Goal: Task Accomplishment & Management: Complete application form

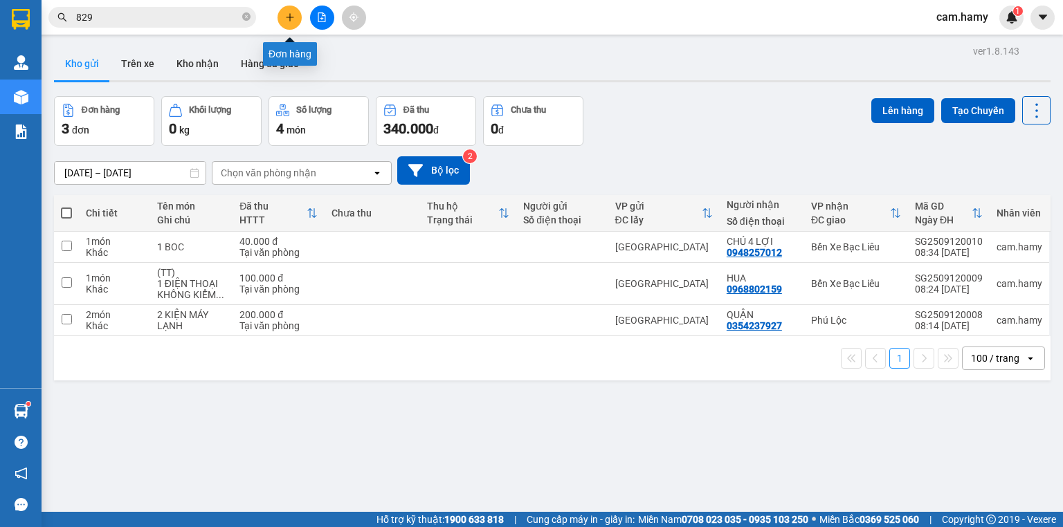
click at [289, 17] on icon "plus" at bounding box center [290, 17] width 8 height 1
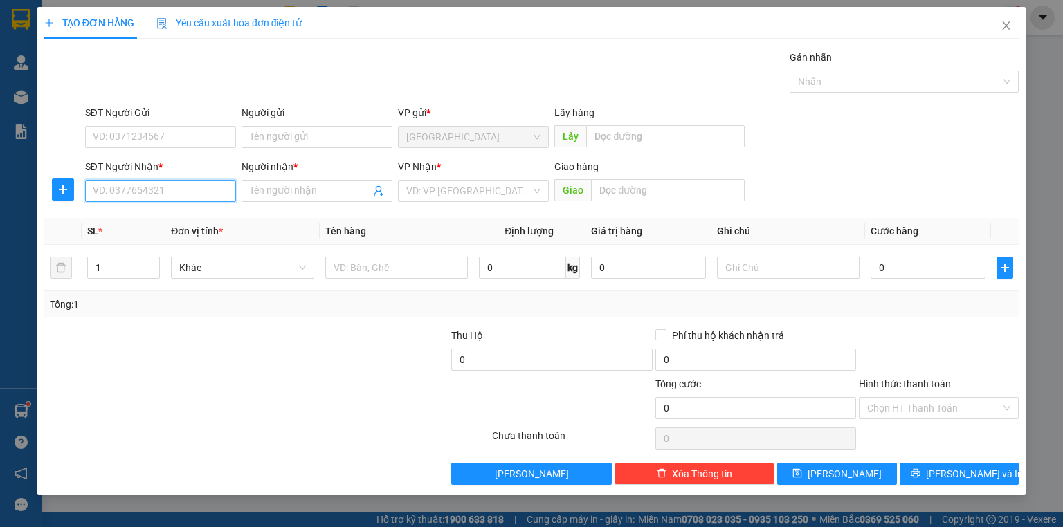
click at [163, 189] on input "SĐT Người Nhận *" at bounding box center [160, 191] width 151 height 22
click at [165, 185] on input "SĐT Người Nhận *" at bounding box center [160, 191] width 151 height 22
click at [148, 215] on div "0828929168 - CHỊ [PERSON_NAME]" at bounding box center [170, 217] width 154 height 15
type input "0828929168"
type input "CHỊ [PERSON_NAME]"
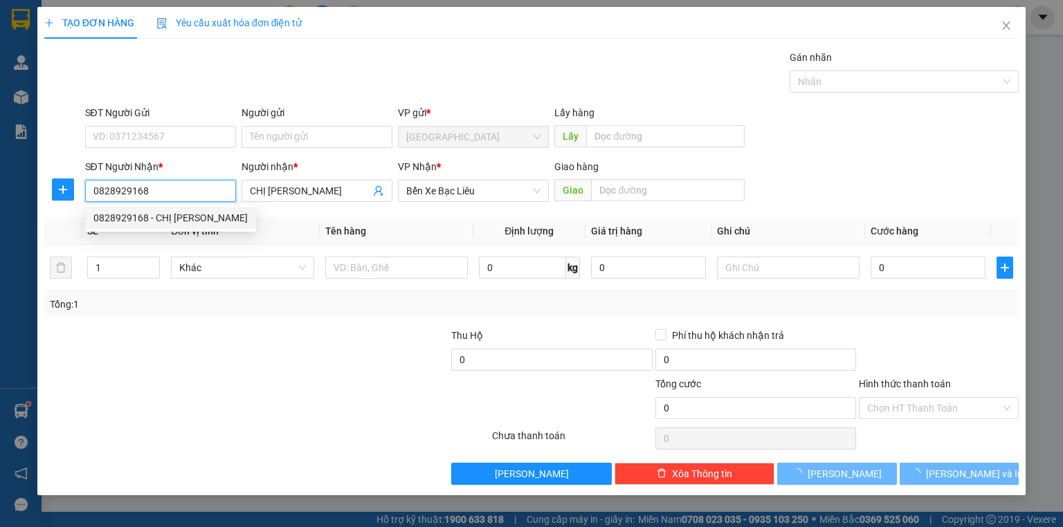
type input "100.000"
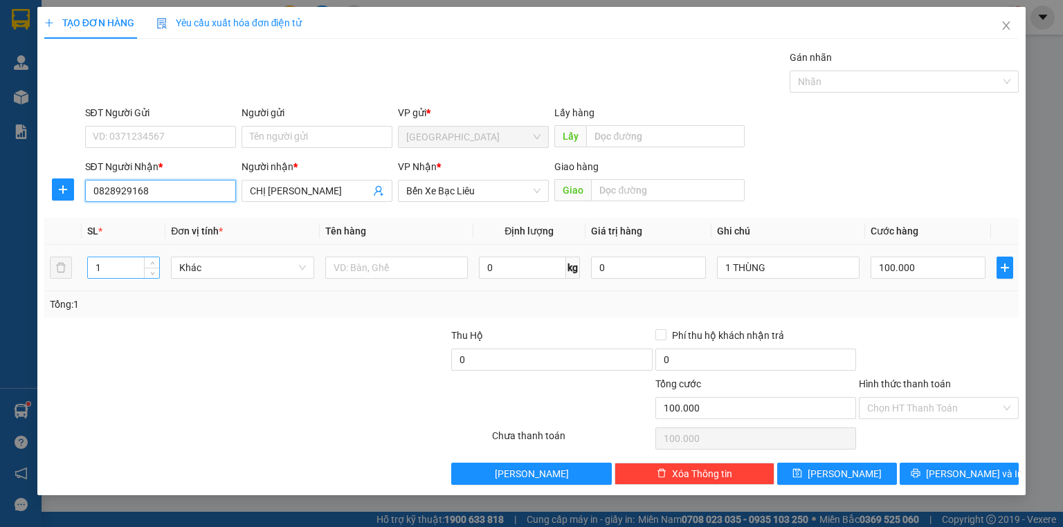
type input "0828929168"
click at [115, 274] on input "1" at bounding box center [123, 267] width 71 height 21
type input "1"
type input "2"
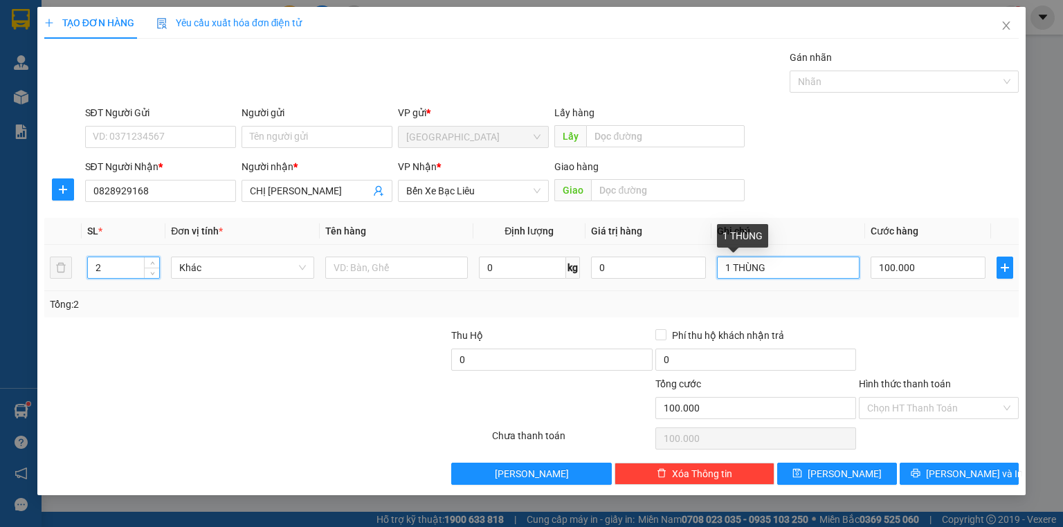
click at [729, 264] on input "1 THÙNG" at bounding box center [788, 268] width 143 height 22
type input "0"
type input "2 THÙNG"
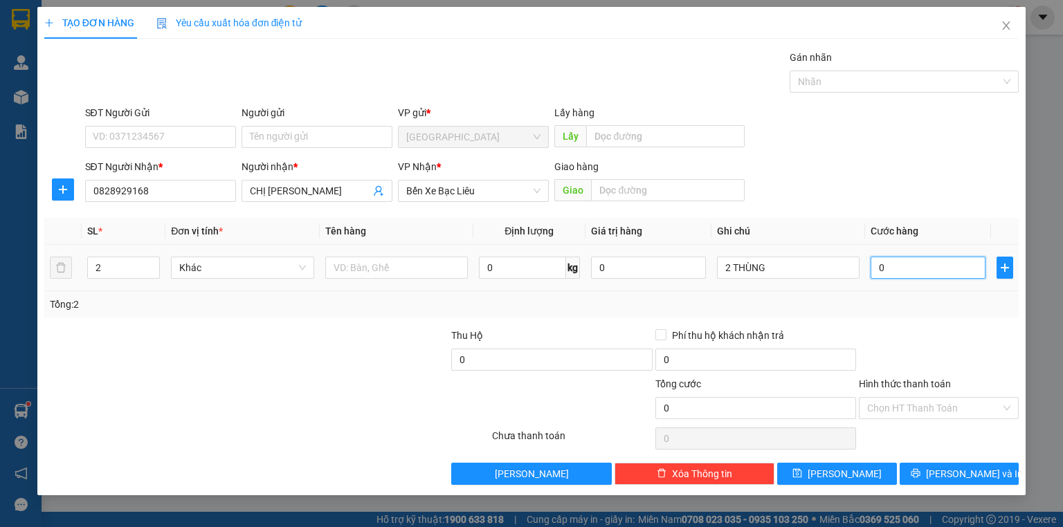
click at [925, 264] on input "0" at bounding box center [928, 268] width 115 height 22
type input "1"
type input "15"
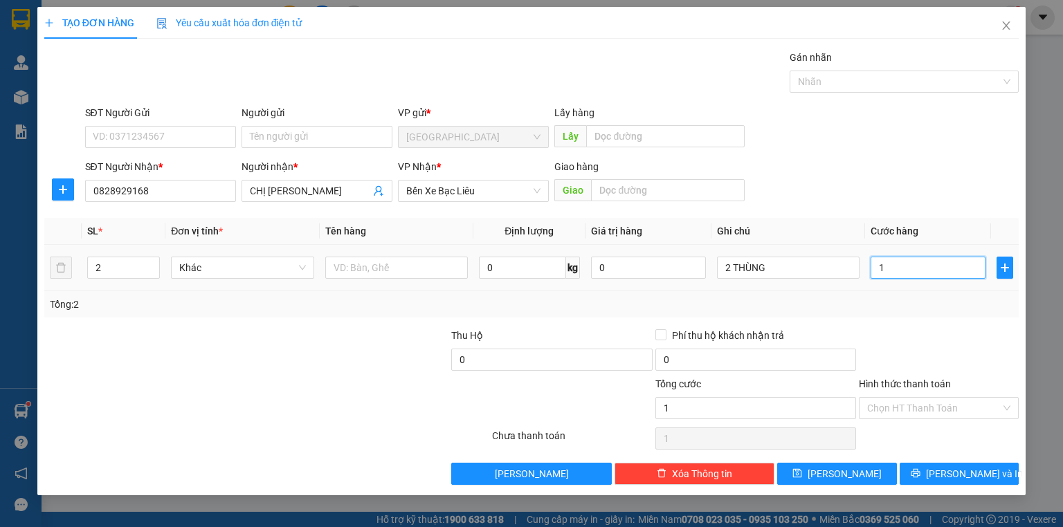
type input "15"
type input "150"
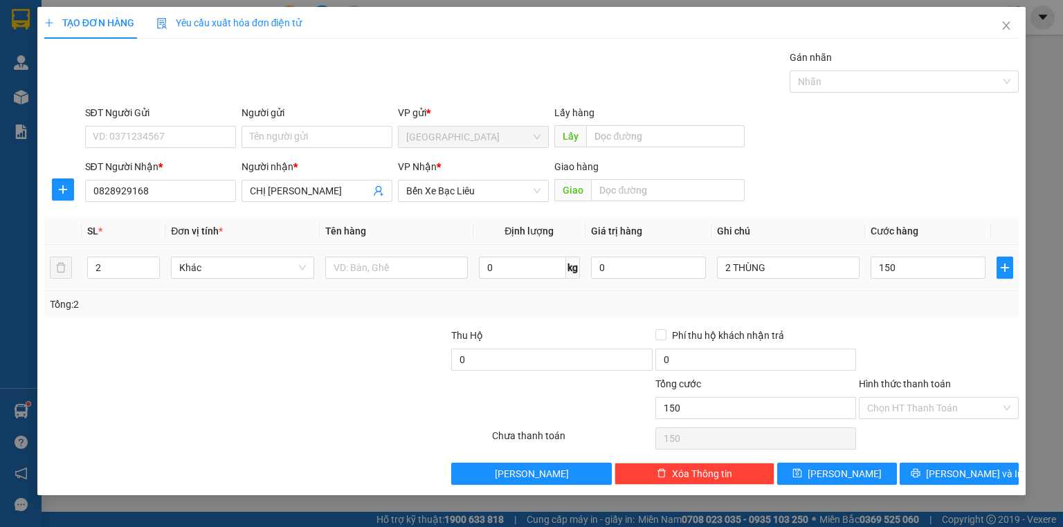
type input "150.000"
click at [913, 302] on div "Tổng: 2" at bounding box center [531, 304] width 963 height 15
click at [942, 473] on button "[PERSON_NAME] và In" at bounding box center [960, 474] width 120 height 22
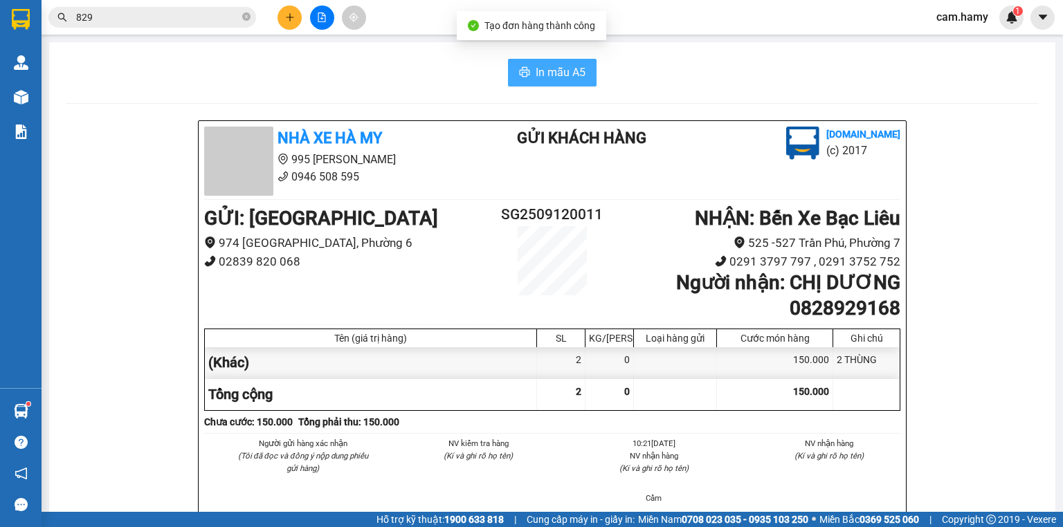
click at [556, 73] on span "In mẫu A5" at bounding box center [561, 72] width 50 height 17
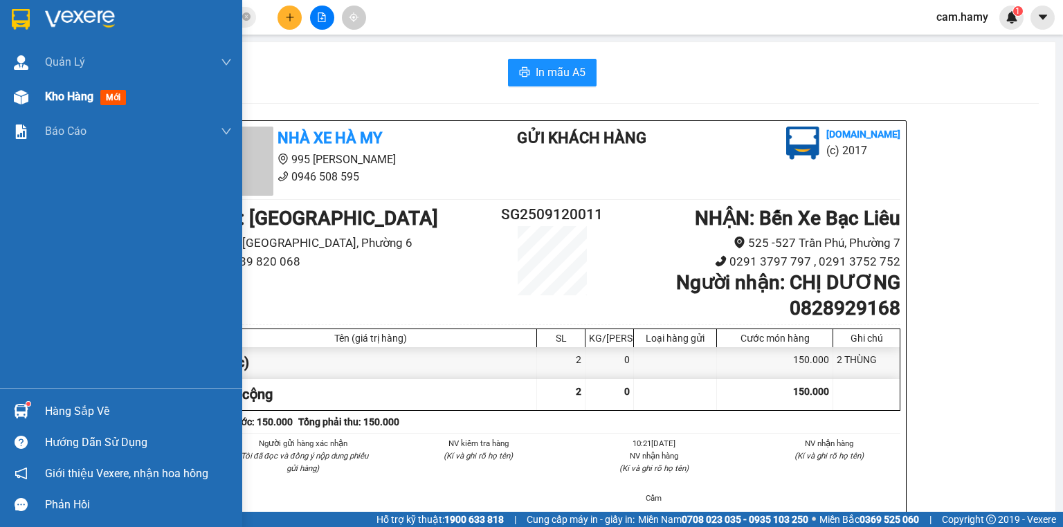
click at [36, 97] on div "Kho hàng mới" at bounding box center [121, 97] width 242 height 35
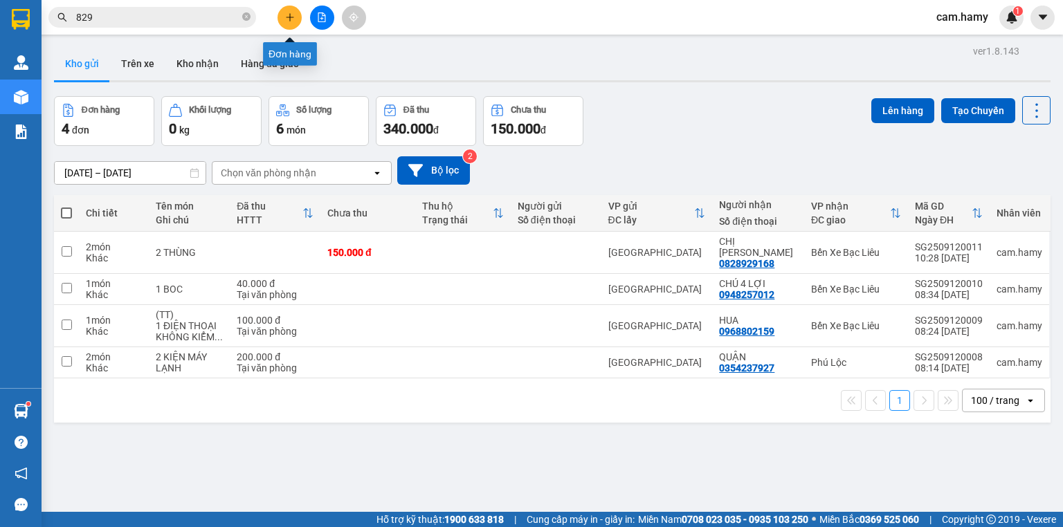
click at [284, 16] on button at bounding box center [289, 18] width 24 height 24
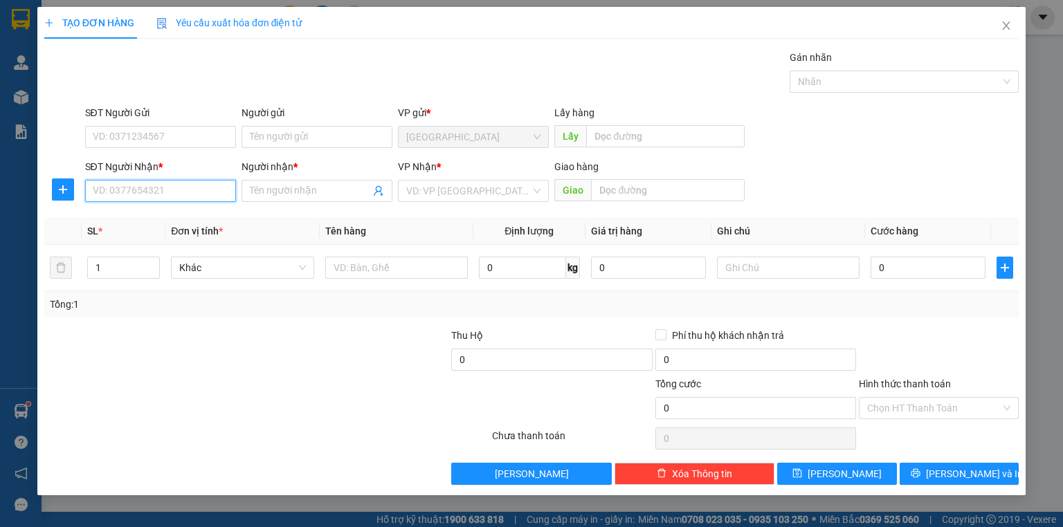
click at [206, 190] on input "SĐT Người Nhận *" at bounding box center [160, 191] width 151 height 22
type input "0798880825"
click at [189, 213] on div "0798880825 - CHÂU" at bounding box center [160, 217] width 134 height 15
type input "CHÂU"
type input "60.000"
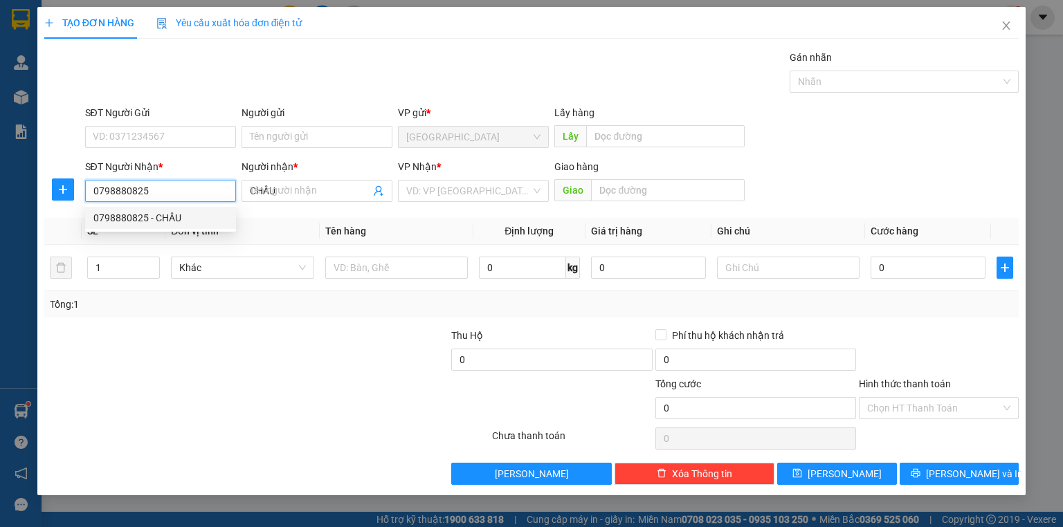
type input "60.000"
type input "0798880825"
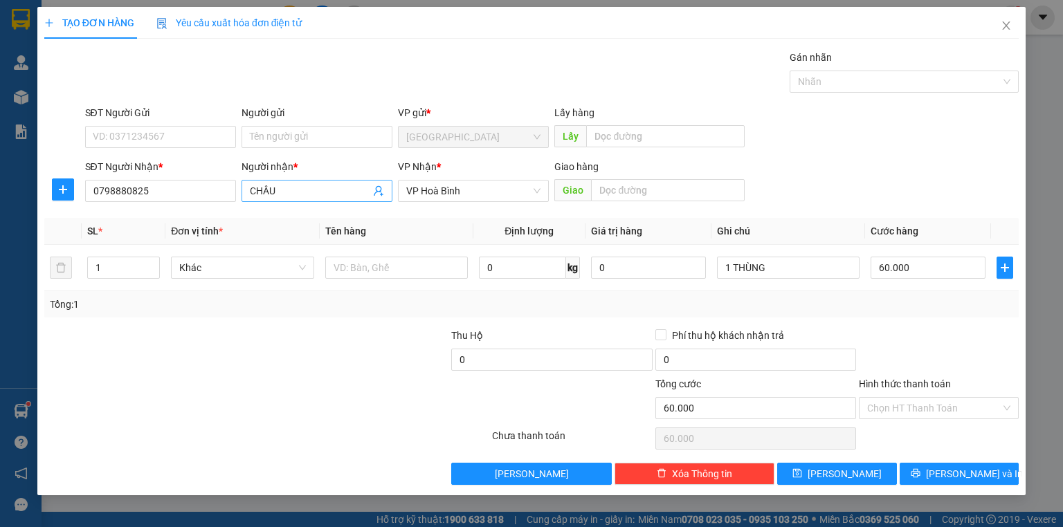
click at [280, 192] on input "CHÂU" at bounding box center [310, 190] width 120 height 15
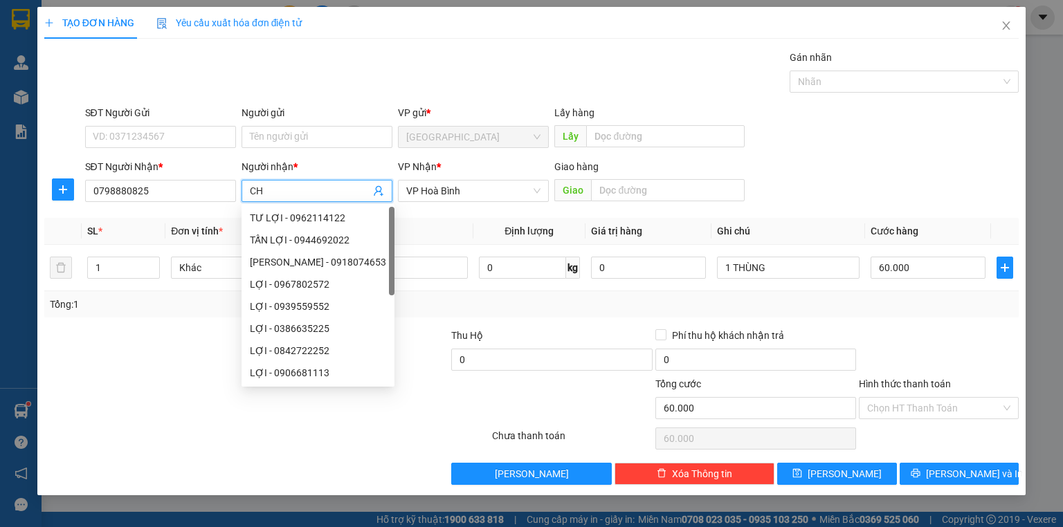
type input "C"
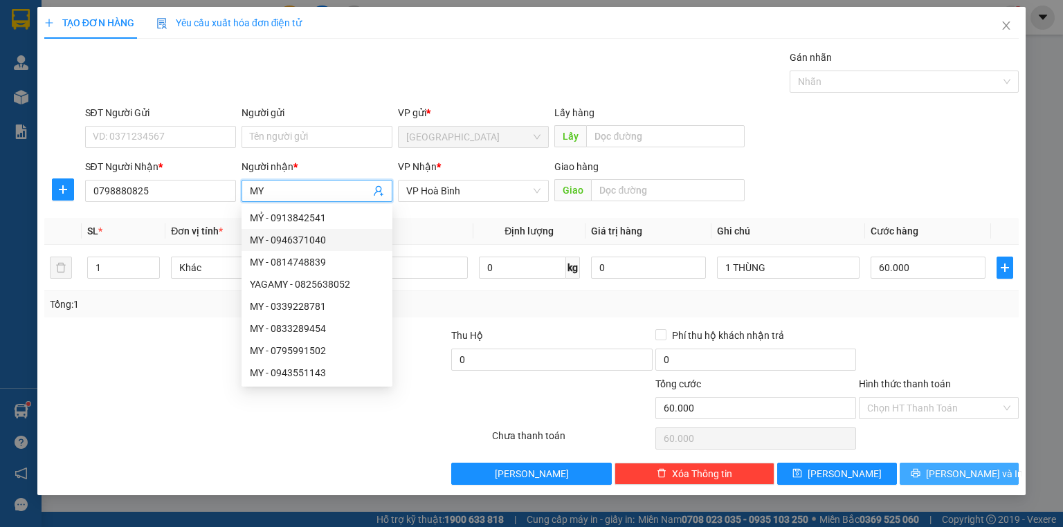
type input "MY"
click at [947, 476] on button "[PERSON_NAME] và In" at bounding box center [960, 474] width 120 height 22
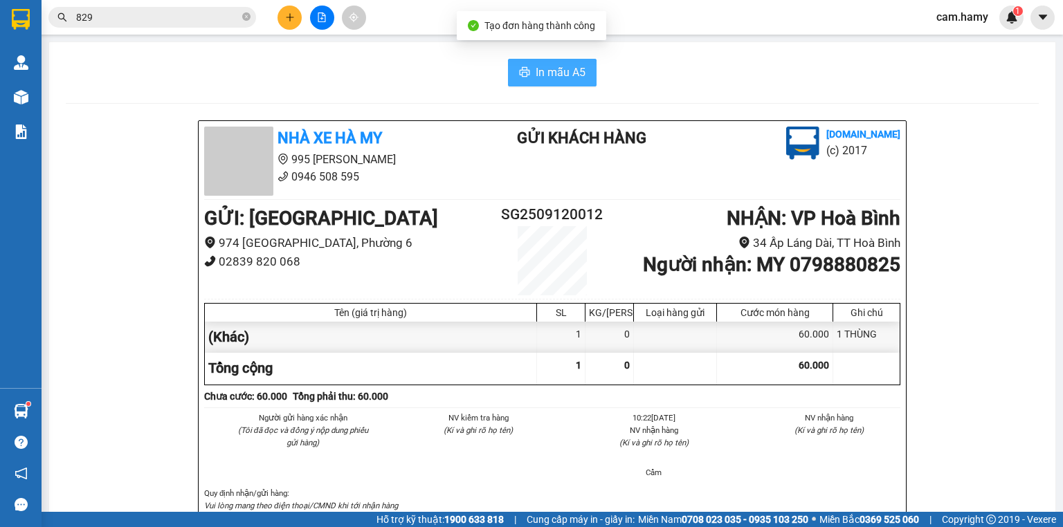
click at [548, 71] on span "In mẫu A5" at bounding box center [561, 72] width 50 height 17
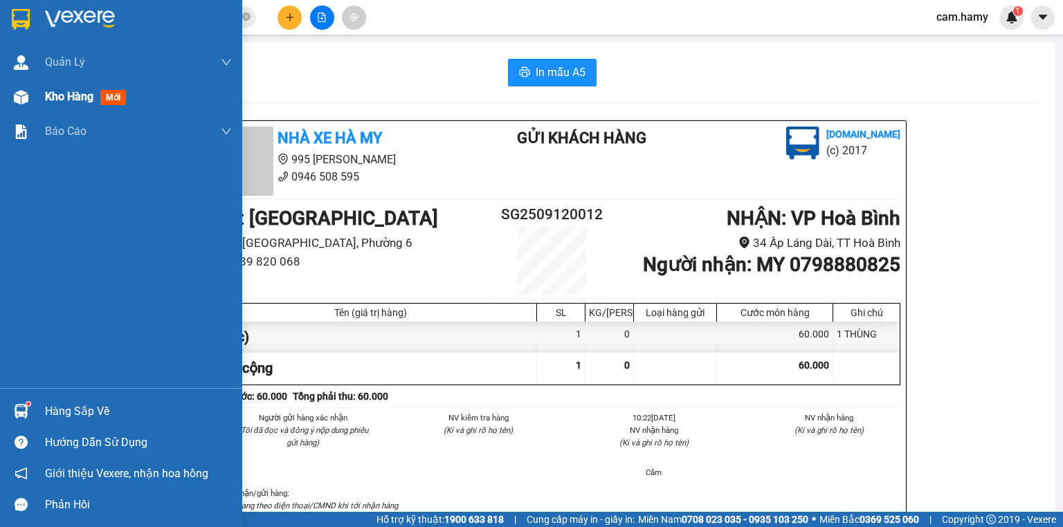
click at [60, 93] on span "Kho hàng" at bounding box center [69, 96] width 48 height 13
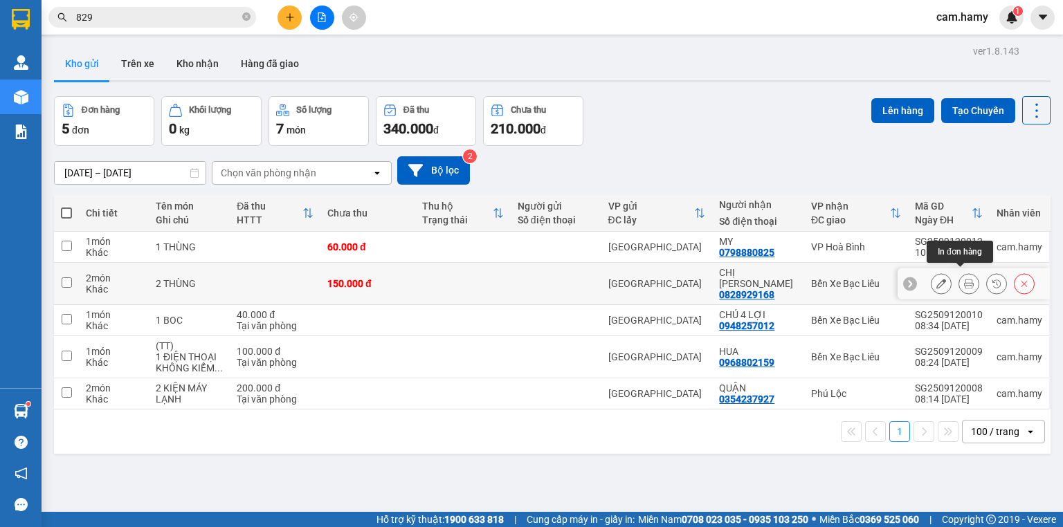
click at [959, 277] on button at bounding box center [968, 284] width 19 height 24
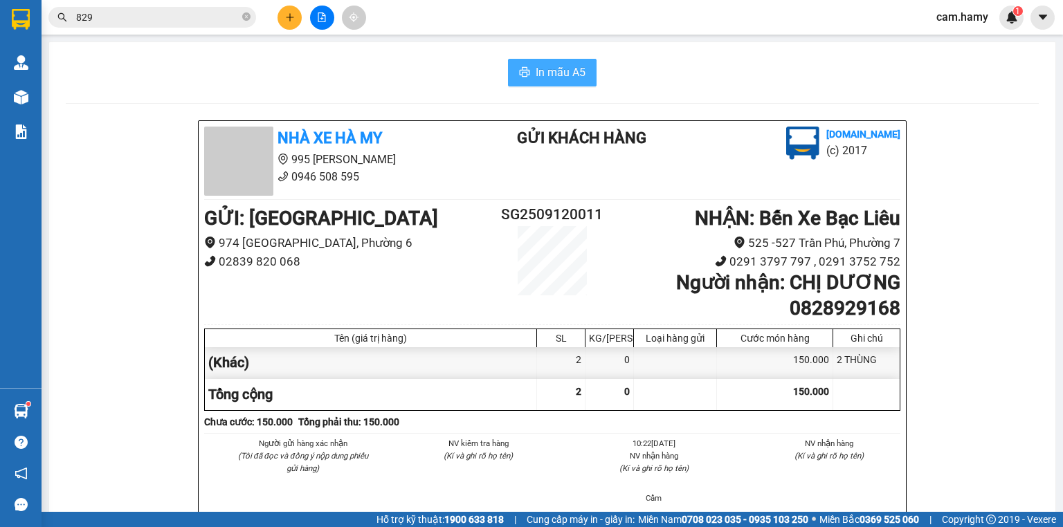
click at [558, 76] on span "In mẫu A5" at bounding box center [561, 72] width 50 height 17
click at [293, 15] on icon "plus" at bounding box center [290, 17] width 10 height 10
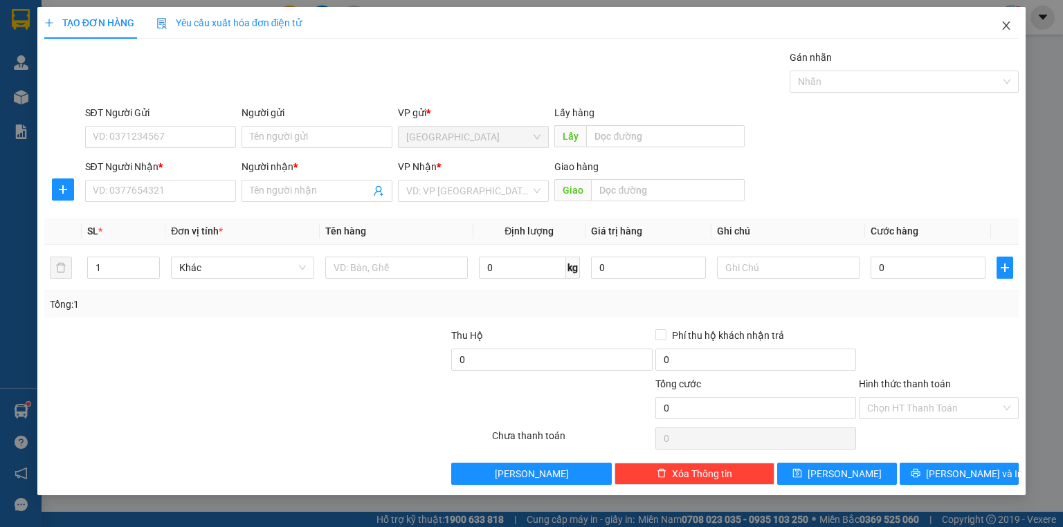
click at [1005, 22] on icon "close" at bounding box center [1006, 25] width 11 height 11
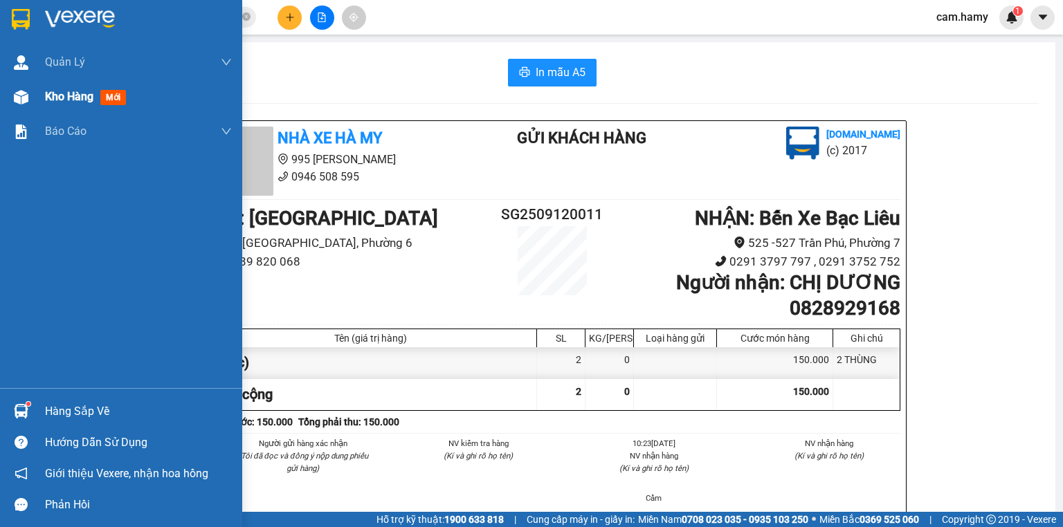
click at [51, 91] on span "Kho hàng" at bounding box center [69, 96] width 48 height 13
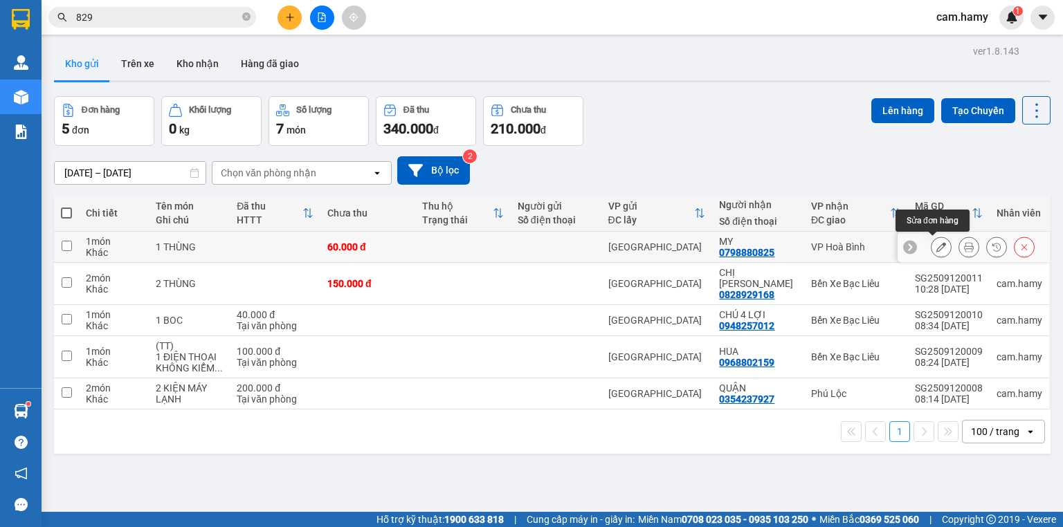
click at [936, 244] on icon at bounding box center [941, 247] width 10 height 10
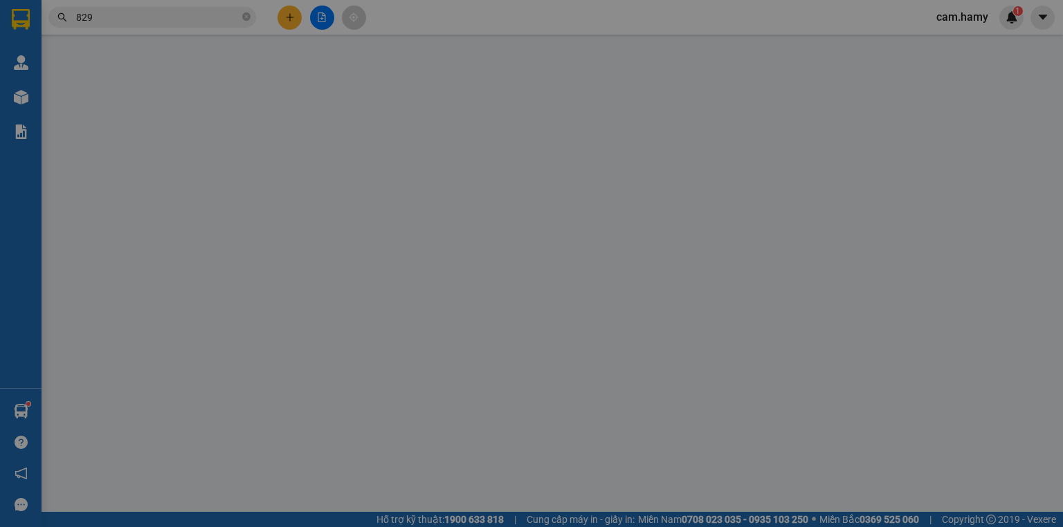
type input "0798880825"
type input "MY"
type input "60.000"
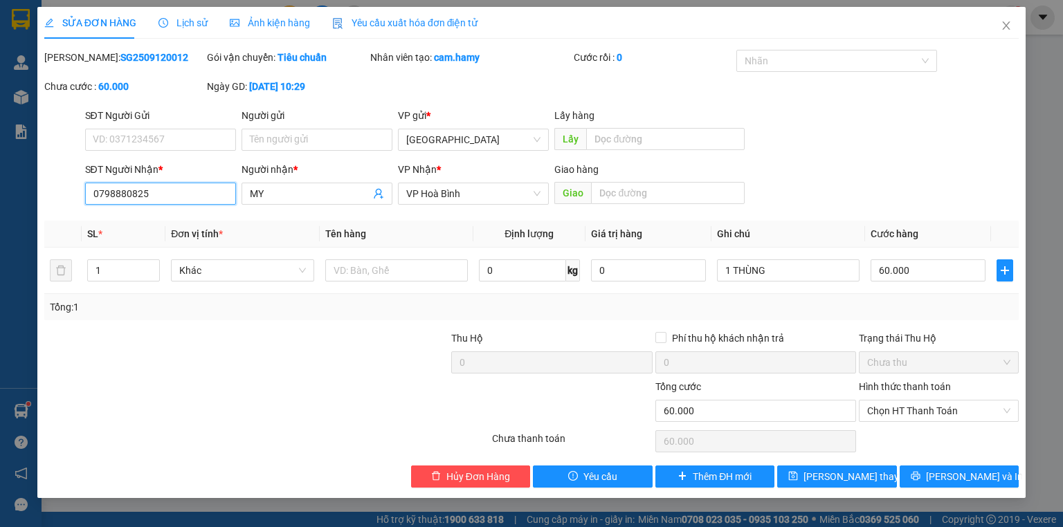
click at [165, 193] on input "0798880825" at bounding box center [160, 194] width 151 height 22
type input "0"
type input "0911510138"
click at [841, 473] on span "[PERSON_NAME] thay đổi" at bounding box center [858, 476] width 111 height 15
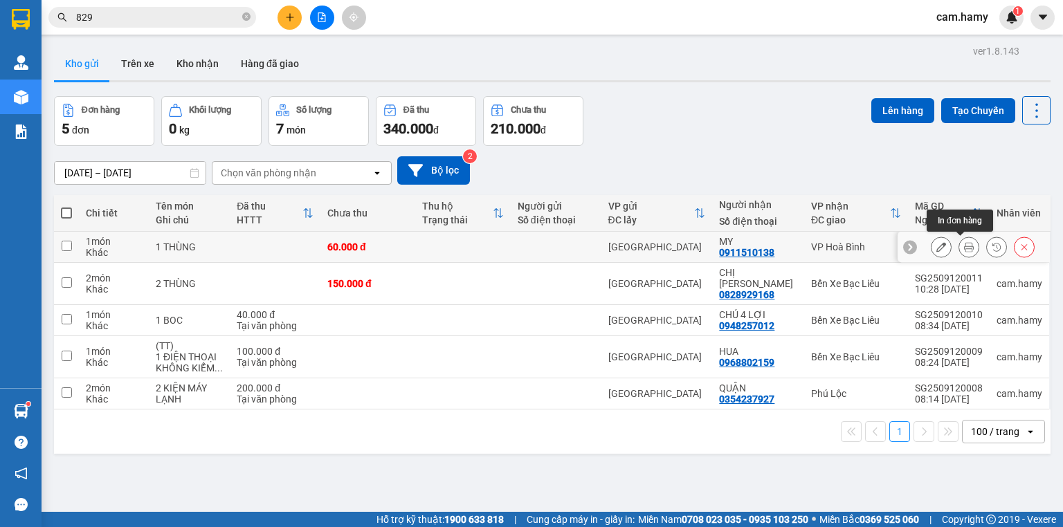
click at [964, 245] on icon at bounding box center [969, 247] width 10 height 10
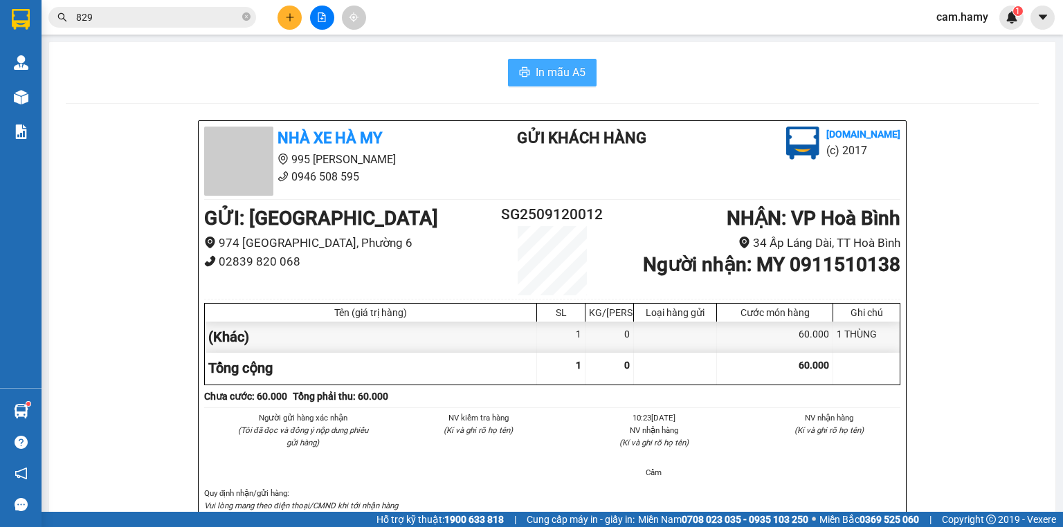
click at [561, 71] on span "In mẫu A5" at bounding box center [561, 72] width 50 height 17
click at [294, 15] on icon "plus" at bounding box center [290, 17] width 10 height 10
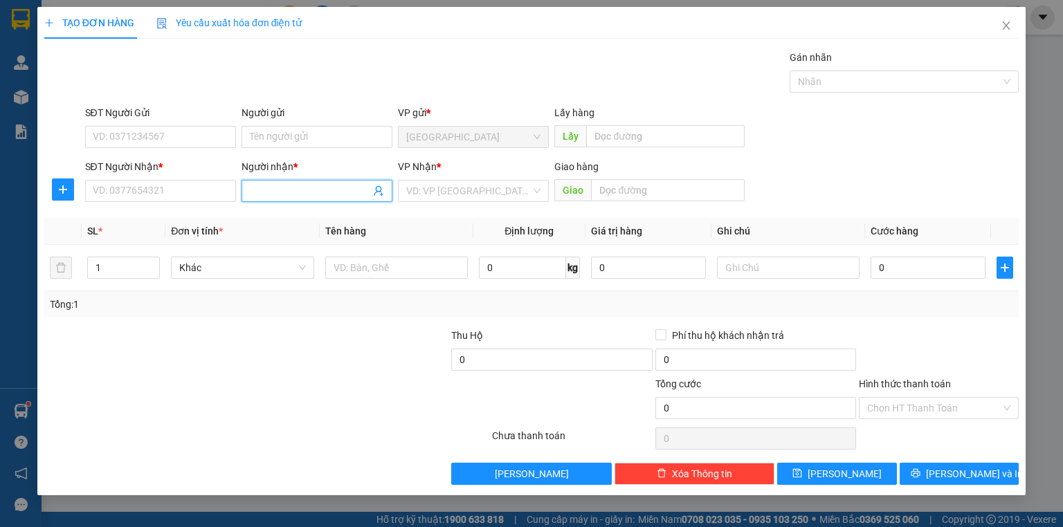
click at [295, 187] on input "Người nhận *" at bounding box center [310, 190] width 120 height 15
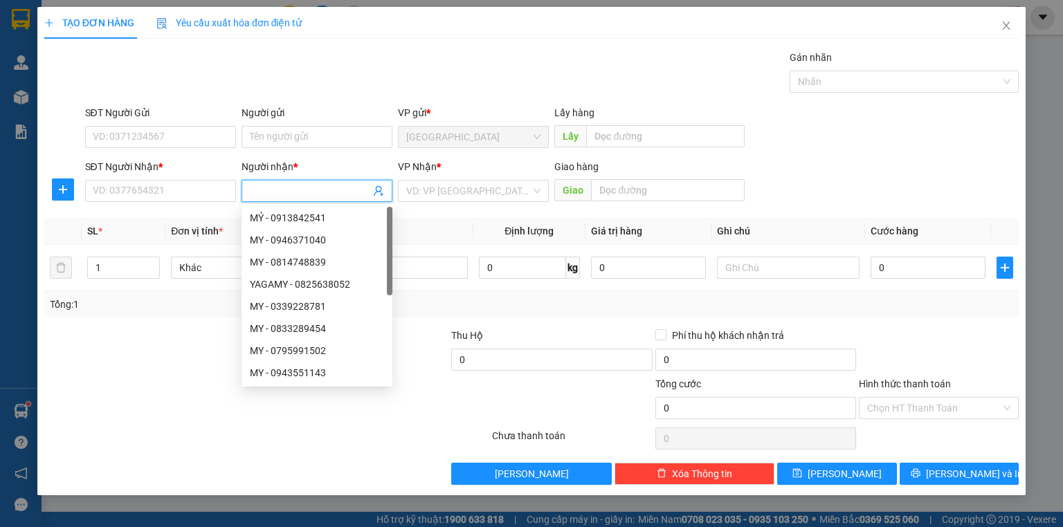
click at [291, 188] on input "Người nhận *" at bounding box center [310, 190] width 120 height 15
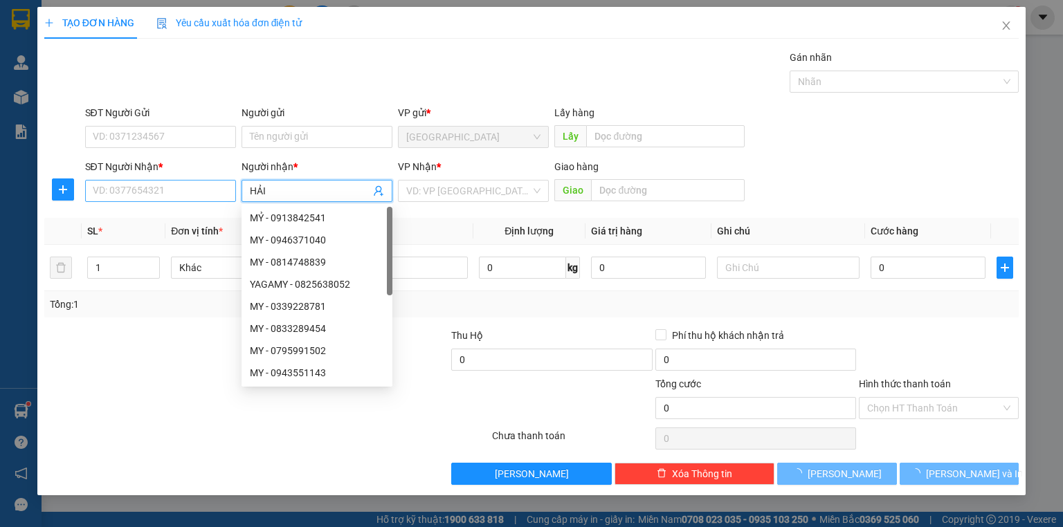
type input "HẢI"
click at [149, 187] on input "SĐT Người Nhận *" at bounding box center [160, 191] width 151 height 22
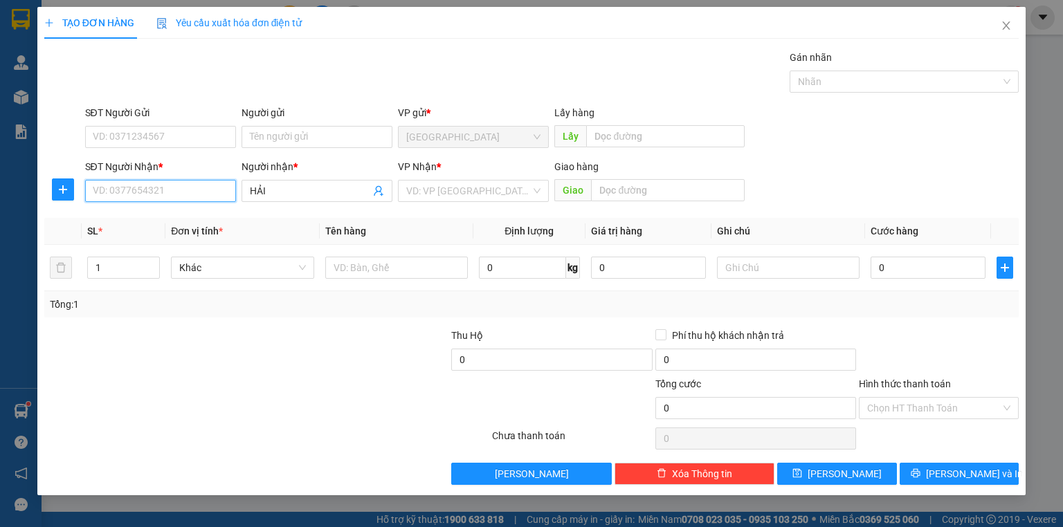
click at [205, 189] on input "SĐT Người Nhận *" at bounding box center [160, 191] width 151 height 22
click at [203, 189] on input "SĐT Người Nhận *" at bounding box center [160, 191] width 151 height 22
type input "0945875755"
click at [429, 190] on input "search" at bounding box center [468, 191] width 125 height 21
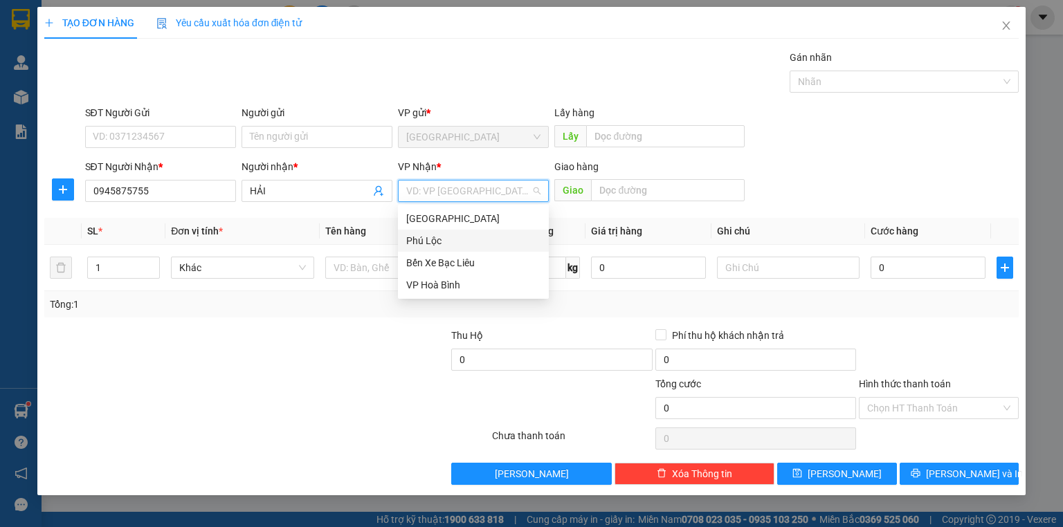
click at [430, 197] on input "search" at bounding box center [468, 191] width 125 height 21
click at [430, 192] on input "search" at bounding box center [468, 191] width 125 height 21
click at [449, 189] on input "search" at bounding box center [468, 191] width 125 height 21
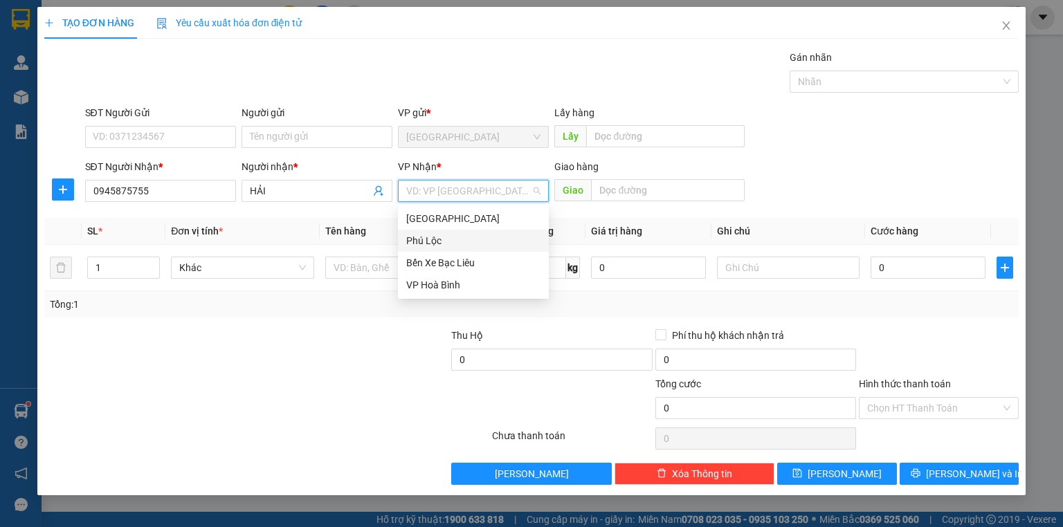
click at [449, 189] on input "search" at bounding box center [468, 191] width 125 height 21
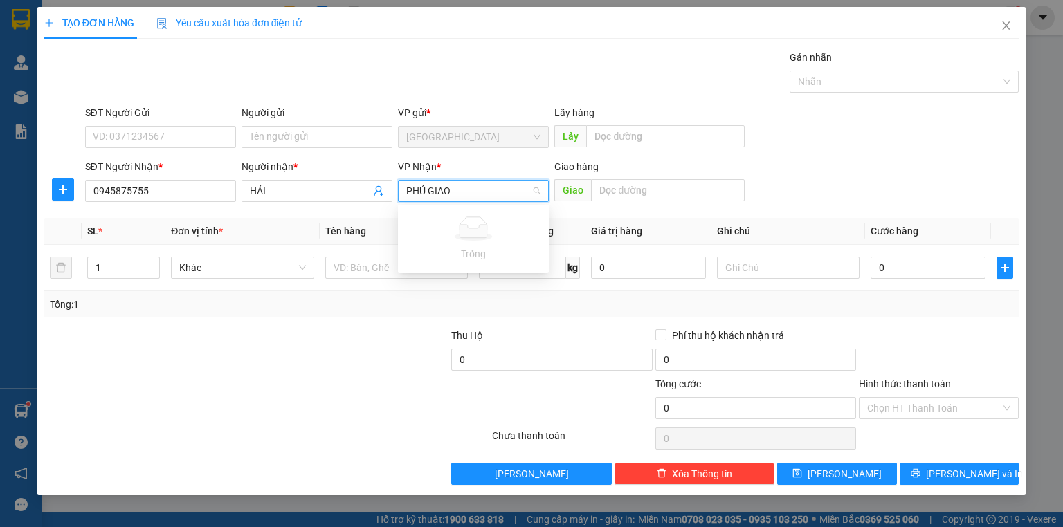
click at [462, 193] on input "PHÚ GIAO" at bounding box center [468, 191] width 125 height 21
type input "P"
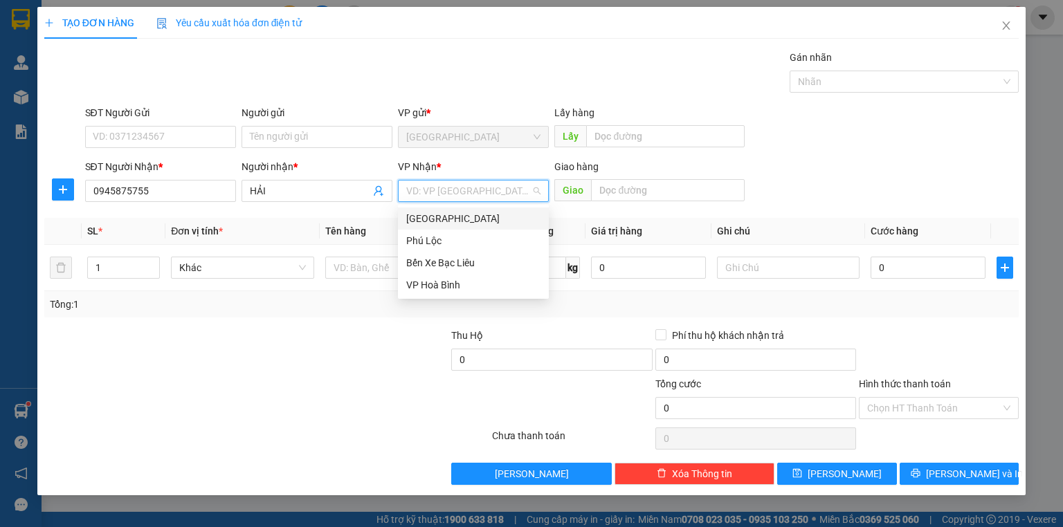
click at [461, 193] on input "search" at bounding box center [468, 191] width 125 height 21
click at [435, 234] on div "Phú Lộc" at bounding box center [473, 240] width 134 height 15
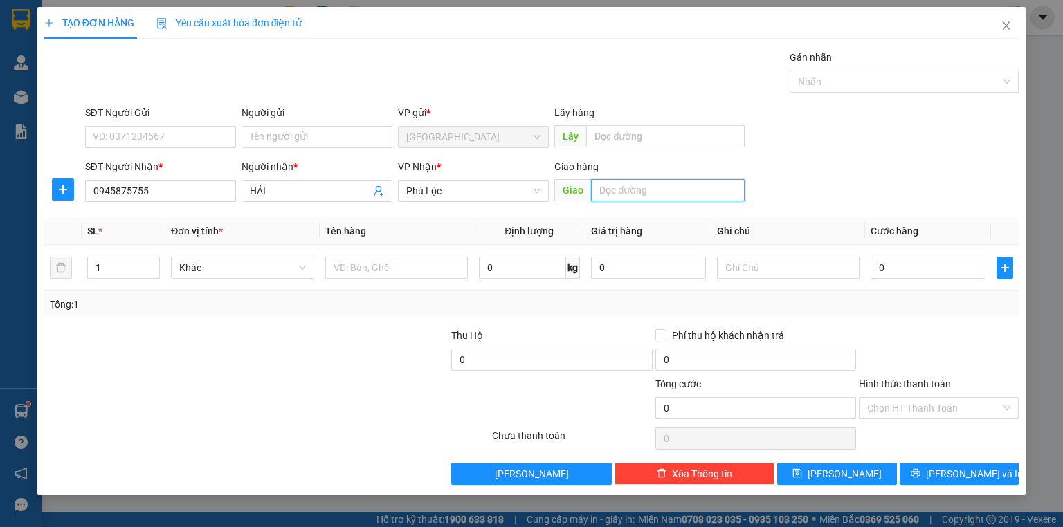
click at [620, 183] on input "text" at bounding box center [668, 190] width 154 height 22
type input "PHÚ GIAO"
click at [752, 262] on input "text" at bounding box center [788, 268] width 143 height 22
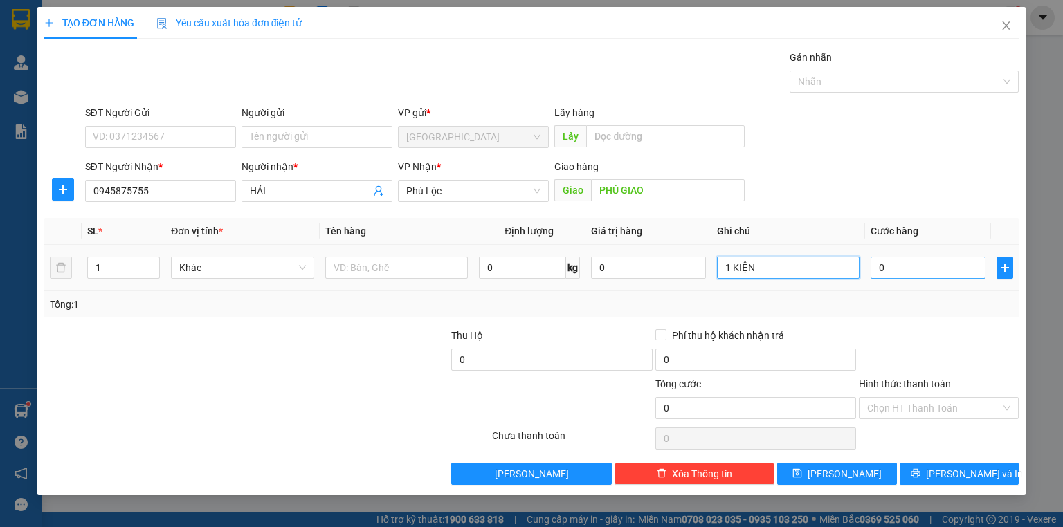
type input "1 KIỆN"
click at [901, 269] on input "0" at bounding box center [928, 268] width 115 height 22
type input "6"
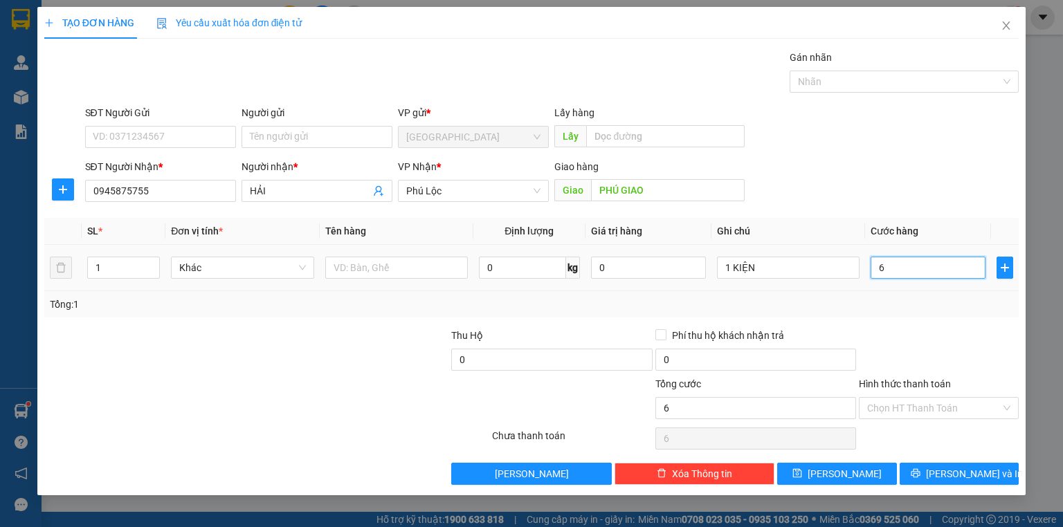
type input "60"
type input "60.000"
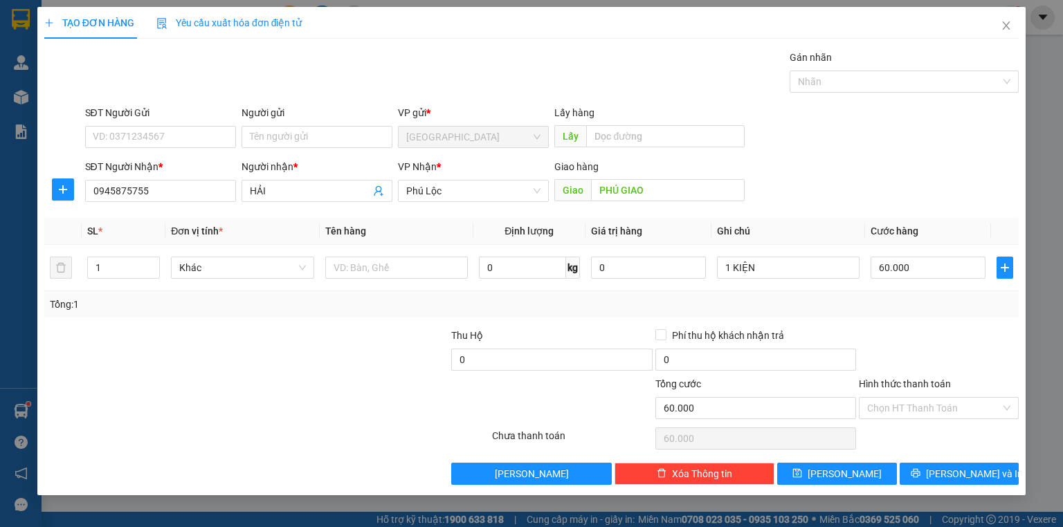
click at [884, 317] on div "Transit Pickup Surcharge Ids Transit Deliver Surcharge Ids Transit Deliver Surc…" at bounding box center [531, 267] width 974 height 435
click at [922, 382] on label "Hình thức thanh toán" at bounding box center [905, 384] width 92 height 11
click at [922, 398] on input "Hình thức thanh toán" at bounding box center [934, 408] width 134 height 21
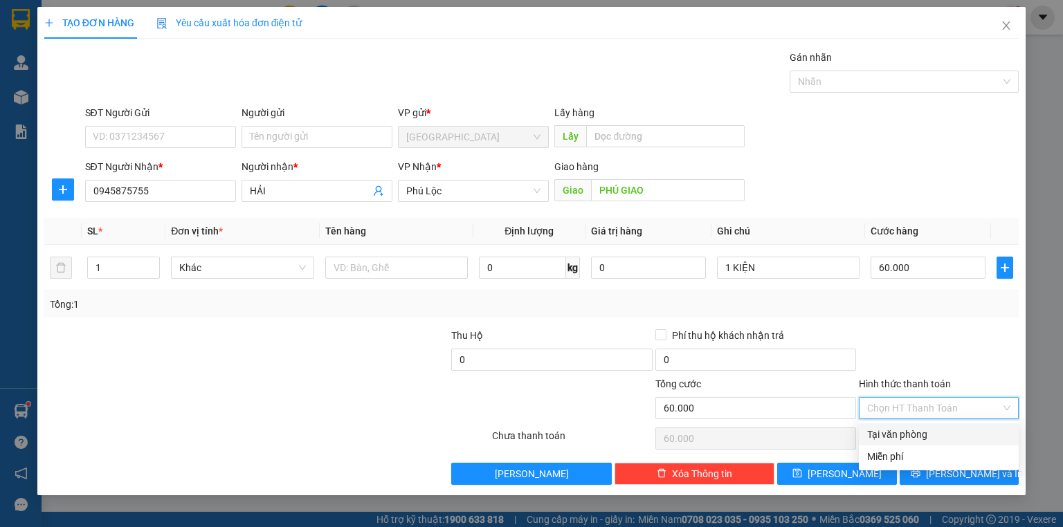
click at [928, 432] on div "Tại văn phòng" at bounding box center [938, 434] width 143 height 15
type input "0"
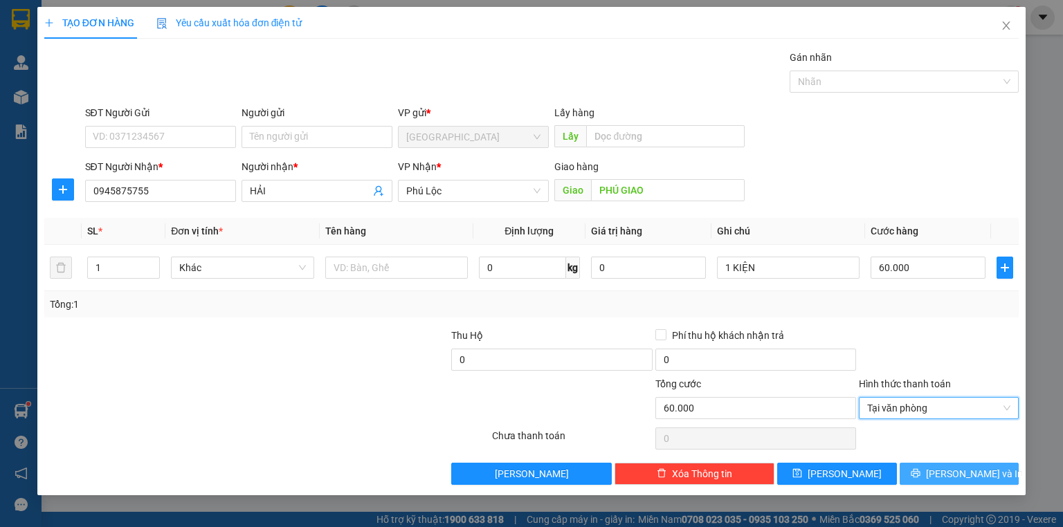
click at [944, 469] on button "[PERSON_NAME] và In" at bounding box center [960, 474] width 120 height 22
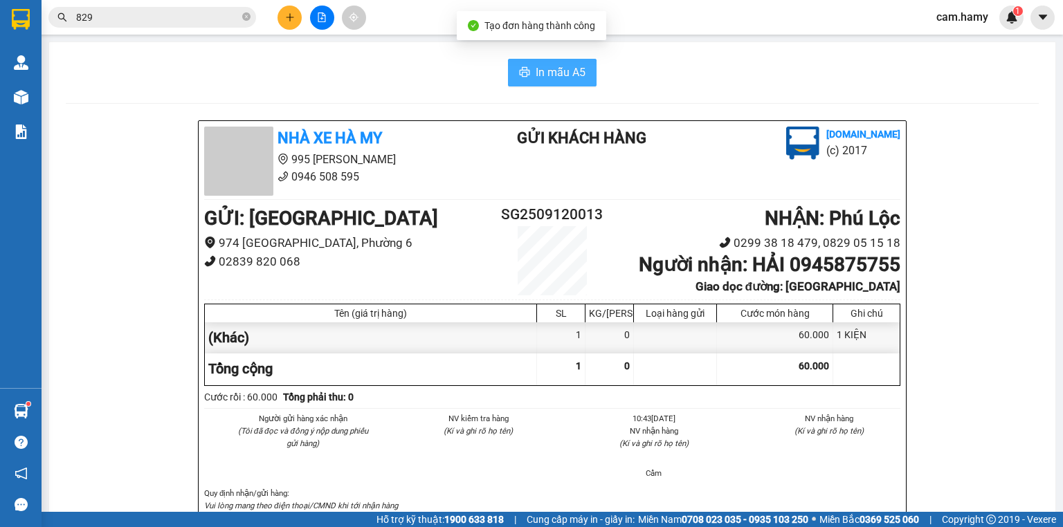
click at [558, 72] on span "In mẫu A5" at bounding box center [561, 72] width 50 height 17
click at [293, 17] on icon "plus" at bounding box center [290, 17] width 10 height 10
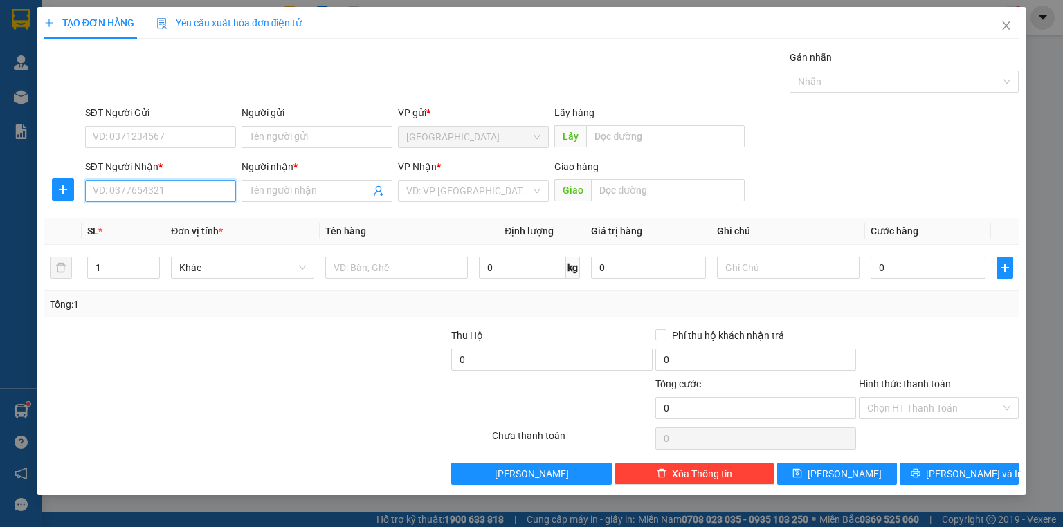
click at [221, 197] on input "SĐT Người Nhận *" at bounding box center [160, 191] width 151 height 22
click at [364, 362] on div "Transit Pickup Surcharge Ids Transit Deliver Surcharge Ids Transit Deliver Surc…" at bounding box center [531, 267] width 974 height 435
click at [199, 188] on input "0825638" at bounding box center [160, 191] width 151 height 22
click at [188, 215] on div "0825638052 - YAGAMY" at bounding box center [160, 217] width 134 height 15
type input "0825638052"
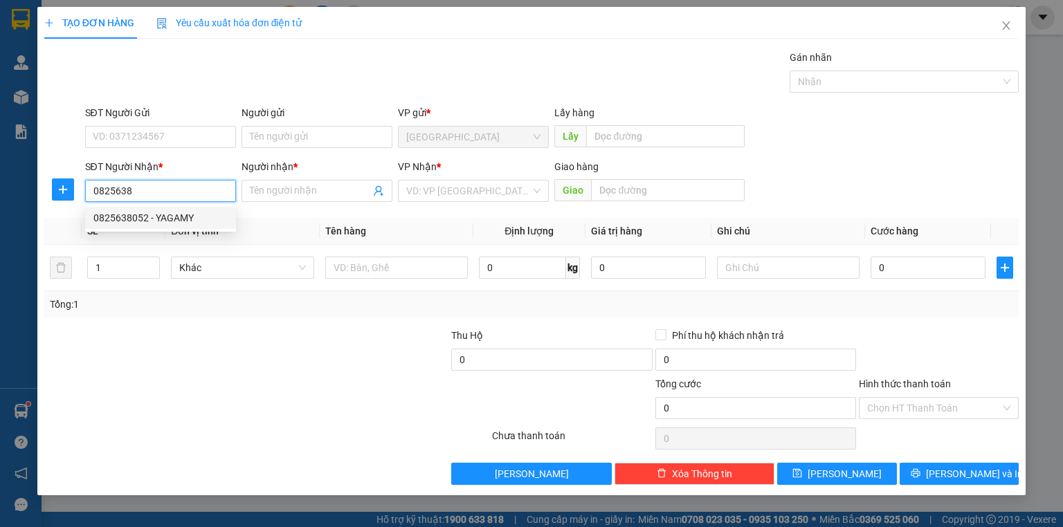
type input "YAGAMY"
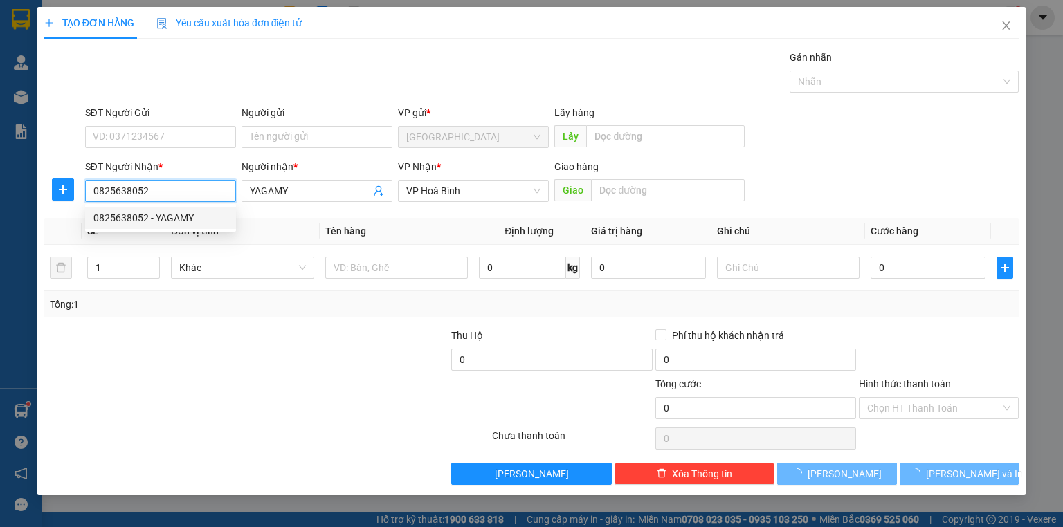
type input "300.000"
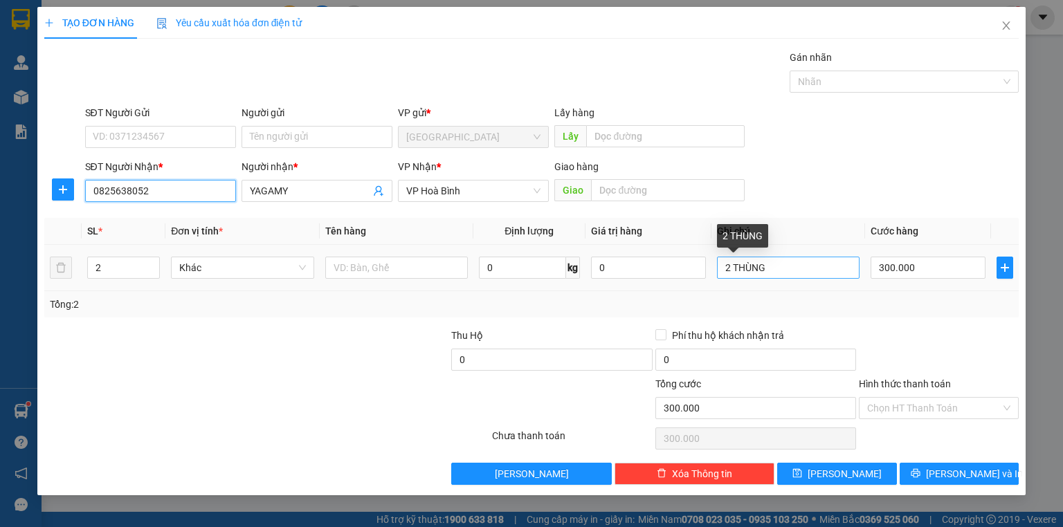
type input "0825638052"
click at [734, 271] on input "2 THÙNG" at bounding box center [788, 268] width 143 height 22
type input "1 THÙNG"
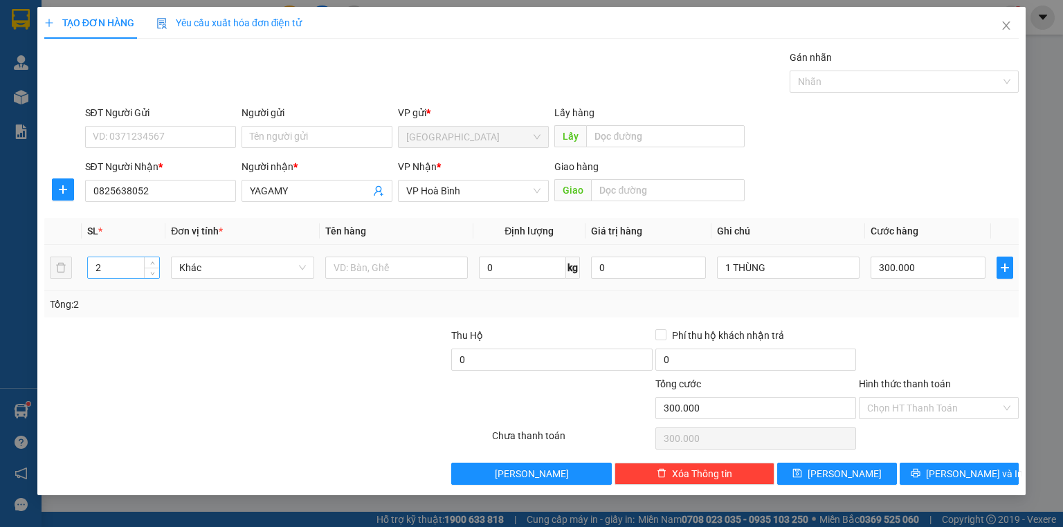
click at [131, 277] on input "2" at bounding box center [123, 267] width 71 height 21
type input "1"
click at [922, 262] on input "300.000" at bounding box center [928, 268] width 115 height 22
type input "0"
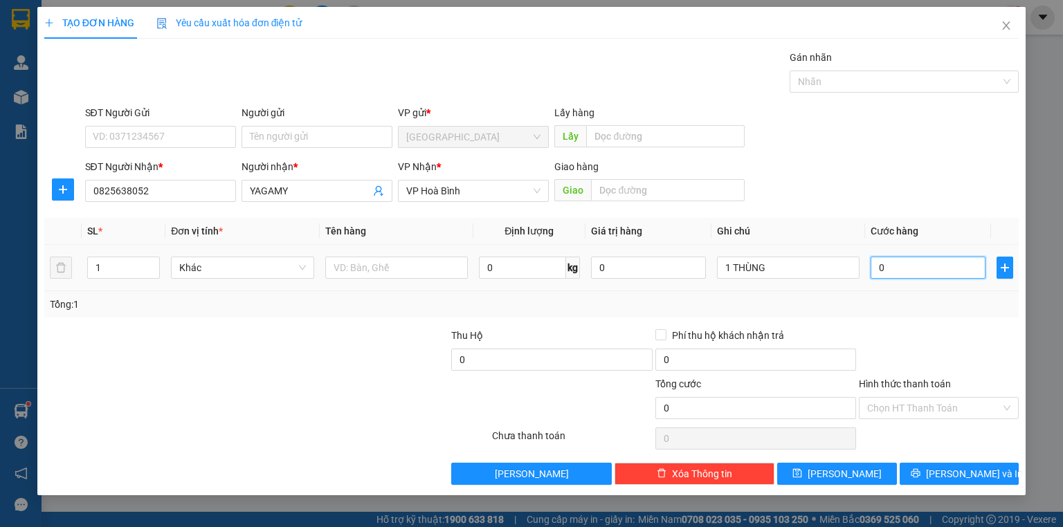
type input "0"
type input "1"
type input "01"
type input "15"
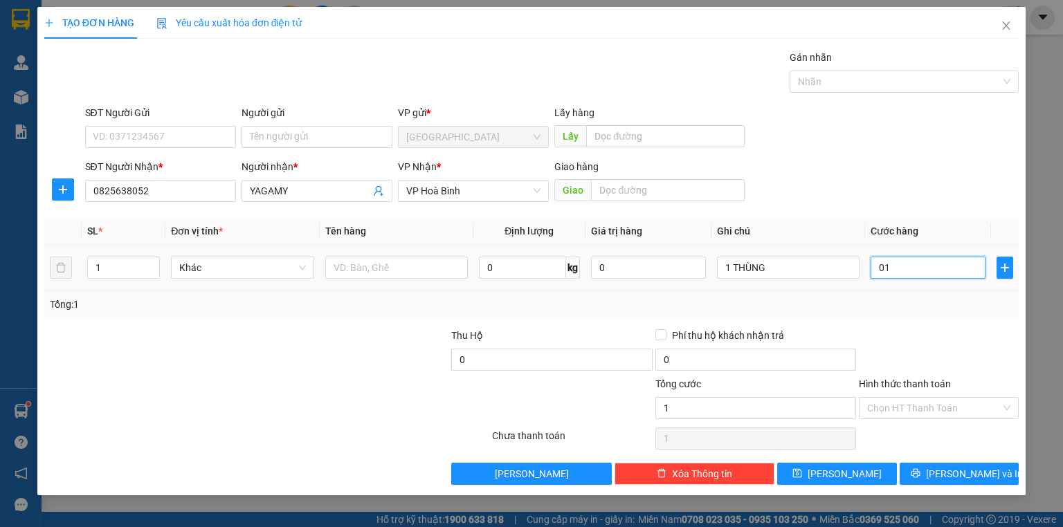
type input "15"
type input "015"
type input "150"
type input "0.150"
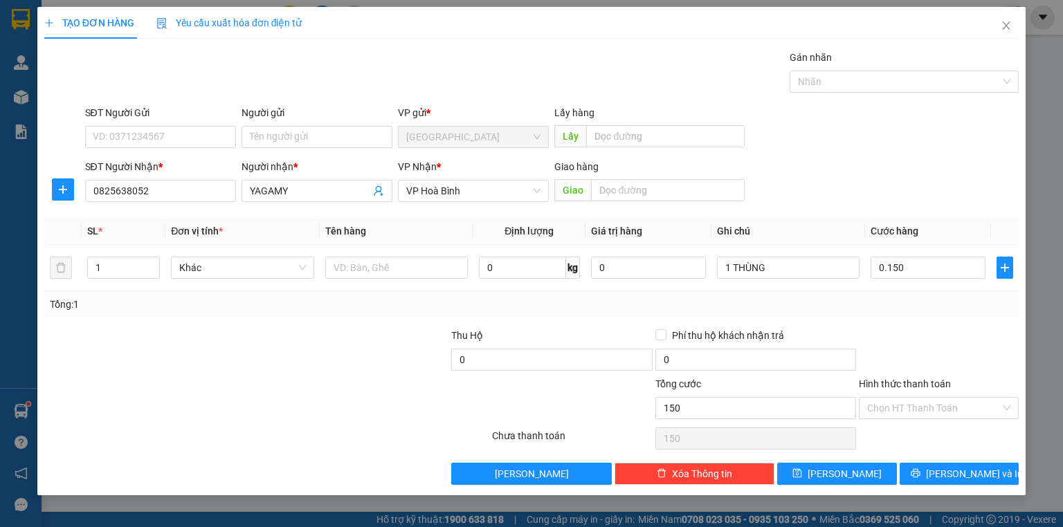
type input "150.000"
click at [949, 314] on div "Tổng: 1" at bounding box center [531, 304] width 974 height 26
click at [994, 465] on button "[PERSON_NAME] và In" at bounding box center [960, 474] width 120 height 22
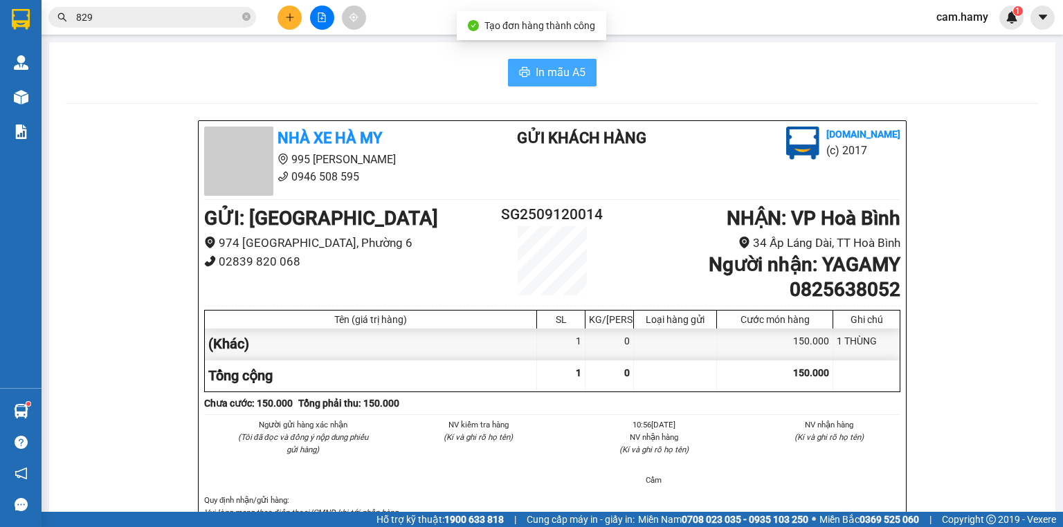
click at [579, 73] on span "In mẫu A5" at bounding box center [561, 72] width 50 height 17
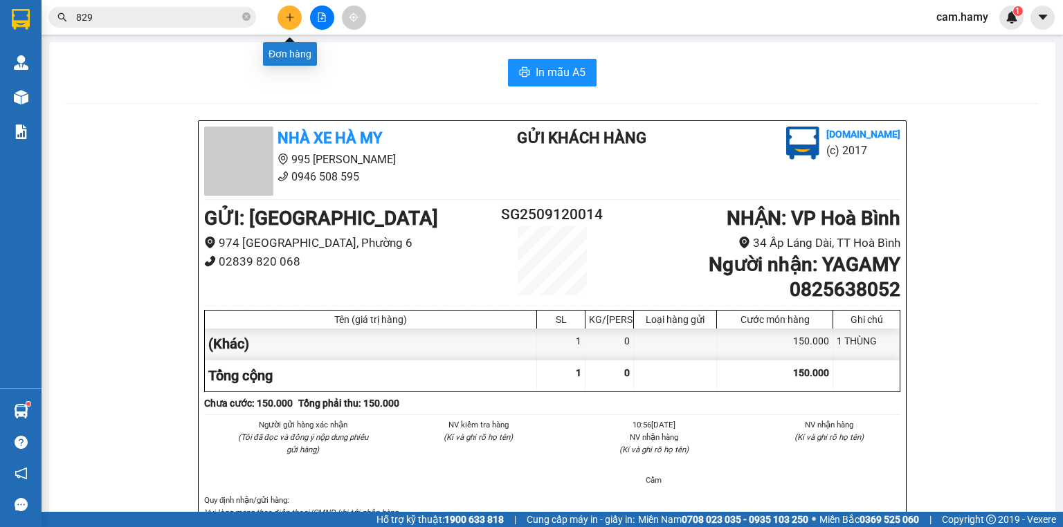
click at [287, 22] on button at bounding box center [289, 18] width 24 height 24
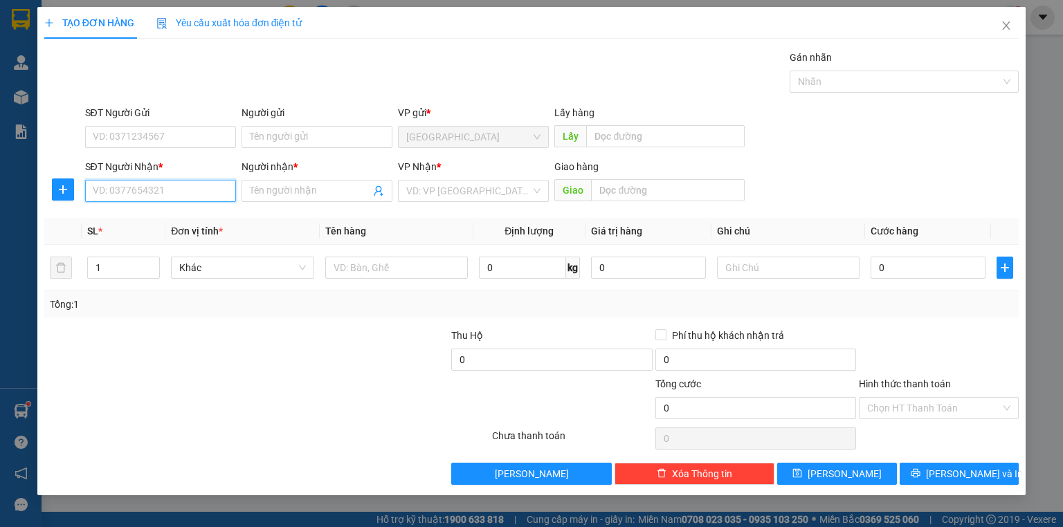
click at [214, 194] on input "SĐT Người Nhận *" at bounding box center [160, 191] width 151 height 22
type input "0949407450"
drag, startPoint x: 210, startPoint y: 217, endPoint x: 193, endPoint y: 232, distance: 23.0
click at [210, 217] on div "0949407450 - [GEOGRAPHIC_DATA]" at bounding box center [171, 217] width 156 height 15
type input "VIỆT ÁI"
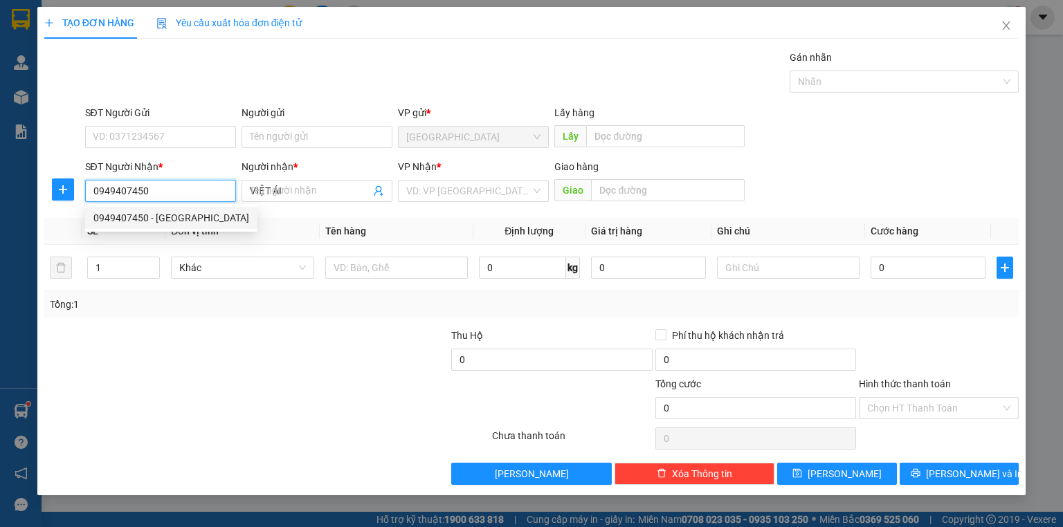
type input "150.000"
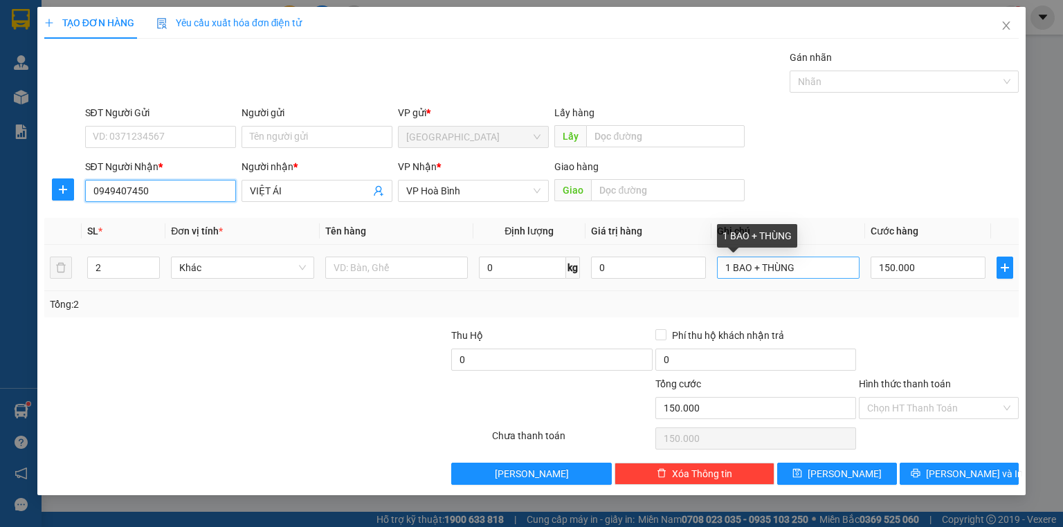
type input "0949407450"
click at [803, 271] on input "1 BAO + THÙNG" at bounding box center [788, 268] width 143 height 22
type input "1"
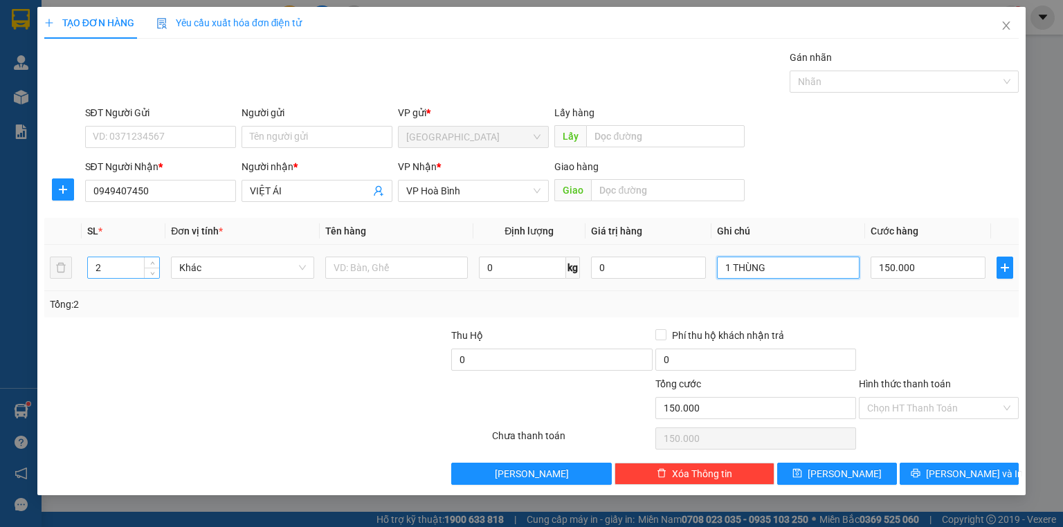
type input "1 THÙNG"
click at [113, 261] on input "2" at bounding box center [123, 267] width 71 height 21
type input "1"
type input "2"
click at [786, 268] on input "1 THÙNG" at bounding box center [788, 268] width 143 height 22
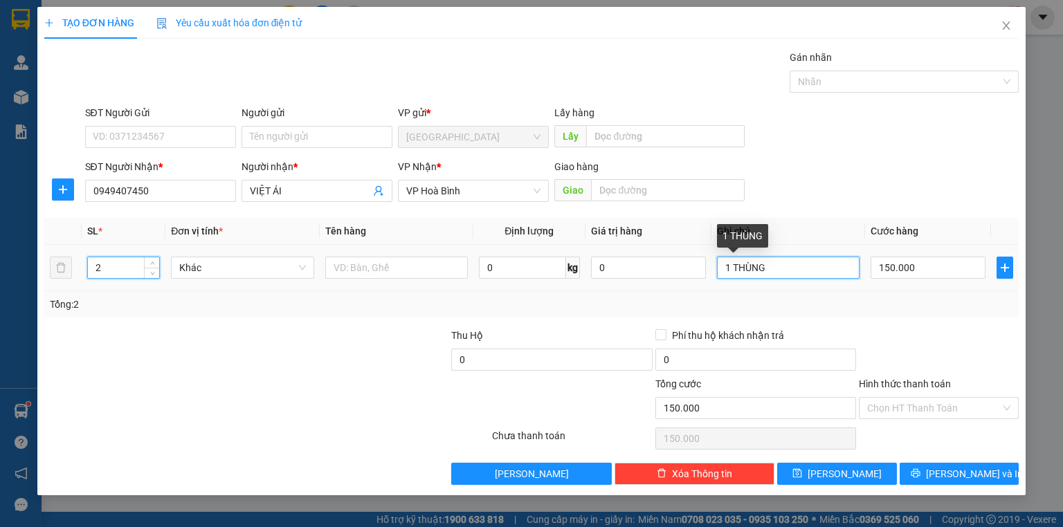
type input "0"
type input "1 THÙNG + 1 BAO"
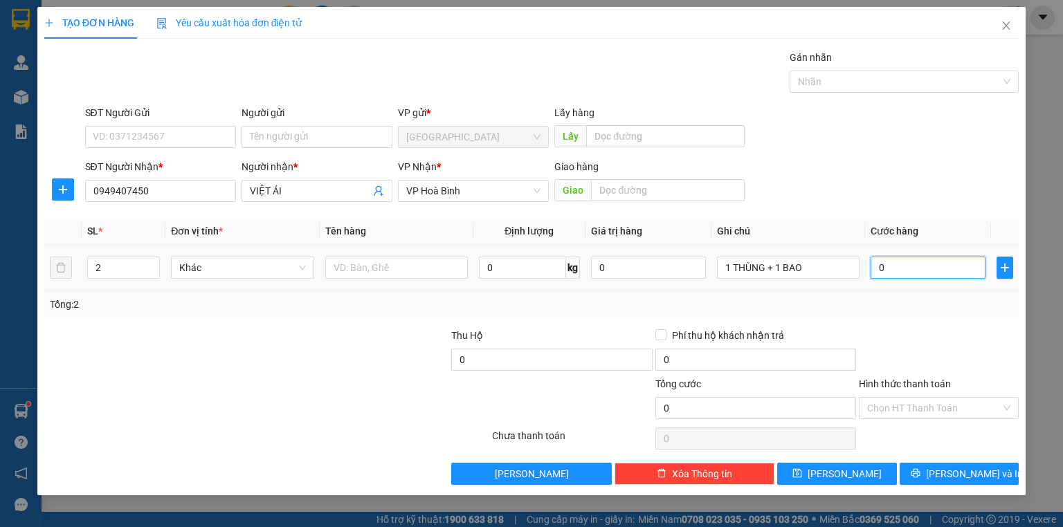
drag, startPoint x: 910, startPoint y: 274, endPoint x: 902, endPoint y: 274, distance: 7.6
click at [909, 274] on input "0" at bounding box center [928, 268] width 115 height 22
type input "1"
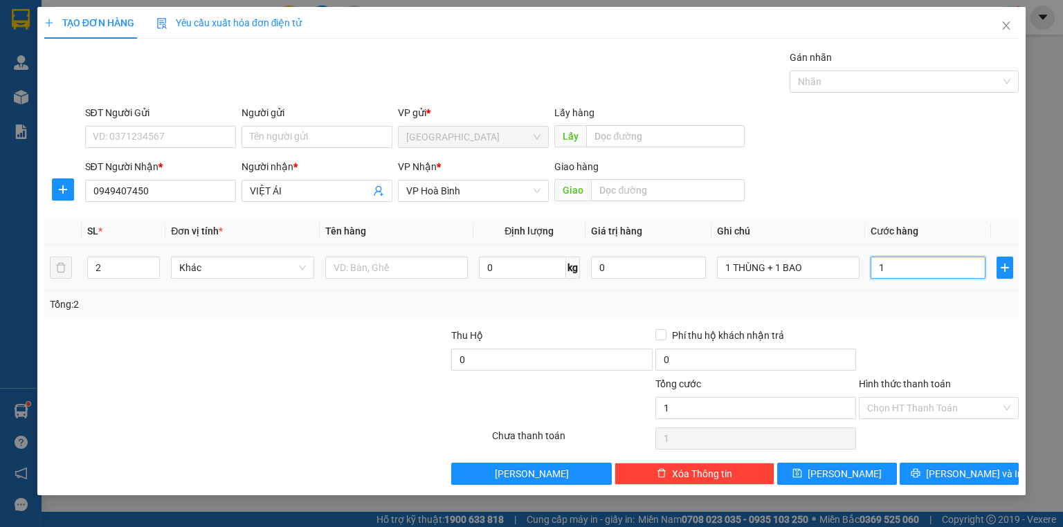
type input "12"
type input "120"
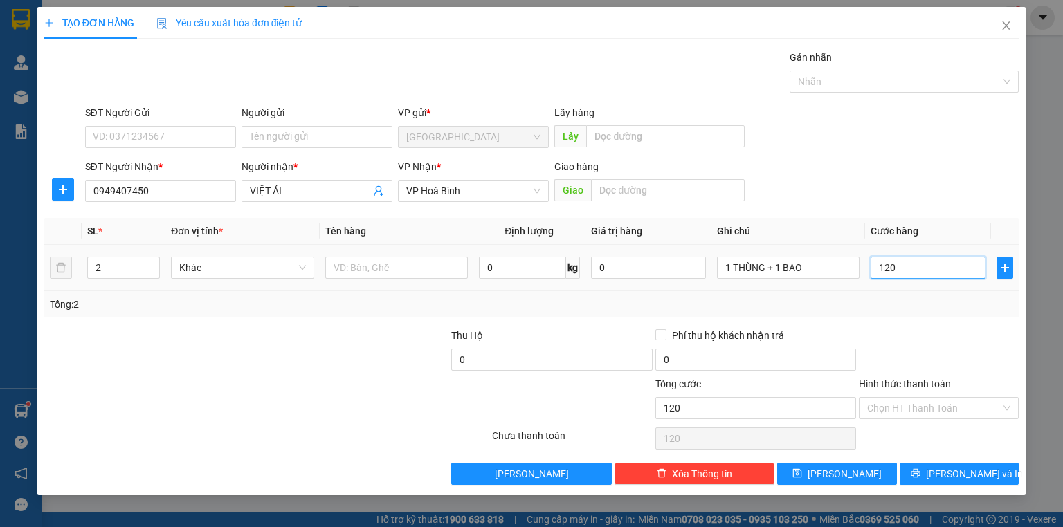
type input "120"
type input "120.000"
click at [887, 329] on div at bounding box center [938, 352] width 163 height 48
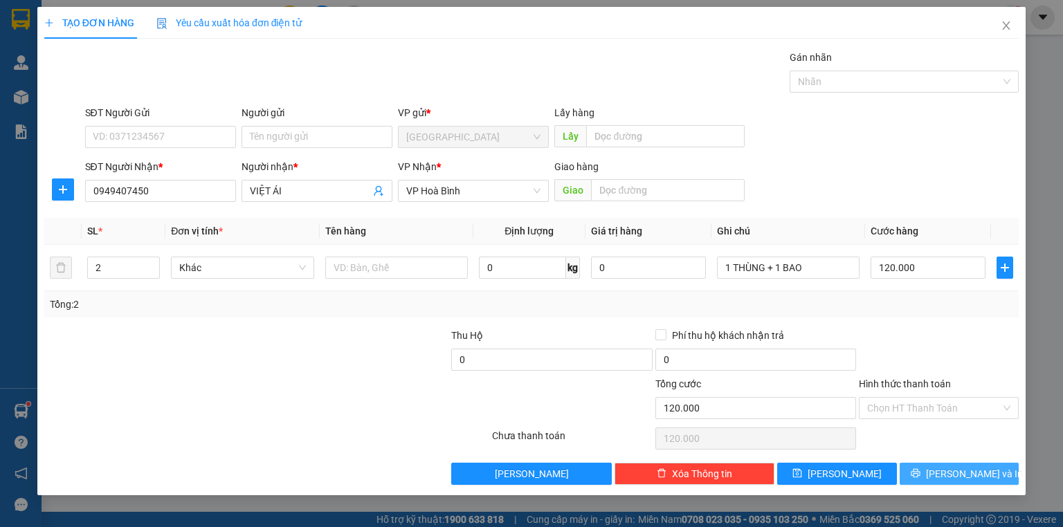
click at [960, 471] on span "[PERSON_NAME] và In" at bounding box center [974, 473] width 97 height 15
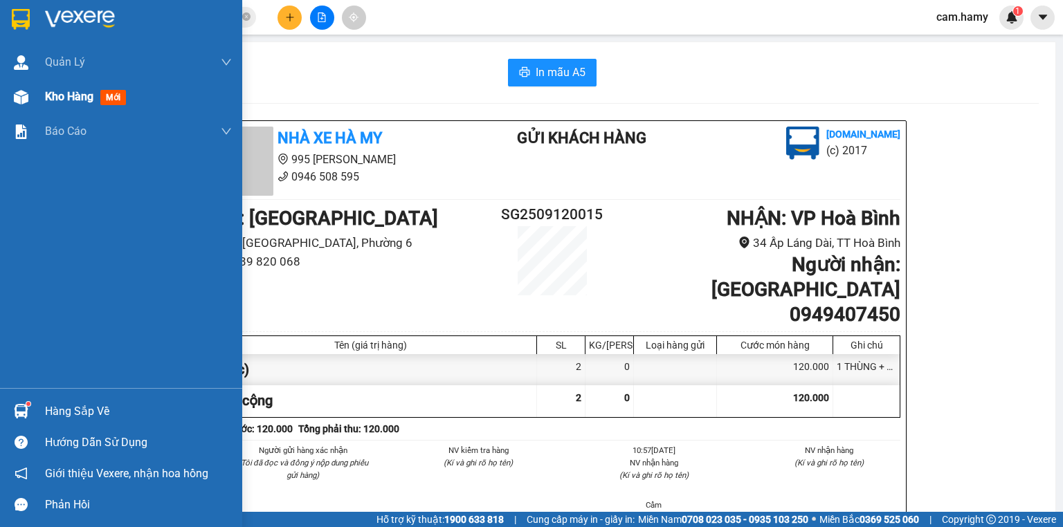
click at [153, 94] on div "Kho hàng mới" at bounding box center [138, 97] width 187 height 35
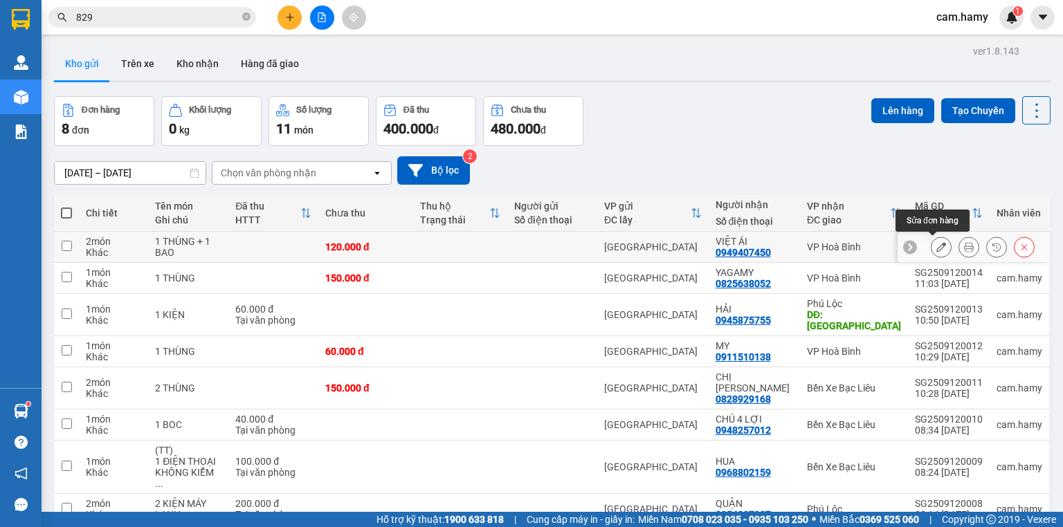
click at [936, 248] on icon at bounding box center [941, 247] width 10 height 10
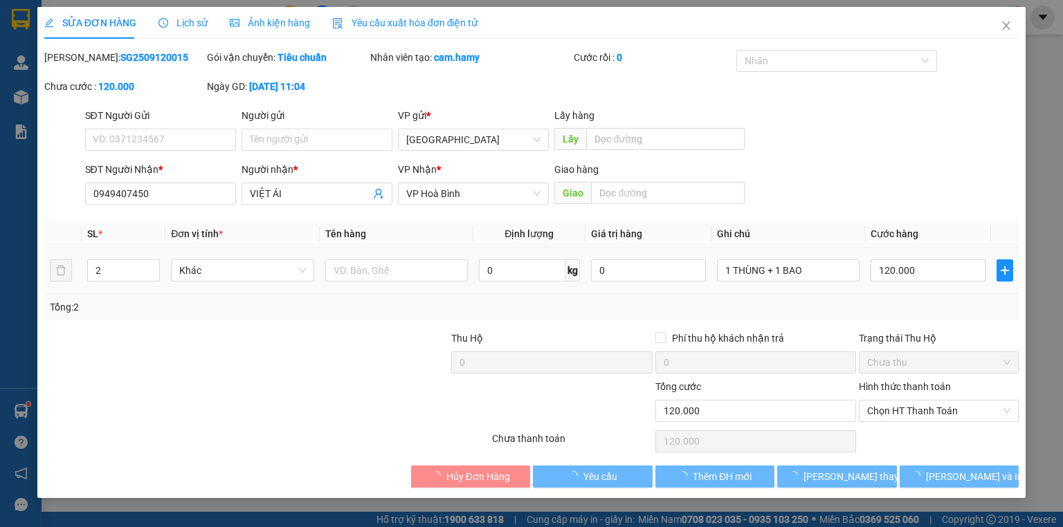
type input "0949407450"
type input "VIỆT ÁI"
type input "120.000"
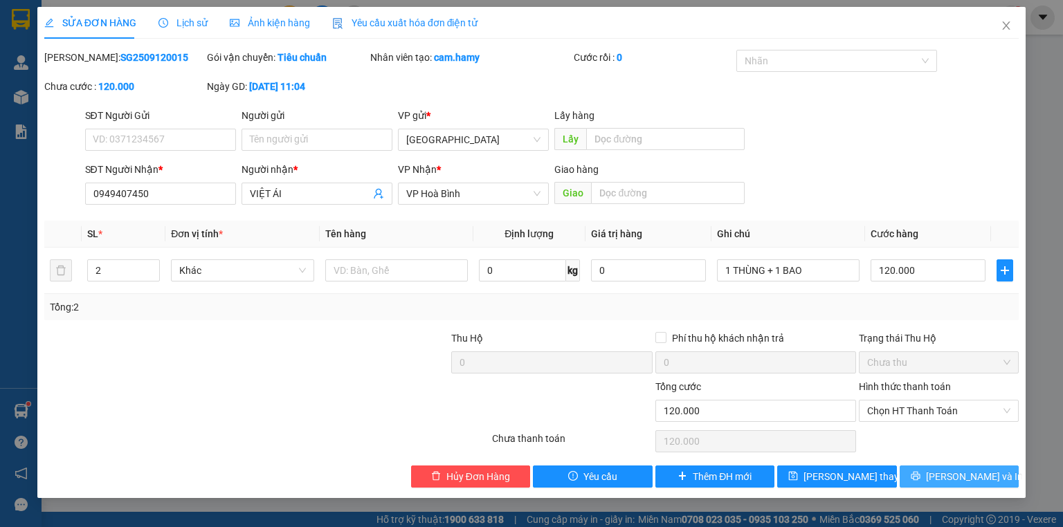
click at [971, 466] on button "[PERSON_NAME] và In" at bounding box center [960, 477] width 120 height 22
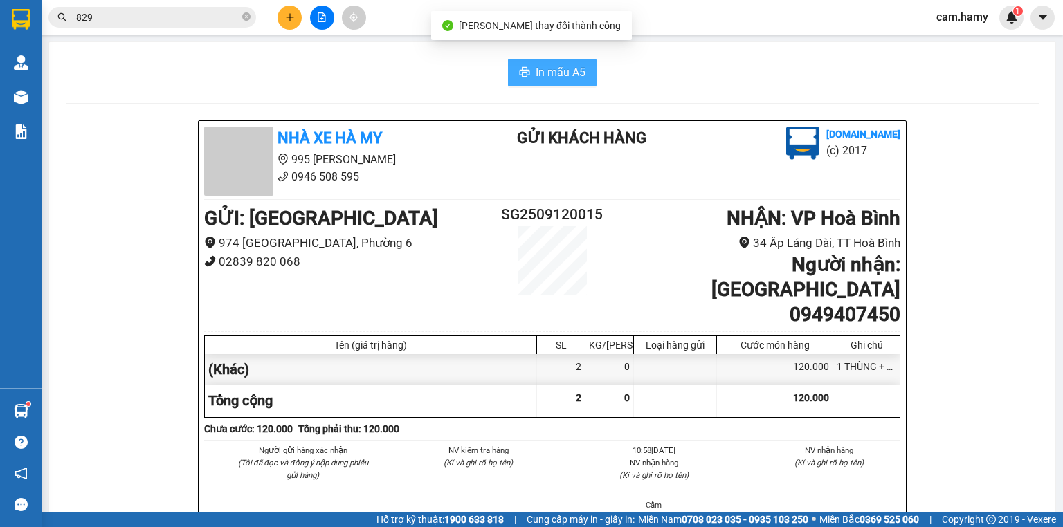
click at [564, 76] on span "In mẫu A5" at bounding box center [561, 72] width 50 height 17
click at [556, 62] on button "In mẫu A5" at bounding box center [552, 73] width 89 height 28
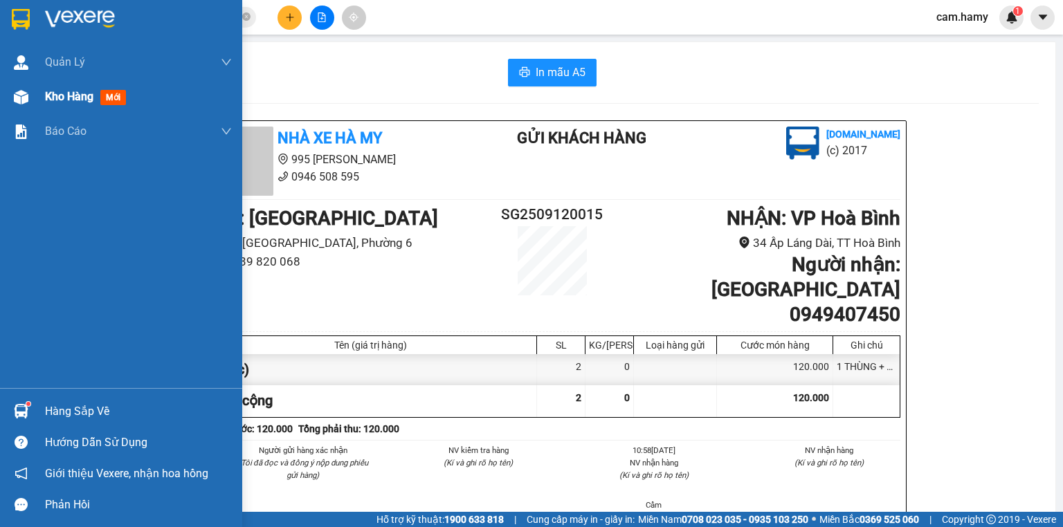
click at [44, 97] on div "Kho hàng mới" at bounding box center [121, 97] width 242 height 35
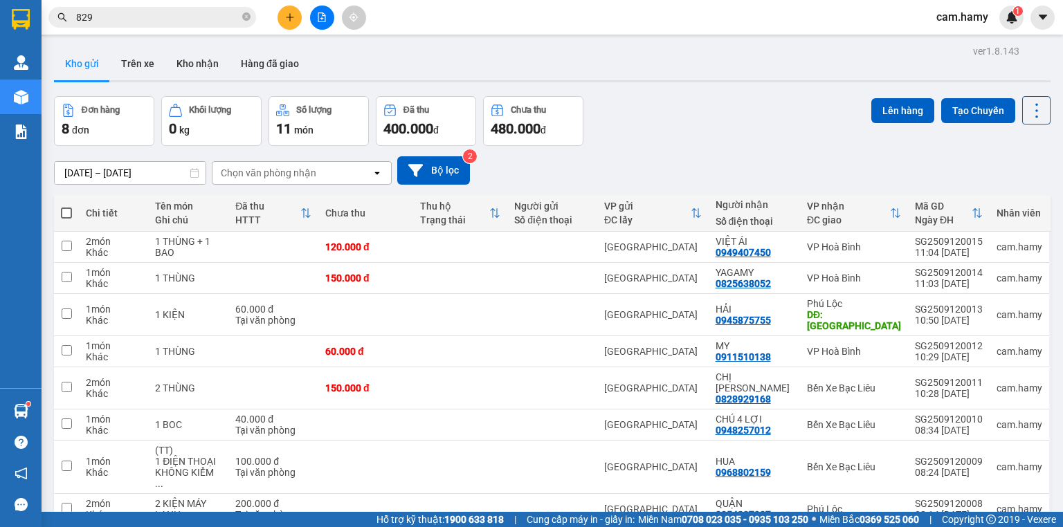
click at [68, 210] on span at bounding box center [66, 213] width 11 height 11
click at [66, 206] on input "checkbox" at bounding box center [66, 206] width 0 height 0
checkbox input "true"
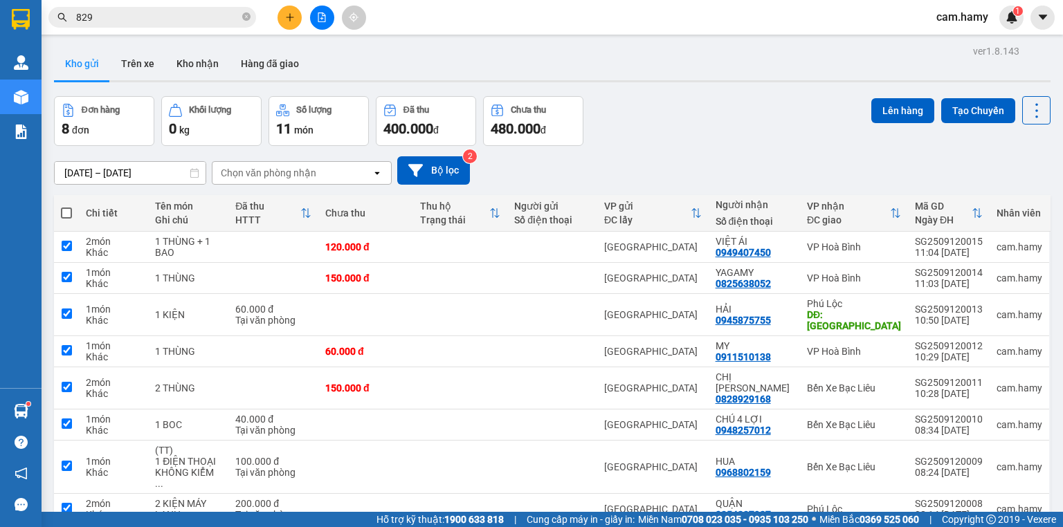
checkbox input "true"
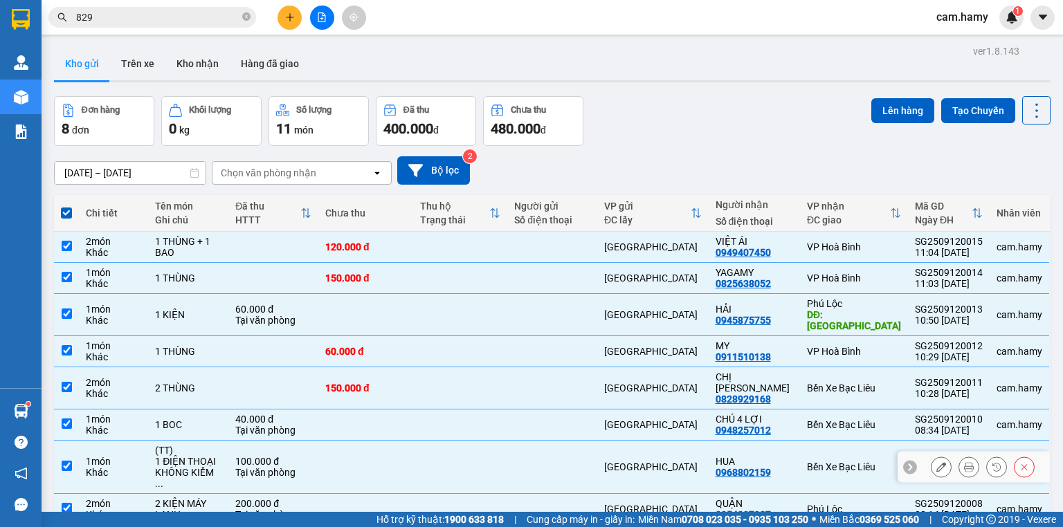
click at [66, 461] on input "checkbox" at bounding box center [67, 466] width 10 height 10
checkbox input "false"
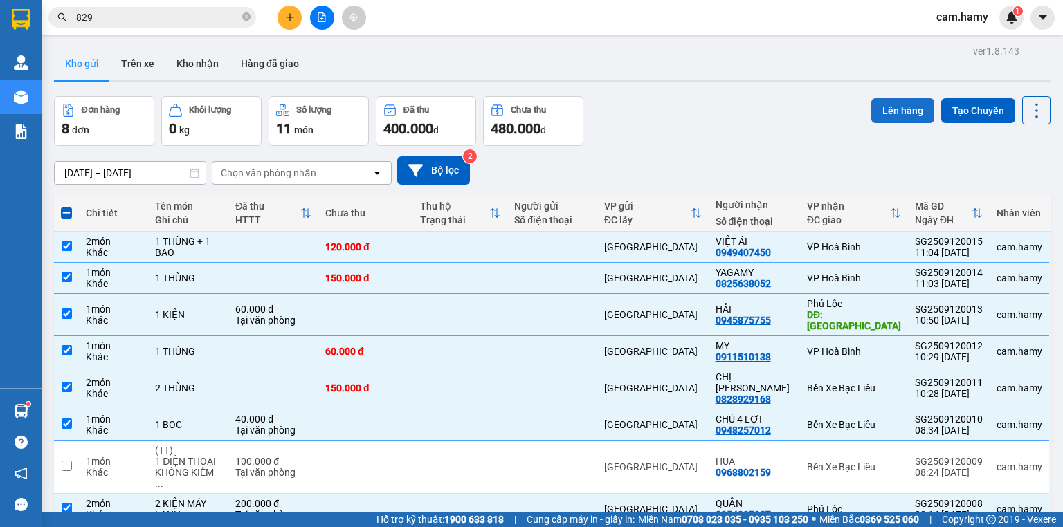
click at [902, 104] on button "Lên hàng" at bounding box center [902, 110] width 63 height 25
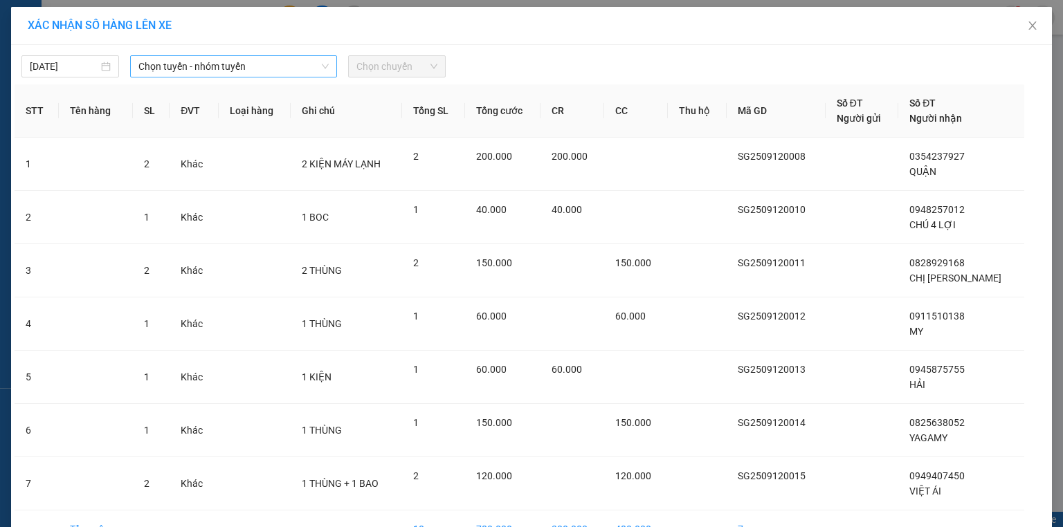
click at [188, 66] on span "Chọn tuyến - nhóm tuyến" at bounding box center [233, 66] width 190 height 21
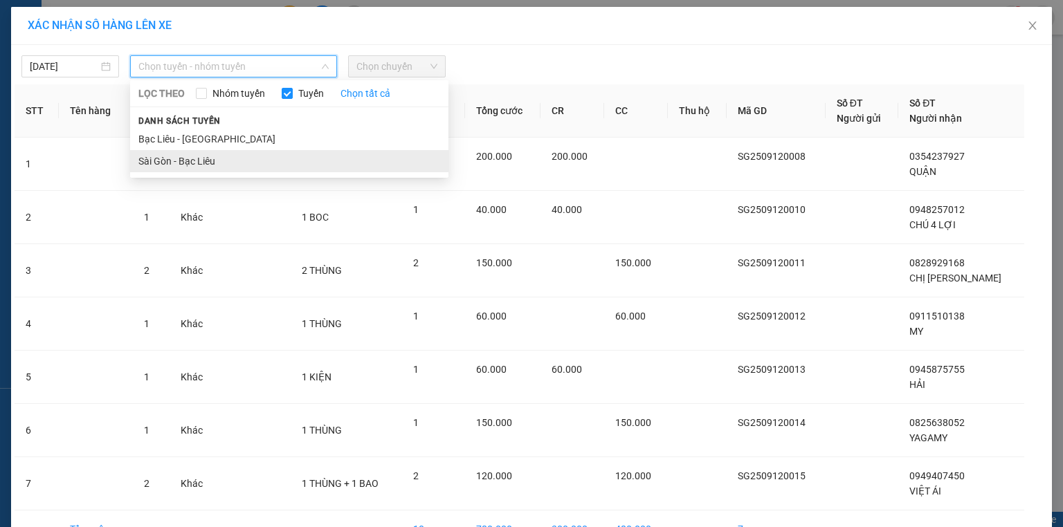
click at [207, 162] on li "Sài Gòn - Bạc Liêu" at bounding box center [289, 161] width 318 height 22
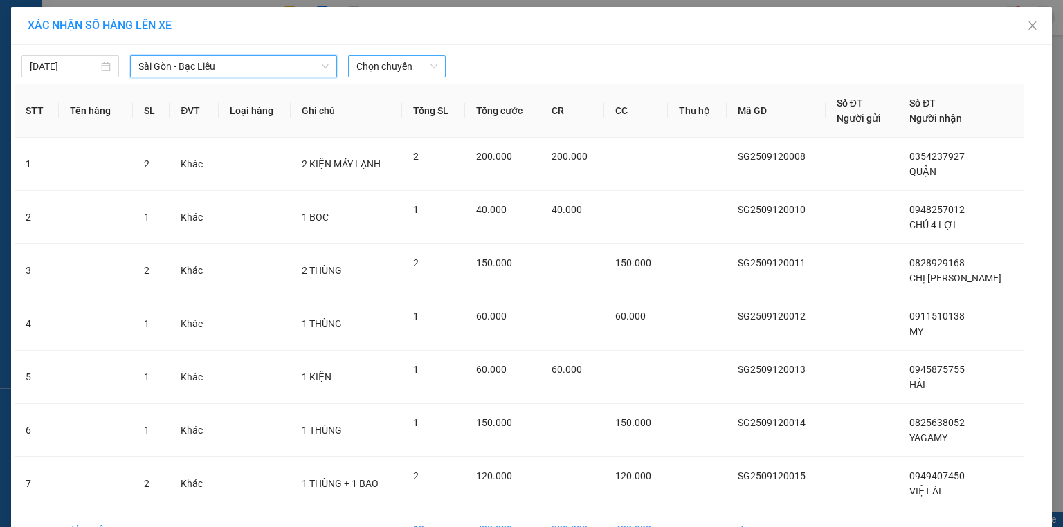
click at [374, 66] on span "Chọn chuyến" at bounding box center [396, 66] width 81 height 21
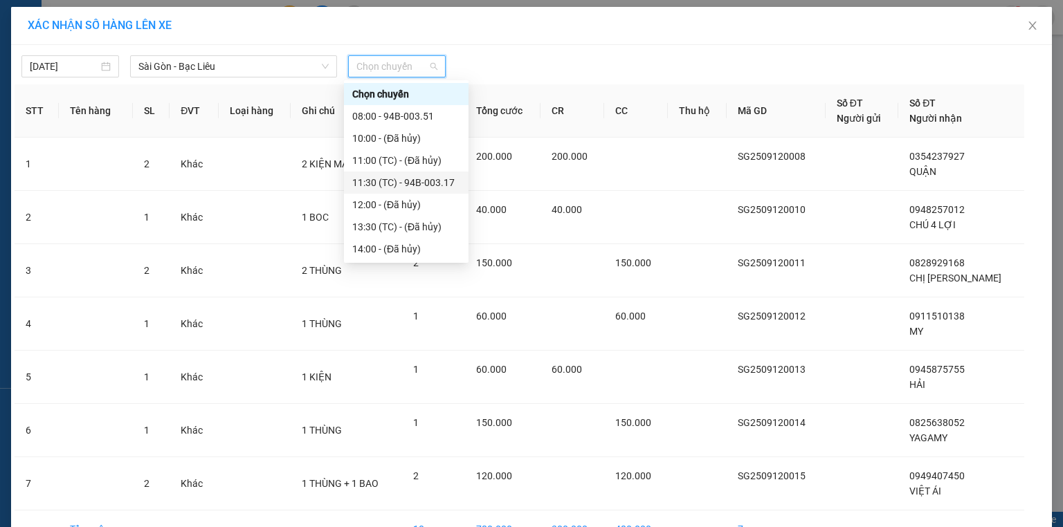
click at [429, 186] on div "11:30 (TC) - 94B-003.17" at bounding box center [406, 182] width 108 height 15
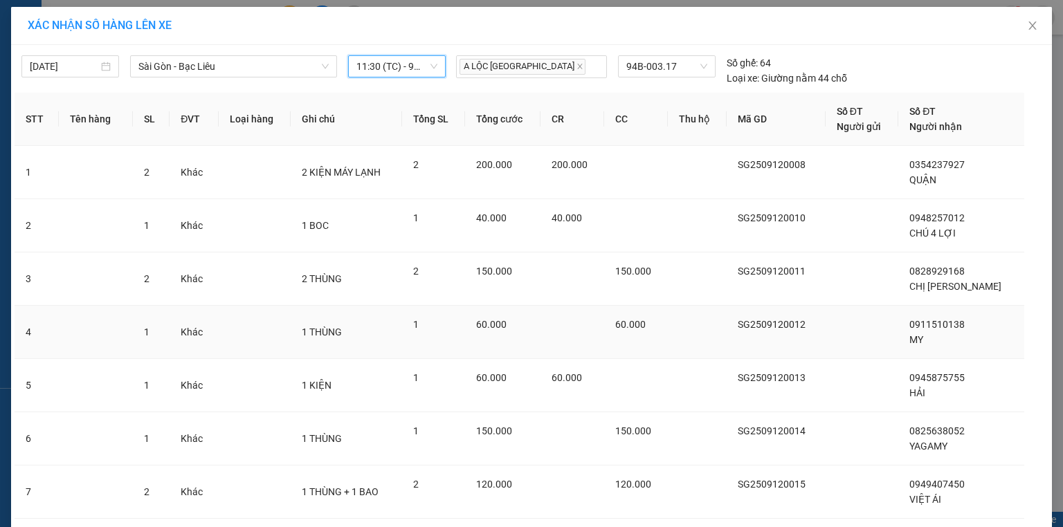
scroll to position [91, 0]
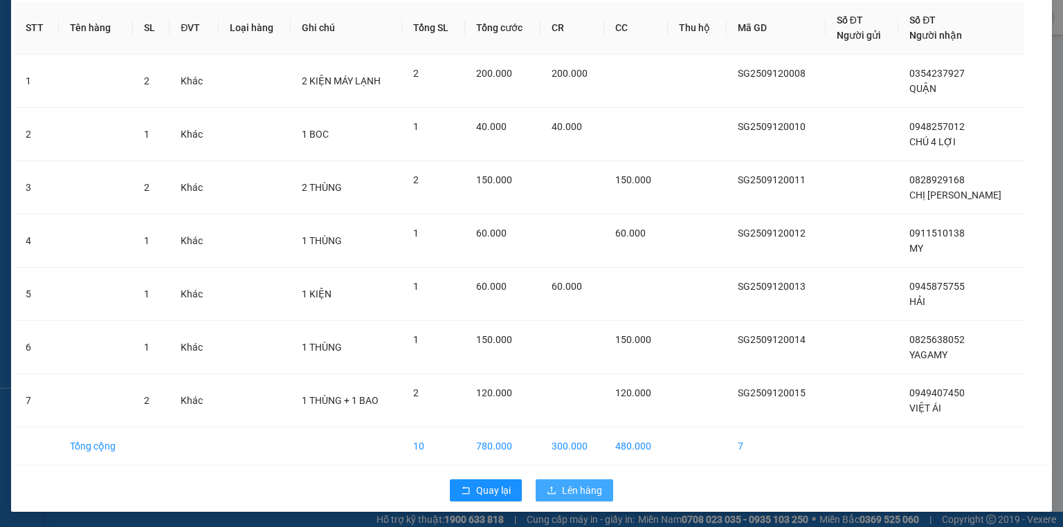
click at [572, 489] on span "Lên hàng" at bounding box center [582, 490] width 40 height 15
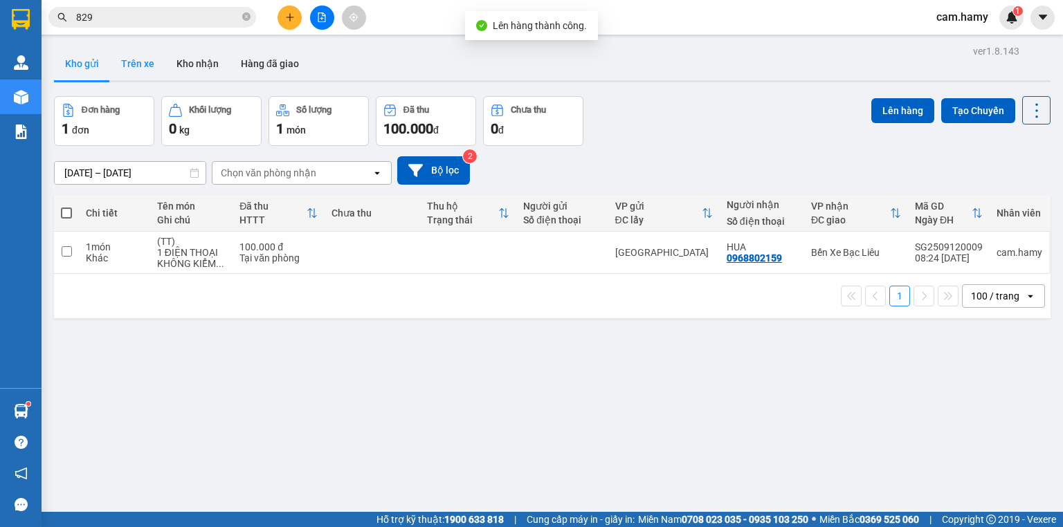
click at [139, 67] on button "Trên xe" at bounding box center [137, 63] width 55 height 33
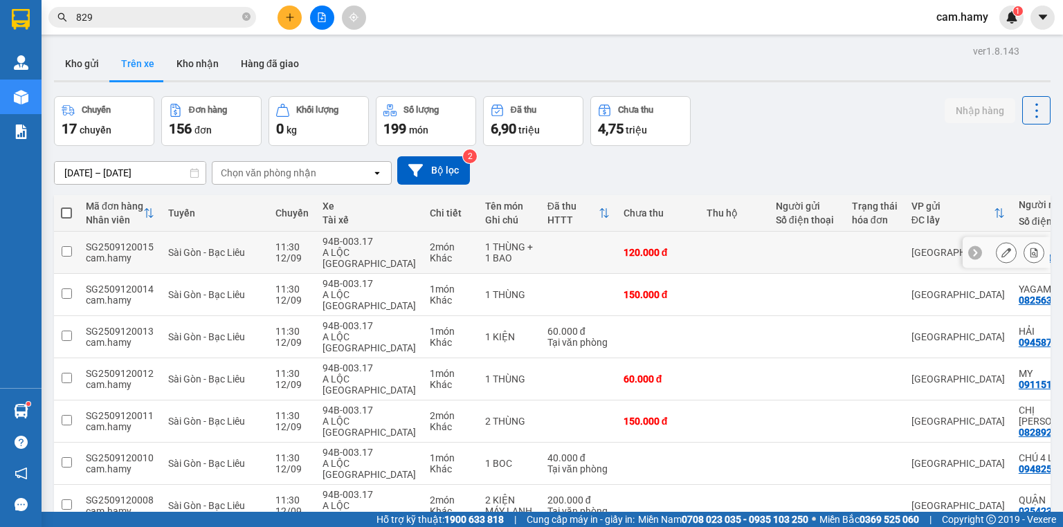
click at [1024, 246] on button at bounding box center [1033, 253] width 19 height 24
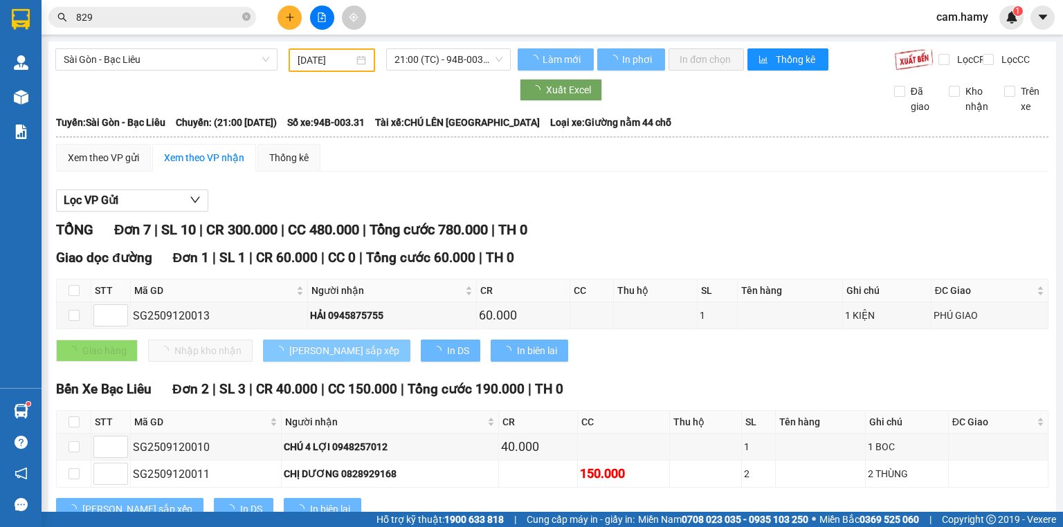
type input "[DATE]"
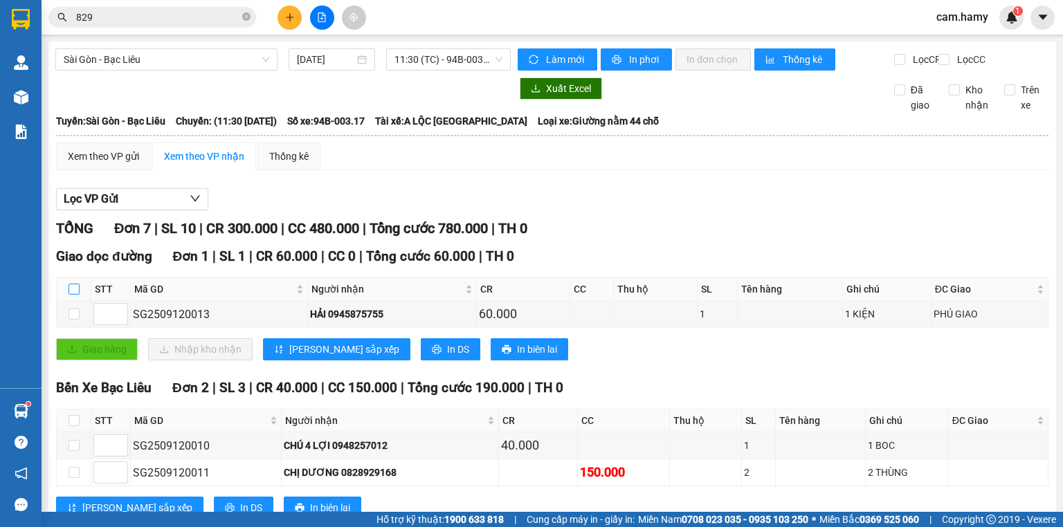
click at [75, 295] on input "checkbox" at bounding box center [74, 289] width 11 height 11
checkbox input "true"
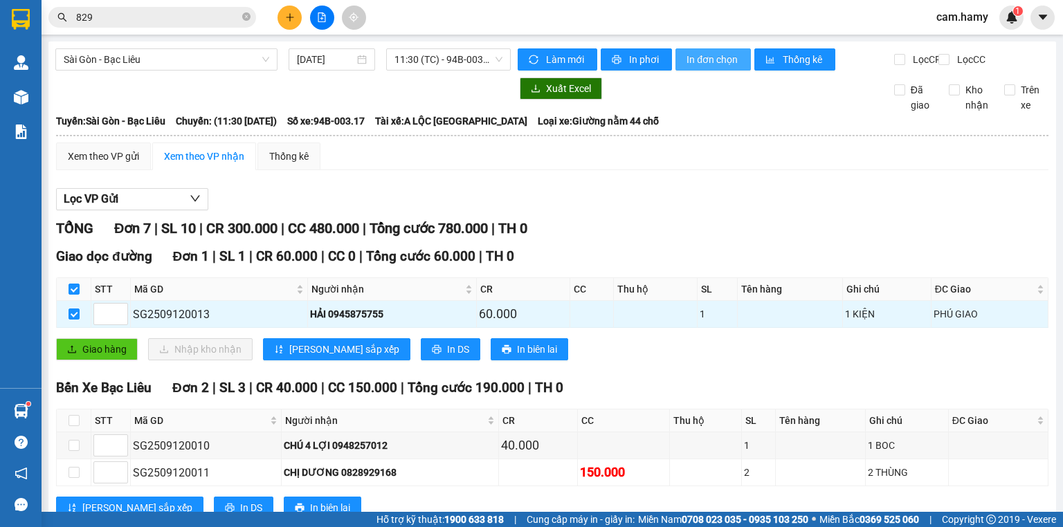
click at [707, 62] on span "In đơn chọn" at bounding box center [712, 59] width 53 height 15
click at [74, 295] on input "checkbox" at bounding box center [74, 289] width 11 height 11
checkbox input "false"
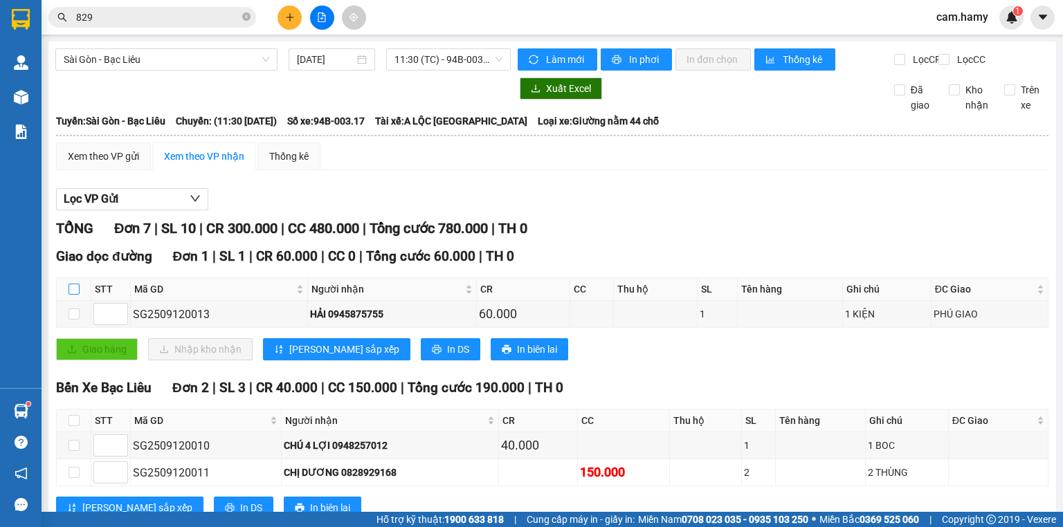
scroll to position [111, 0]
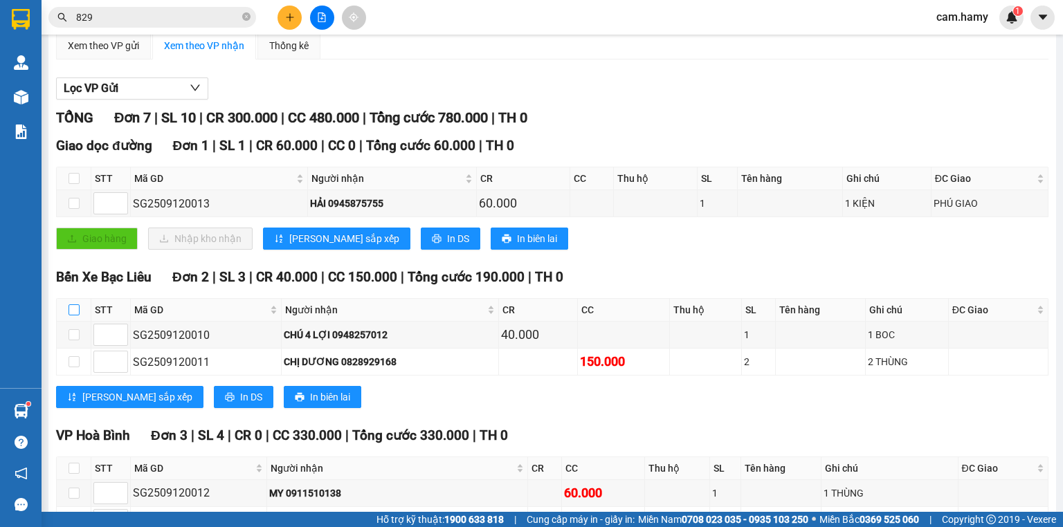
click at [73, 316] on input "checkbox" at bounding box center [74, 309] width 11 height 11
checkbox input "true"
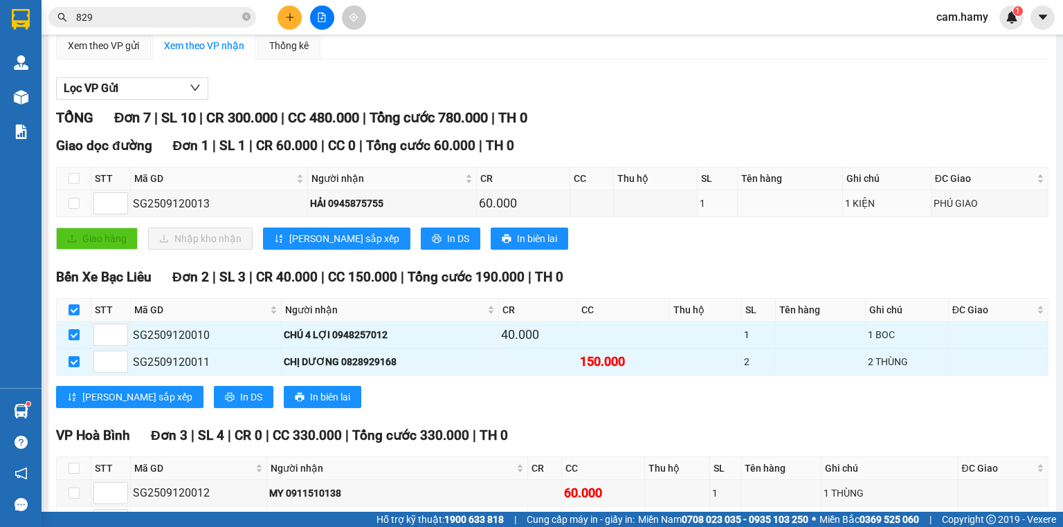
scroll to position [0, 0]
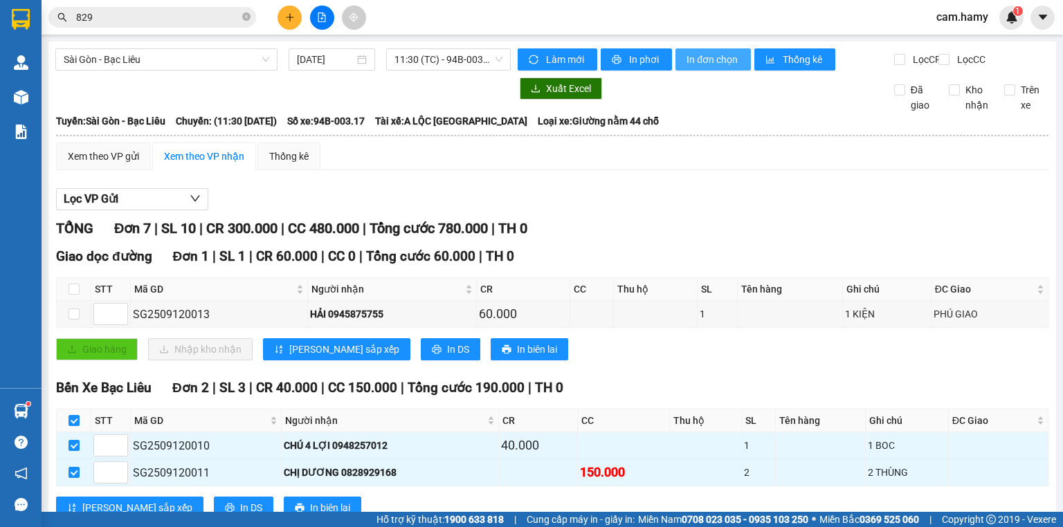
click at [708, 58] on span "In đơn chọn" at bounding box center [712, 59] width 53 height 15
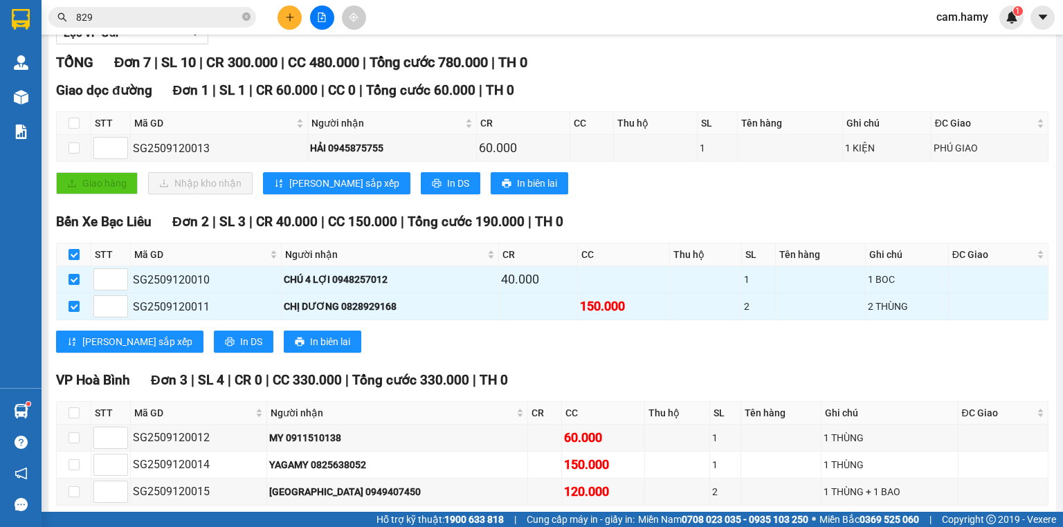
click at [75, 260] on input "checkbox" at bounding box center [74, 254] width 11 height 11
checkbox input "false"
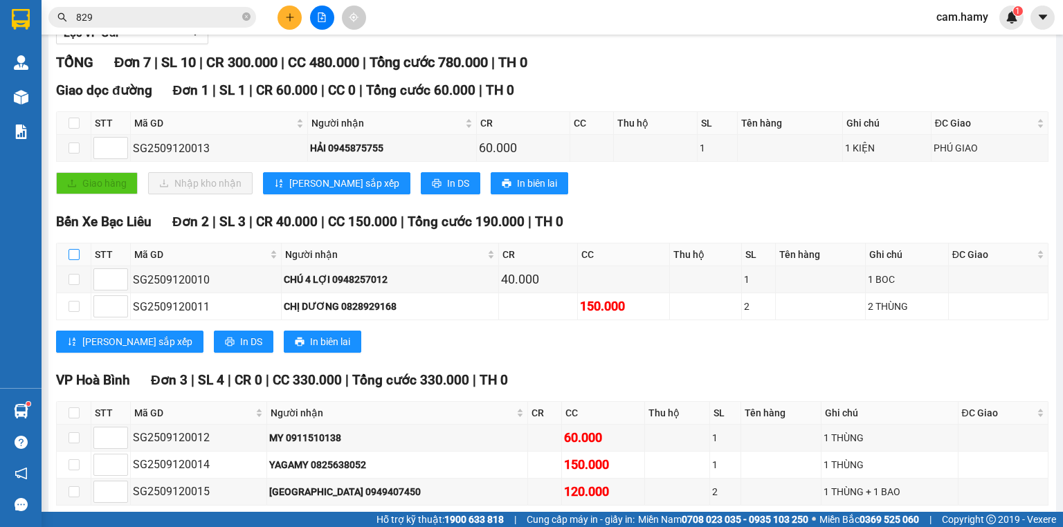
checkbox input "false"
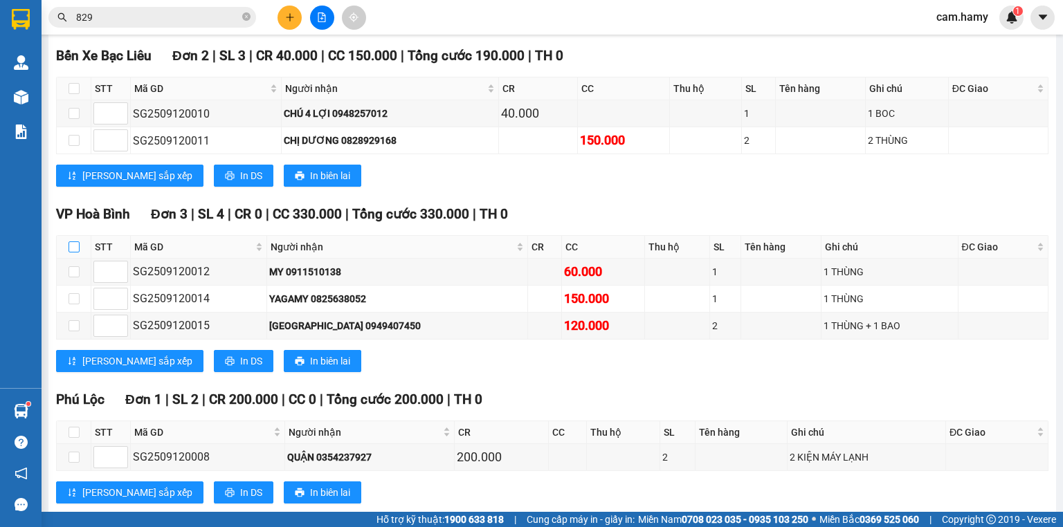
click at [74, 253] on input "checkbox" at bounding box center [74, 247] width 11 height 11
checkbox input "true"
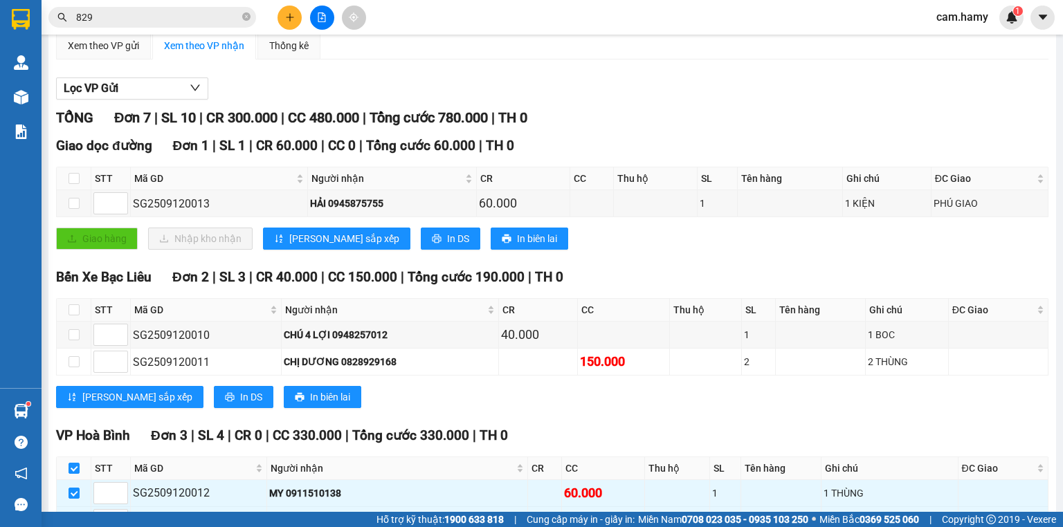
scroll to position [0, 0]
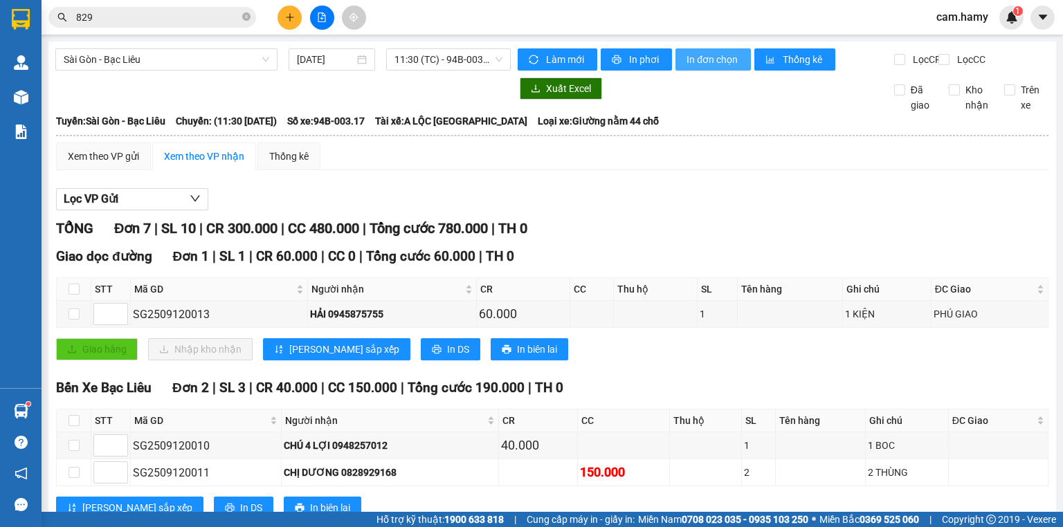
click at [700, 55] on span "In đơn chọn" at bounding box center [712, 59] width 53 height 15
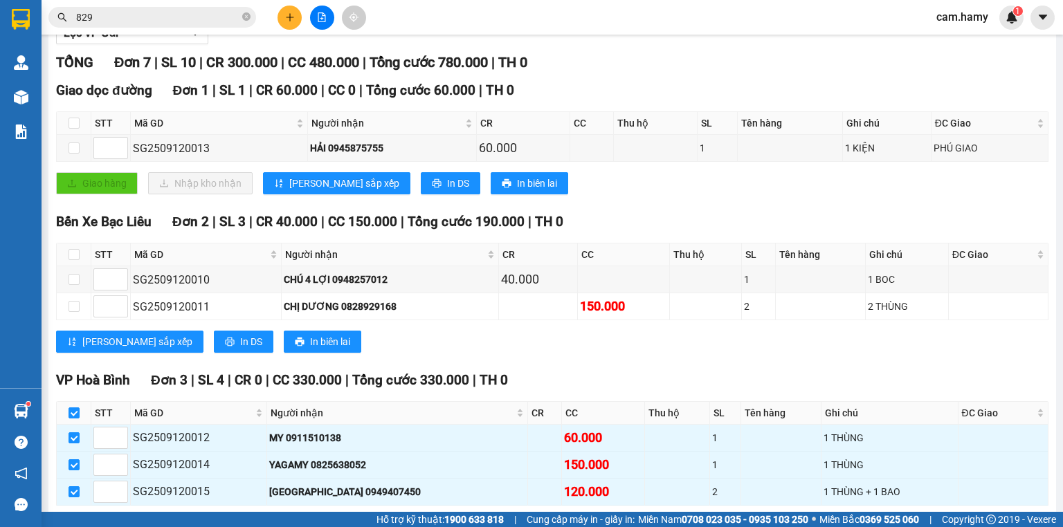
scroll to position [277, 0]
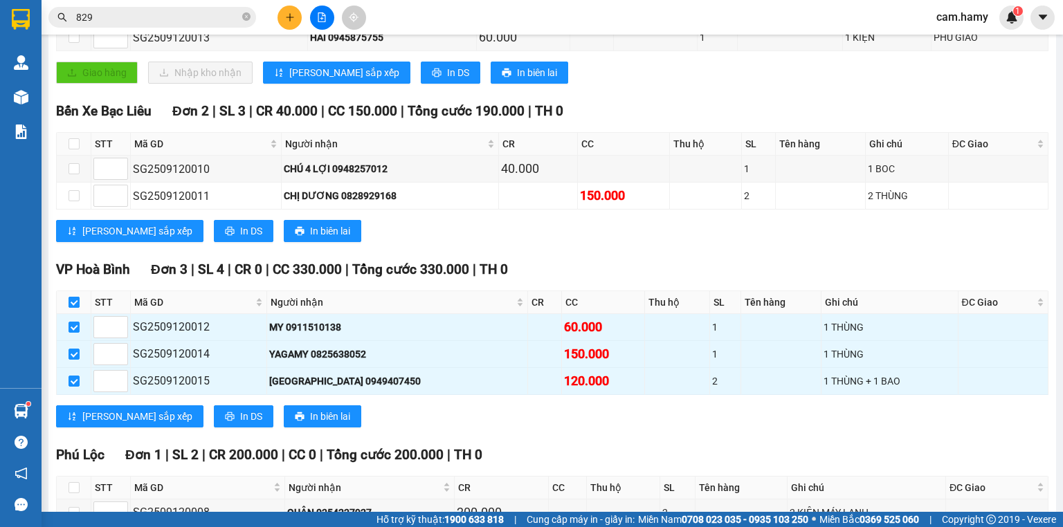
click at [75, 308] on input "checkbox" at bounding box center [74, 302] width 11 height 11
checkbox input "false"
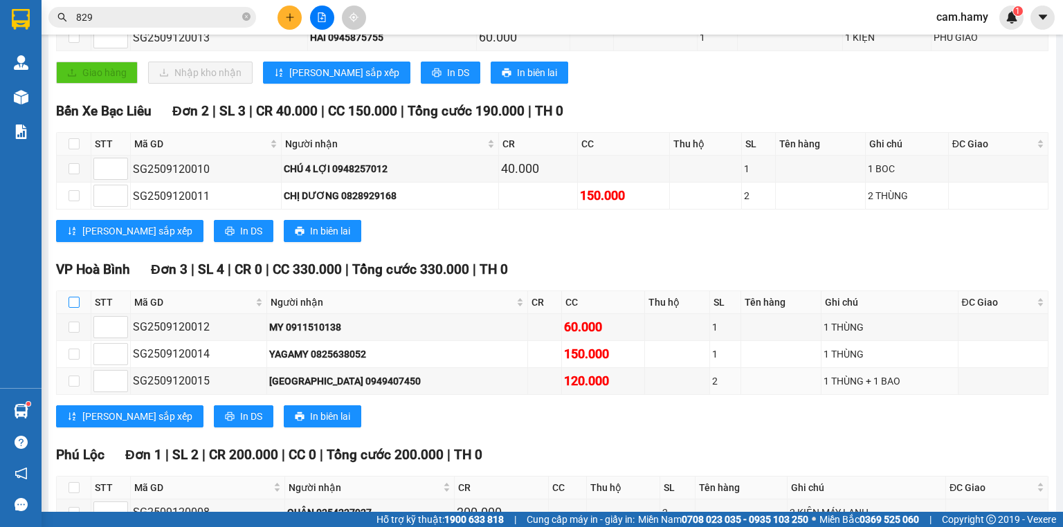
scroll to position [369, 0]
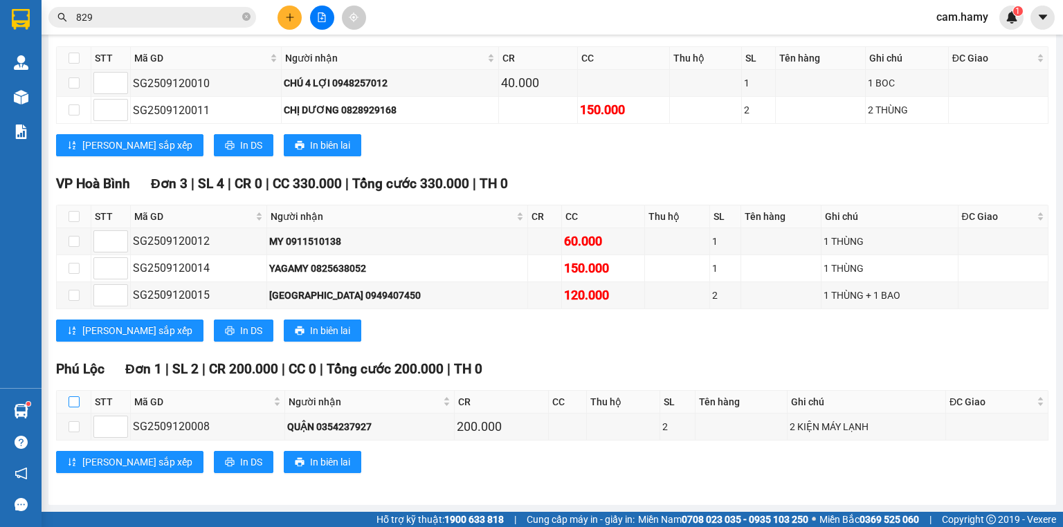
click at [76, 403] on input "checkbox" at bounding box center [74, 402] width 11 height 11
checkbox input "true"
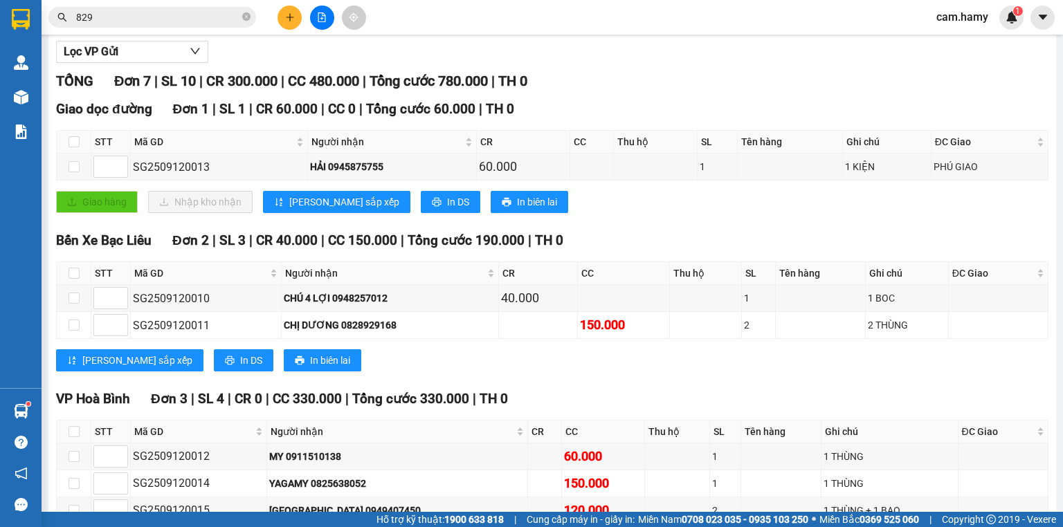
scroll to position [0, 0]
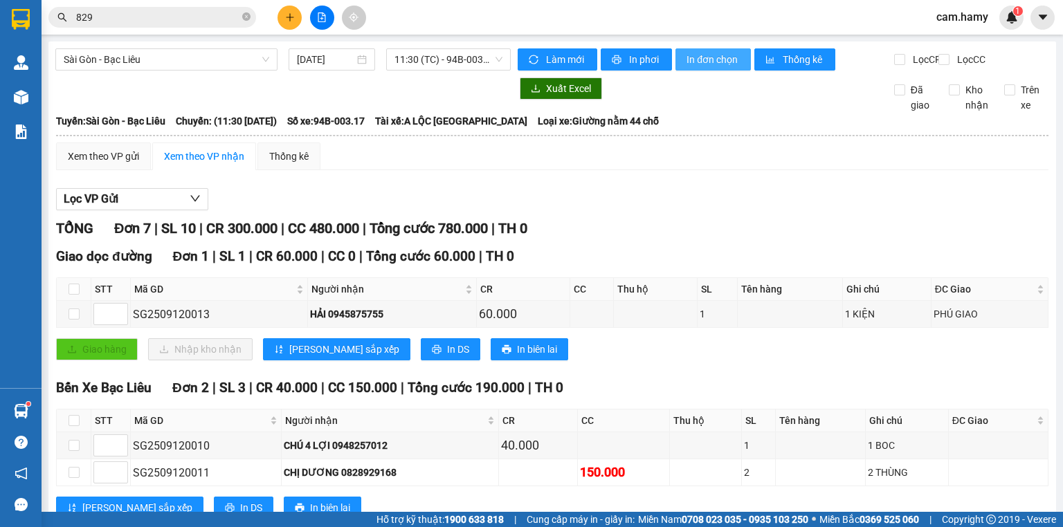
click at [705, 62] on span "In đơn chọn" at bounding box center [712, 59] width 53 height 15
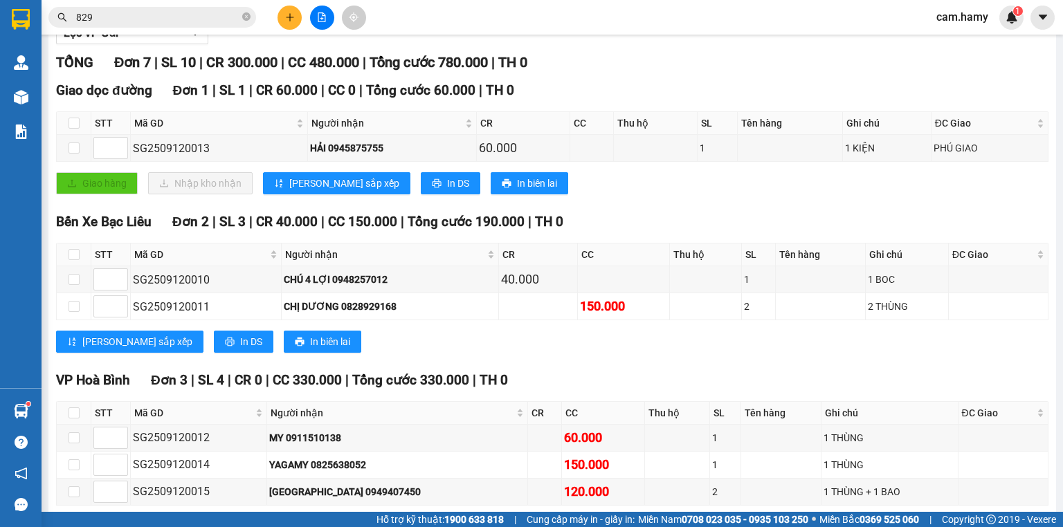
scroll to position [332, 0]
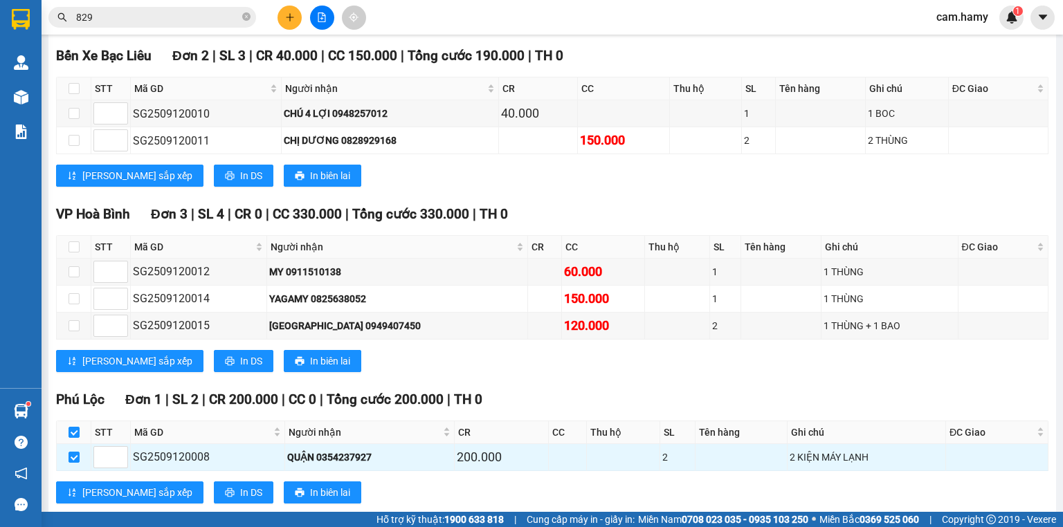
click at [293, 19] on icon "plus" at bounding box center [290, 17] width 10 height 10
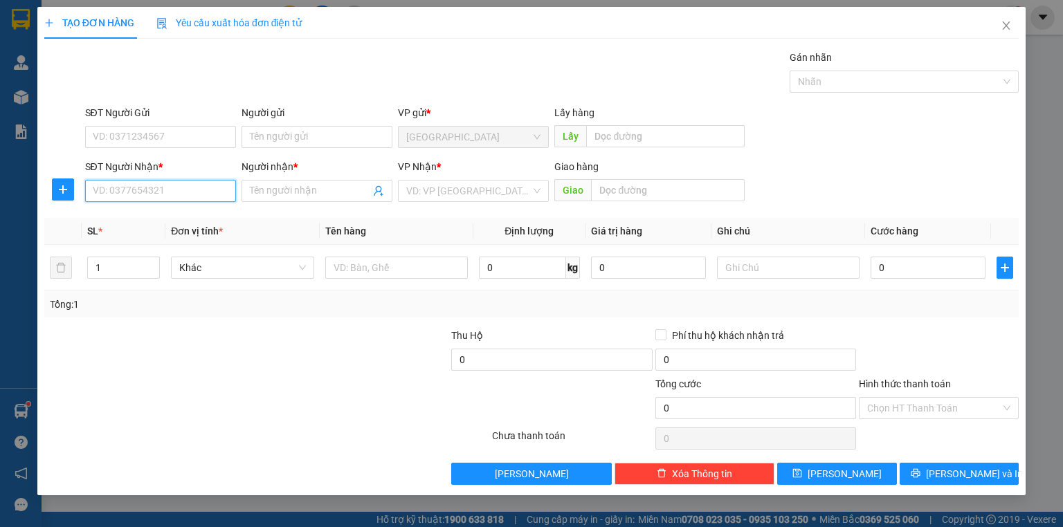
click at [215, 197] on input "SĐT Người Nhận *" at bounding box center [160, 191] width 151 height 22
click at [160, 185] on input "842" at bounding box center [160, 191] width 151 height 22
click at [180, 216] on div "0961795842 - THẮNG" at bounding box center [160, 217] width 134 height 15
type input "0961795842"
type input "THẮNG"
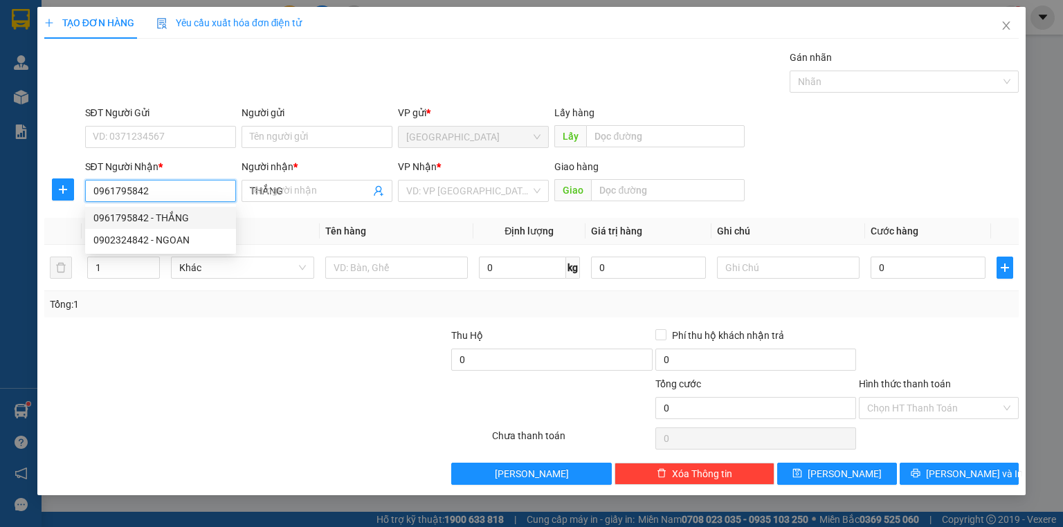
type input "60.000"
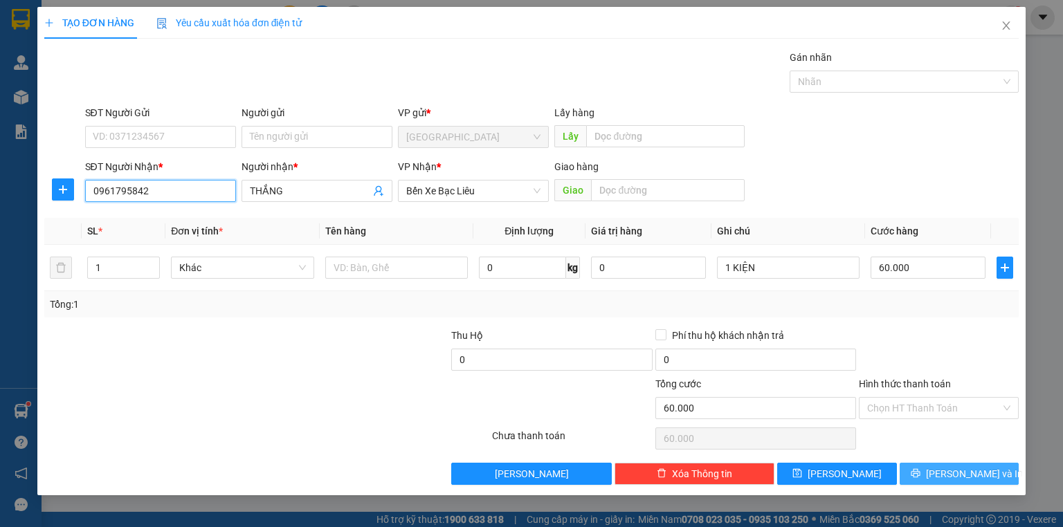
type input "0961795842"
click at [920, 477] on icon "printer" at bounding box center [915, 473] width 9 height 9
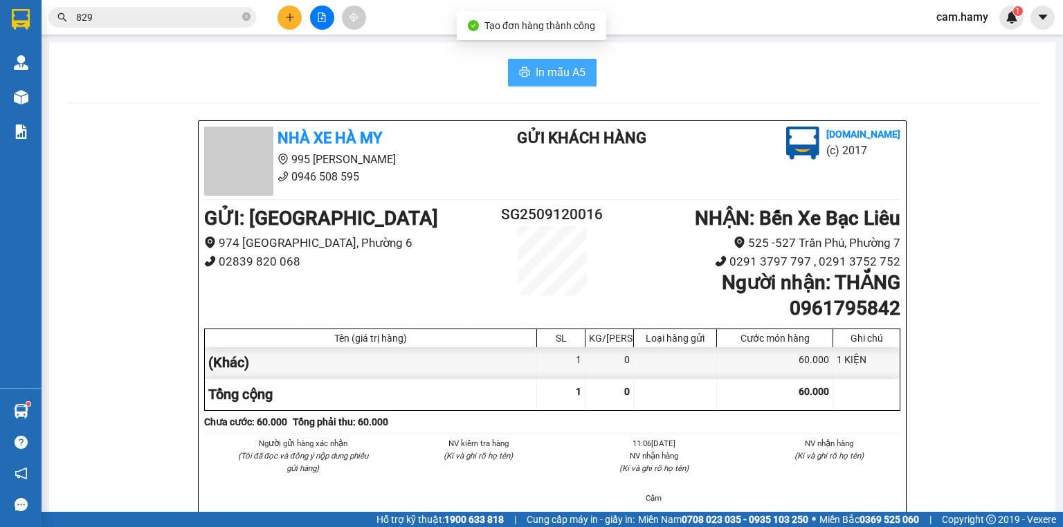
click at [554, 62] on button "In mẫu A5" at bounding box center [552, 73] width 89 height 28
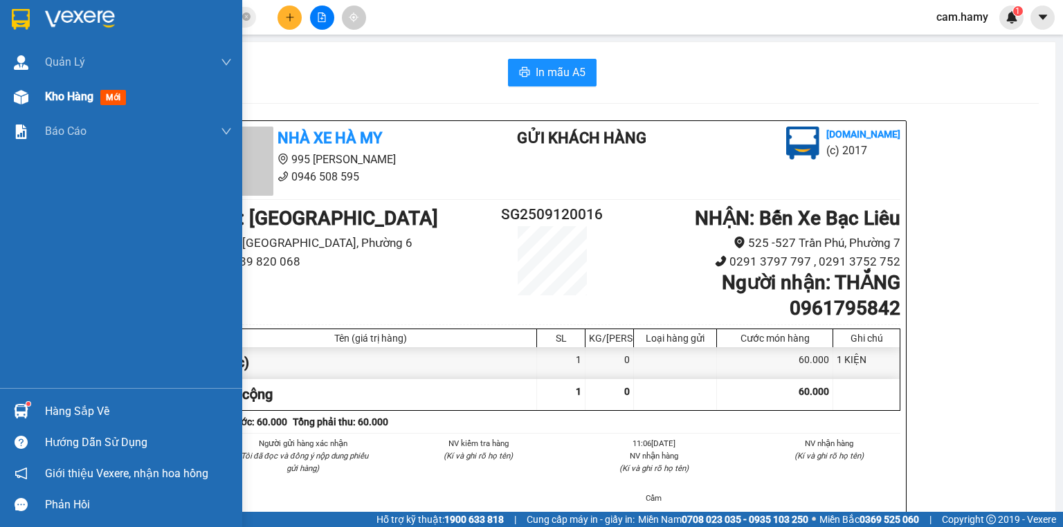
click at [44, 94] on div "Kho hàng mới" at bounding box center [121, 97] width 242 height 35
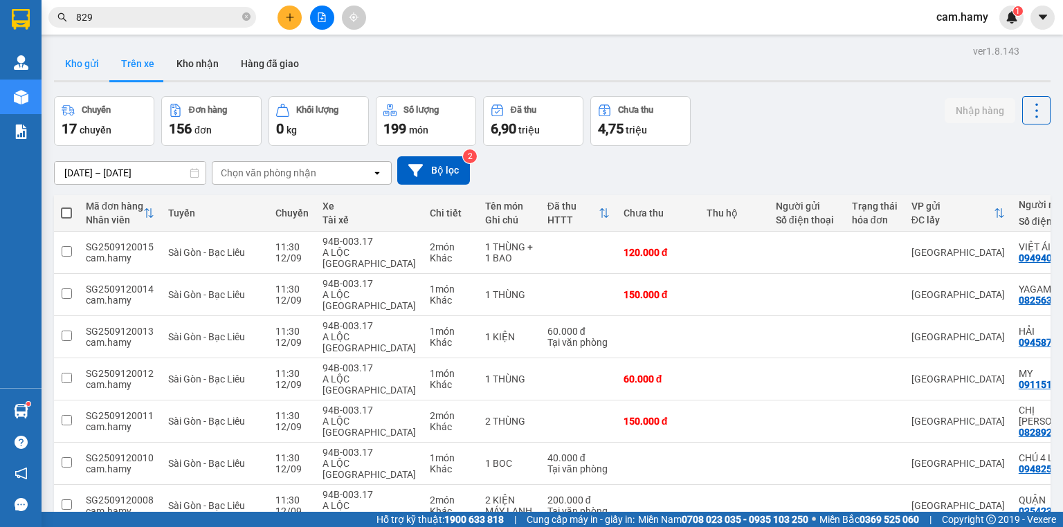
click at [84, 60] on button "Kho gửi" at bounding box center [82, 63] width 56 height 33
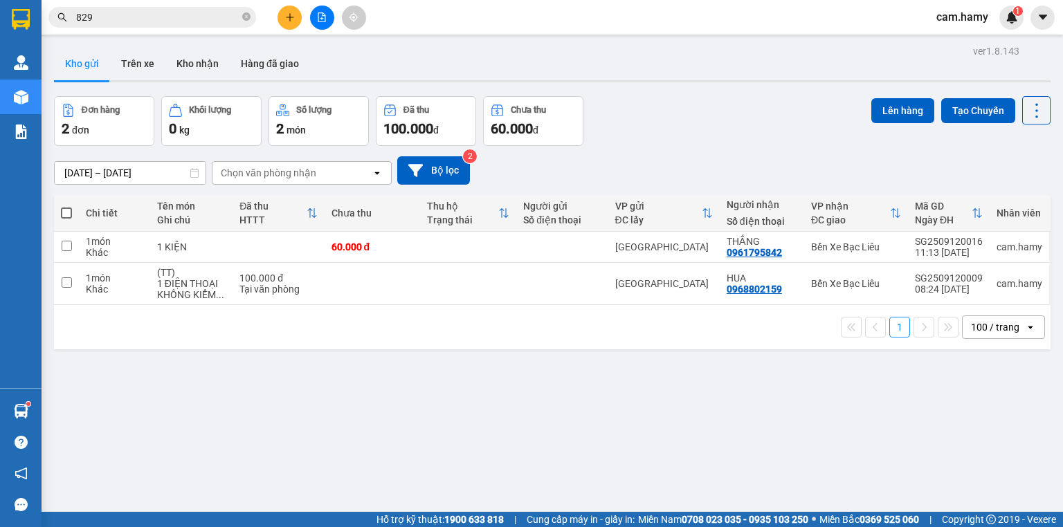
click at [67, 212] on span at bounding box center [66, 213] width 11 height 11
click at [66, 206] on input "checkbox" at bounding box center [66, 206] width 0 height 0
checkbox input "true"
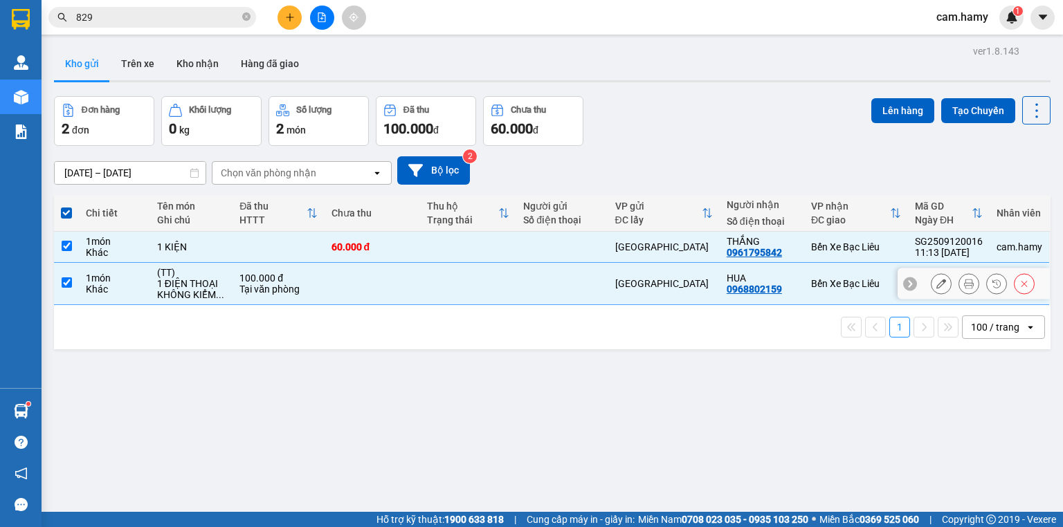
click at [69, 278] on input "checkbox" at bounding box center [67, 282] width 10 height 10
checkbox input "false"
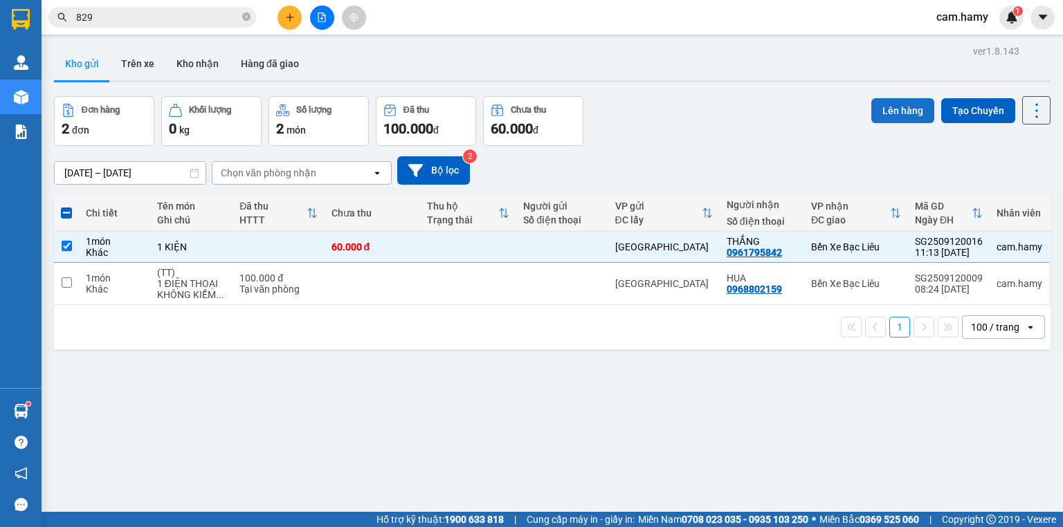
click at [888, 106] on button "Lên hàng" at bounding box center [902, 110] width 63 height 25
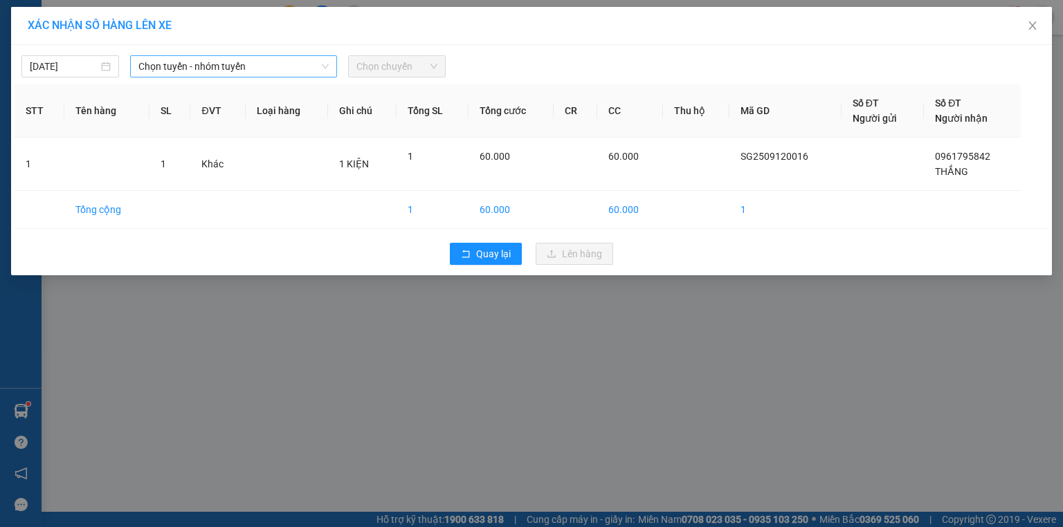
click at [212, 62] on span "Chọn tuyến - nhóm tuyến" at bounding box center [233, 66] width 190 height 21
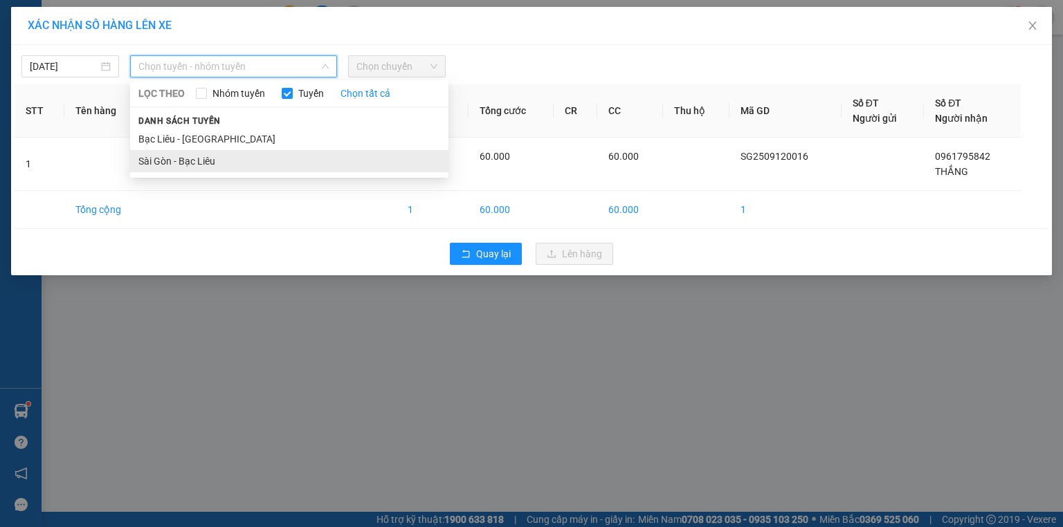
click at [212, 155] on li "Sài Gòn - Bạc Liêu" at bounding box center [289, 161] width 318 height 22
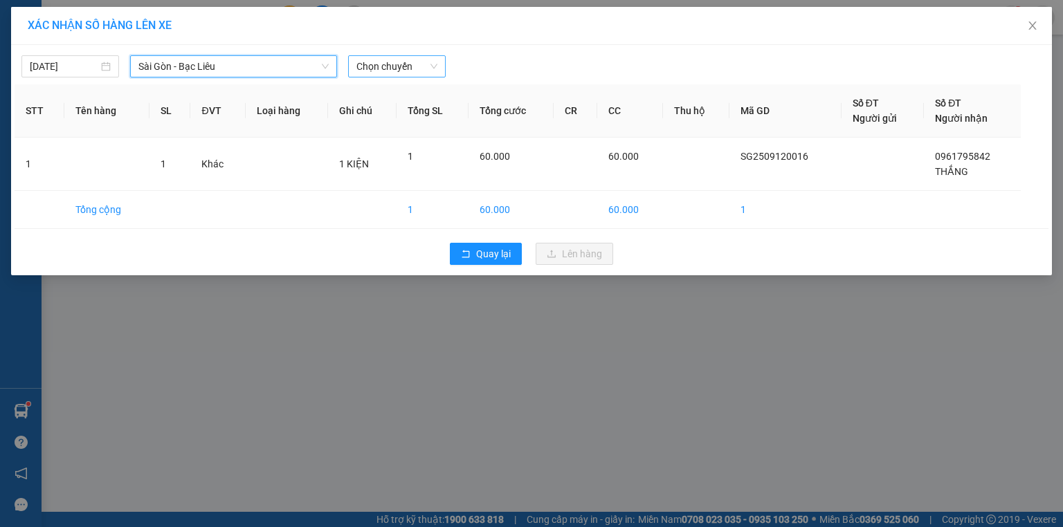
click at [385, 61] on span "Chọn chuyến" at bounding box center [396, 66] width 81 height 21
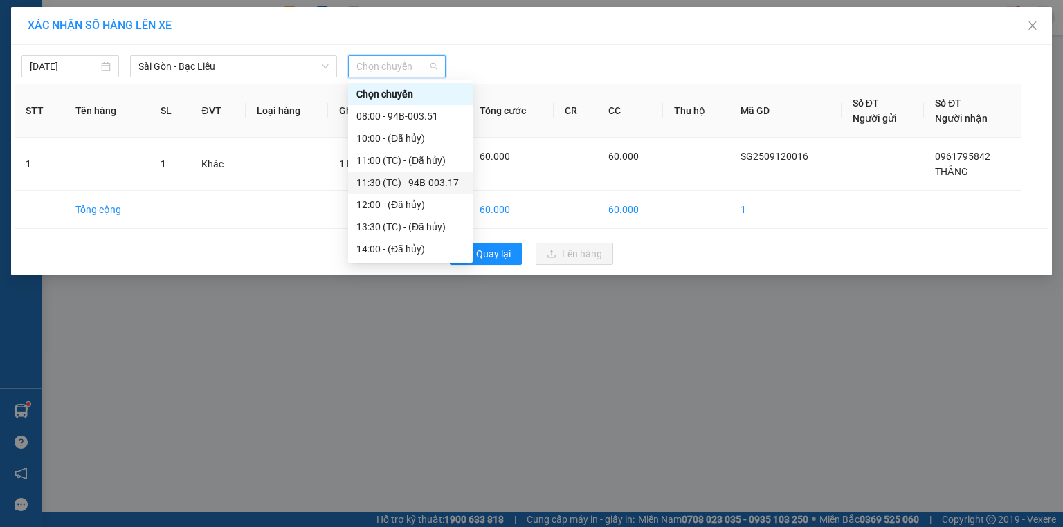
scroll to position [44, 0]
click at [441, 138] on div "11:30 (TC) - 94B-003.17" at bounding box center [410, 138] width 108 height 15
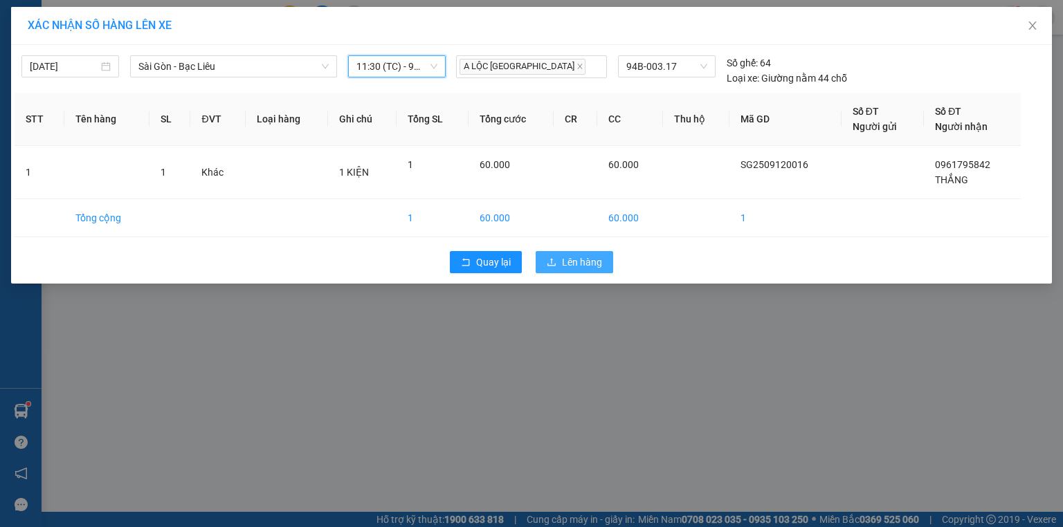
click at [578, 266] on span "Lên hàng" at bounding box center [582, 262] width 40 height 15
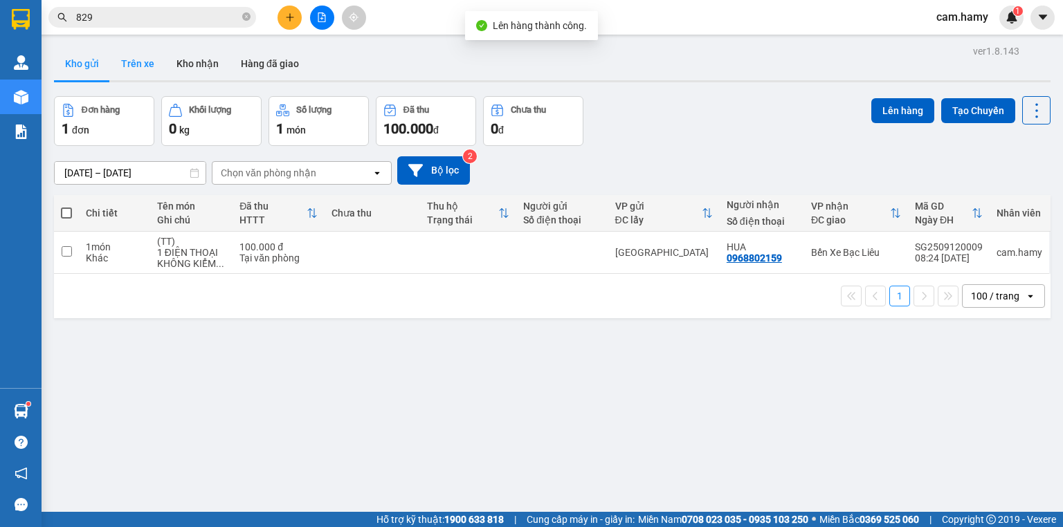
click at [132, 65] on button "Trên xe" at bounding box center [137, 63] width 55 height 33
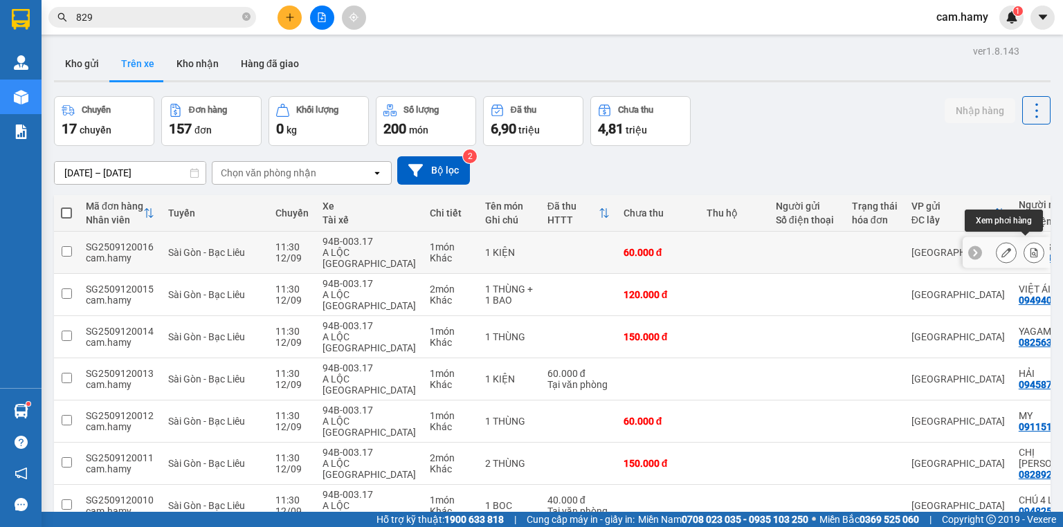
click at [1029, 249] on icon at bounding box center [1034, 253] width 10 height 10
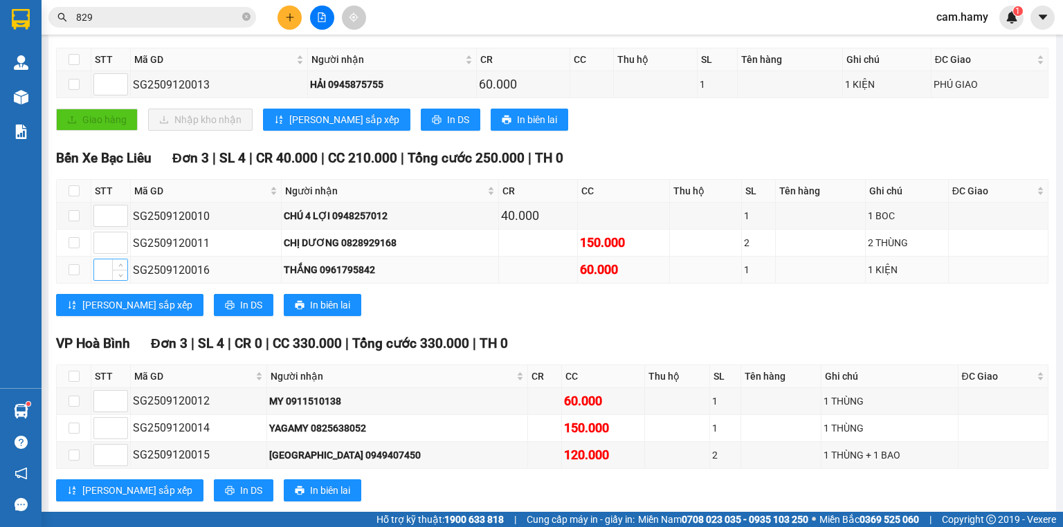
scroll to position [119, 0]
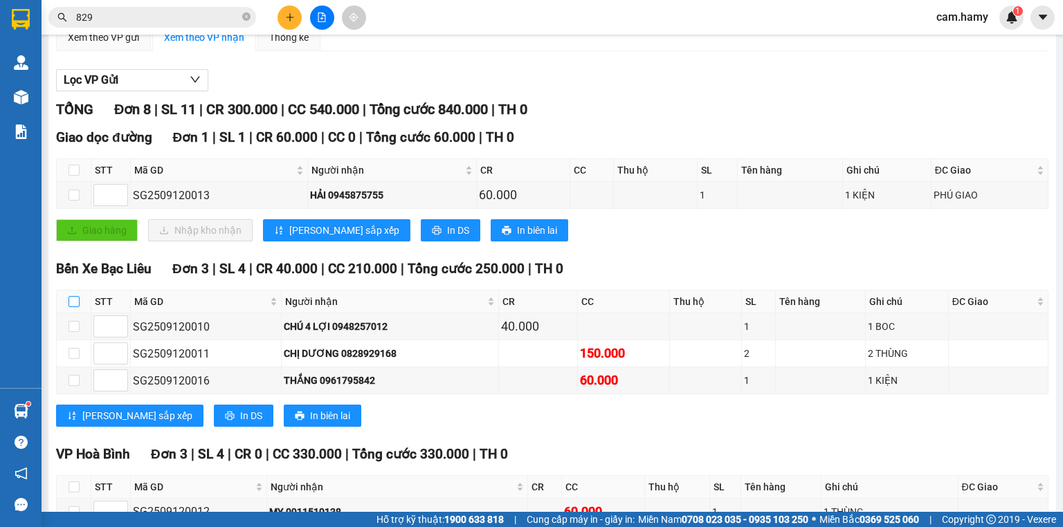
click at [75, 307] on input "checkbox" at bounding box center [74, 301] width 11 height 11
checkbox input "true"
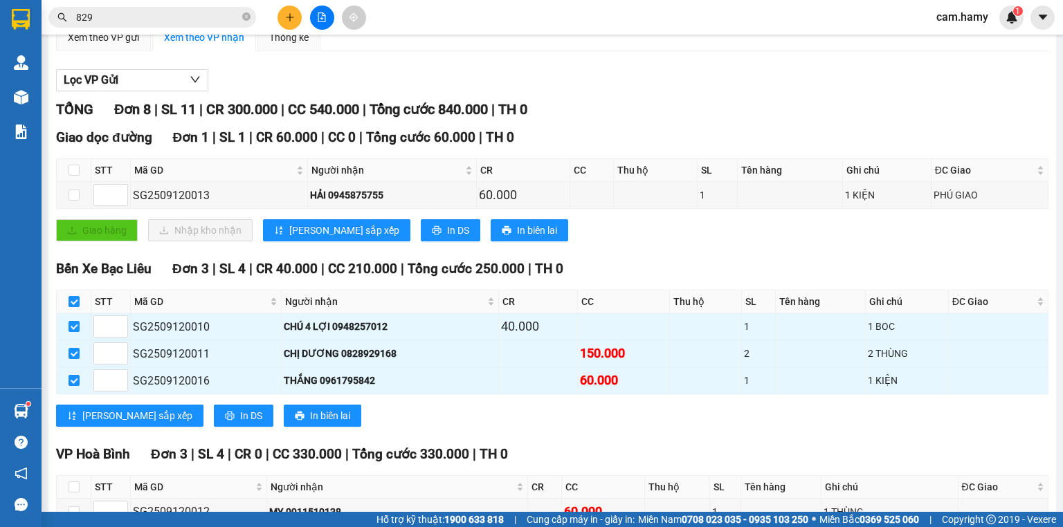
scroll to position [0, 0]
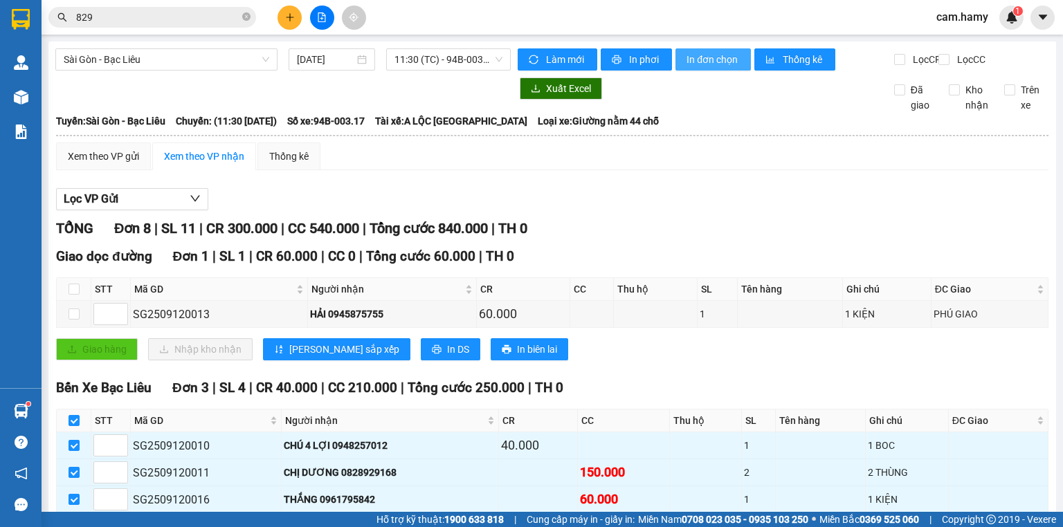
click at [709, 57] on span "In đơn chọn" at bounding box center [712, 59] width 53 height 15
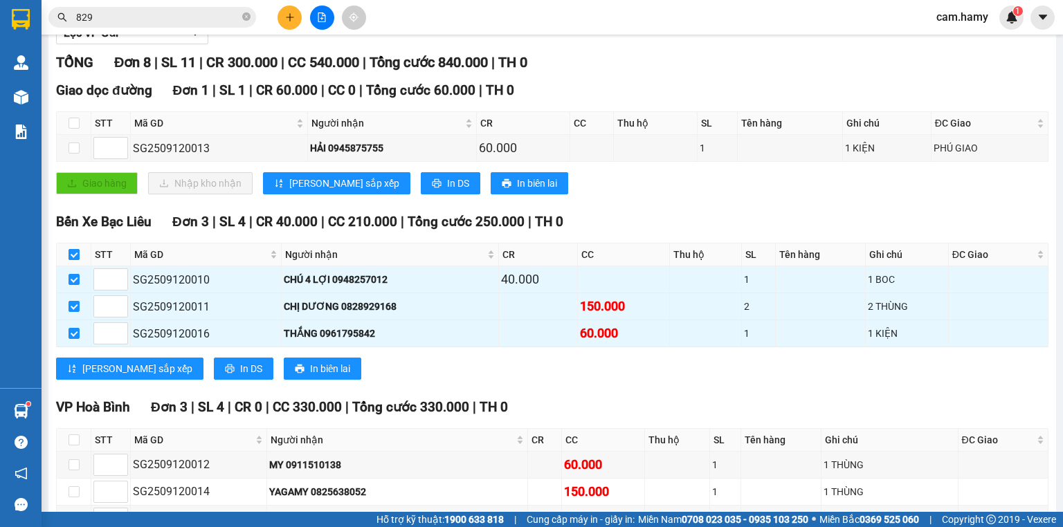
click at [73, 260] on input "checkbox" at bounding box center [74, 254] width 11 height 11
checkbox input "false"
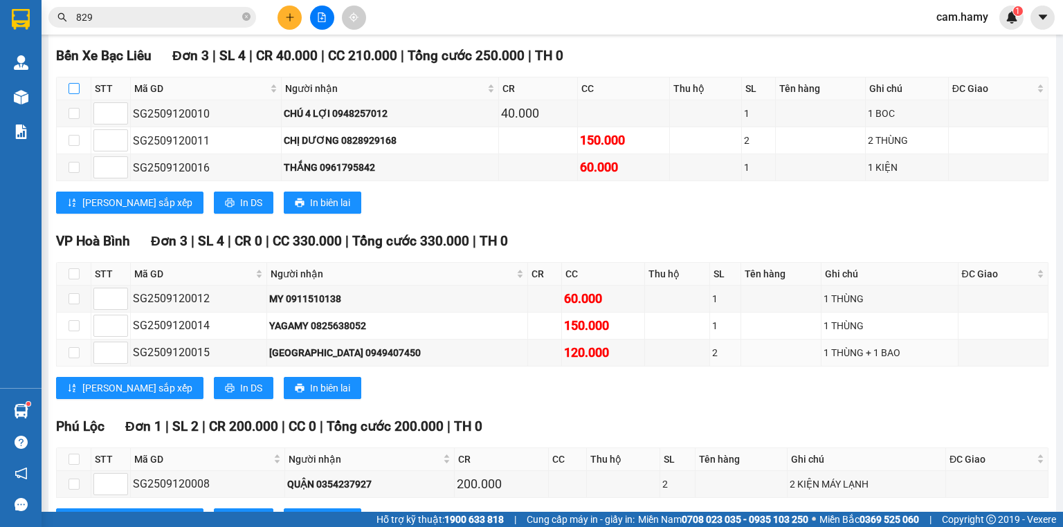
scroll to position [111, 0]
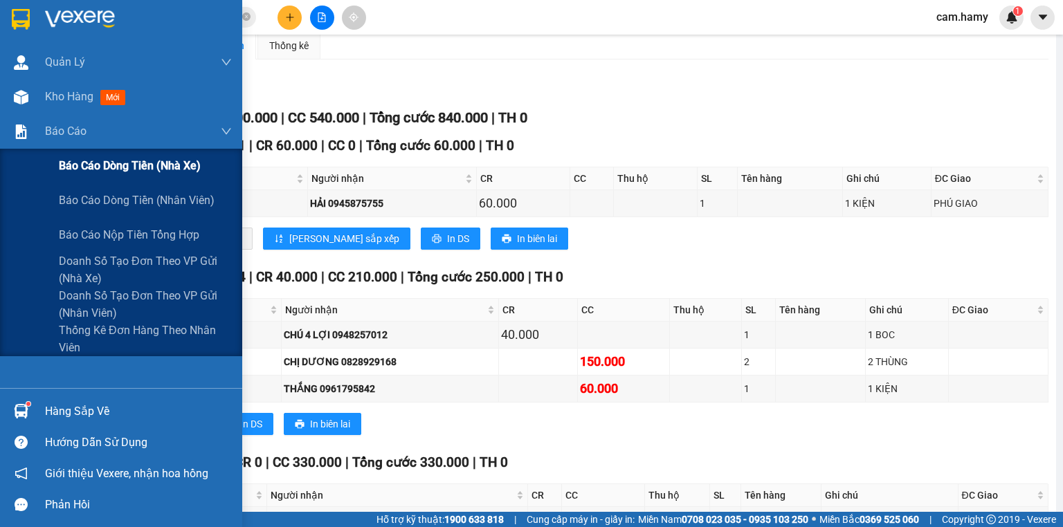
click at [97, 164] on span "Báo cáo dòng tiền (nhà xe)" at bounding box center [130, 165] width 142 height 17
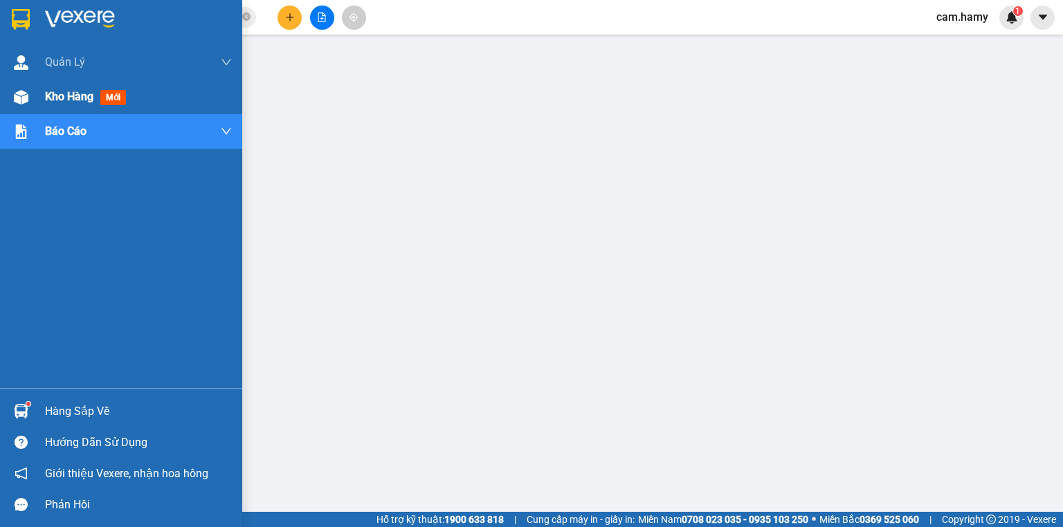
click at [44, 94] on div "Kho hàng mới" at bounding box center [121, 97] width 242 height 35
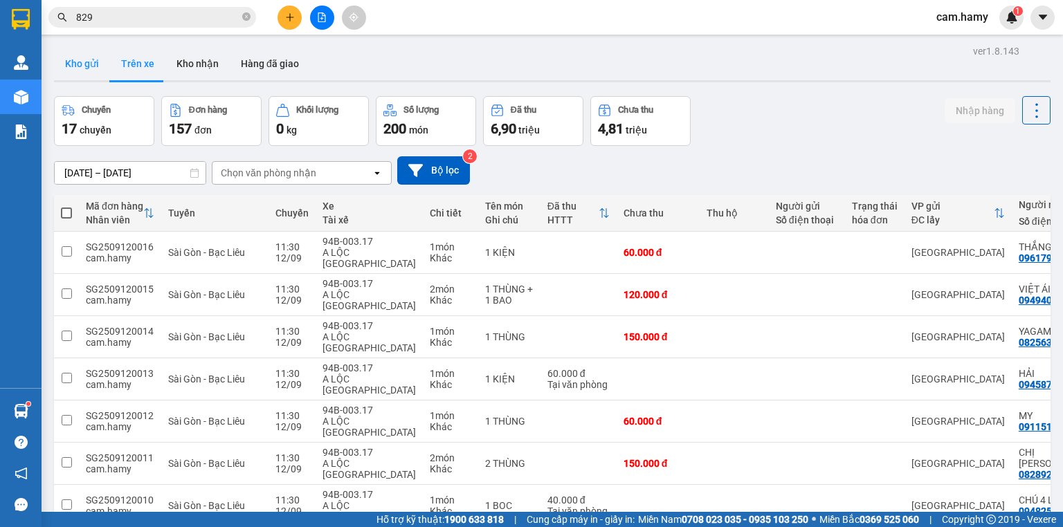
click at [83, 65] on button "Kho gửi" at bounding box center [82, 63] width 56 height 33
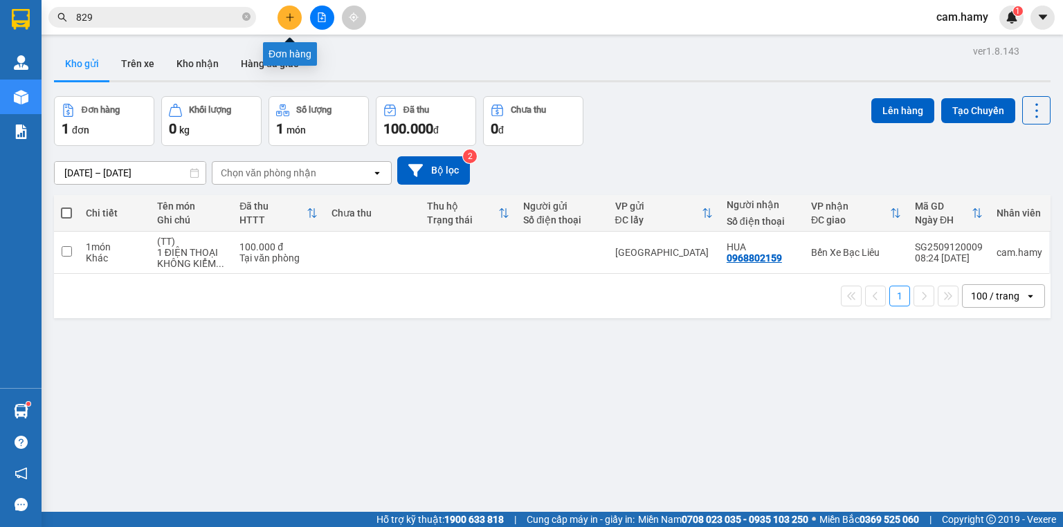
click at [288, 15] on icon "plus" at bounding box center [290, 17] width 10 height 10
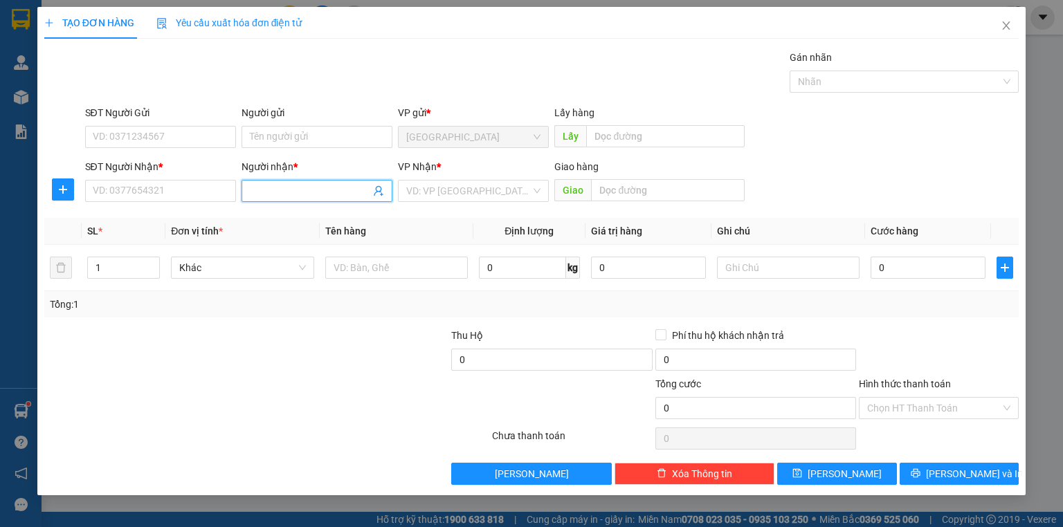
click at [265, 189] on input "Người nhận *" at bounding box center [310, 190] width 120 height 15
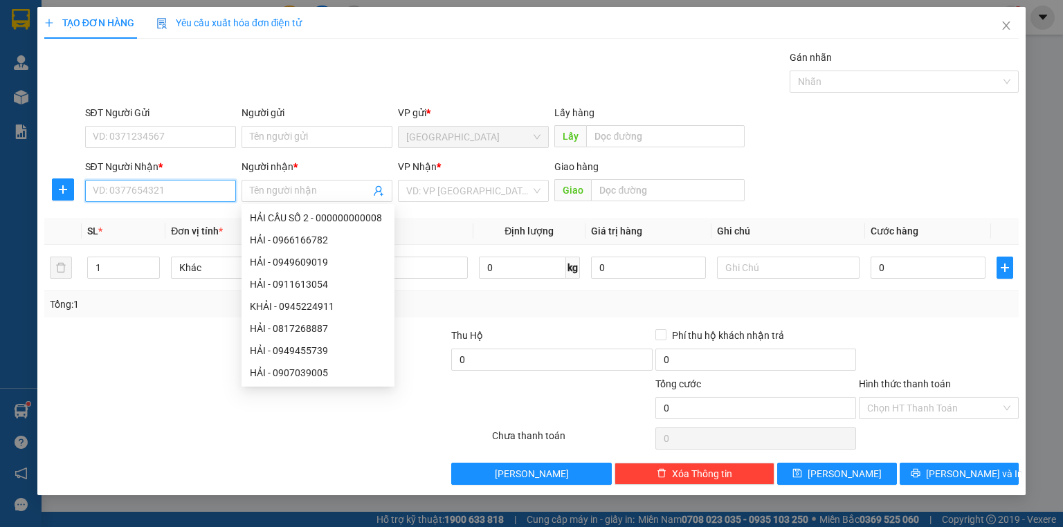
click at [132, 190] on input "SĐT Người Nhận *" at bounding box center [160, 191] width 151 height 22
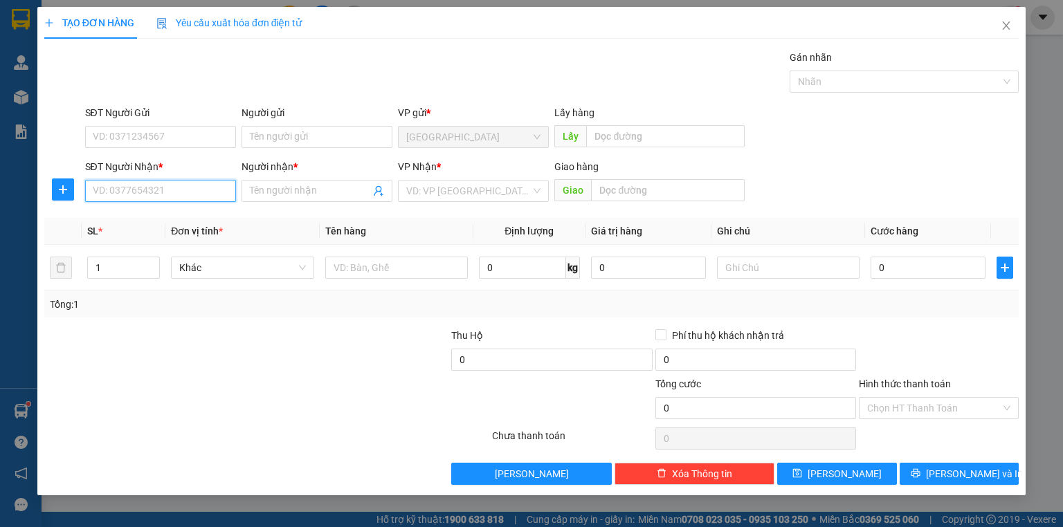
click at [132, 190] on input "SĐT Người Nhận *" at bounding box center [160, 191] width 151 height 22
click at [136, 194] on input "SĐT Người Nhận *" at bounding box center [160, 191] width 151 height 22
type input "0834597947"
click at [147, 216] on div "0834597947 - THUÝ" at bounding box center [160, 217] width 134 height 15
type input "THUÝ"
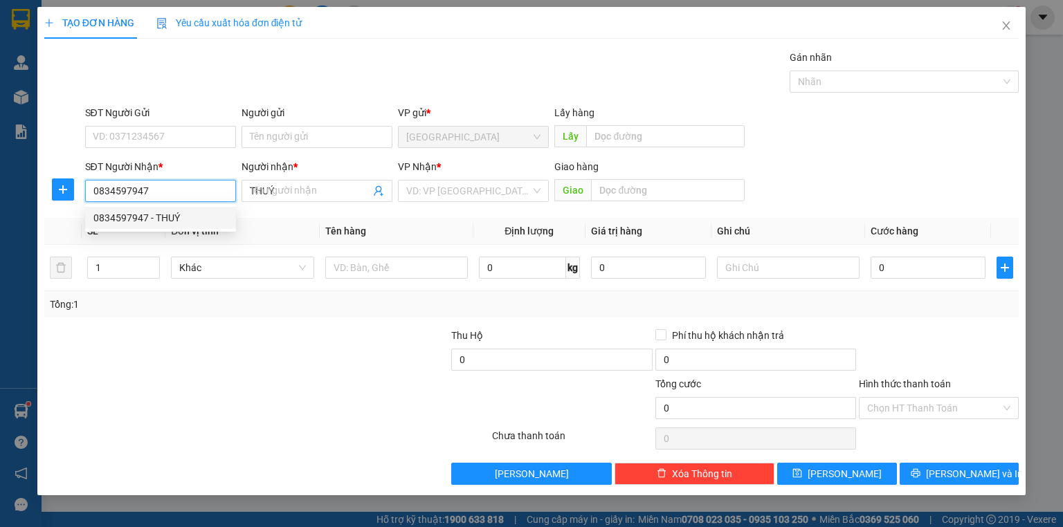
type input "190.000"
type input "0834597947"
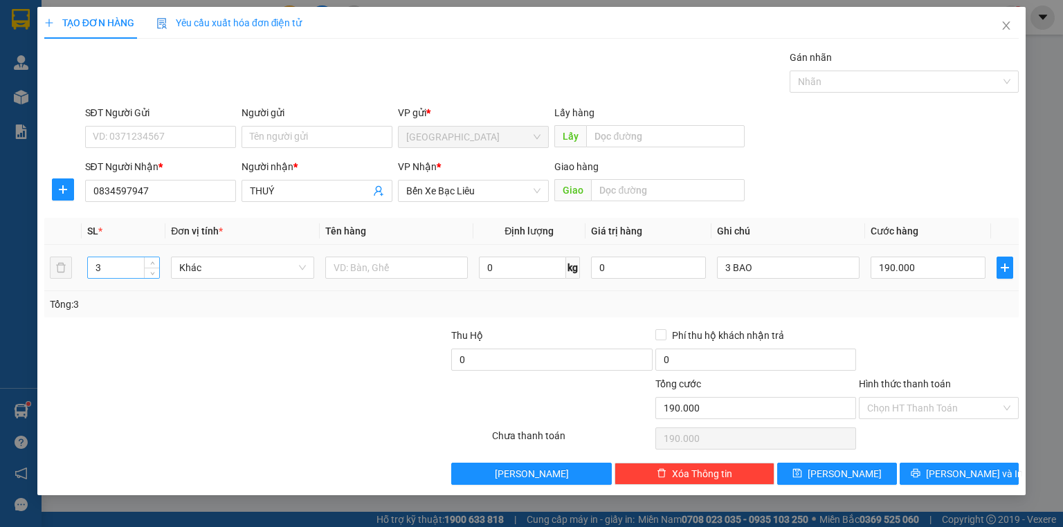
click at [106, 274] on input "3" at bounding box center [123, 267] width 71 height 21
type input "5"
click at [762, 266] on input "3 BAO" at bounding box center [788, 268] width 143 height 22
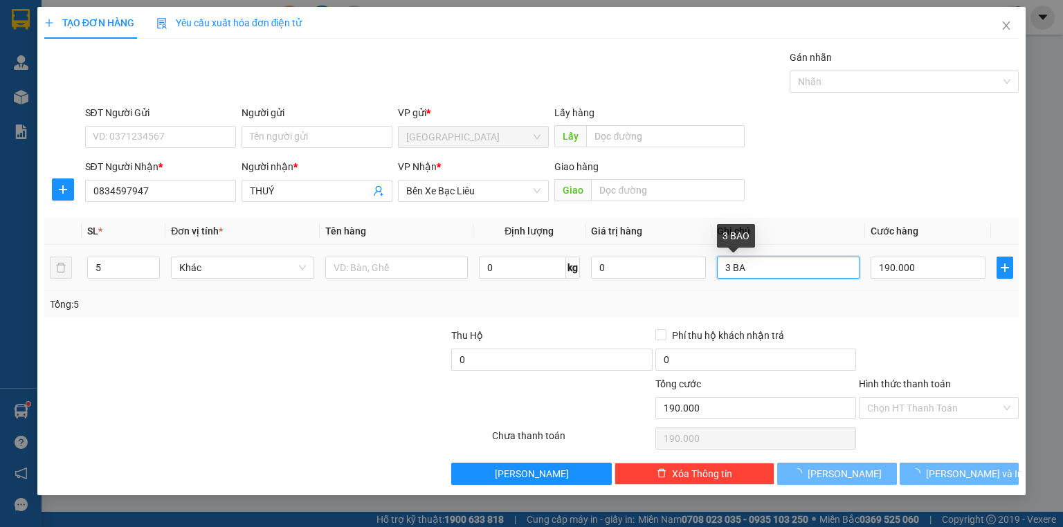
type input "3 B"
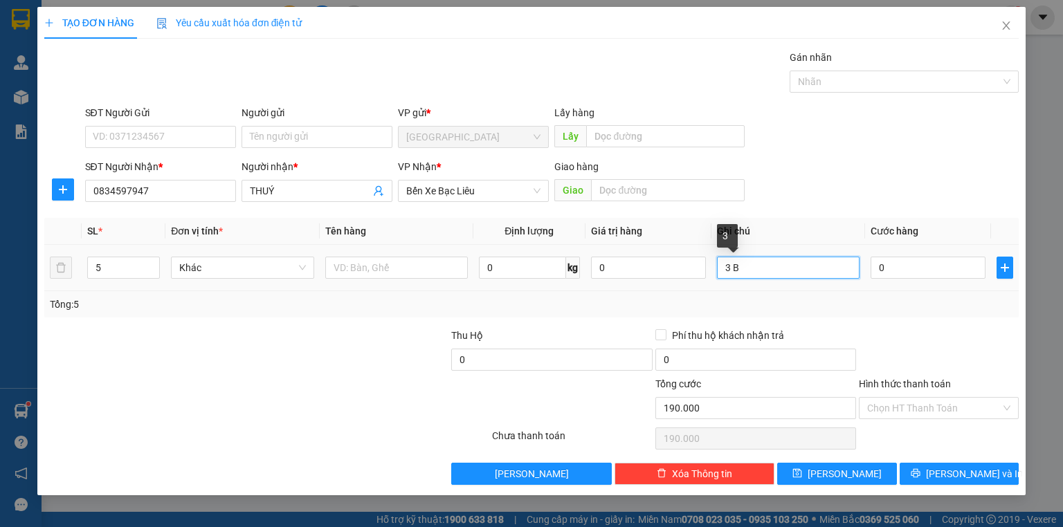
type input "0"
type input "3"
type input "0"
type input "3"
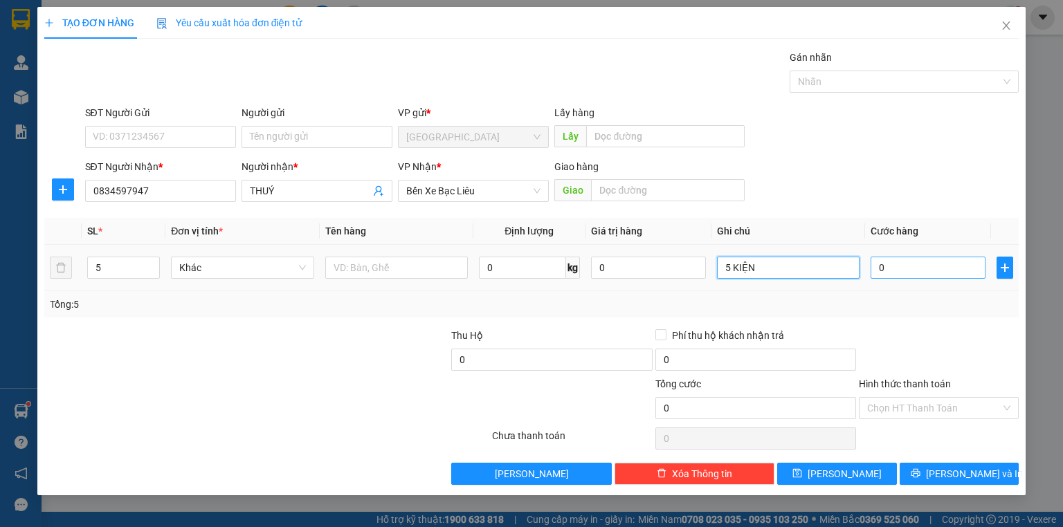
type input "5 KIỆN"
click at [897, 273] on input "0" at bounding box center [928, 268] width 115 height 22
type input "3"
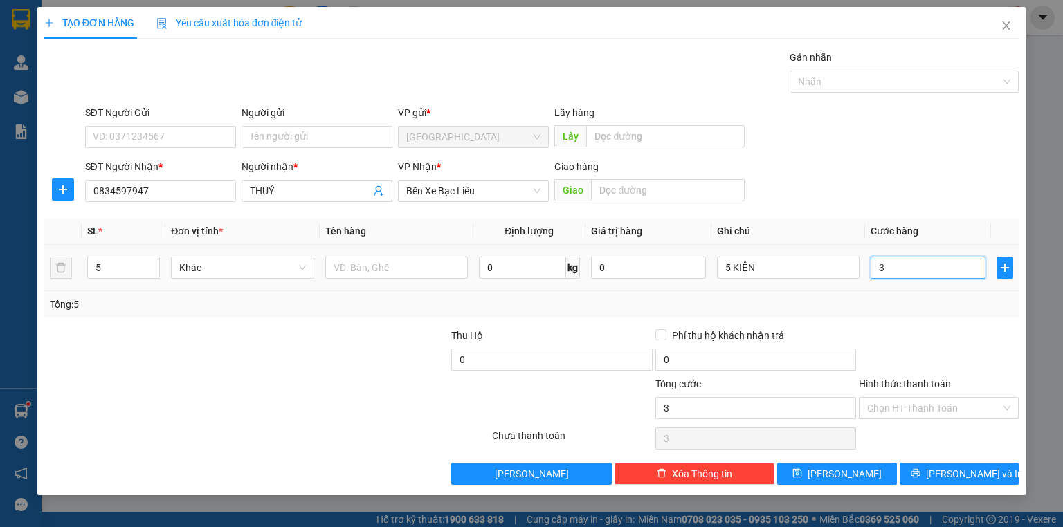
type input "30"
type input "300"
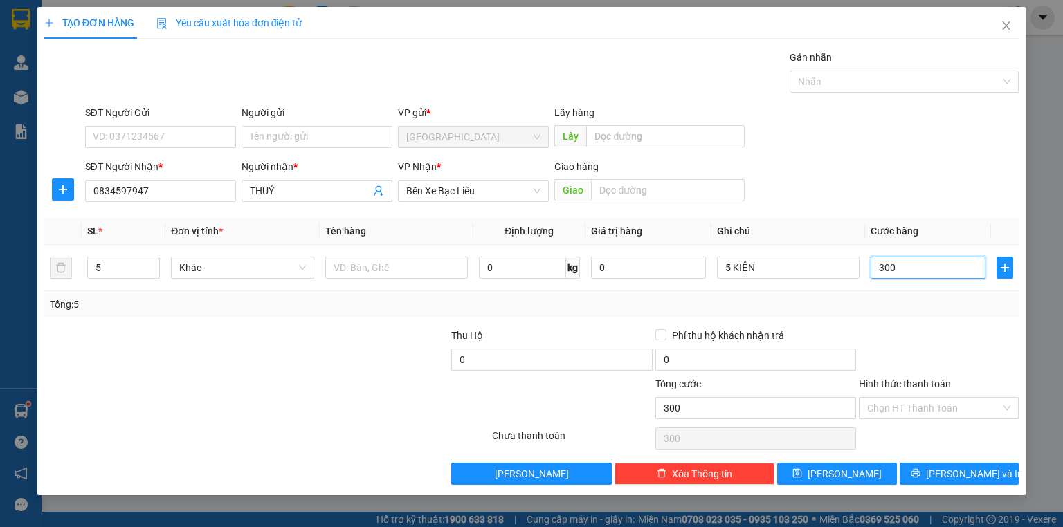
type input "300"
type input "300.000"
click at [912, 302] on div "Tổng: 5" at bounding box center [531, 304] width 963 height 15
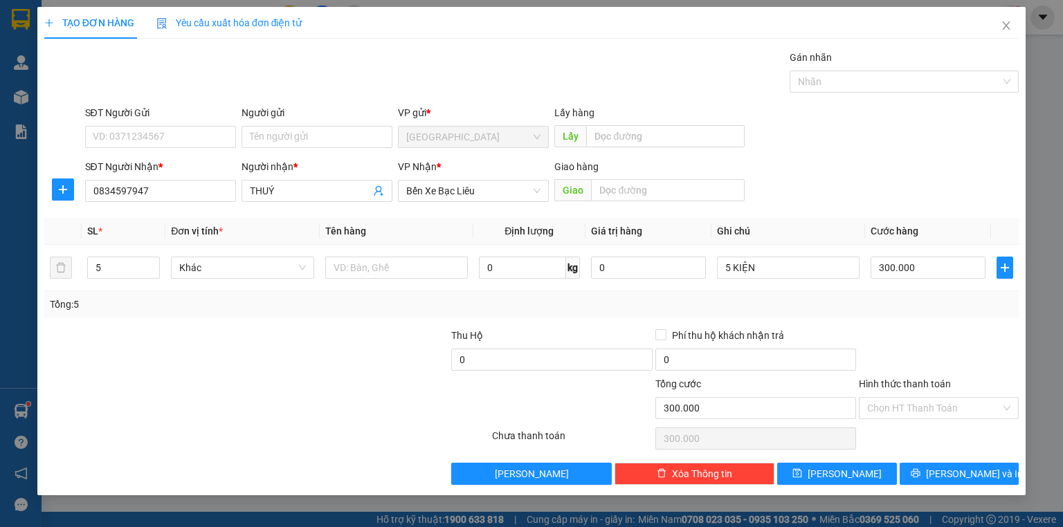
click at [911, 382] on label "Hình thức thanh toán" at bounding box center [905, 384] width 92 height 11
click at [911, 398] on input "Hình thức thanh toán" at bounding box center [934, 408] width 134 height 21
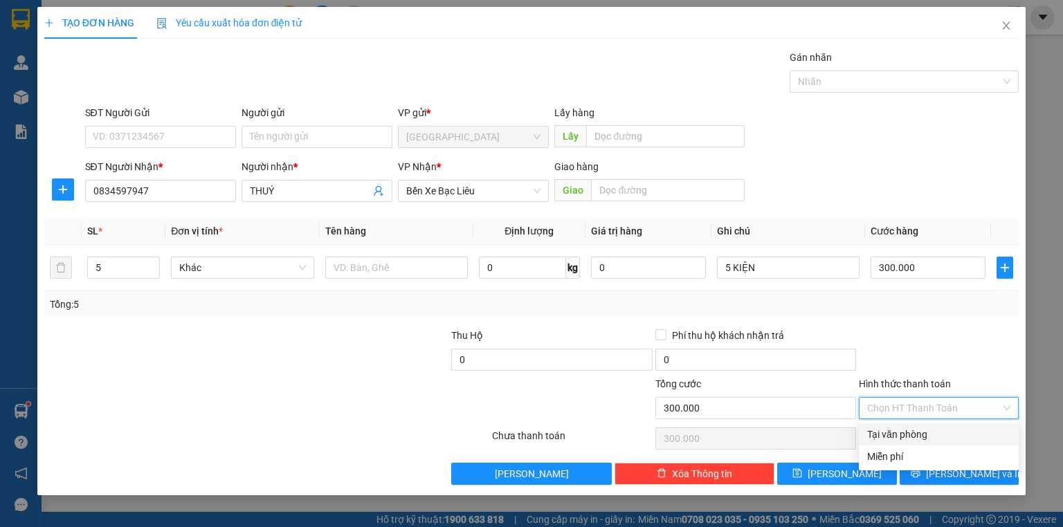
drag, startPoint x: 911, startPoint y: 437, endPoint x: 916, endPoint y: 424, distance: 13.6
click at [915, 433] on div "Tại văn phòng" at bounding box center [938, 434] width 143 height 15
type input "0"
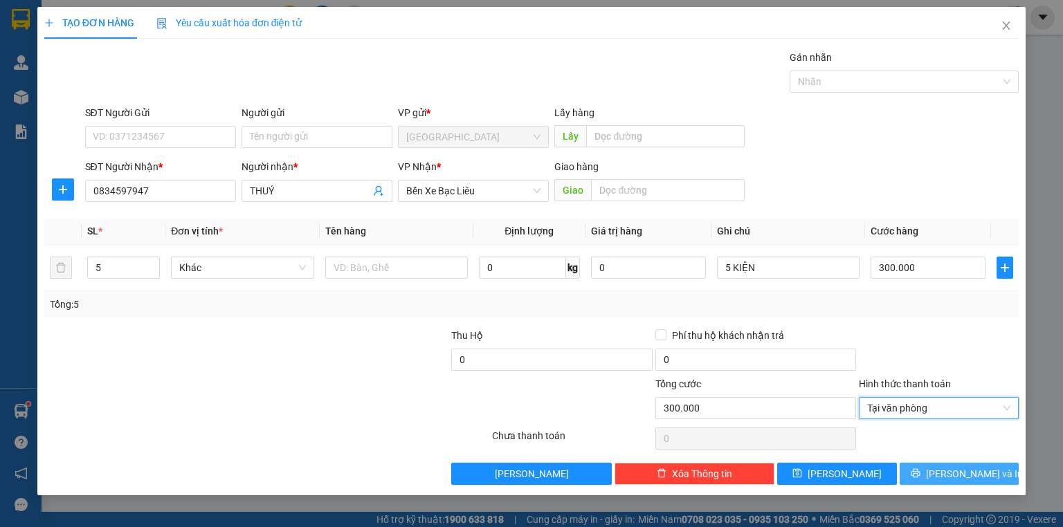
click at [952, 463] on button "[PERSON_NAME] và In" at bounding box center [960, 474] width 120 height 22
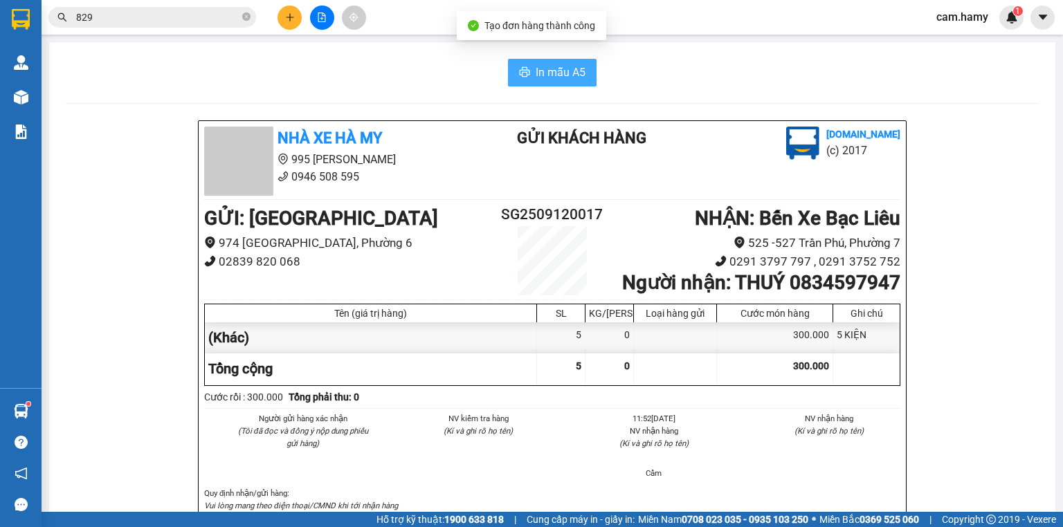
click at [560, 74] on span "In mẫu A5" at bounding box center [561, 72] width 50 height 17
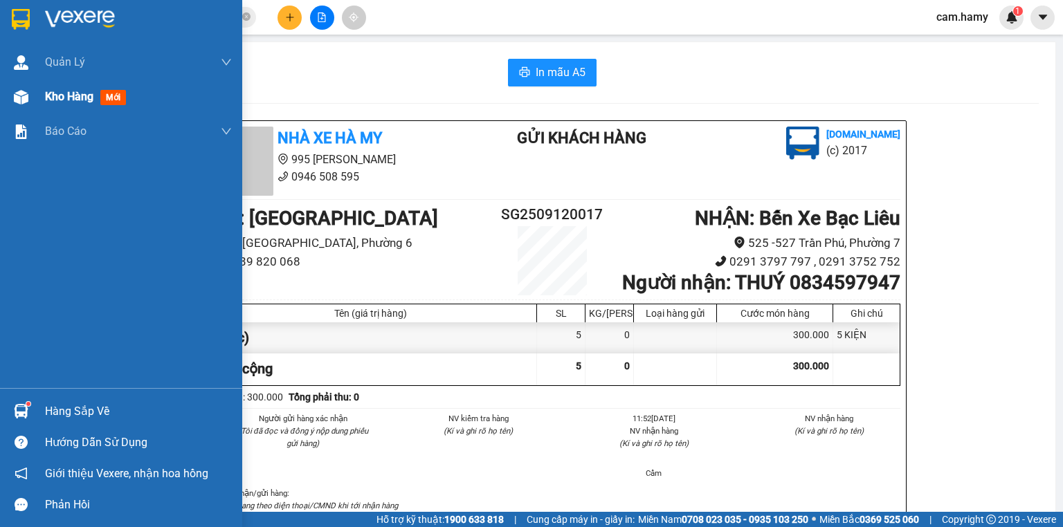
click at [55, 100] on span "Kho hàng" at bounding box center [69, 96] width 48 height 13
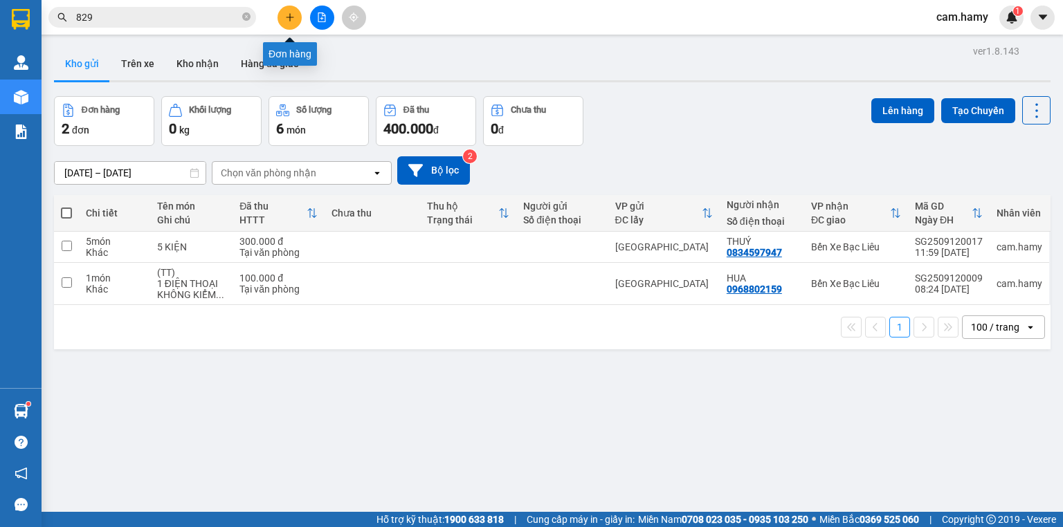
click at [291, 10] on button at bounding box center [289, 18] width 24 height 24
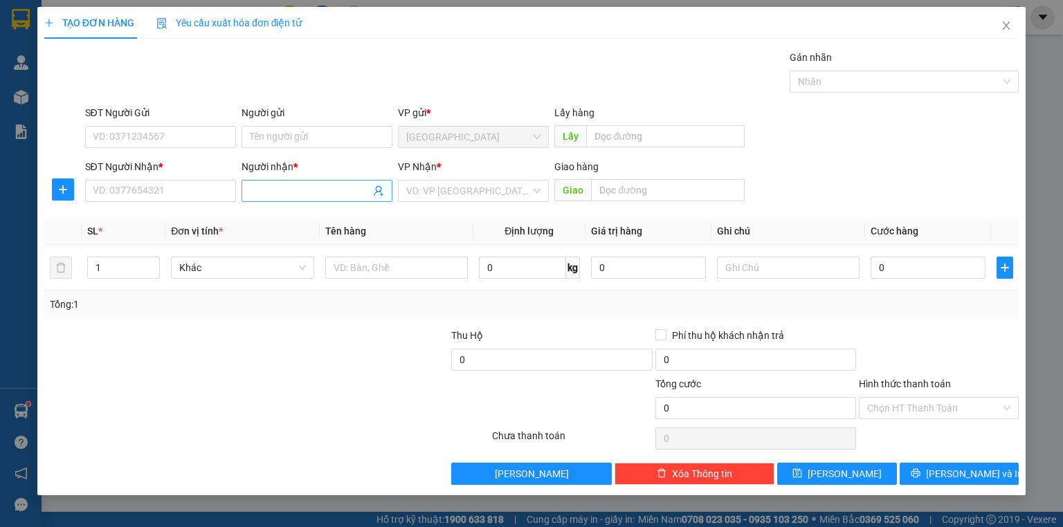
click at [266, 181] on span at bounding box center [317, 191] width 151 height 22
click at [269, 190] on input "634" at bounding box center [310, 190] width 120 height 15
type input "6"
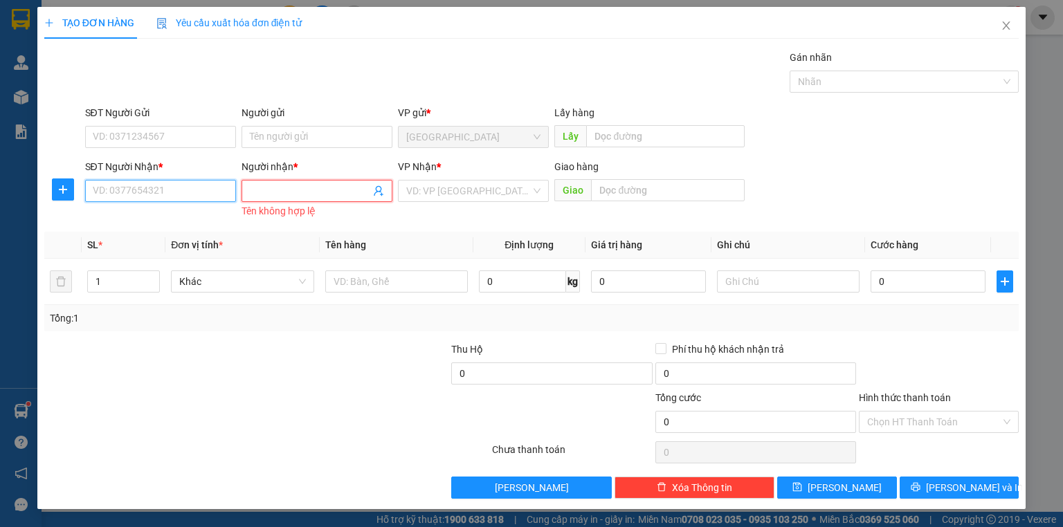
click at [204, 192] on input "SĐT Người Nhận *" at bounding box center [160, 191] width 151 height 22
click at [203, 191] on input "SĐT Người Nhận *" at bounding box center [160, 191] width 151 height 22
click at [210, 191] on input "SĐT Người Nhận *" at bounding box center [160, 191] width 151 height 22
click at [1004, 29] on icon "close" at bounding box center [1007, 25] width 8 height 8
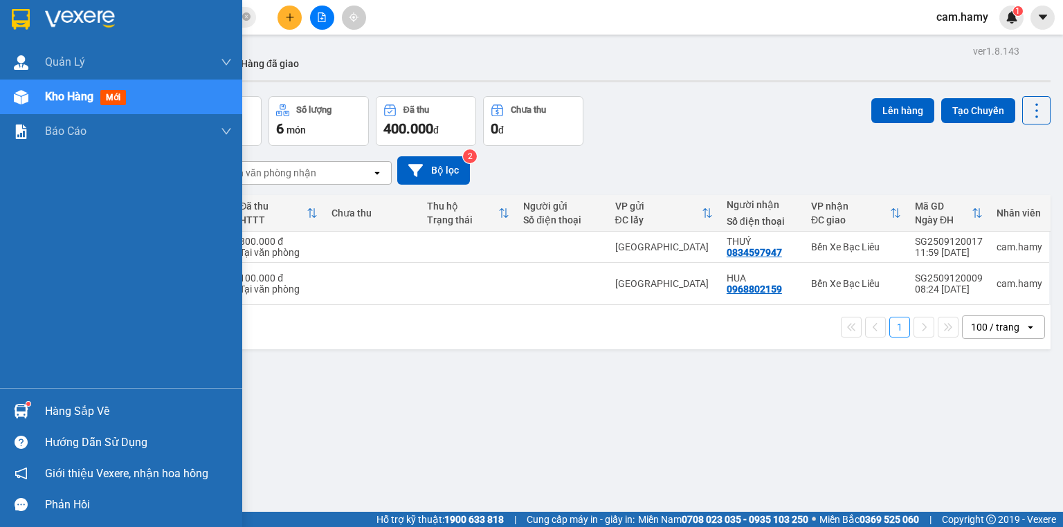
click at [57, 91] on span "Kho hàng" at bounding box center [69, 96] width 48 height 13
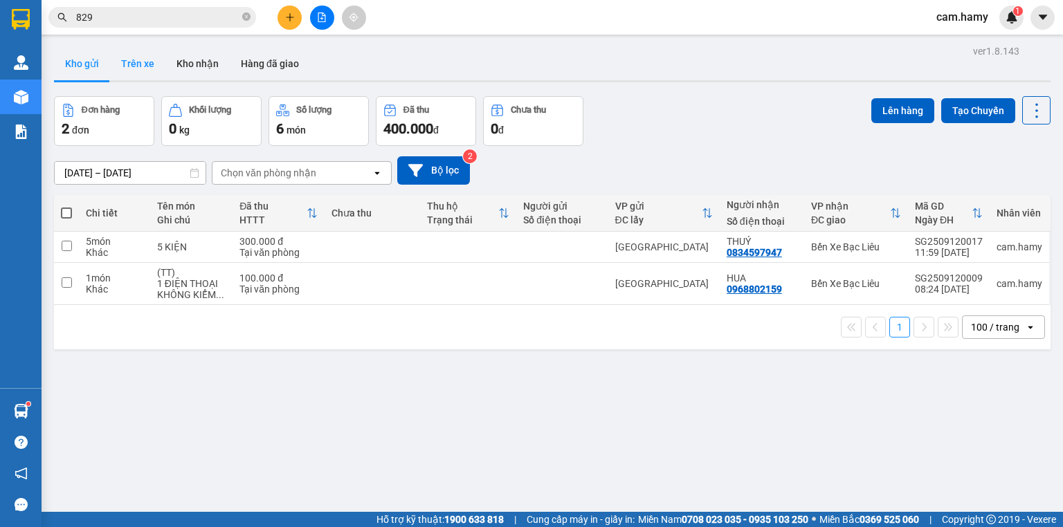
click at [139, 64] on button "Trên xe" at bounding box center [137, 63] width 55 height 33
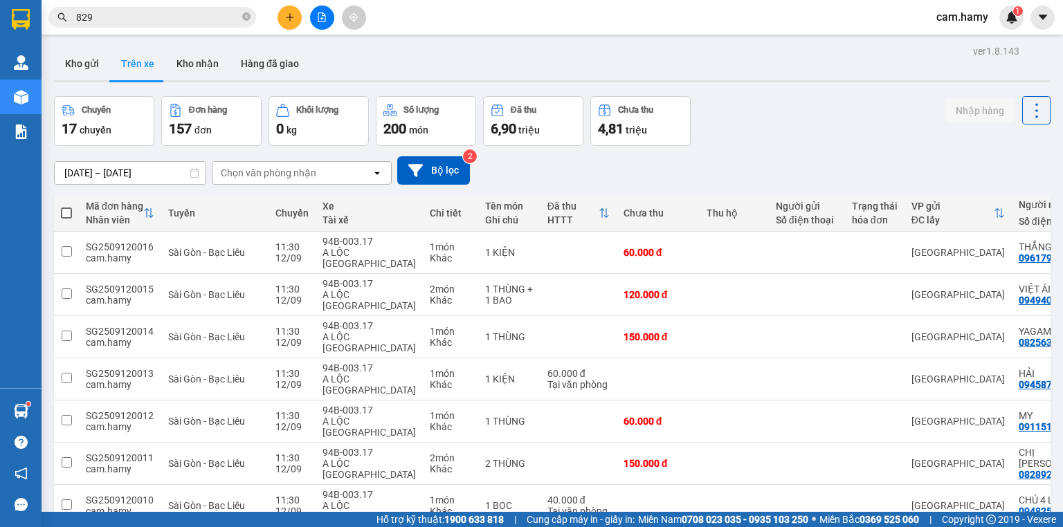
scroll to position [55, 0]
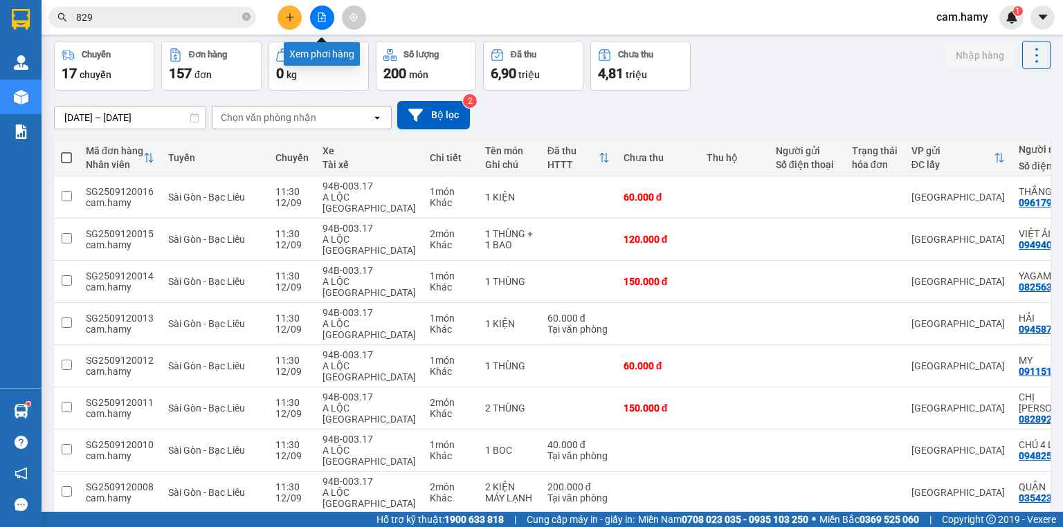
click at [318, 20] on icon "file-add" at bounding box center [322, 17] width 8 height 10
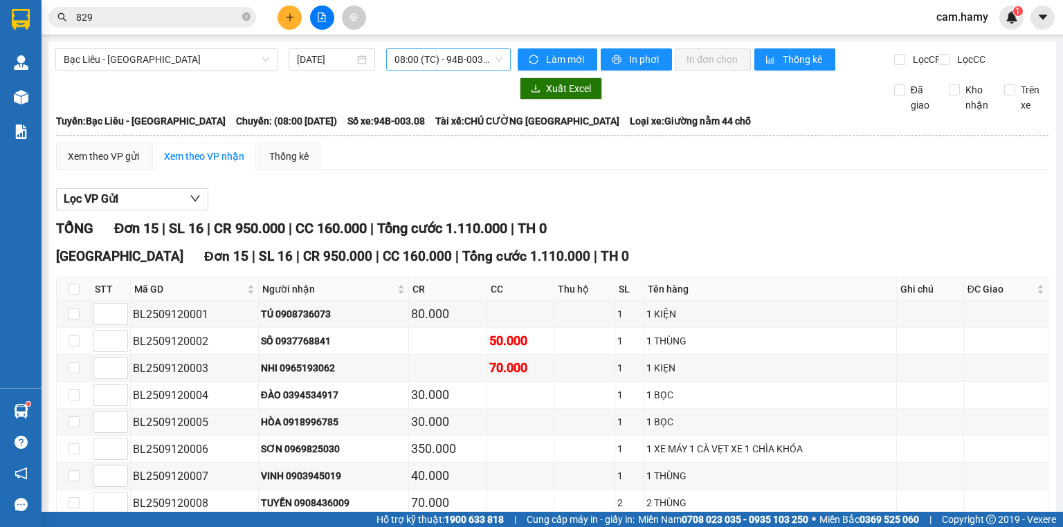
click at [408, 58] on span "08:00 (TC) - 94B-003.08" at bounding box center [448, 59] width 109 height 21
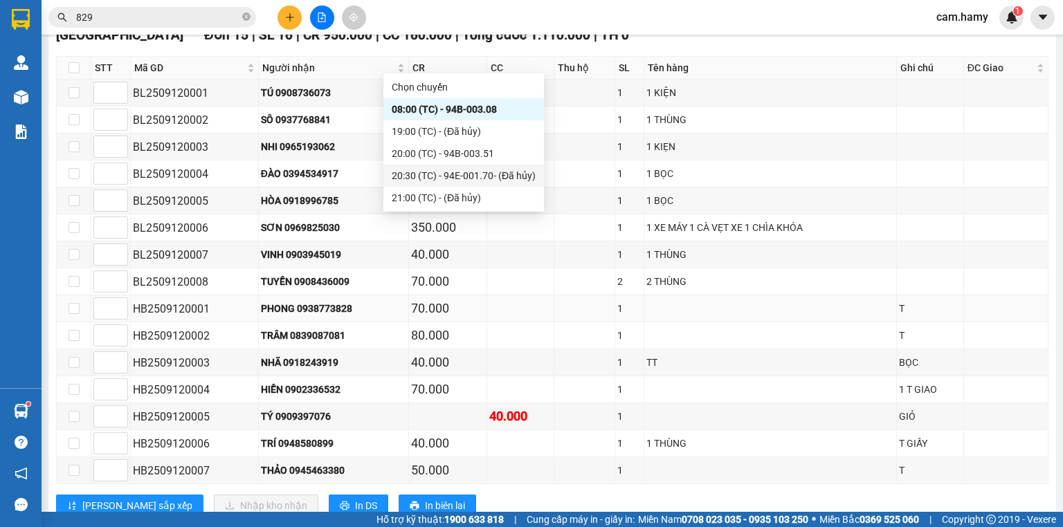
scroll to position [269, 0]
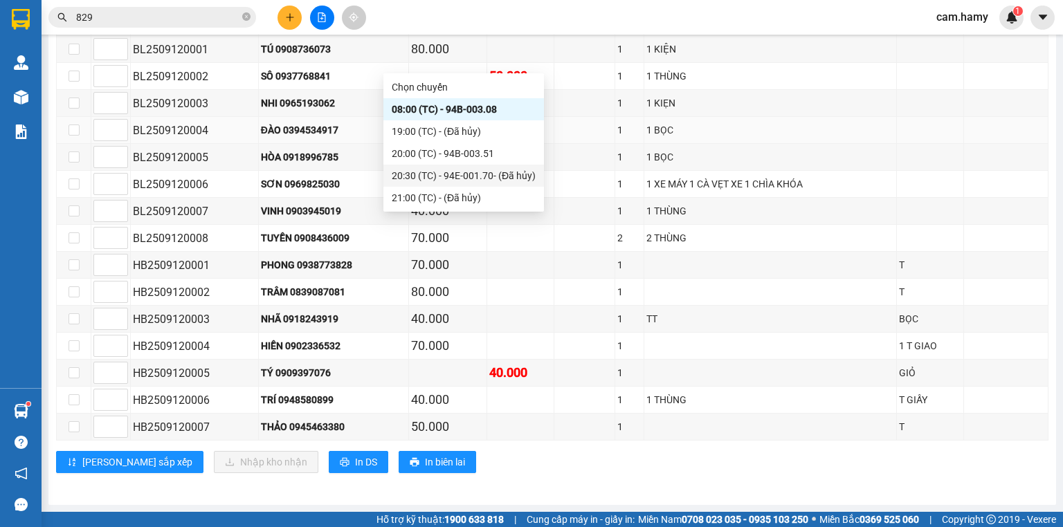
click at [765, 122] on td "1 BỌC" at bounding box center [770, 130] width 253 height 27
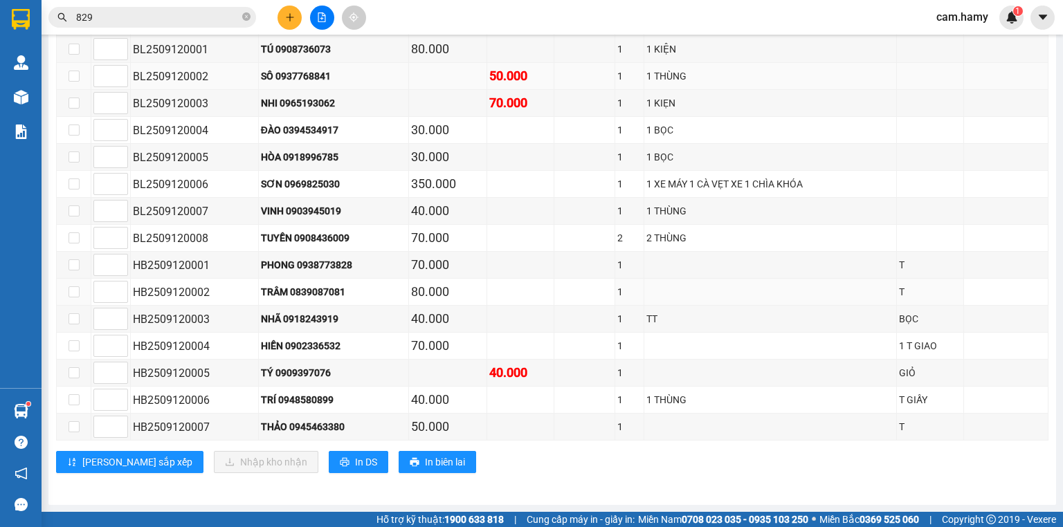
scroll to position [48, 0]
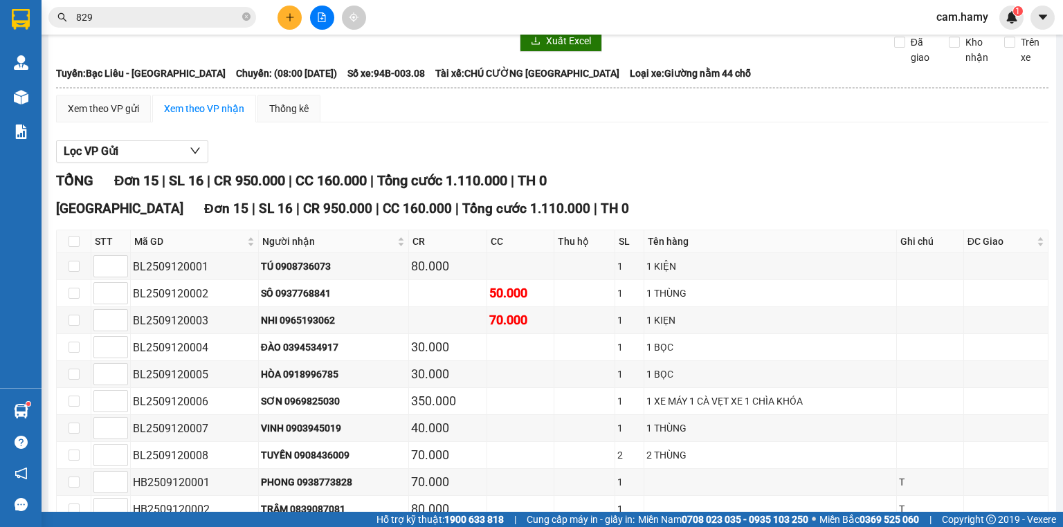
click at [293, 21] on icon "plus" at bounding box center [290, 17] width 10 height 10
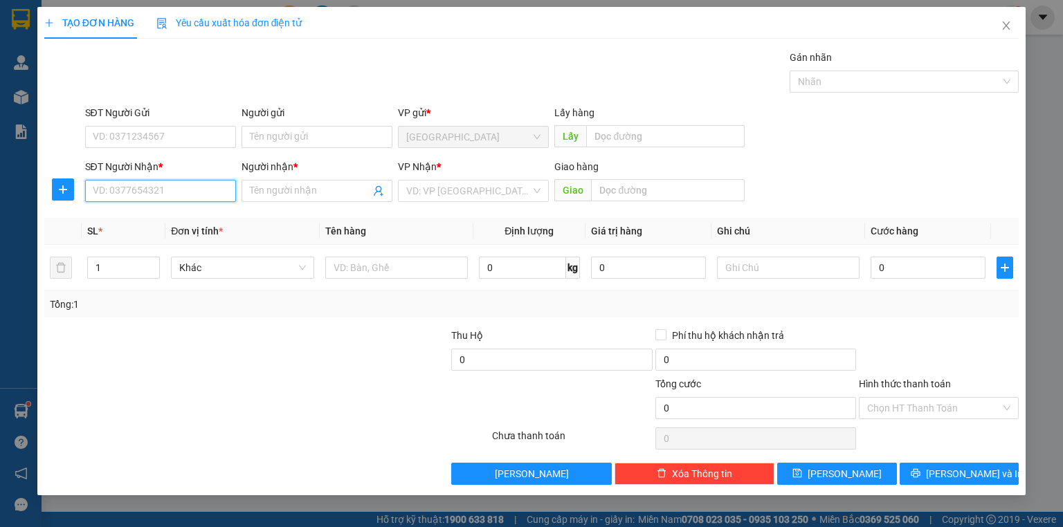
click at [200, 194] on input "SĐT Người Nhận *" at bounding box center [160, 191] width 151 height 22
click at [179, 197] on input "SĐT Người Nhận *" at bounding box center [160, 191] width 151 height 22
click at [175, 191] on input "SĐT Người Nhận *" at bounding box center [160, 191] width 151 height 22
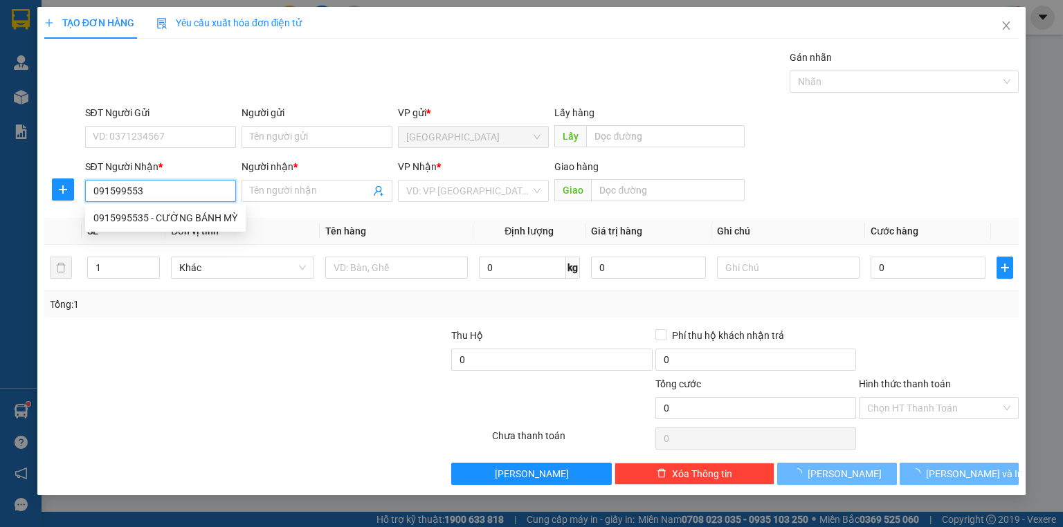
type input "0915995535"
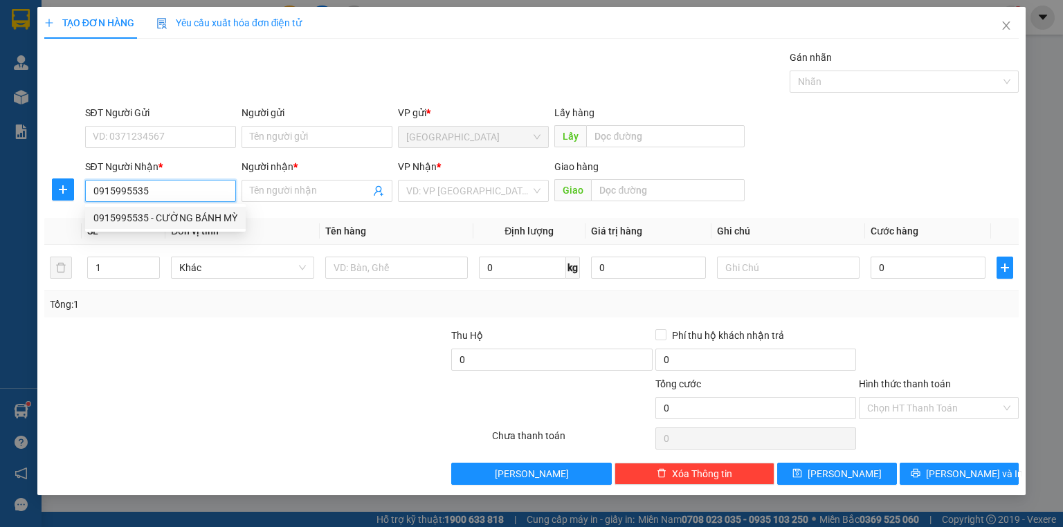
click at [187, 220] on div "0915995535 - CƯỜNG BÁNH MỲ" at bounding box center [165, 217] width 144 height 15
type input "CƯỜNG BÁNH MỲ"
type input "80.000"
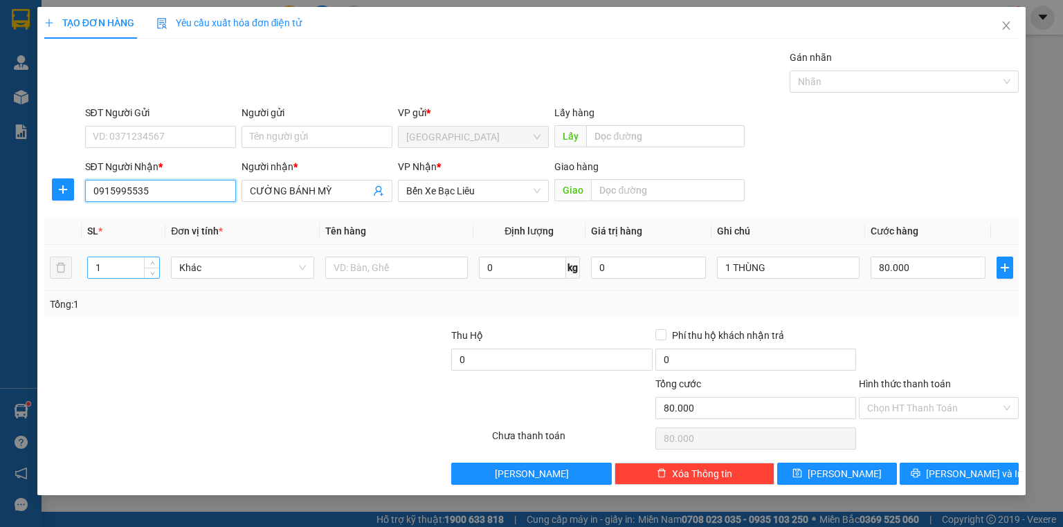
type input "0915995535"
click at [111, 270] on input "1" at bounding box center [123, 267] width 71 height 21
type input "2"
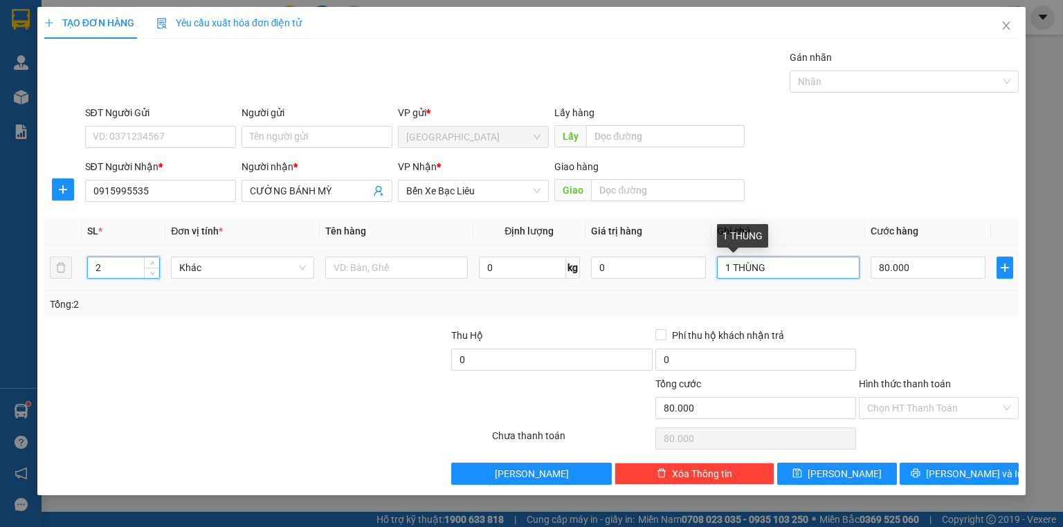
click at [731, 269] on input "1 THÙNG" at bounding box center [788, 268] width 143 height 22
type input "0"
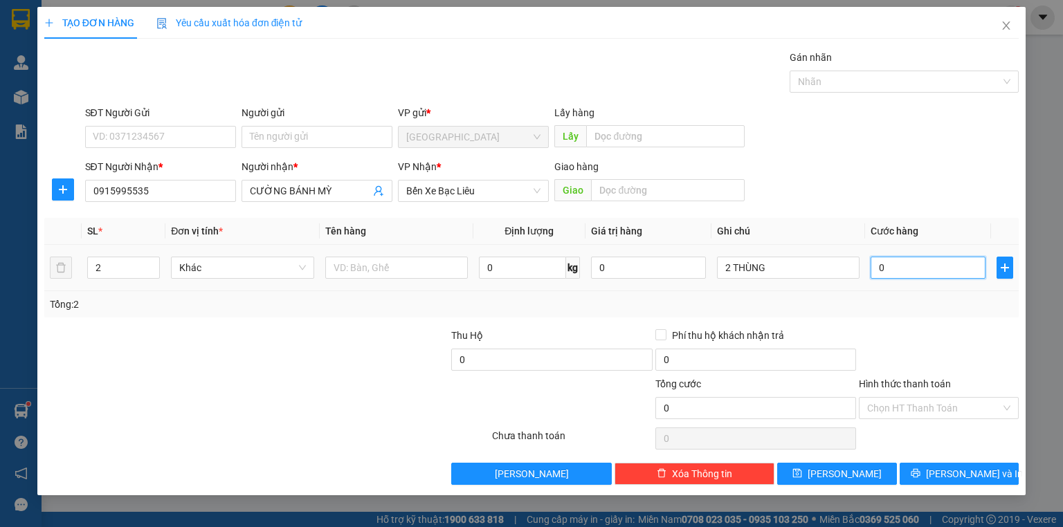
click at [907, 263] on input "0" at bounding box center [928, 268] width 115 height 22
click at [801, 271] on input "2 THÙNG" at bounding box center [788, 268] width 143 height 22
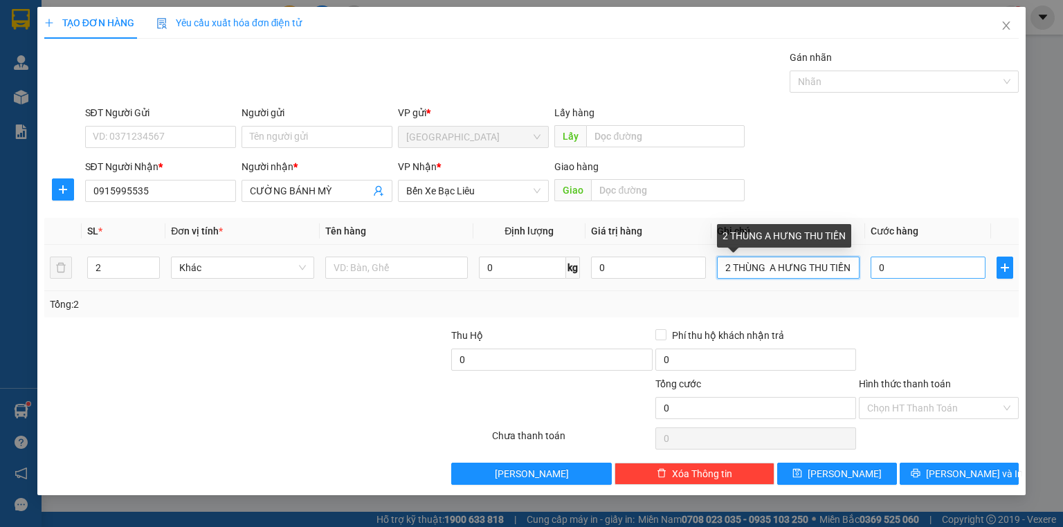
type input "2 THÙNG A HƯNG THU TIỀN"
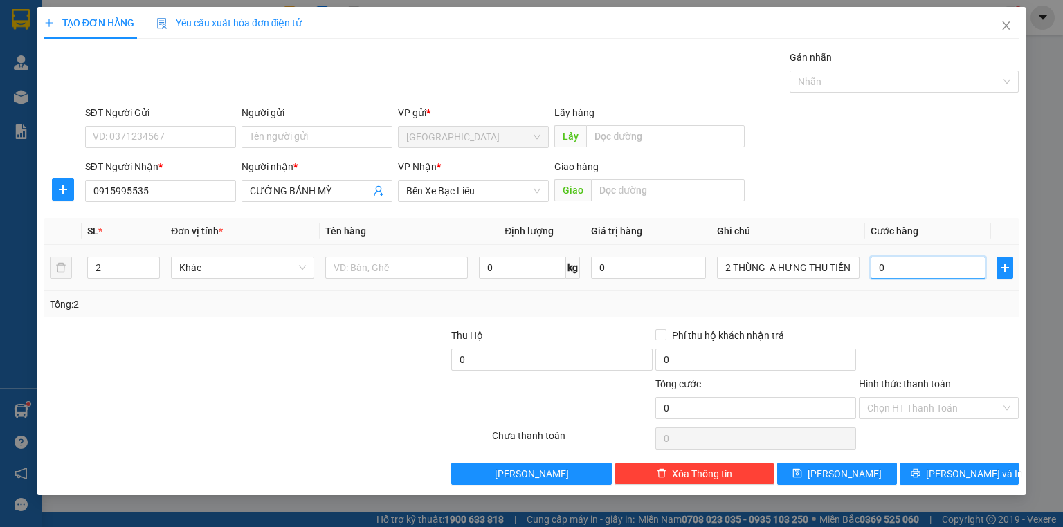
click at [906, 270] on input "0" at bounding box center [928, 268] width 115 height 22
click at [956, 471] on span "[PERSON_NAME] và In" at bounding box center [974, 473] width 97 height 15
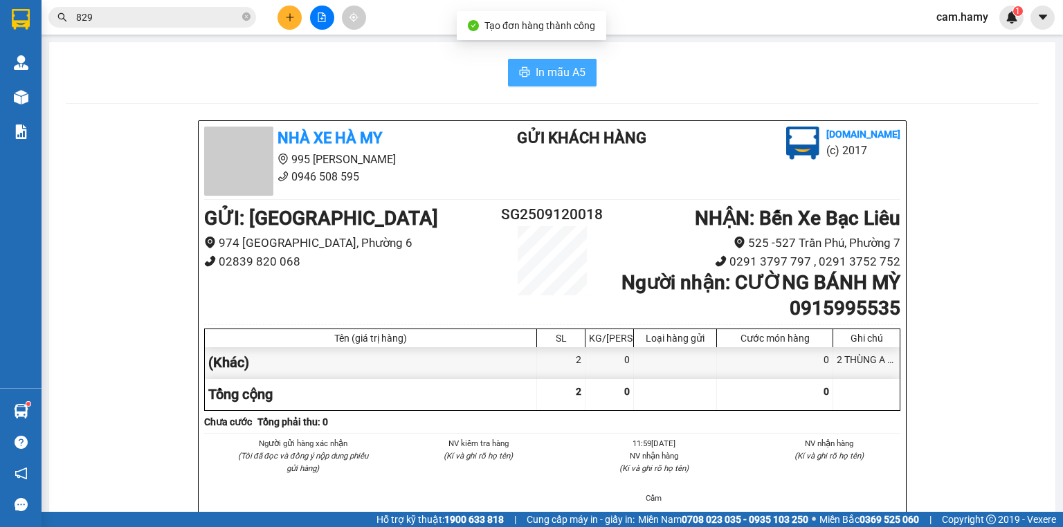
click at [546, 64] on span "In mẫu A5" at bounding box center [561, 72] width 50 height 17
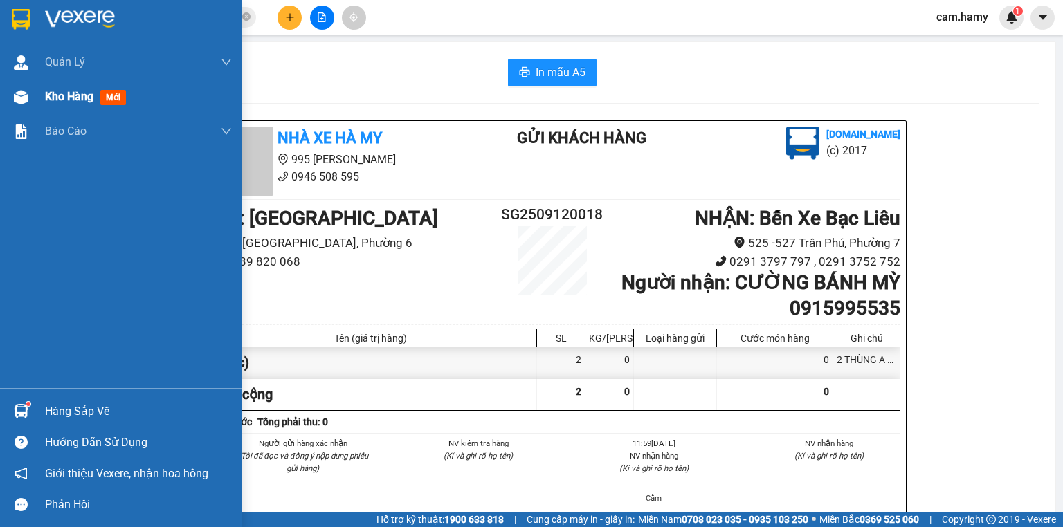
click at [33, 93] on div at bounding box center [21, 97] width 24 height 24
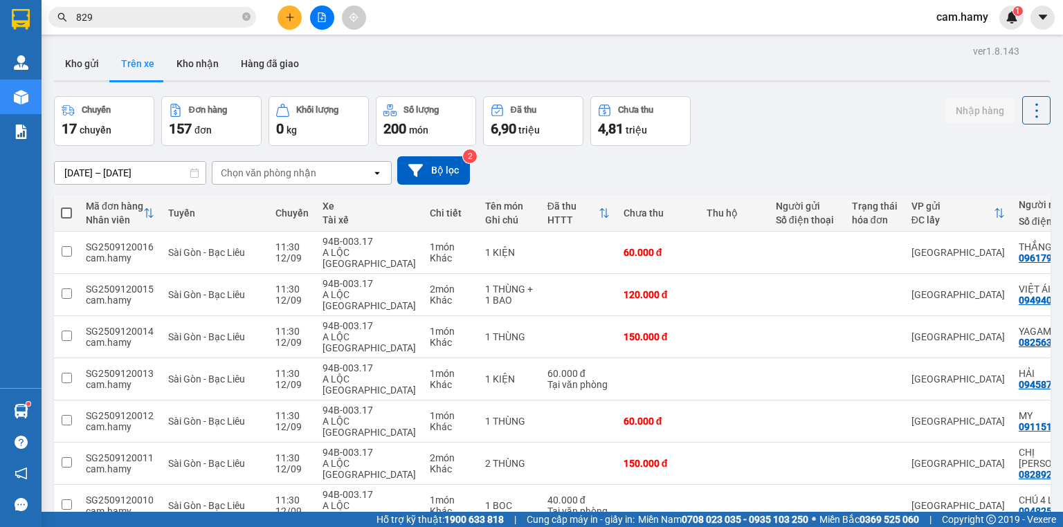
click at [318, 12] on icon "file-add" at bounding box center [322, 17] width 10 height 10
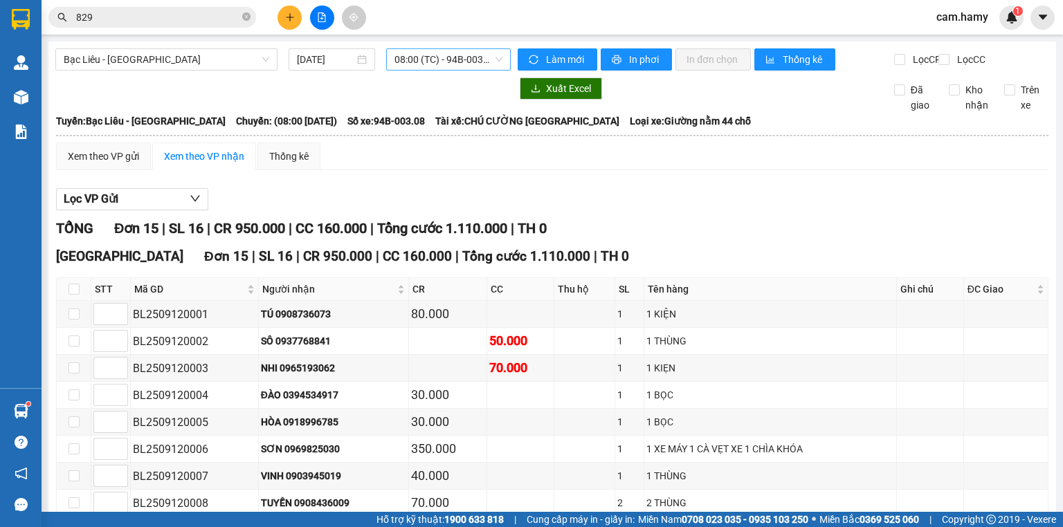
click at [421, 63] on span "08:00 (TC) - 94B-003.08" at bounding box center [448, 59] width 109 height 21
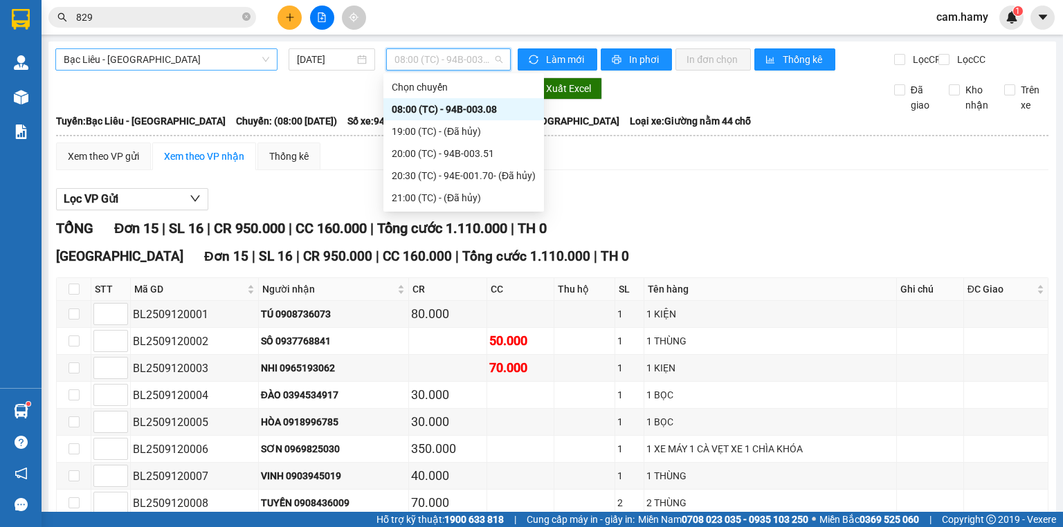
click at [207, 56] on span "Bạc Liêu - [GEOGRAPHIC_DATA]" at bounding box center [167, 59] width 206 height 21
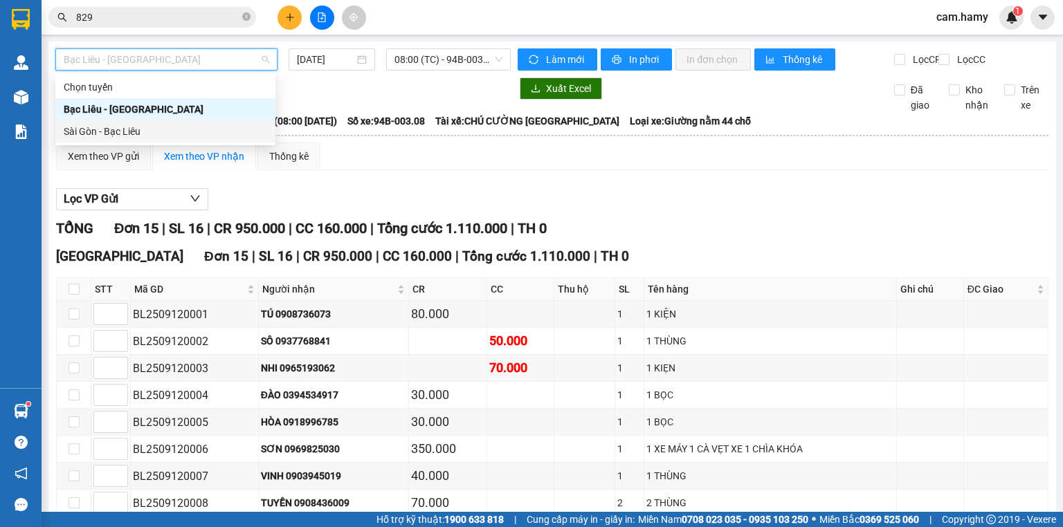
click at [114, 135] on div "Sài Gòn - Bạc Liêu" at bounding box center [165, 131] width 203 height 15
type input "[DATE]"
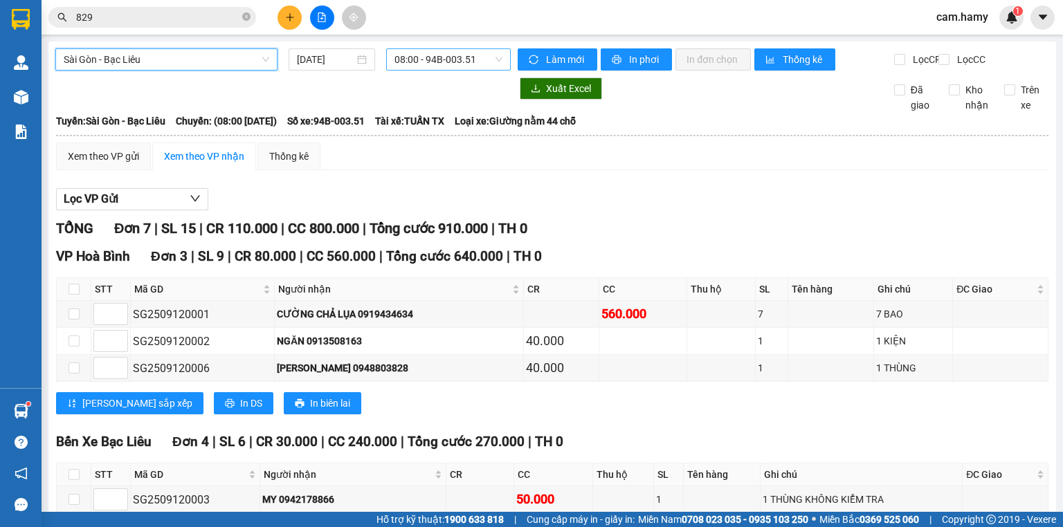
click at [406, 61] on span "08:00 - 94B-003.51" at bounding box center [448, 59] width 109 height 21
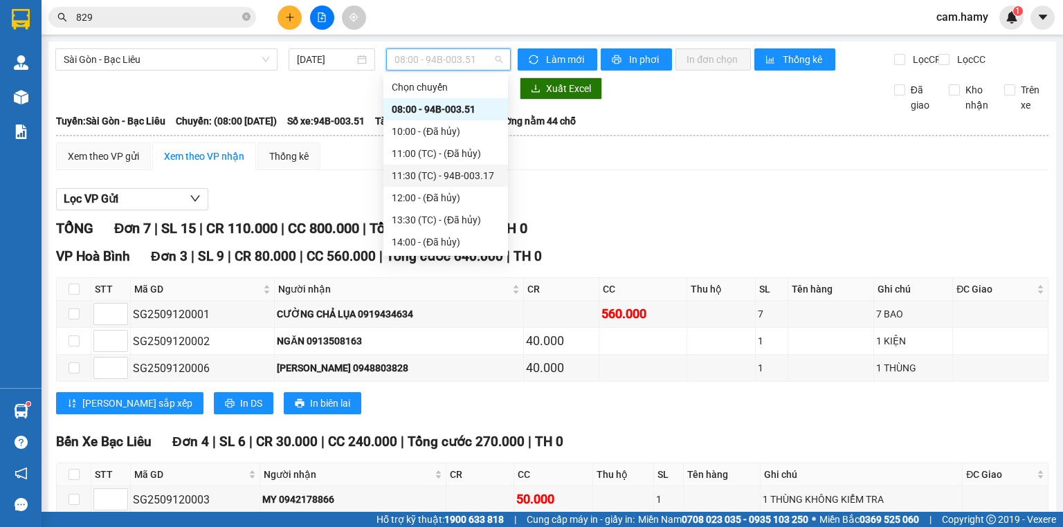
click at [477, 176] on div "11:30 (TC) - 94B-003.17" at bounding box center [446, 175] width 108 height 15
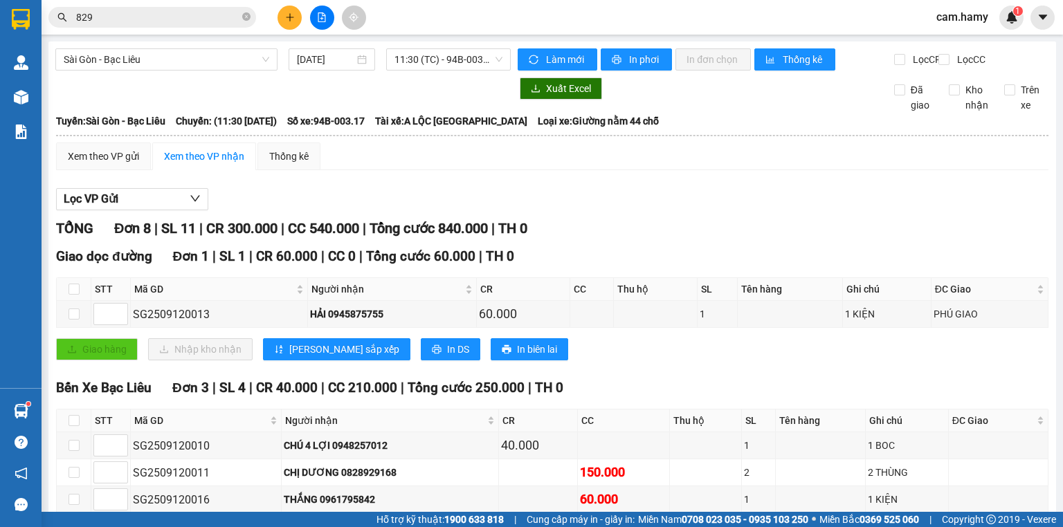
checkbox input "true"
click at [107, 149] on div "Xem theo VP gửi" at bounding box center [103, 156] width 71 height 15
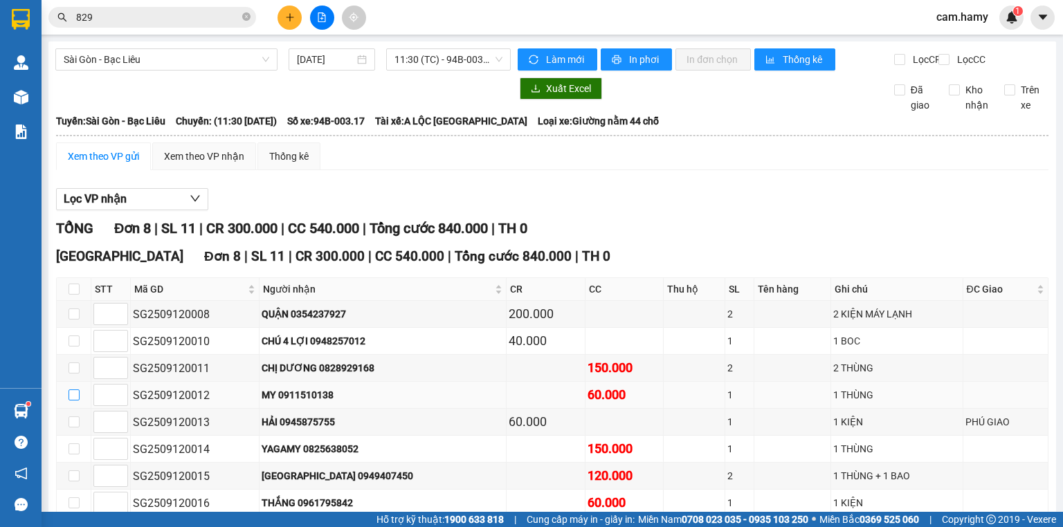
click at [69, 390] on input "checkbox" at bounding box center [74, 395] width 11 height 11
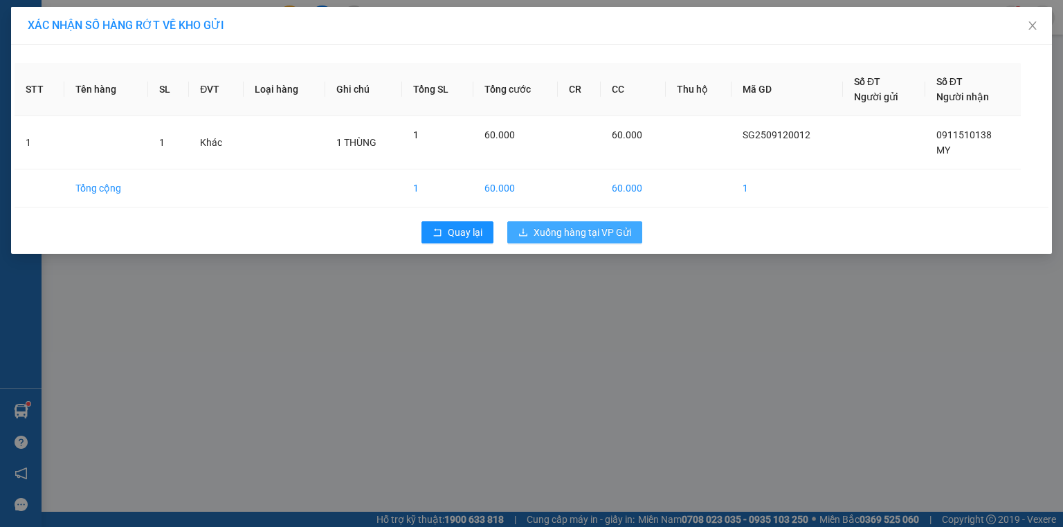
click at [574, 235] on span "Xuống hàng tại VP Gửi" at bounding box center [583, 232] width 98 height 15
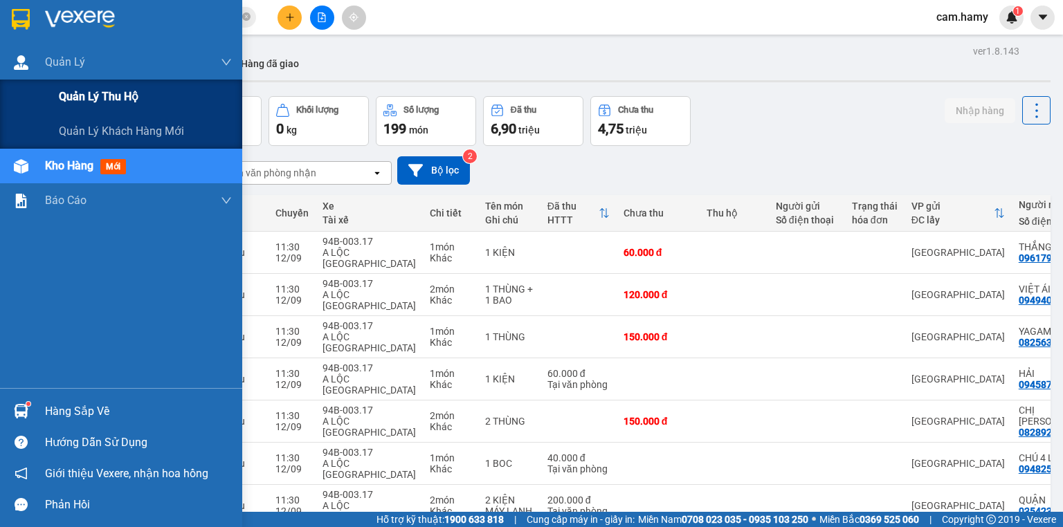
click at [64, 93] on span "Quản lý thu hộ" at bounding box center [99, 96] width 80 height 17
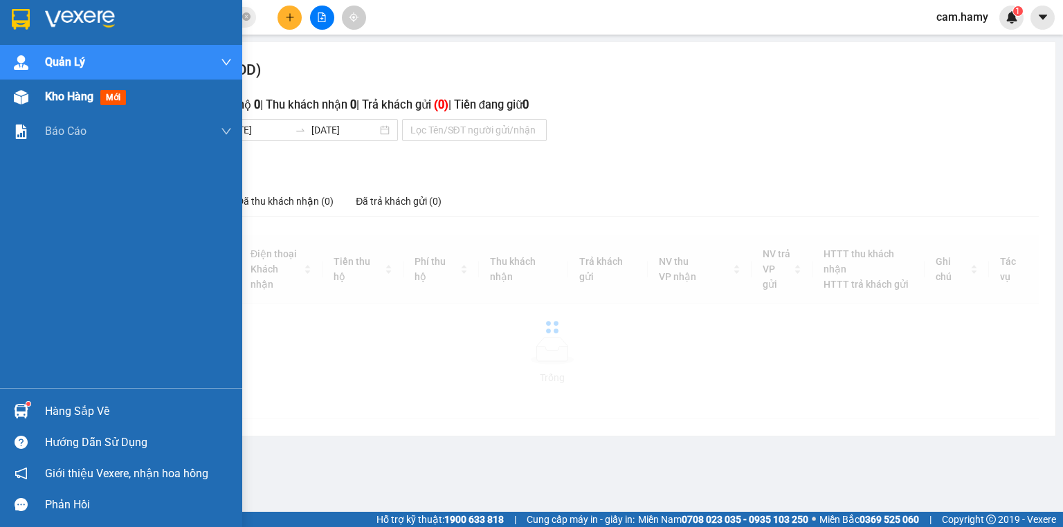
click at [65, 86] on div "Kho hàng mới" at bounding box center [138, 97] width 187 height 35
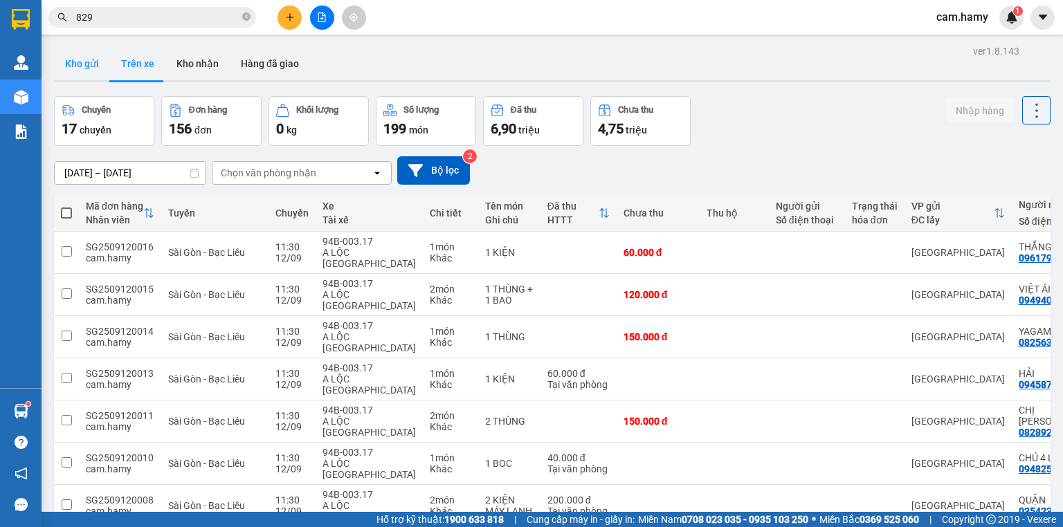
click at [89, 66] on button "Kho gửi" at bounding box center [82, 63] width 56 height 33
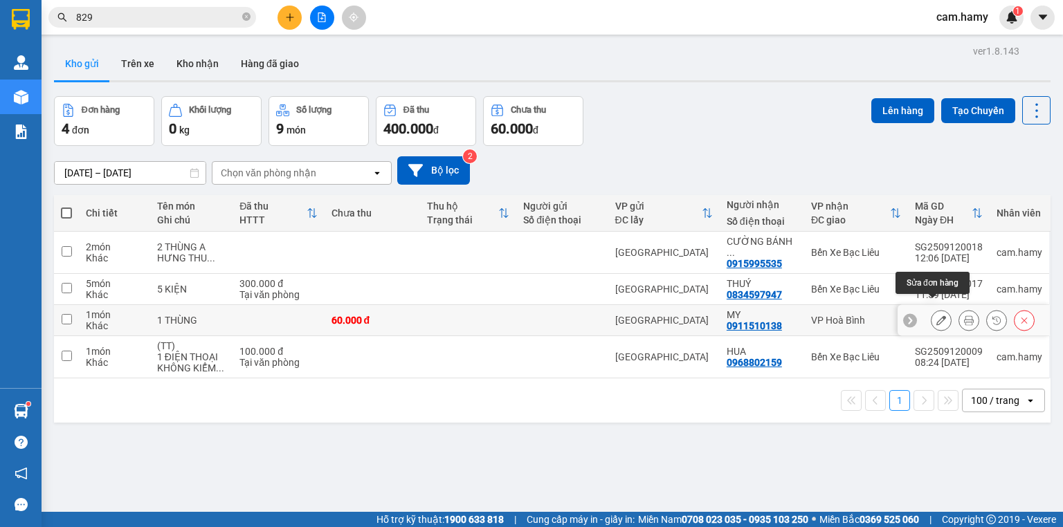
click at [936, 316] on icon at bounding box center [941, 321] width 10 height 10
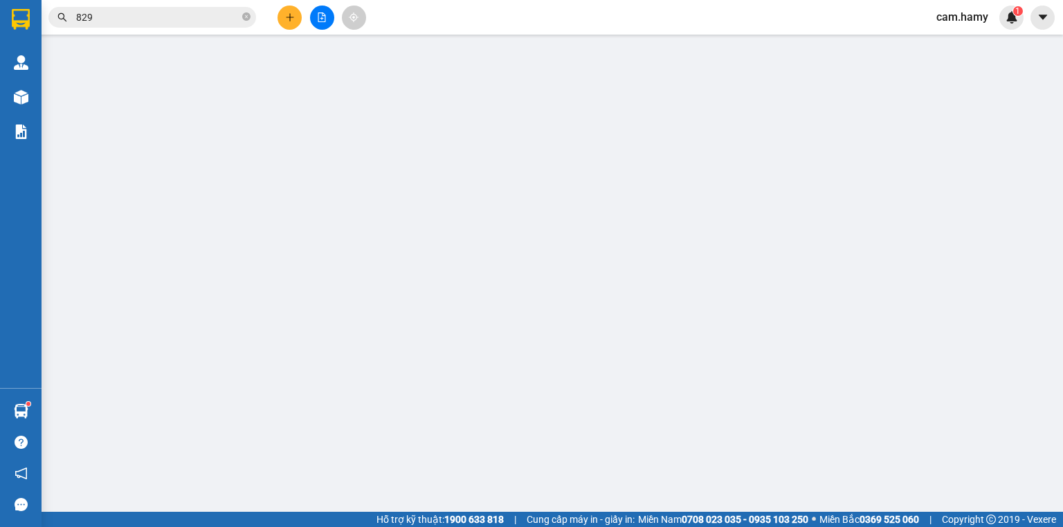
type input "0911510138"
type input "MY"
type input "60.000"
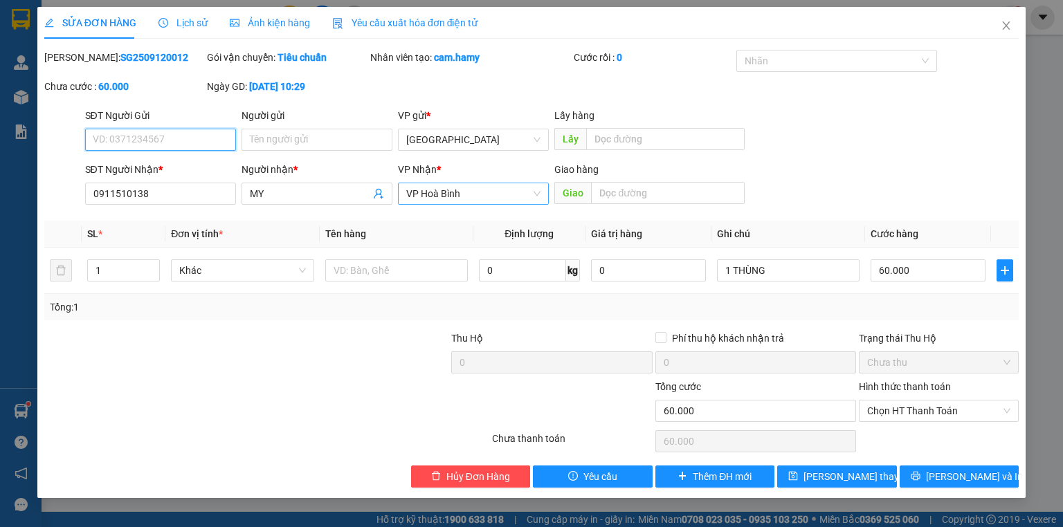
click at [444, 194] on span "VP Hoà Bình" at bounding box center [473, 193] width 134 height 21
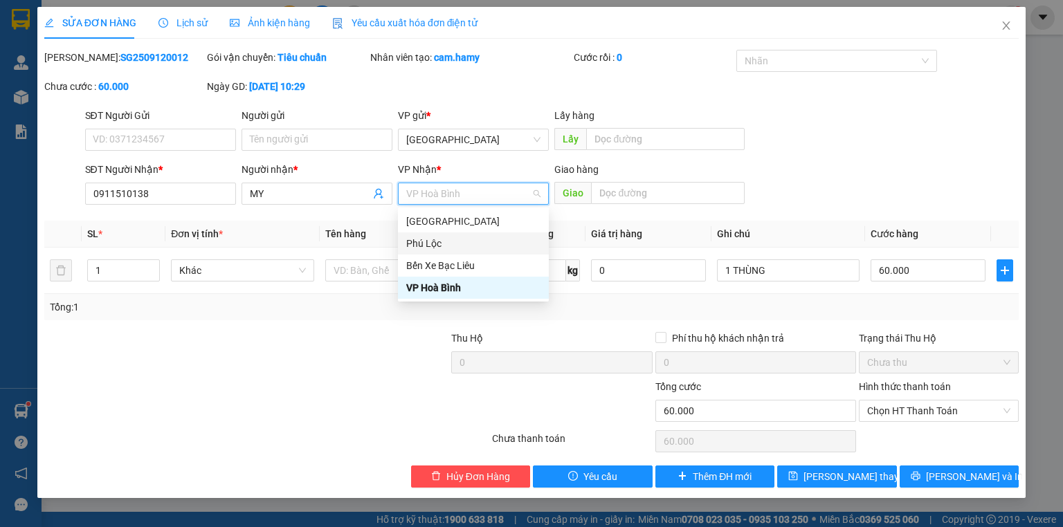
click at [442, 241] on div "Phú Lộc" at bounding box center [473, 243] width 134 height 15
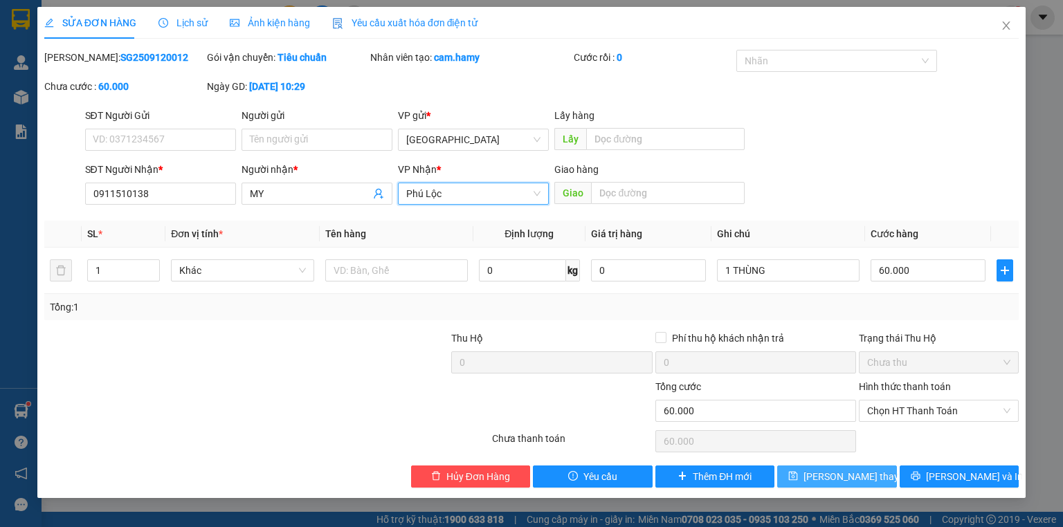
click at [841, 479] on span "[PERSON_NAME] thay đổi" at bounding box center [858, 476] width 111 height 15
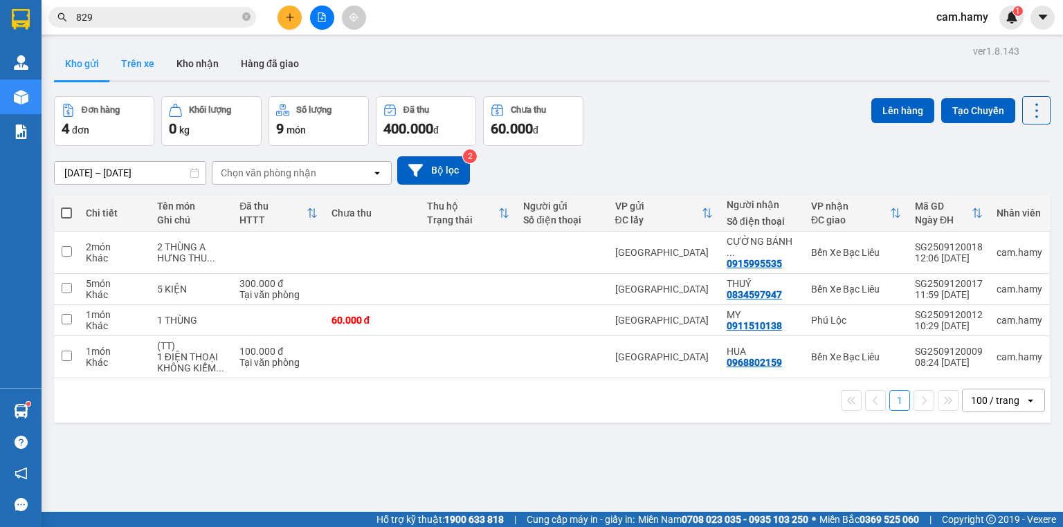
click at [144, 62] on button "Trên xe" at bounding box center [137, 63] width 55 height 33
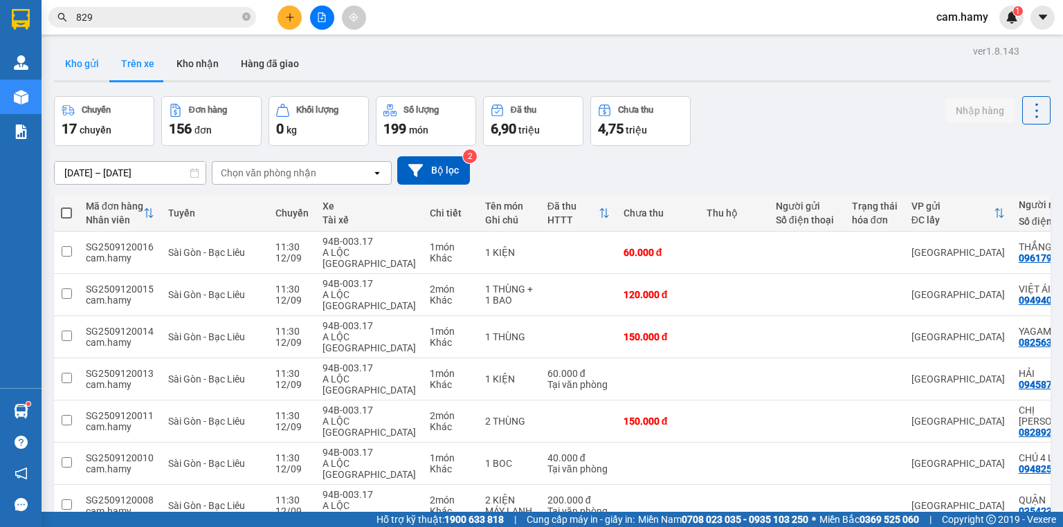
click at [81, 60] on button "Kho gửi" at bounding box center [82, 63] width 56 height 33
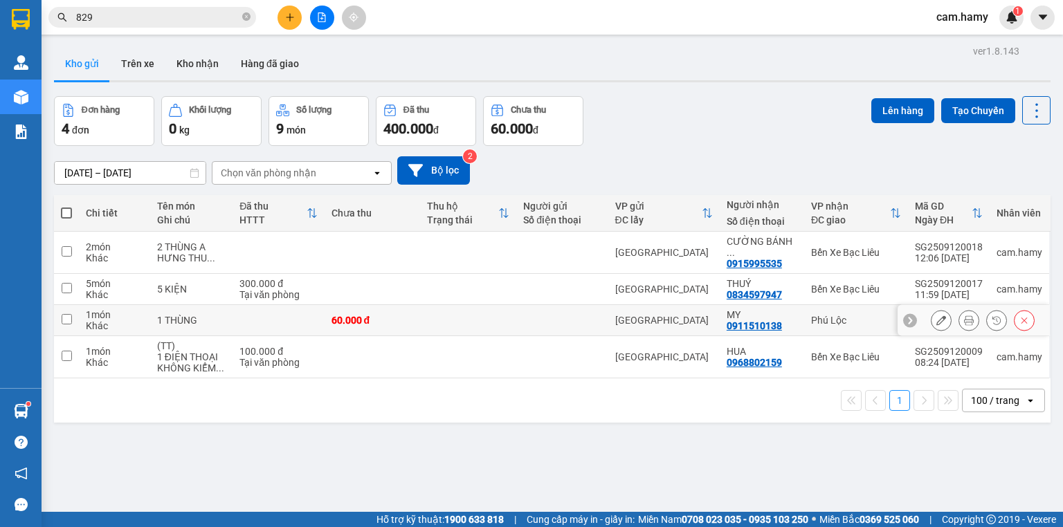
click at [69, 314] on input "checkbox" at bounding box center [67, 319] width 10 height 10
checkbox input "true"
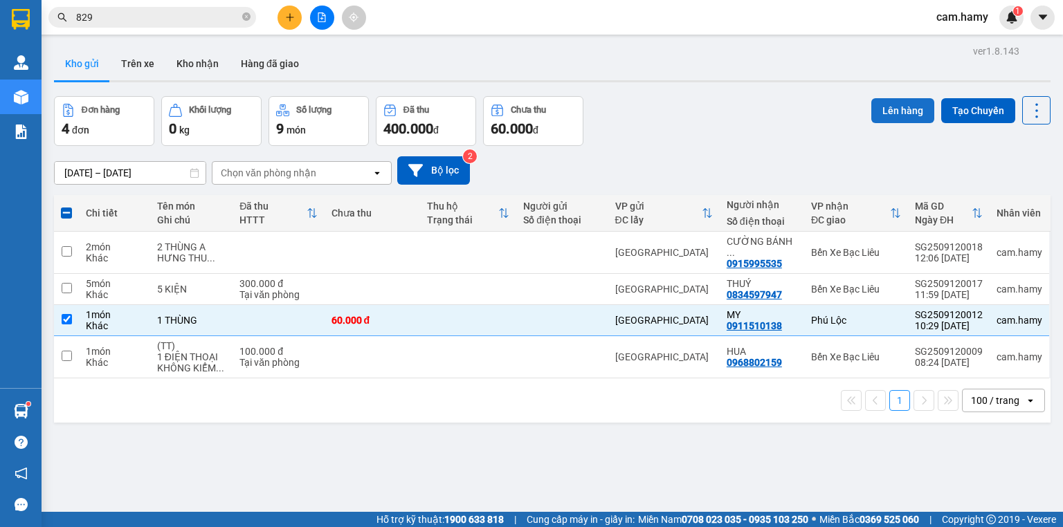
click at [890, 112] on button "Lên hàng" at bounding box center [902, 110] width 63 height 25
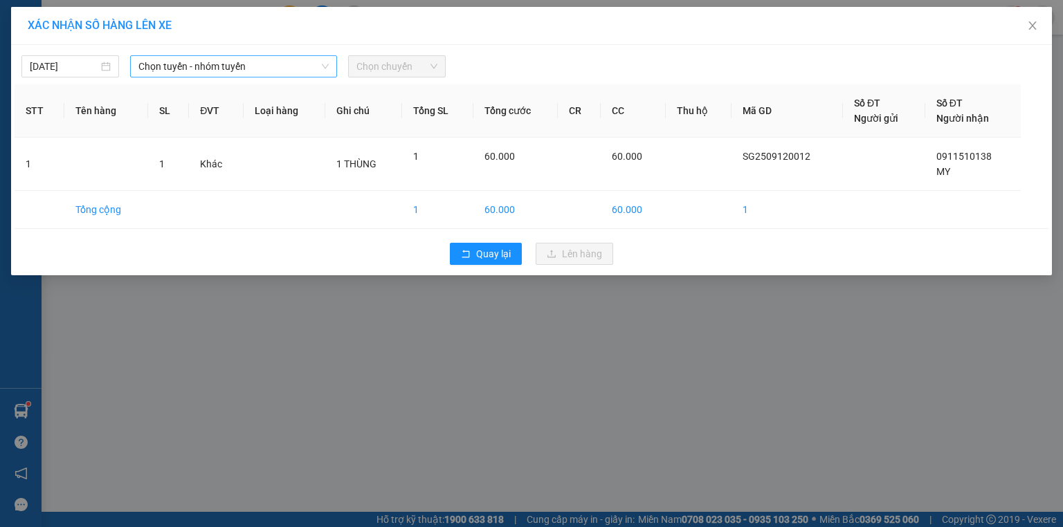
click at [219, 68] on span "Chọn tuyến - nhóm tuyến" at bounding box center [233, 66] width 190 height 21
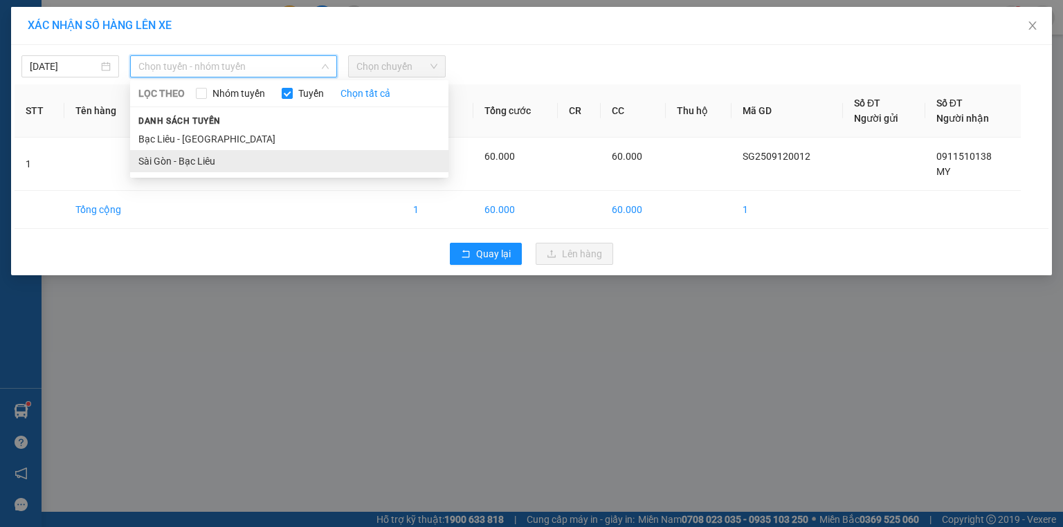
click at [222, 155] on li "Sài Gòn - Bạc Liêu" at bounding box center [289, 161] width 318 height 22
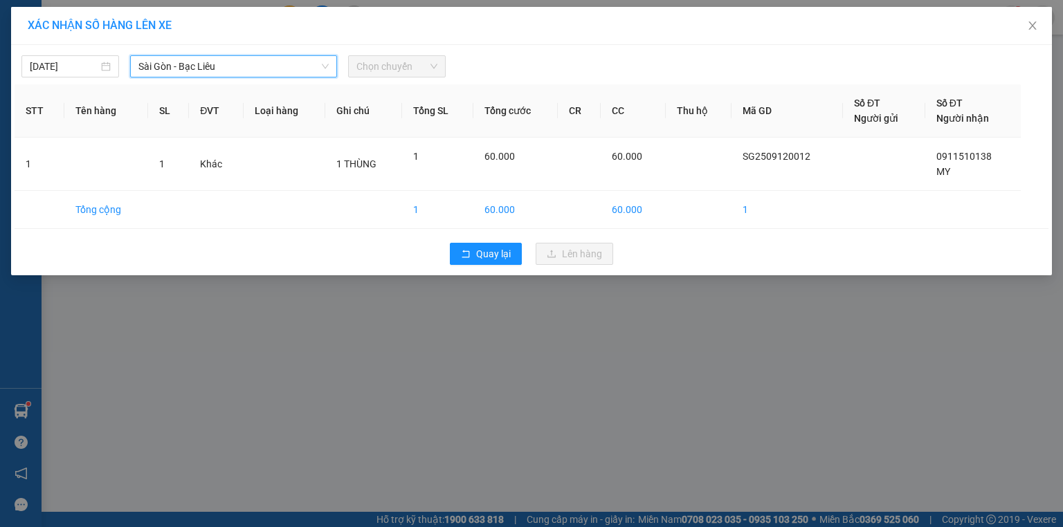
click at [385, 64] on span "Chọn chuyến" at bounding box center [396, 66] width 81 height 21
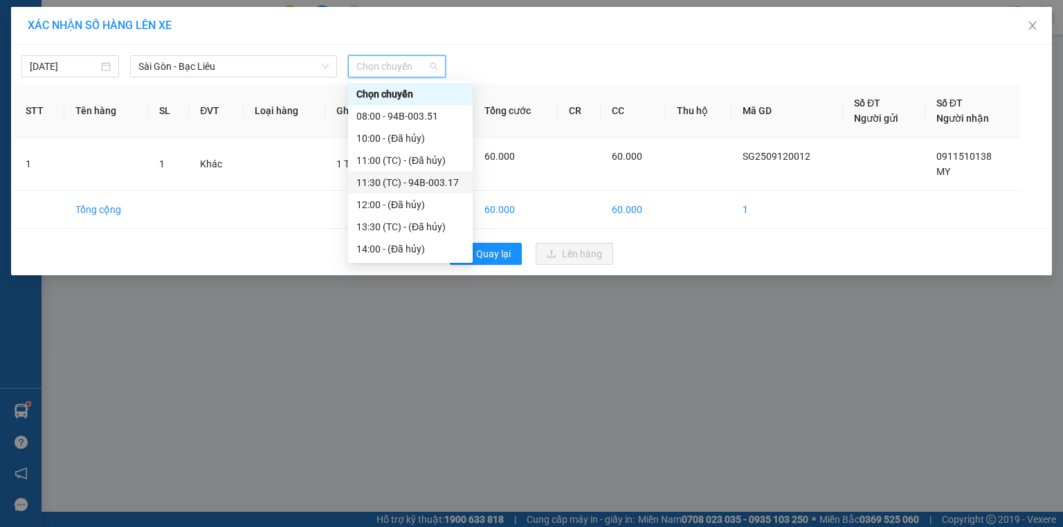
click at [443, 180] on div "11:30 (TC) - 94B-003.17" at bounding box center [410, 182] width 108 height 15
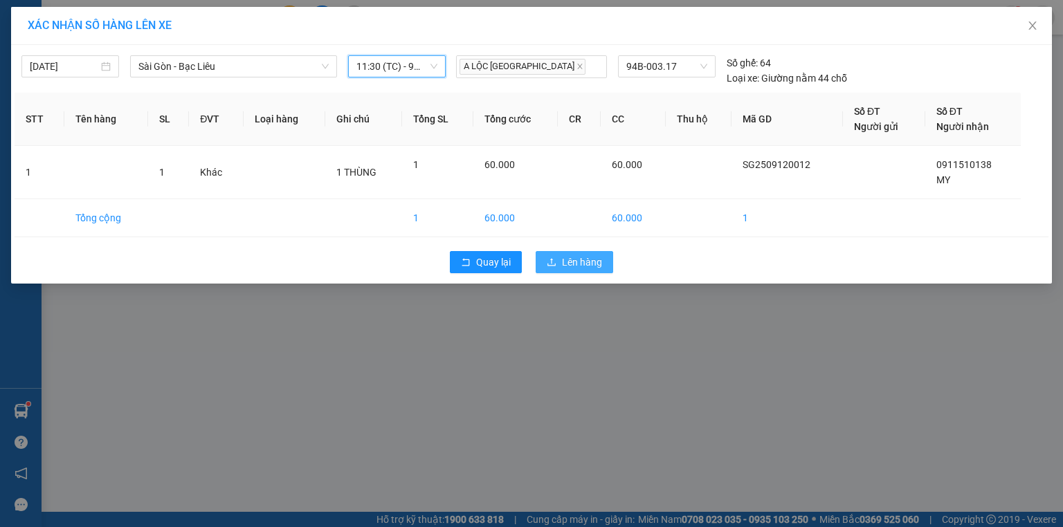
click at [599, 260] on span "Lên hàng" at bounding box center [582, 262] width 40 height 15
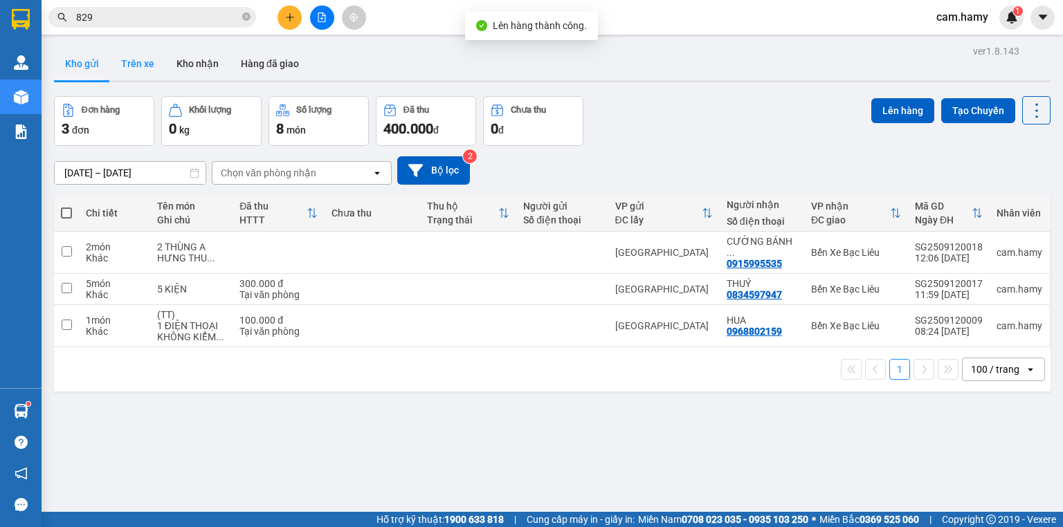
click at [134, 61] on button "Trên xe" at bounding box center [137, 63] width 55 height 33
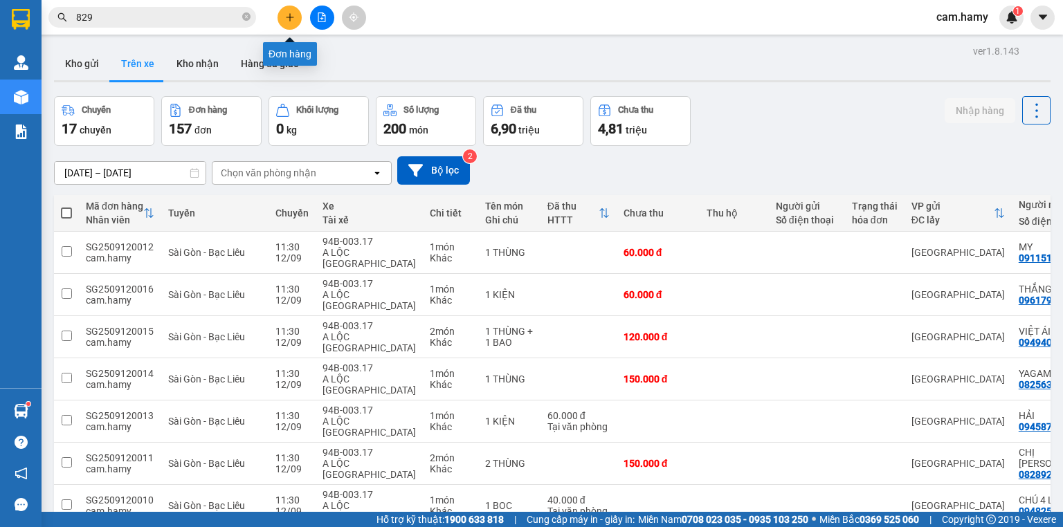
click at [286, 15] on icon "plus" at bounding box center [290, 17] width 10 height 10
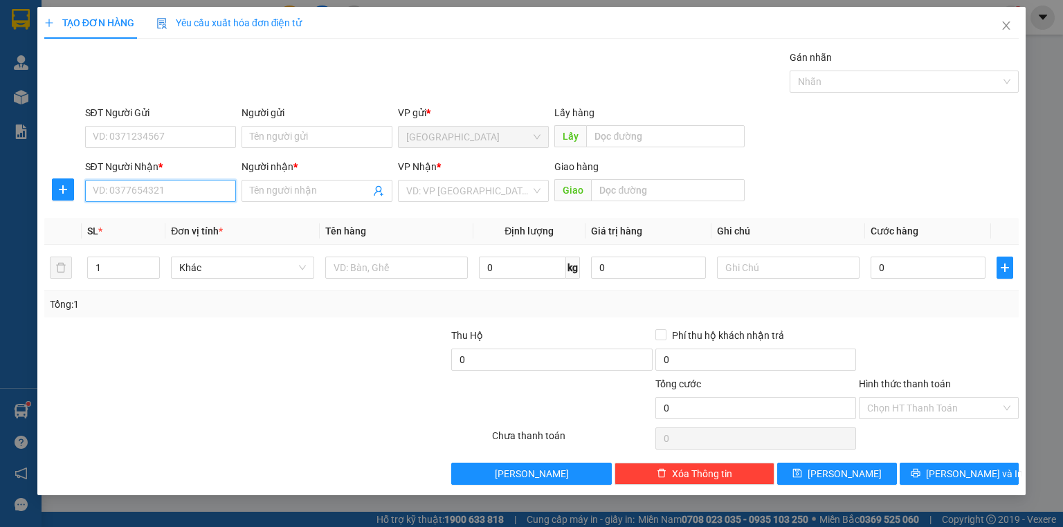
click at [192, 197] on input "SĐT Người Nhận *" at bounding box center [160, 191] width 151 height 22
click at [270, 195] on input "Người nhận *" at bounding box center [310, 190] width 120 height 15
type input "D"
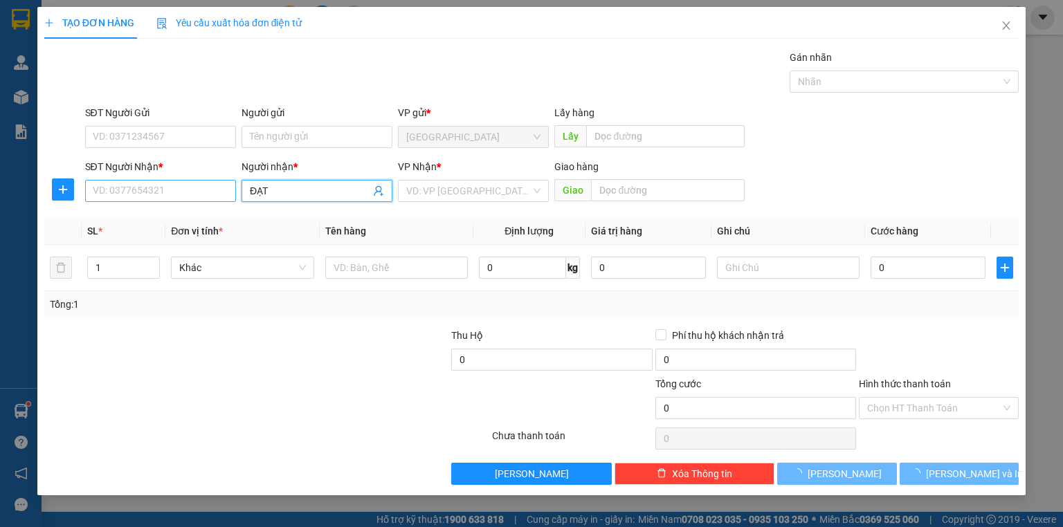
type input "ĐẠT"
click at [197, 194] on input "SĐT Người Nhận *" at bounding box center [160, 191] width 151 height 22
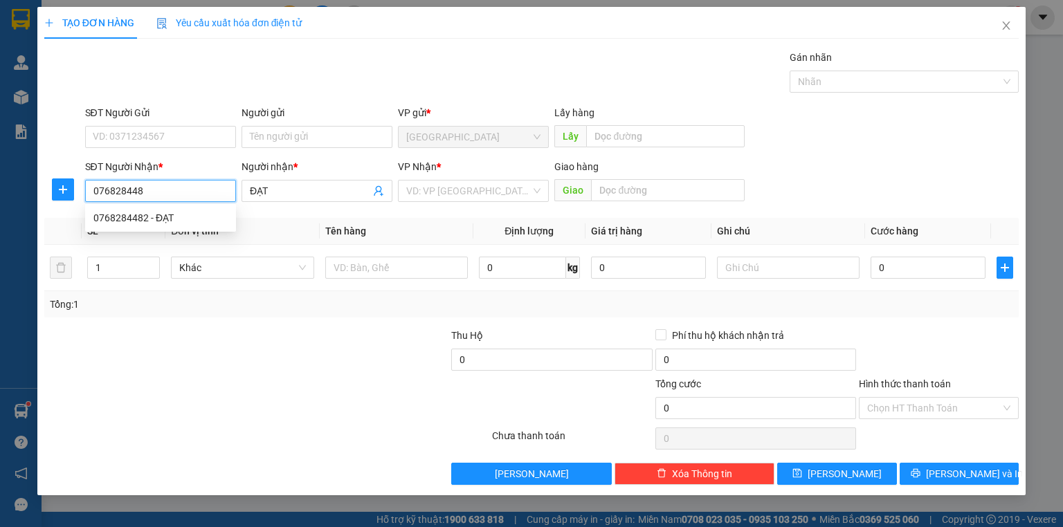
type input "0768284482"
click at [170, 213] on div "0768284482 - ĐẠT" at bounding box center [160, 217] width 134 height 15
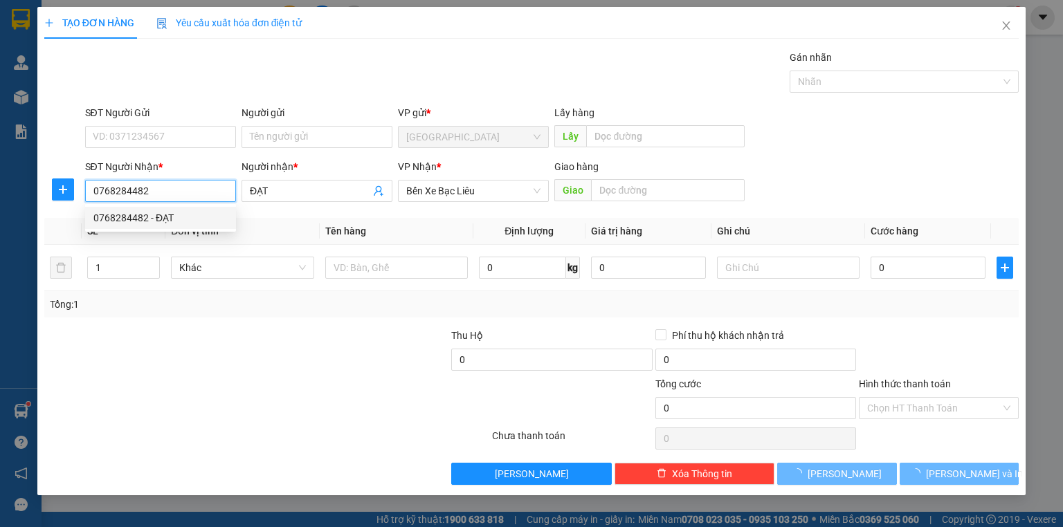
type input "250.000"
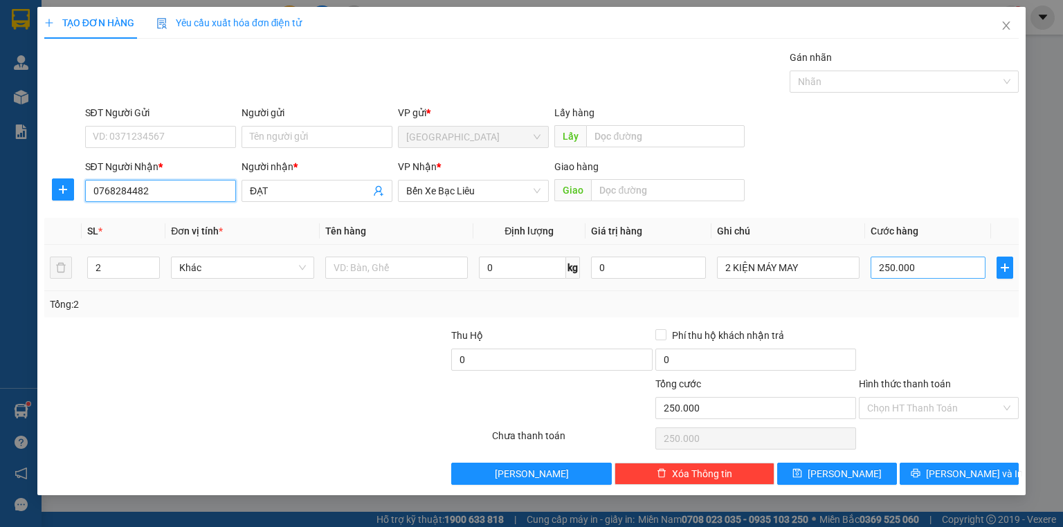
type input "0768284482"
click at [916, 270] on input "250.000" at bounding box center [928, 268] width 115 height 22
type input "0"
click at [918, 307] on div "Tổng: 2" at bounding box center [531, 304] width 963 height 15
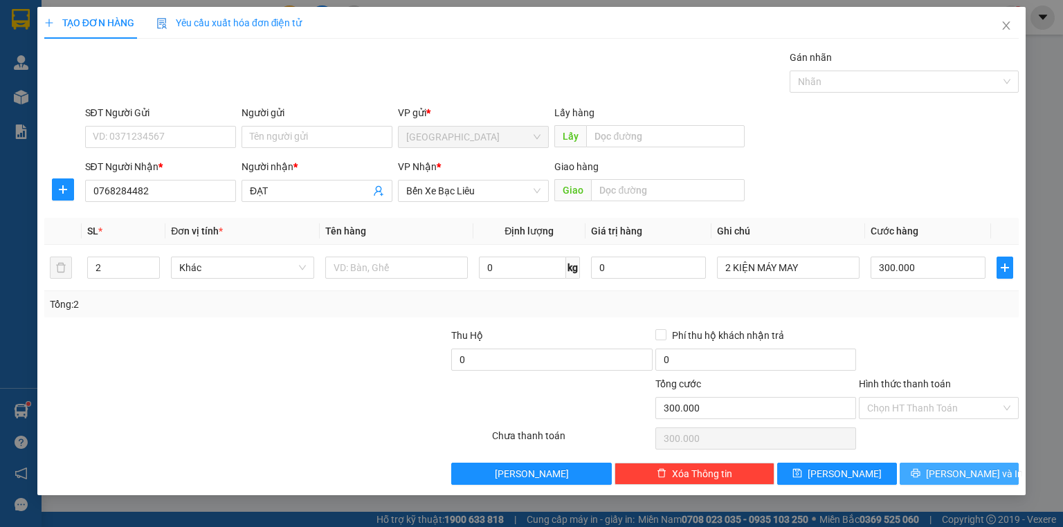
click at [944, 467] on button "[PERSON_NAME] và In" at bounding box center [960, 474] width 120 height 22
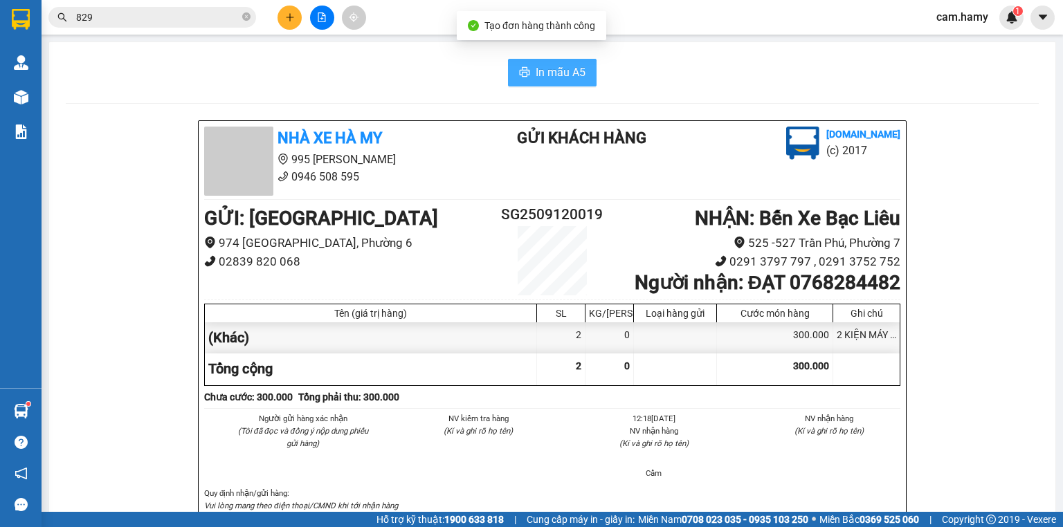
click at [564, 69] on span "In mẫu A5" at bounding box center [561, 72] width 50 height 17
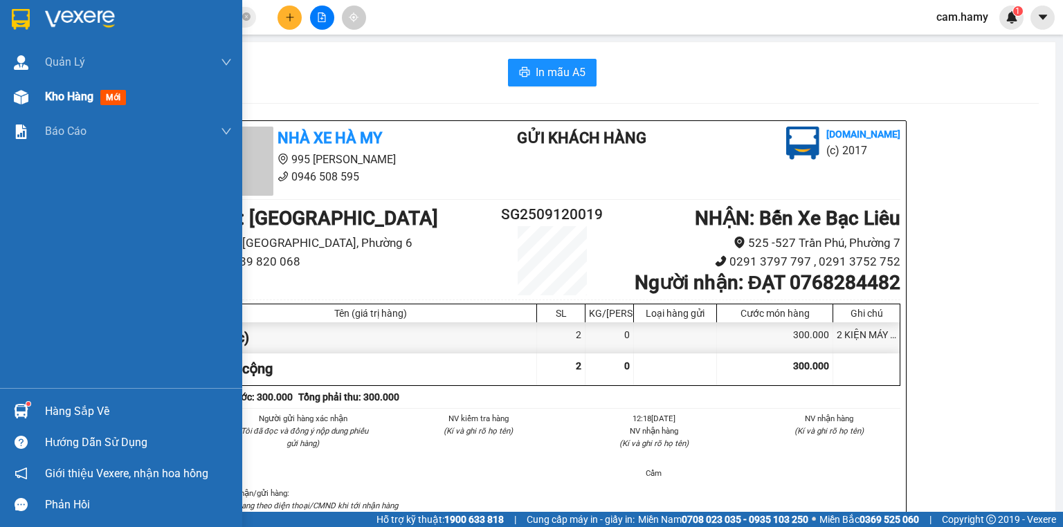
click at [48, 100] on span "Kho hàng" at bounding box center [69, 96] width 48 height 13
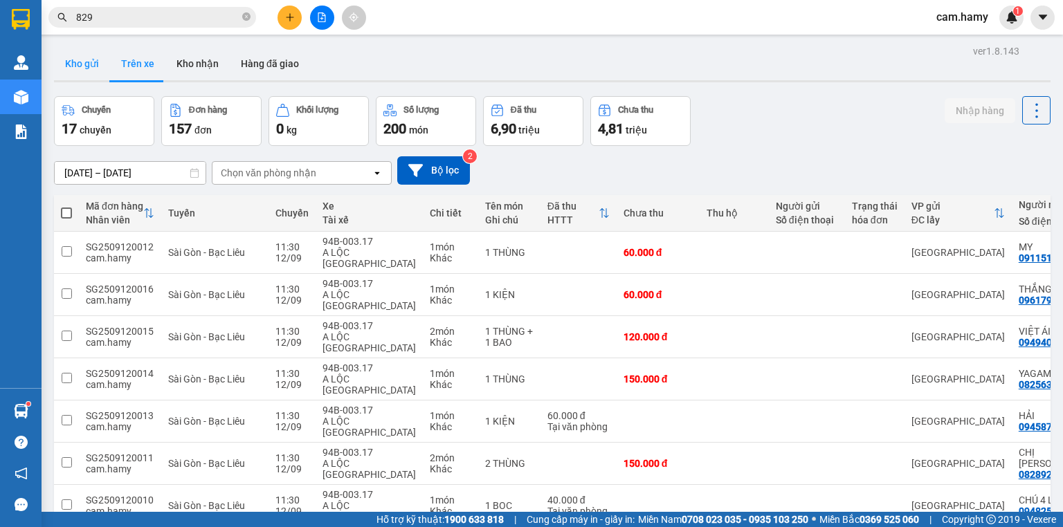
click at [76, 62] on button "Kho gửi" at bounding box center [82, 63] width 56 height 33
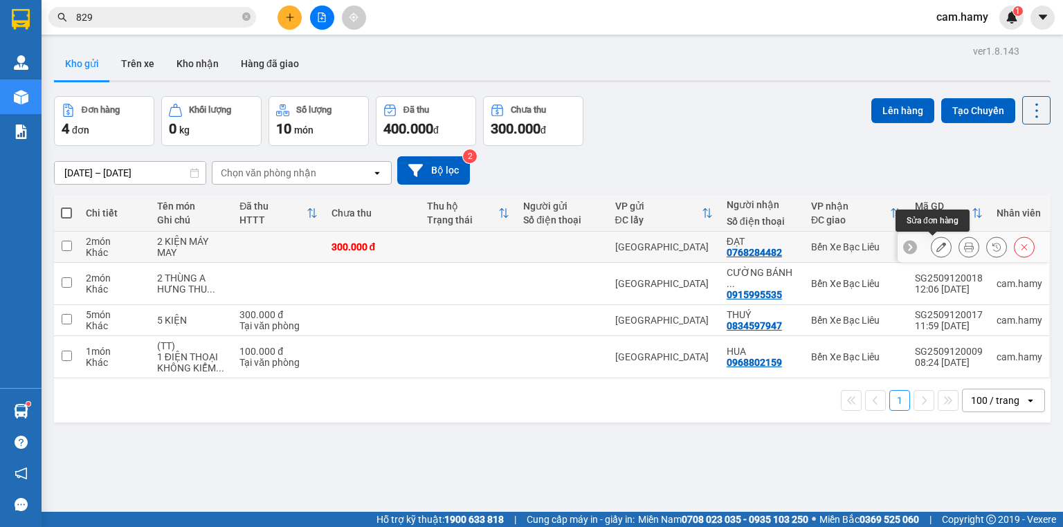
click at [964, 246] on icon at bounding box center [969, 247] width 10 height 10
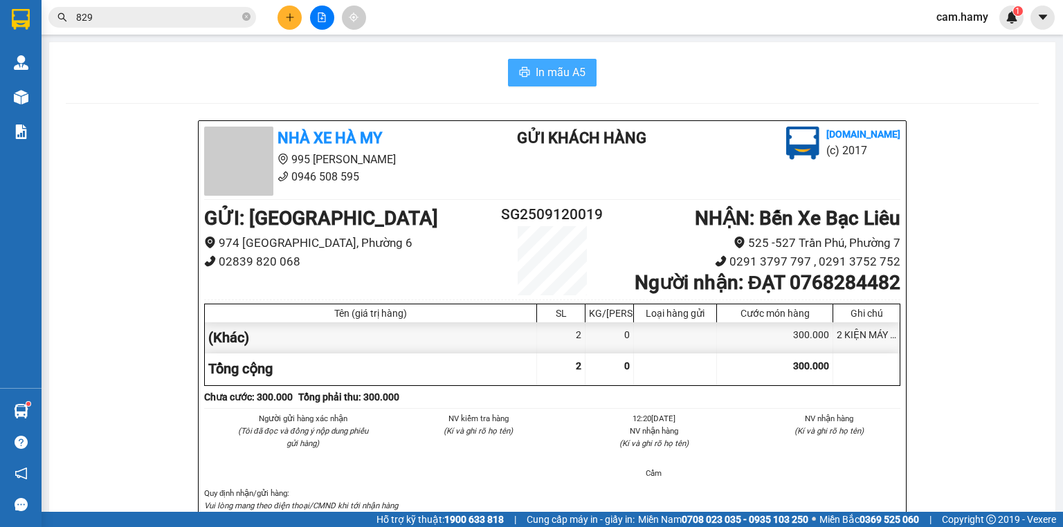
click at [568, 71] on span "In mẫu A5" at bounding box center [561, 72] width 50 height 17
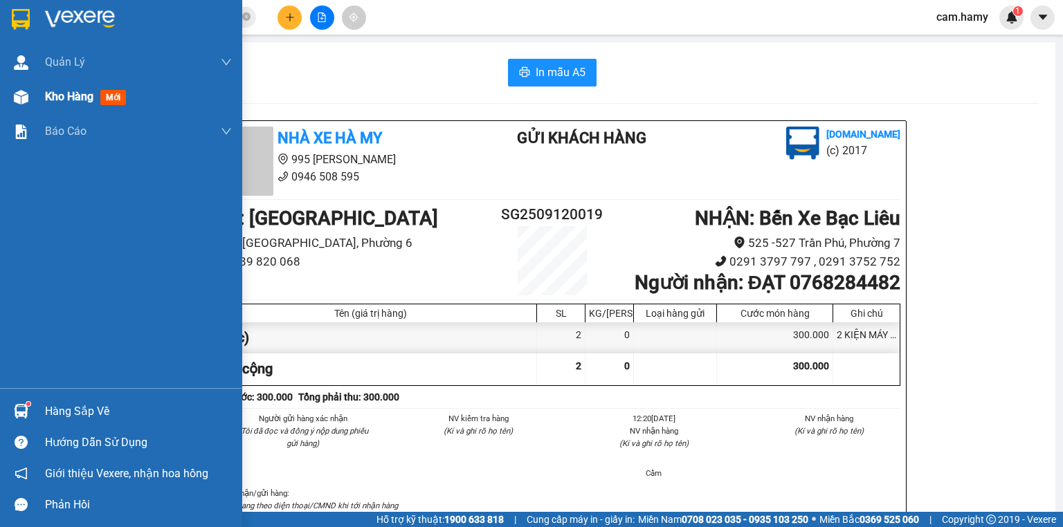
click at [64, 105] on div "Kho hàng mới" at bounding box center [88, 96] width 87 height 17
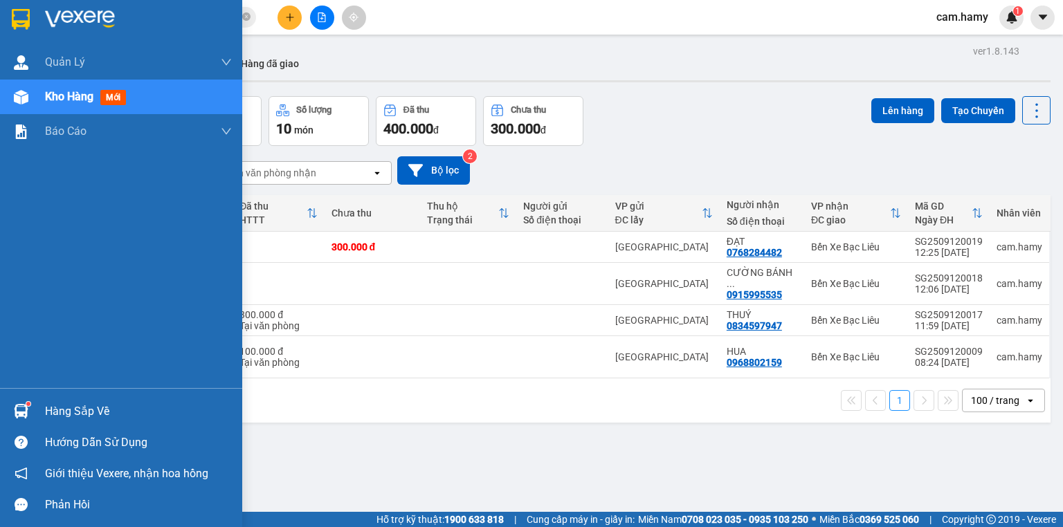
click at [49, 95] on span "Kho hàng" at bounding box center [69, 96] width 48 height 13
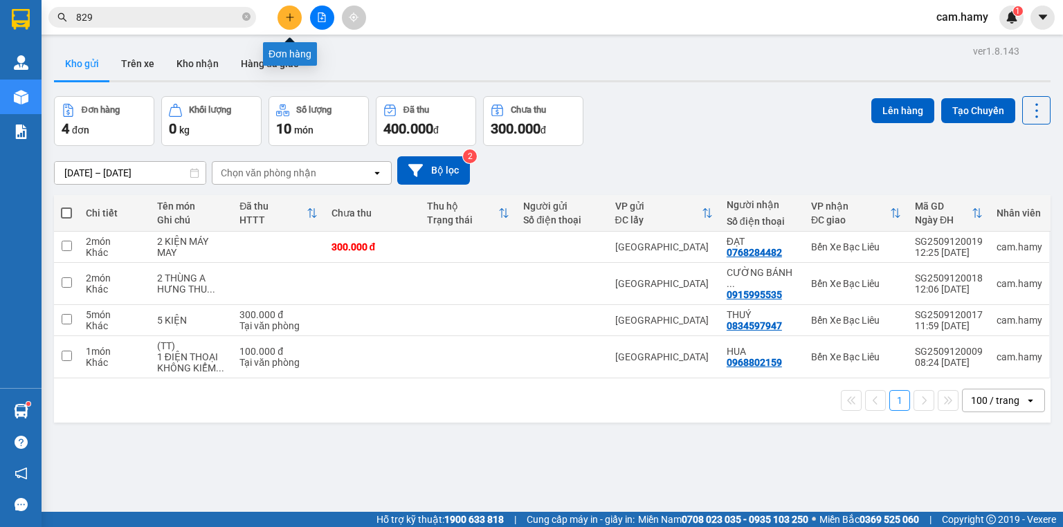
click at [293, 14] on icon "plus" at bounding box center [290, 17] width 10 height 10
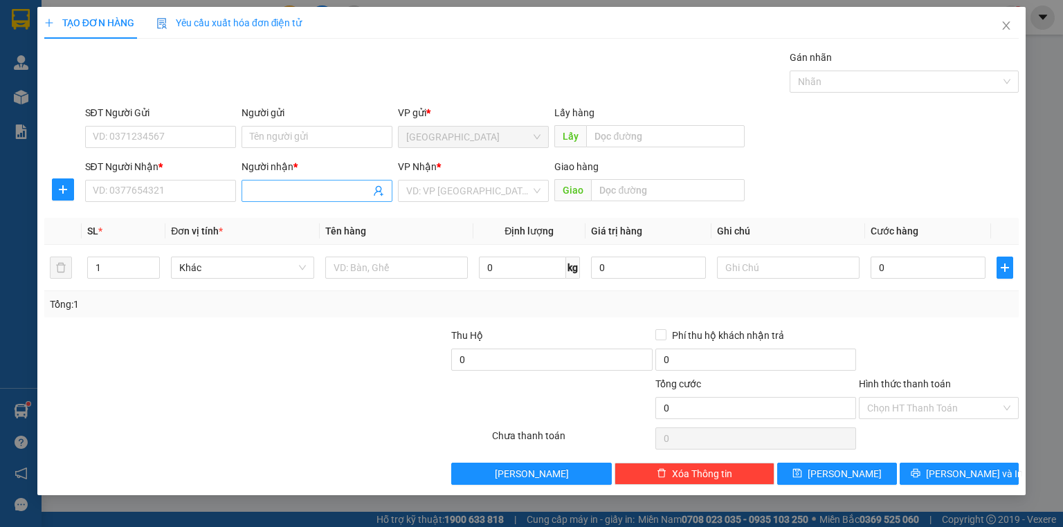
click at [282, 185] on input "Người nhận *" at bounding box center [310, 190] width 120 height 15
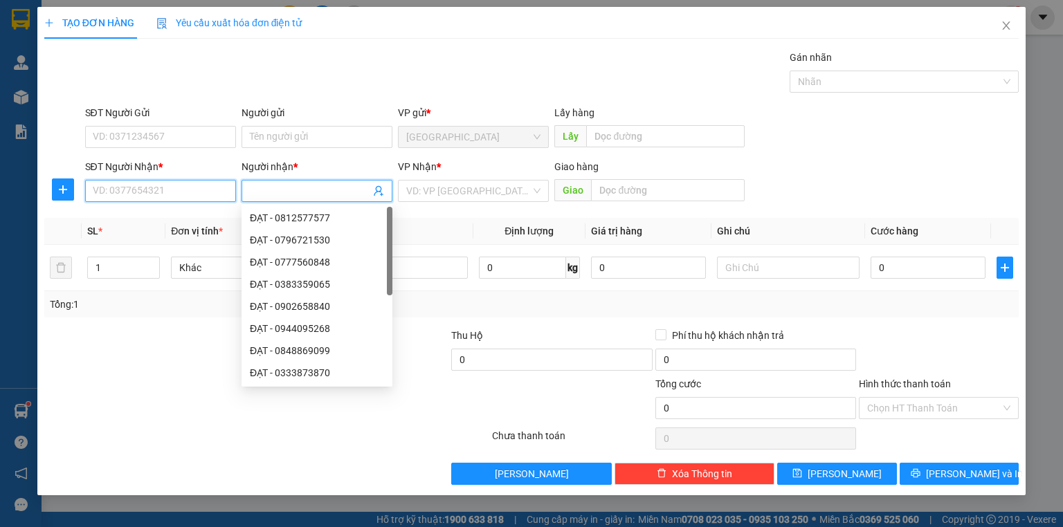
click at [201, 197] on input "SĐT Người Nhận *" at bounding box center [160, 191] width 151 height 22
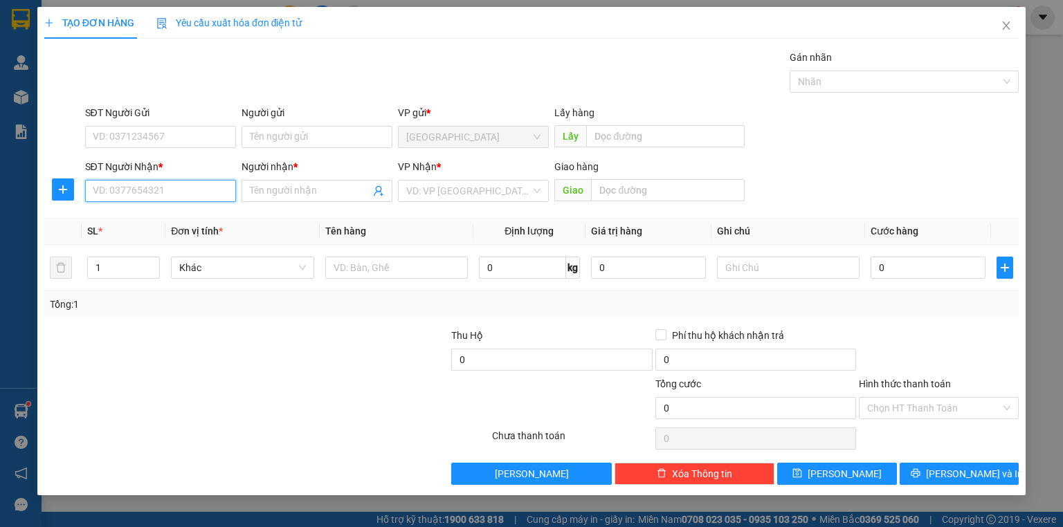
click at [179, 191] on input "SĐT Người Nhận *" at bounding box center [160, 191] width 151 height 22
click at [181, 216] on div "0947991988 - HẢI" at bounding box center [160, 217] width 134 height 15
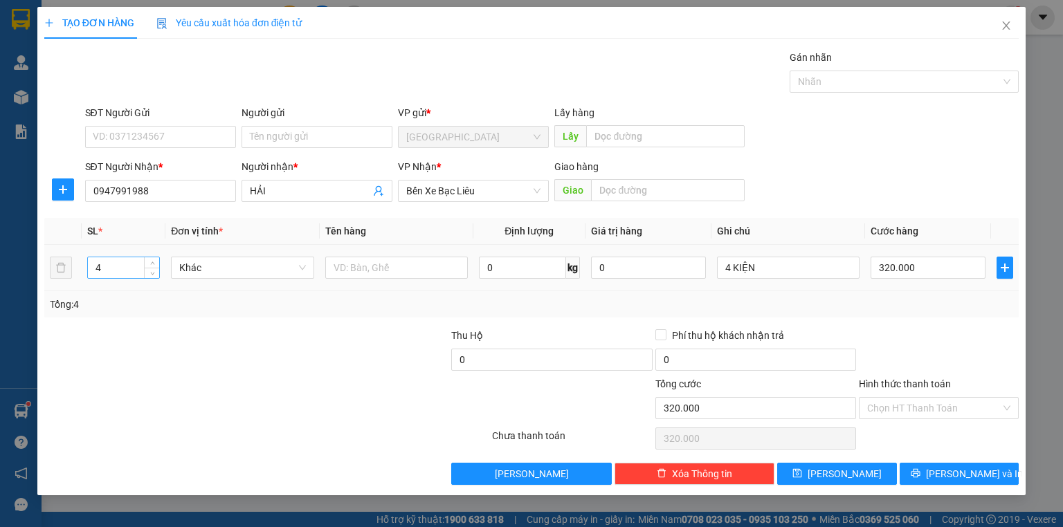
click at [103, 269] on input "4" at bounding box center [123, 267] width 71 height 21
click at [730, 268] on input "4 KIỆN" at bounding box center [788, 268] width 143 height 22
click at [894, 270] on input "0" at bounding box center [928, 268] width 115 height 22
click at [864, 317] on div "Transit Pickup Surcharge Ids Transit Deliver Surcharge Ids Transit Deliver Surc…" at bounding box center [531, 267] width 974 height 435
click at [926, 471] on button "[PERSON_NAME] và In" at bounding box center [960, 474] width 120 height 22
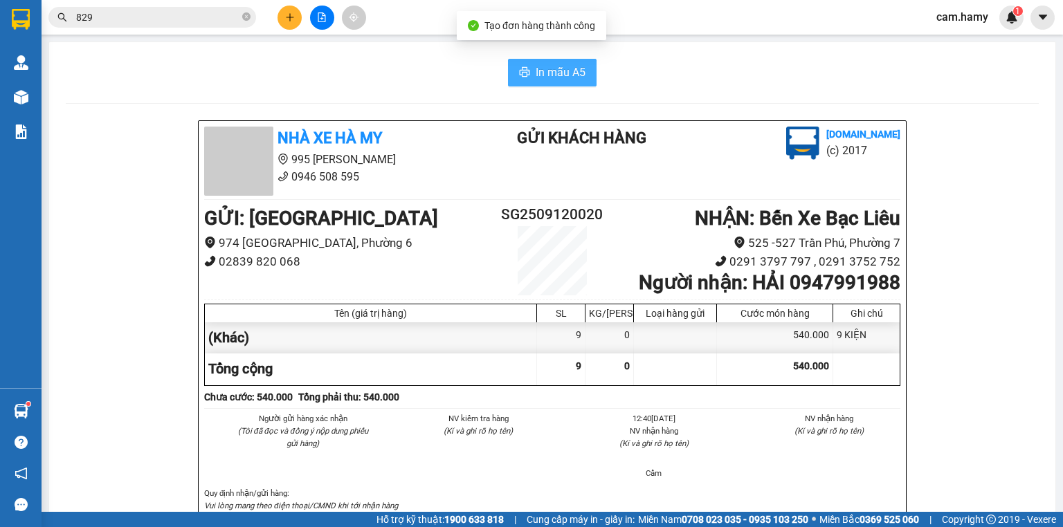
click at [545, 72] on span "In mẫu A5" at bounding box center [561, 72] width 50 height 17
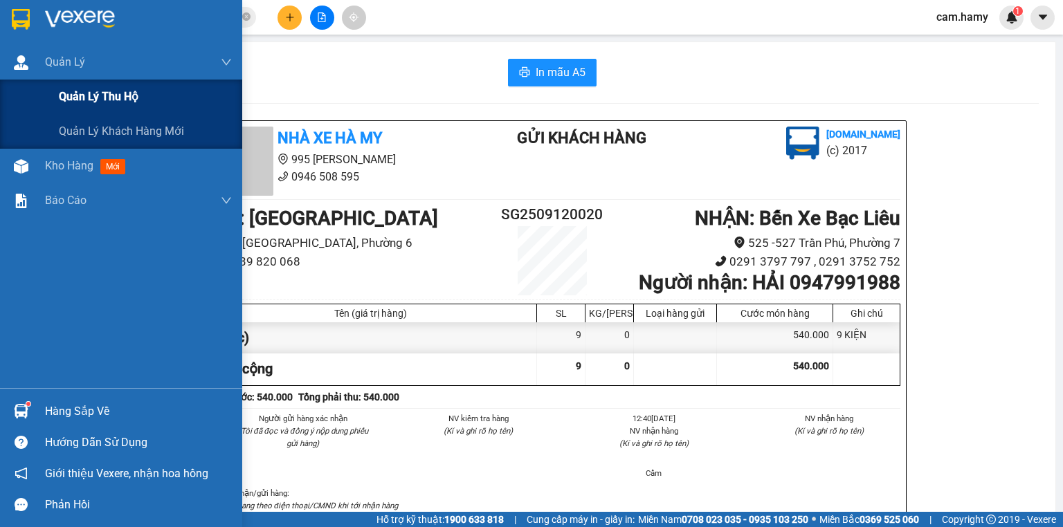
click at [53, 97] on div "Quản lý thu hộ" at bounding box center [121, 97] width 242 height 35
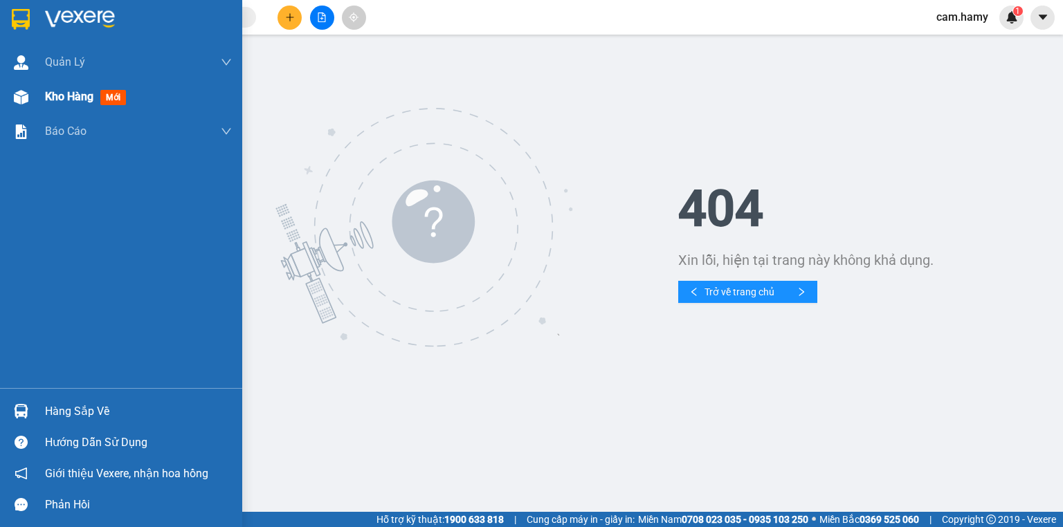
click at [42, 95] on div "Kho hàng mới" at bounding box center [121, 97] width 242 height 35
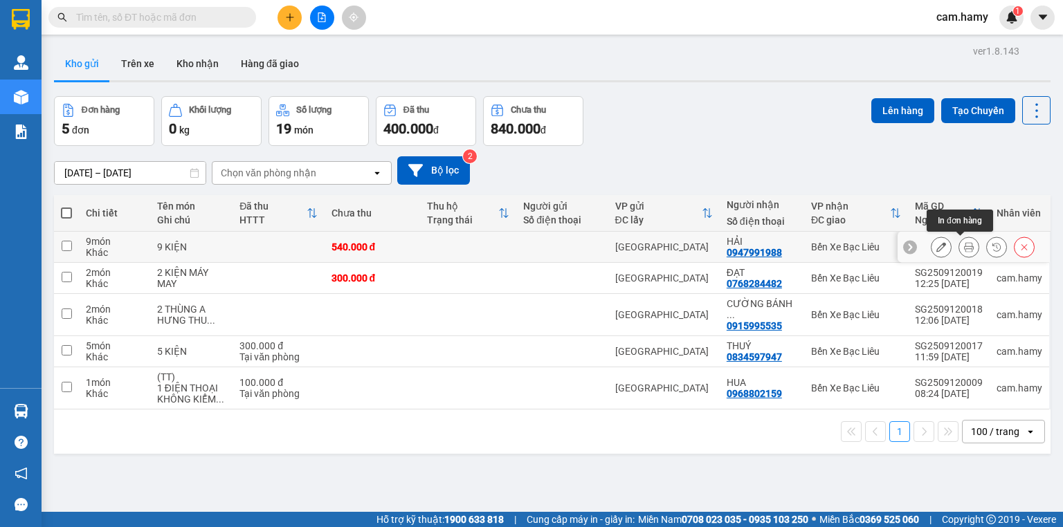
click at [959, 245] on button at bounding box center [968, 247] width 19 height 24
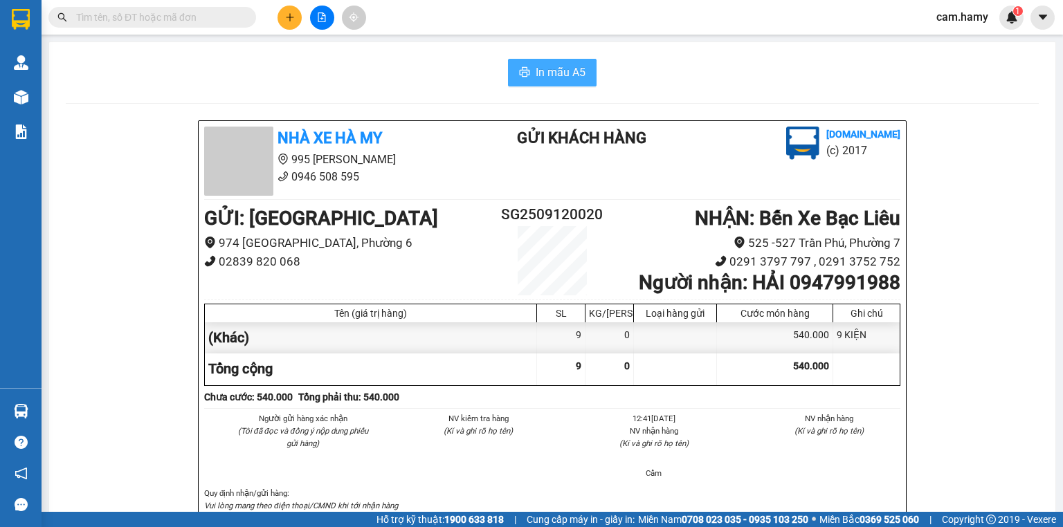
click at [554, 72] on span "In mẫu A5" at bounding box center [561, 72] width 50 height 17
click at [329, 67] on div "In mẫu A5" at bounding box center [552, 73] width 973 height 28
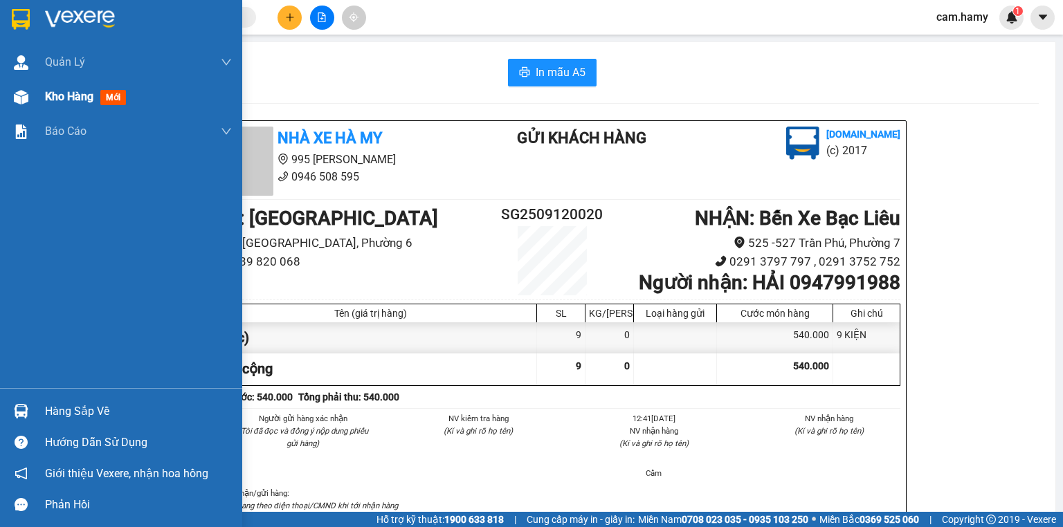
click at [69, 87] on div "Kho hàng mới" at bounding box center [138, 97] width 187 height 35
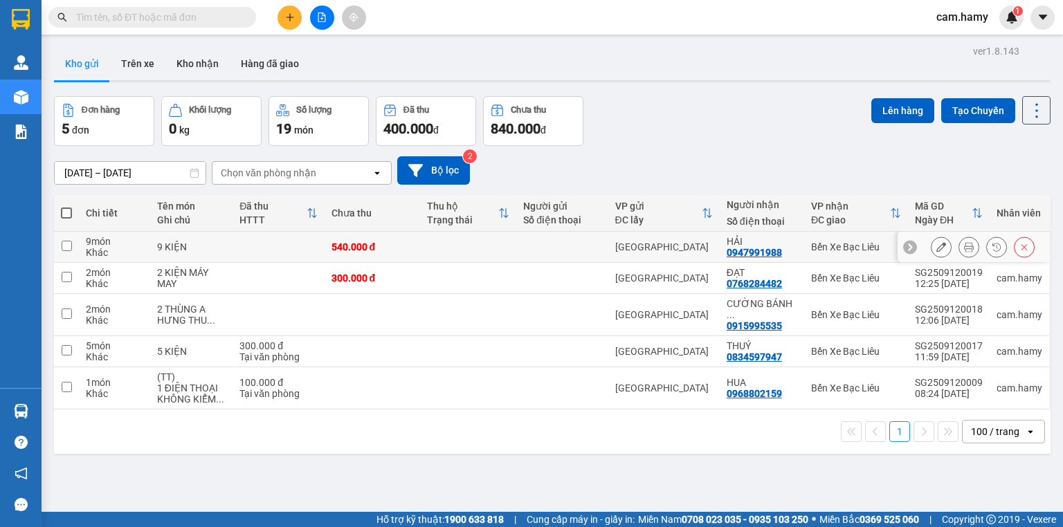
click at [964, 244] on icon at bounding box center [969, 247] width 10 height 10
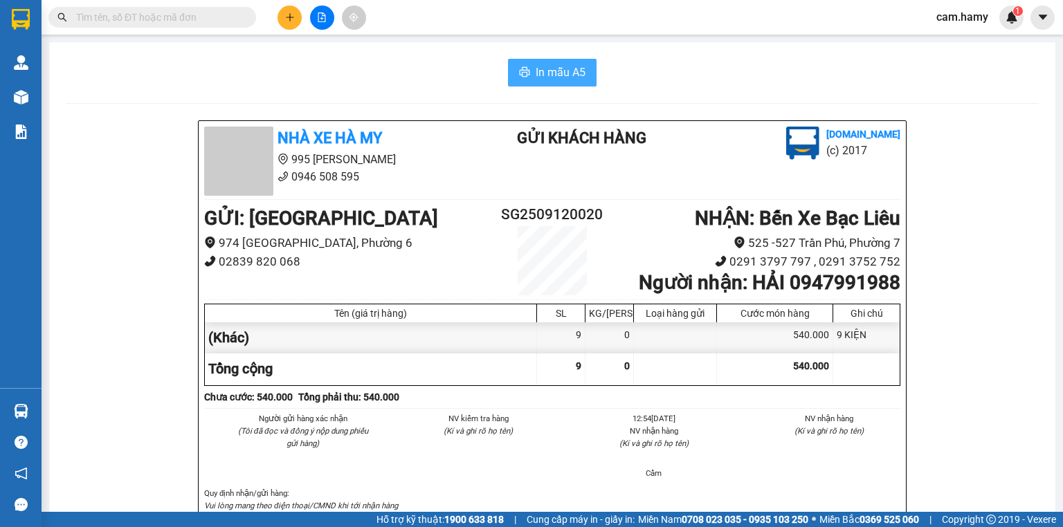
click at [556, 71] on span "In mẫu A5" at bounding box center [561, 72] width 50 height 17
click at [285, 16] on icon "plus" at bounding box center [290, 17] width 10 height 10
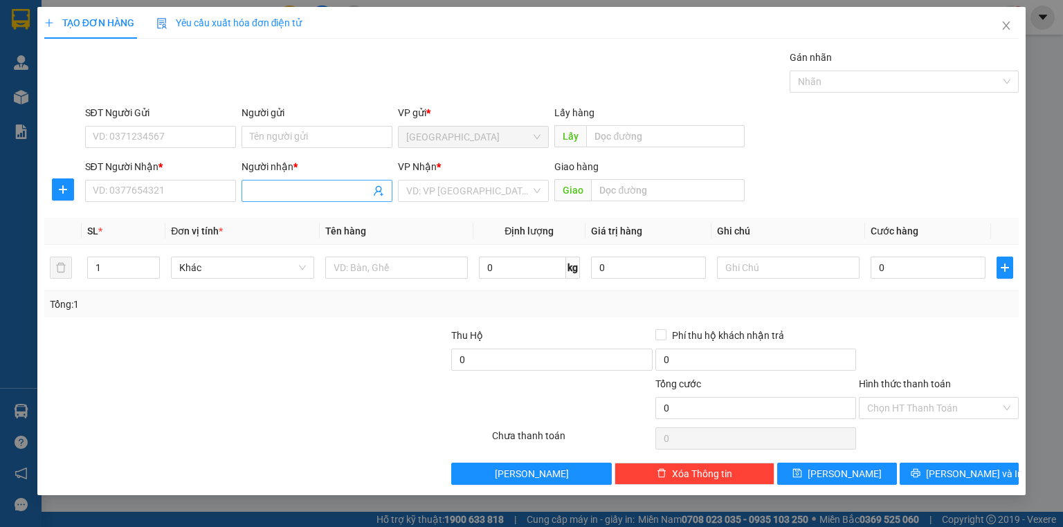
click at [263, 182] on span at bounding box center [317, 191] width 151 height 22
click at [261, 185] on input "Người nhận *" at bounding box center [310, 190] width 120 height 15
click at [174, 193] on input "SĐT Người Nhận *" at bounding box center [160, 191] width 151 height 22
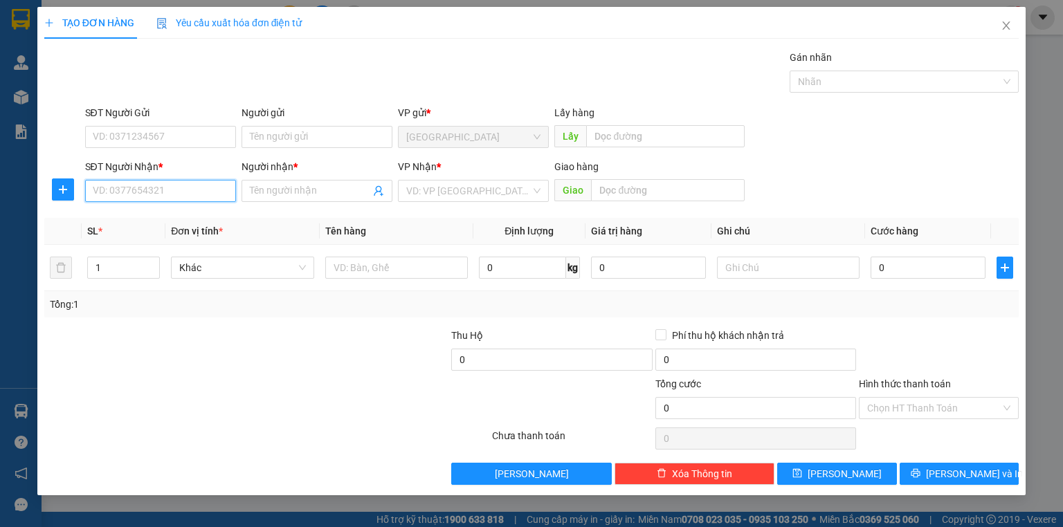
click at [174, 193] on input "SĐT Người Nhận *" at bounding box center [160, 191] width 151 height 22
type input "0917996125"
click at [160, 218] on div "0917996125 - CẬU TUẤN" at bounding box center [160, 217] width 134 height 15
type input "CẬU TUẤN"
type input "30.000"
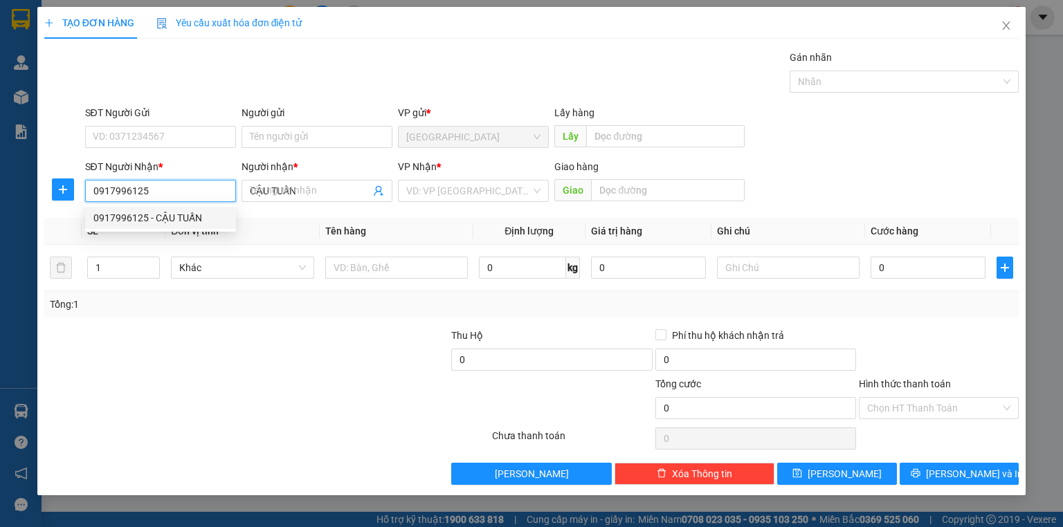
type input "30.000"
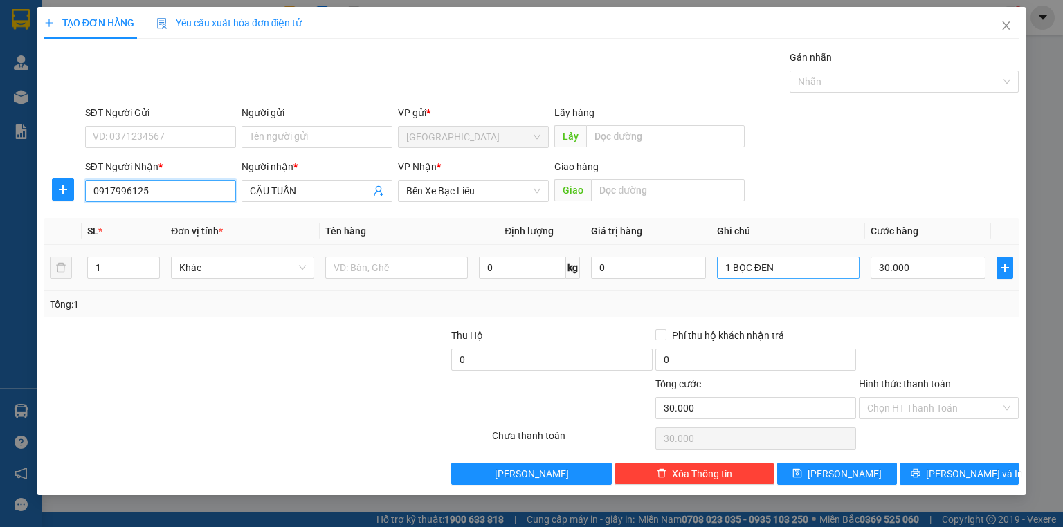
type input "0917996125"
click at [777, 271] on input "1 BỌC ĐEN" at bounding box center [788, 268] width 143 height 22
type input "1 KIỆN"
click at [925, 269] on input "30.000" at bounding box center [928, 268] width 115 height 22
type input "0"
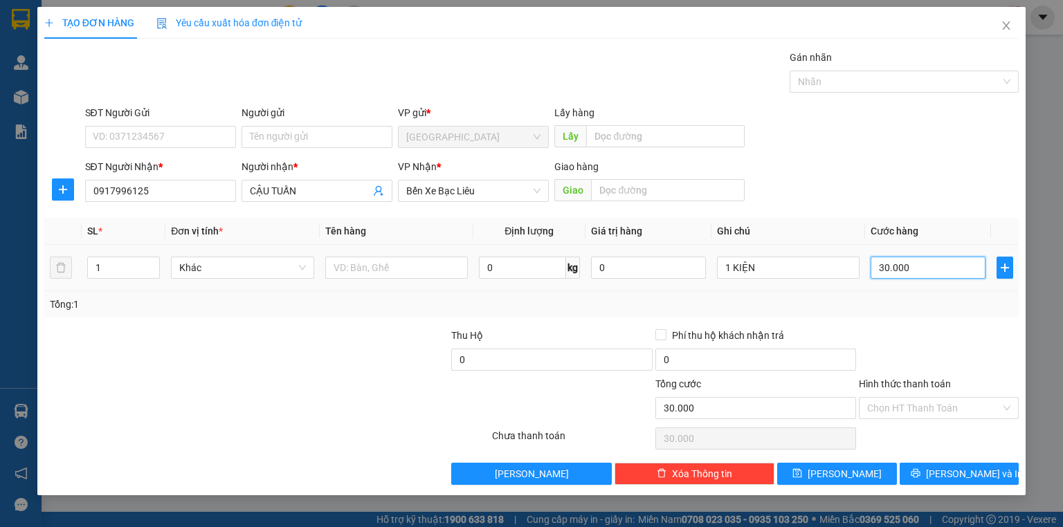
type input "0"
type input "5"
type input "050"
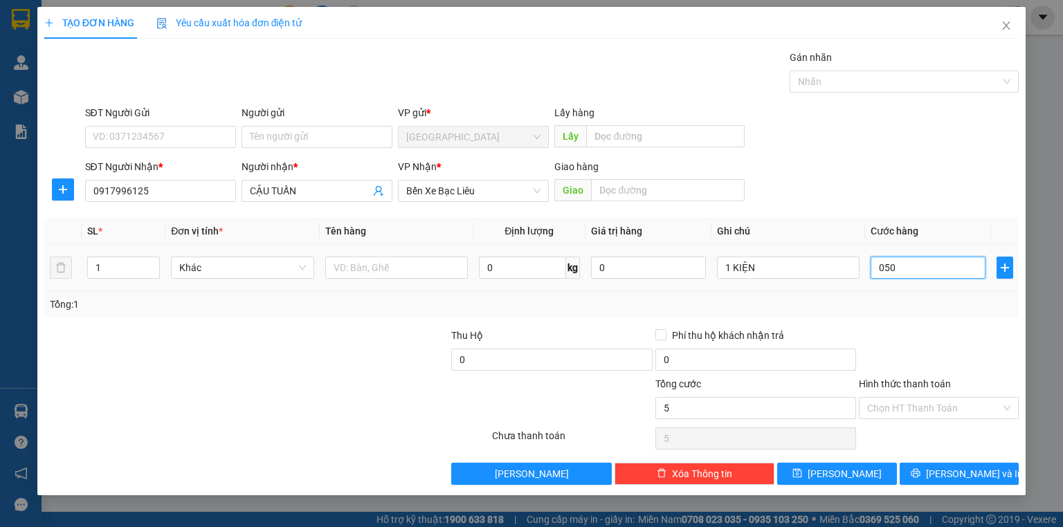
type input "50"
type input "050"
type input "50.000"
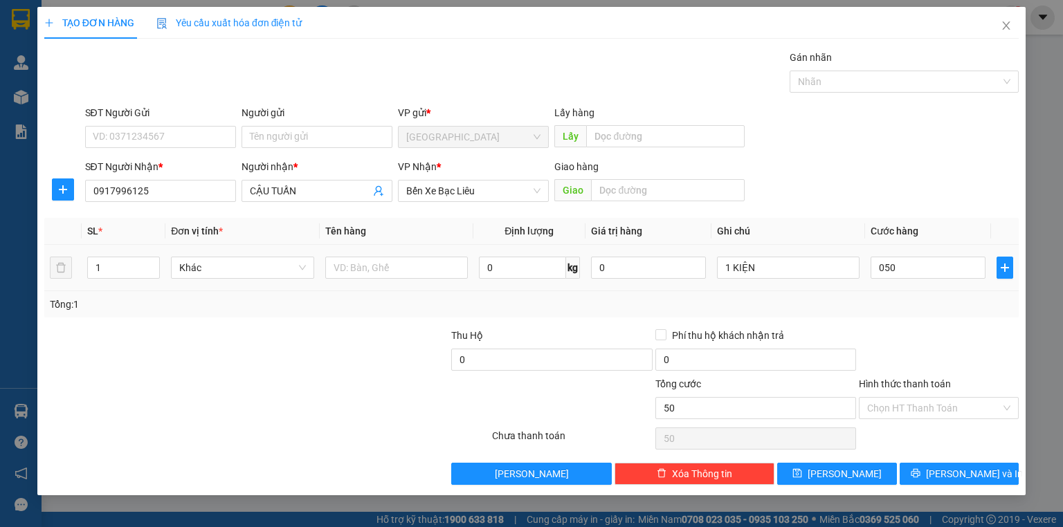
type input "50.000"
click at [894, 294] on div "Tổng: 1" at bounding box center [531, 304] width 974 height 26
click at [920, 473] on icon "printer" at bounding box center [916, 473] width 10 height 10
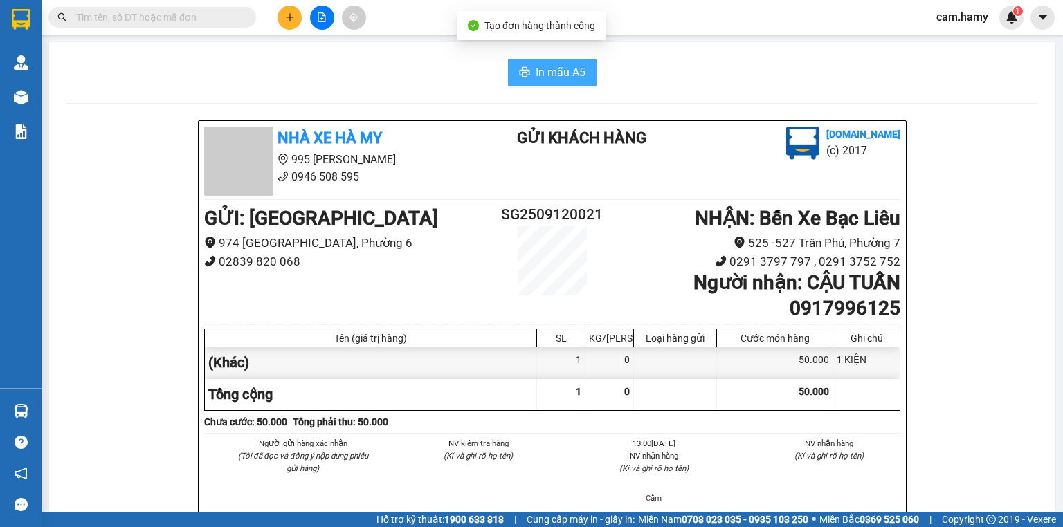
click at [540, 66] on span "In mẫu A5" at bounding box center [561, 72] width 50 height 17
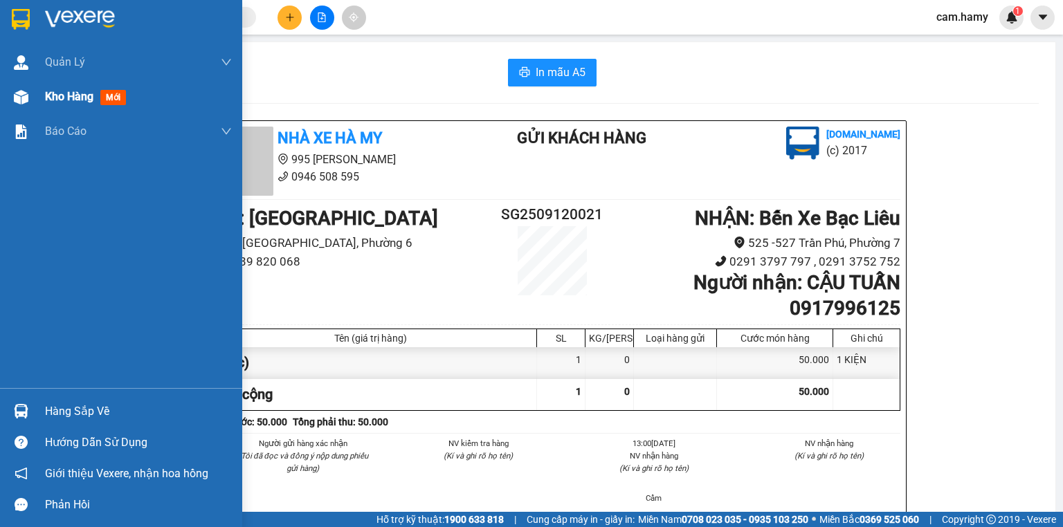
click at [27, 100] on img at bounding box center [21, 97] width 15 height 15
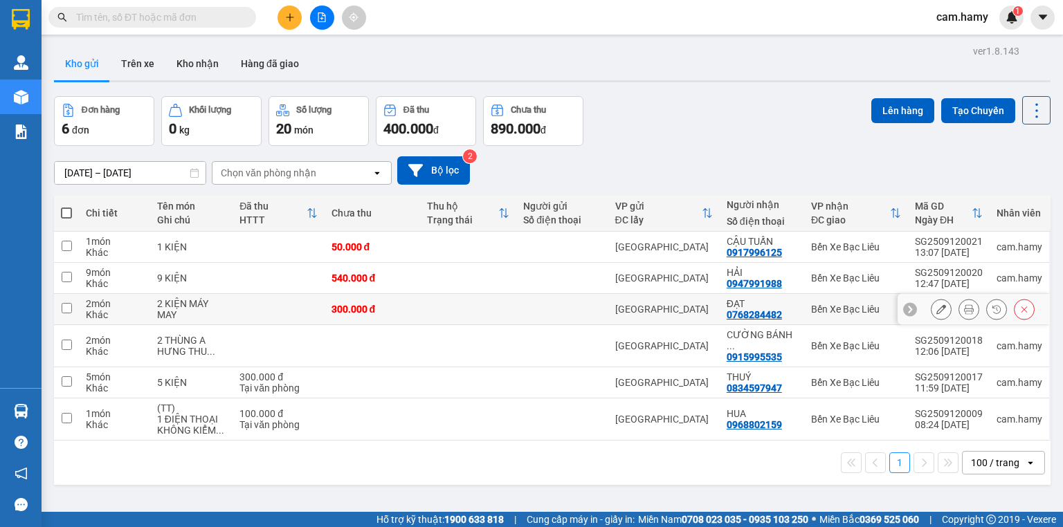
scroll to position [64, 0]
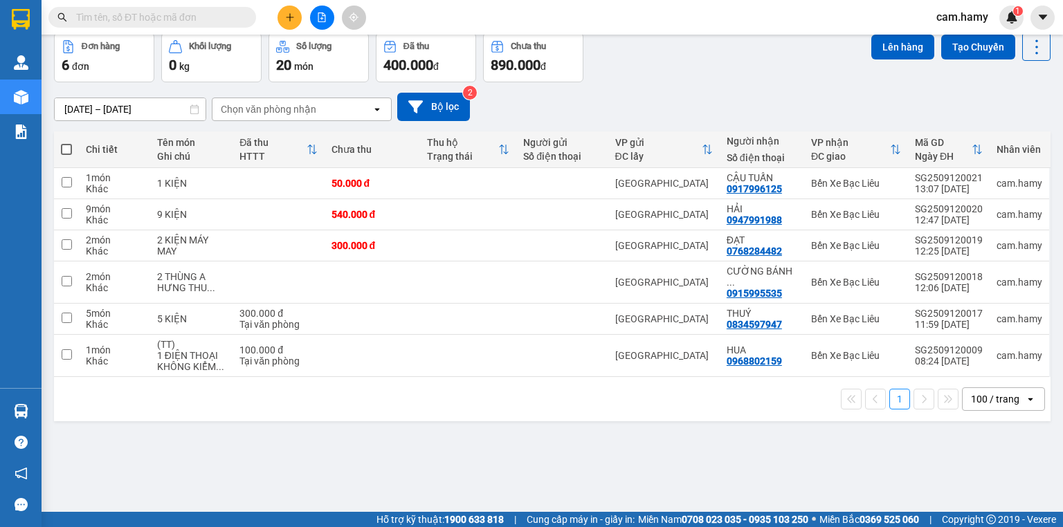
click at [1000, 393] on div "100 / trang" at bounding box center [995, 399] width 48 height 14
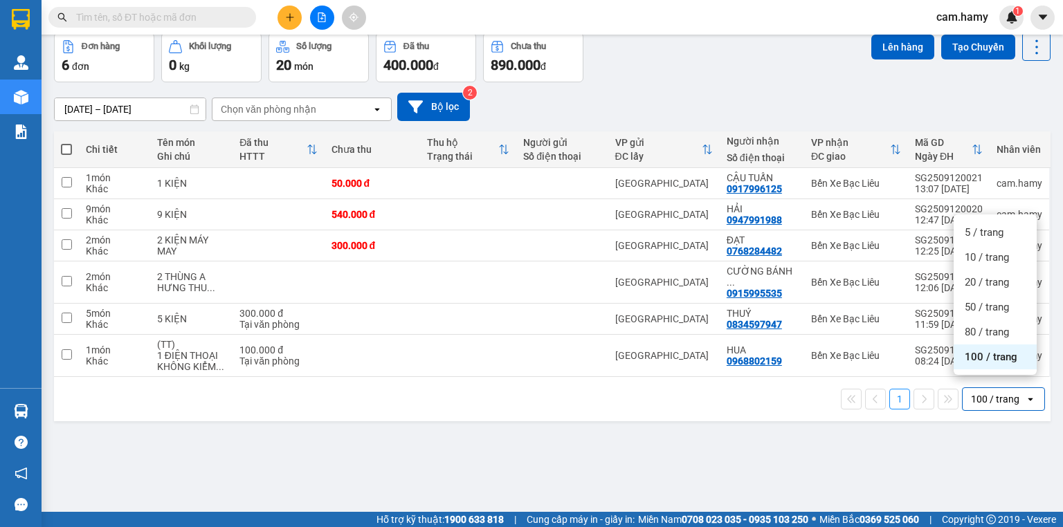
click at [995, 358] on span "100 / trang" at bounding box center [991, 357] width 53 height 14
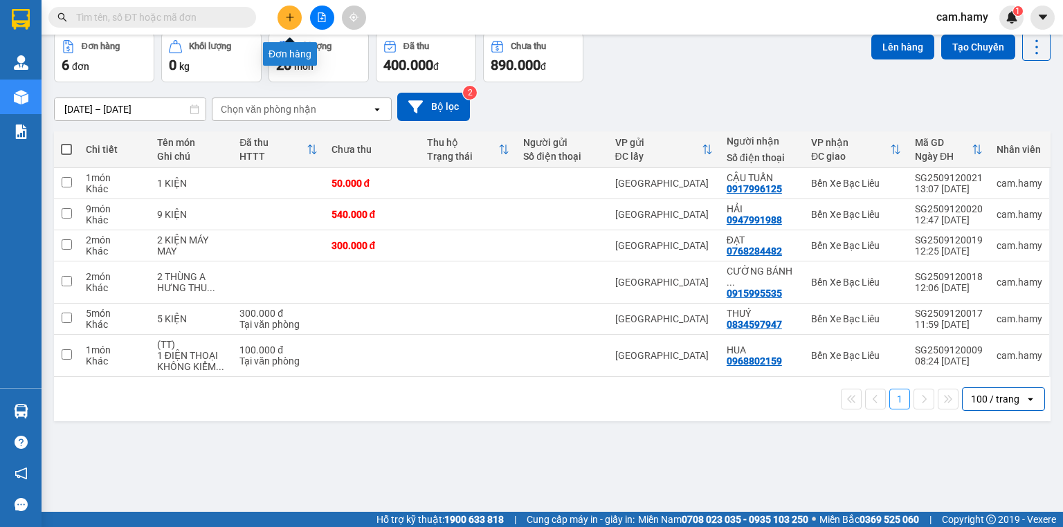
click at [282, 15] on button at bounding box center [289, 18] width 24 height 24
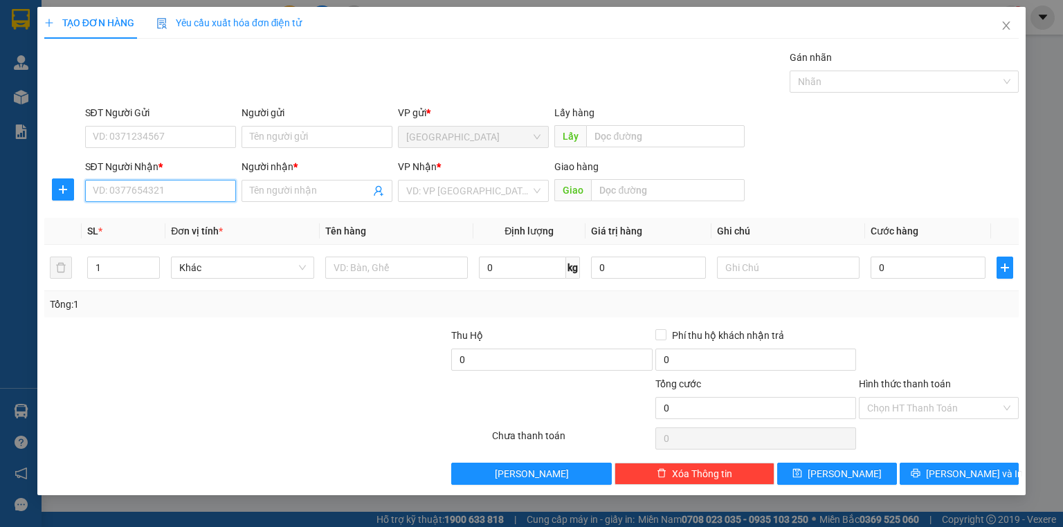
click at [133, 190] on input "SĐT Người Nhận *" at bounding box center [160, 191] width 151 height 22
click at [122, 185] on input "0889870" at bounding box center [160, 191] width 151 height 22
click at [143, 218] on div "0889570350 - ANH BEN" at bounding box center [160, 217] width 134 height 15
type input "0889570350"
type input "ANH BEN"
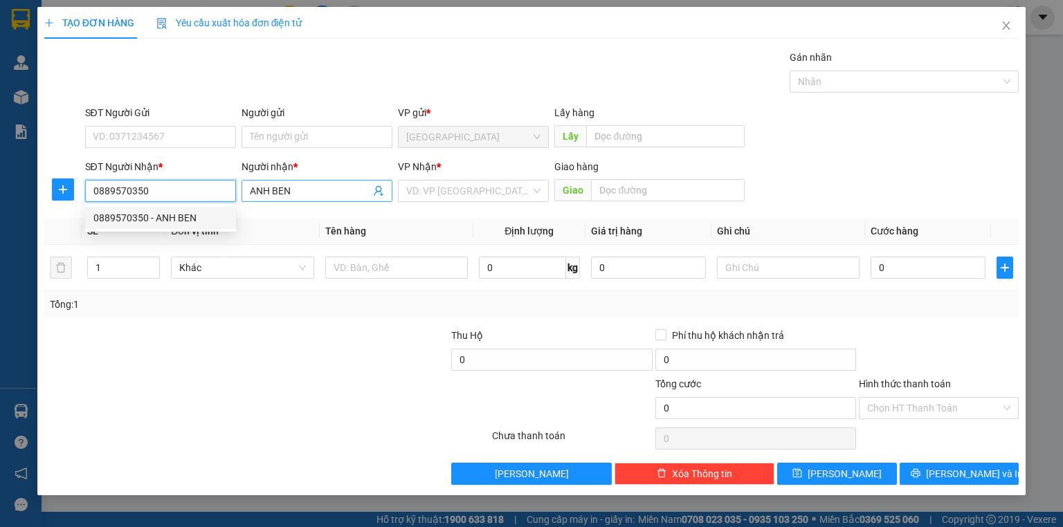
type input "60.000"
type input "0889570350"
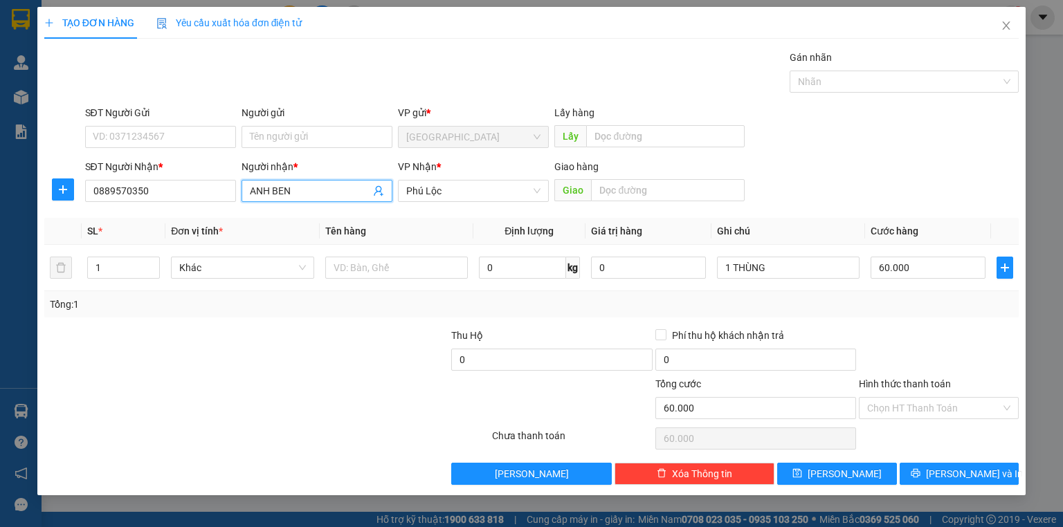
click at [293, 195] on input "ANH BEN" at bounding box center [310, 190] width 120 height 15
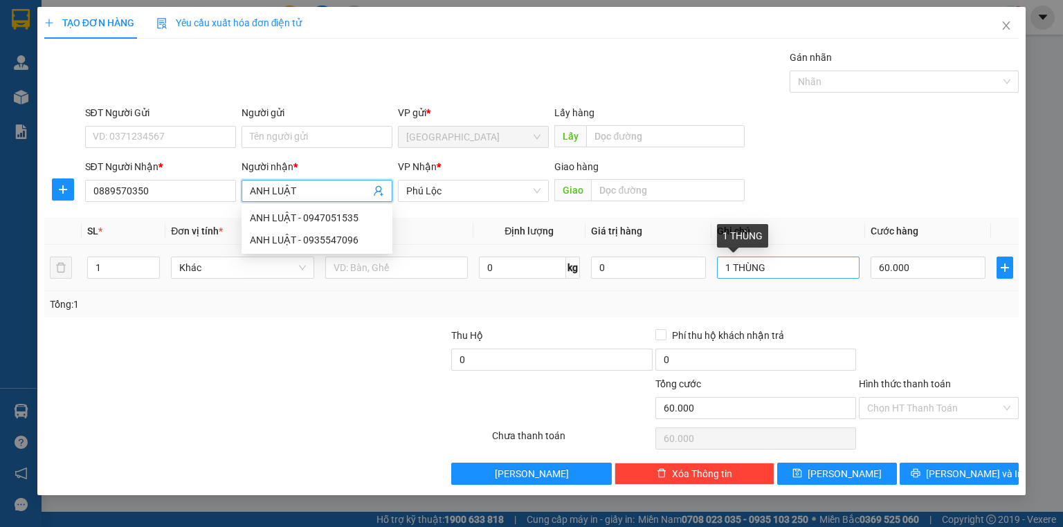
type input "ANH LUẬT"
drag, startPoint x: 772, startPoint y: 269, endPoint x: 764, endPoint y: 269, distance: 8.3
click at [772, 269] on input "1 THÙNG" at bounding box center [788, 268] width 143 height 22
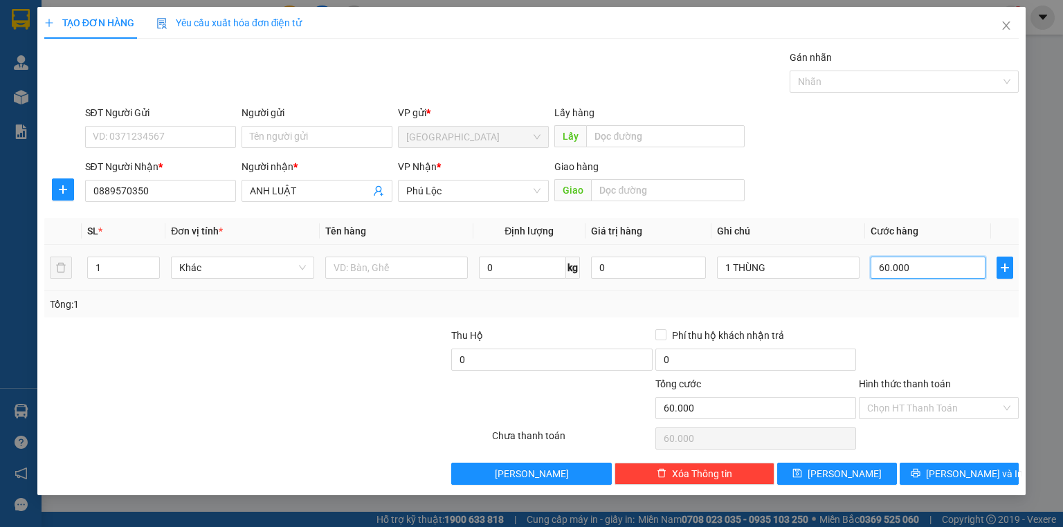
click at [914, 268] on input "60.000" at bounding box center [928, 268] width 115 height 22
type input "0"
type input "4"
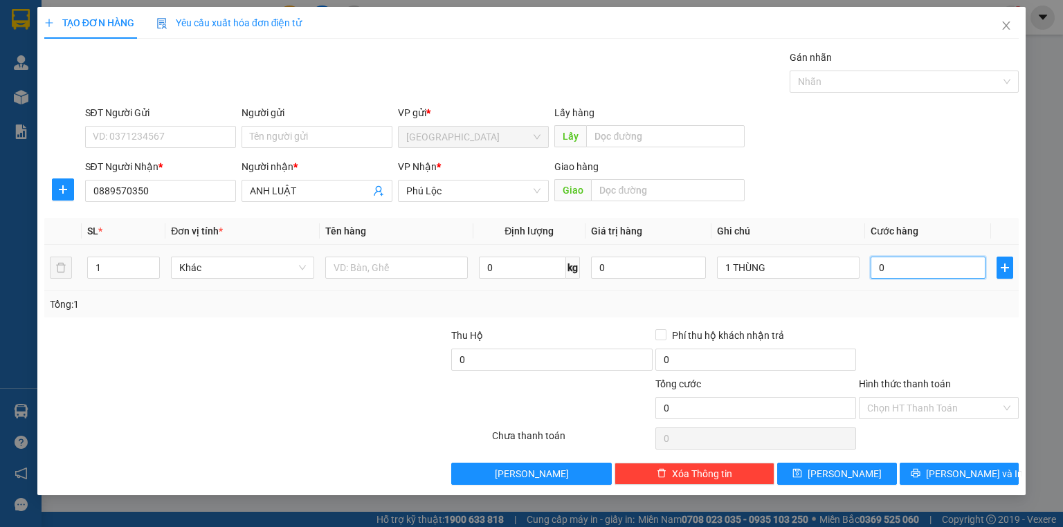
type input "4"
type input "04"
type input "40"
type input "040"
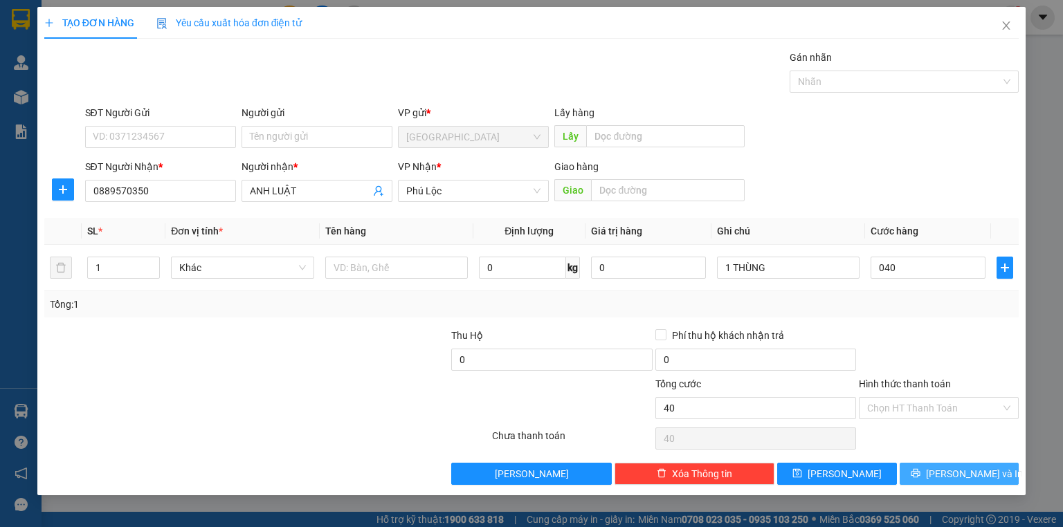
type input "40.000"
click at [953, 475] on span "[PERSON_NAME] và In" at bounding box center [974, 473] width 97 height 15
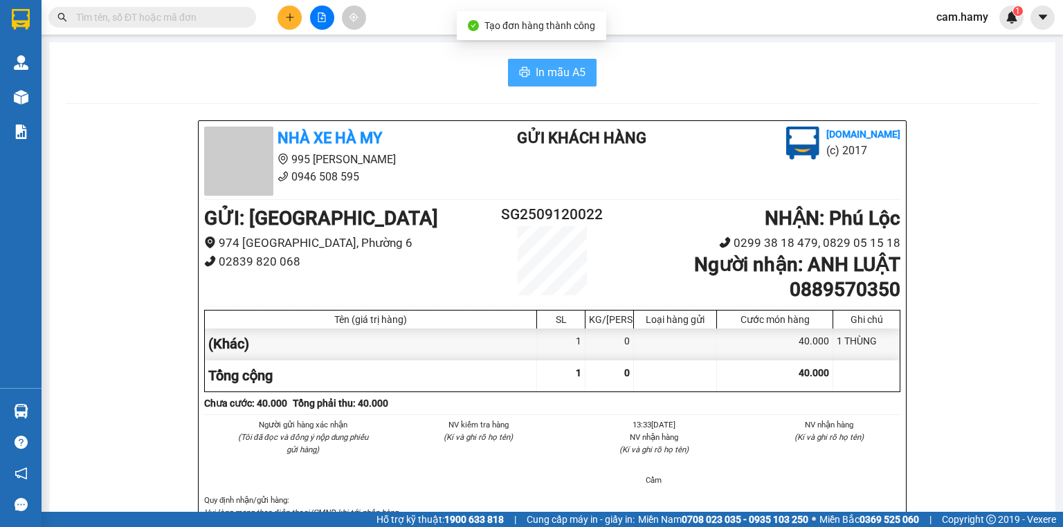
drag, startPoint x: 538, startPoint y: 72, endPoint x: 543, endPoint y: 92, distance: 20.6
click at [538, 73] on span "In mẫu A5" at bounding box center [561, 72] width 50 height 17
click at [289, 19] on icon "plus" at bounding box center [290, 17] width 10 height 10
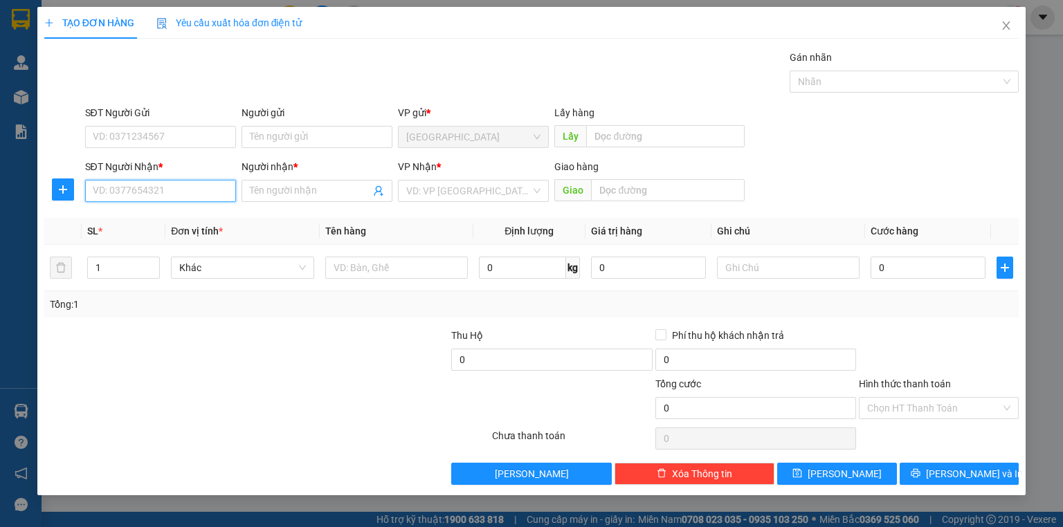
click at [125, 189] on input "SĐT Người Nhận *" at bounding box center [160, 191] width 151 height 22
type input "0702021219"
click at [155, 217] on div "0702021219 - UYÊN" at bounding box center [160, 217] width 134 height 15
type input "UYÊN"
type input "50.000"
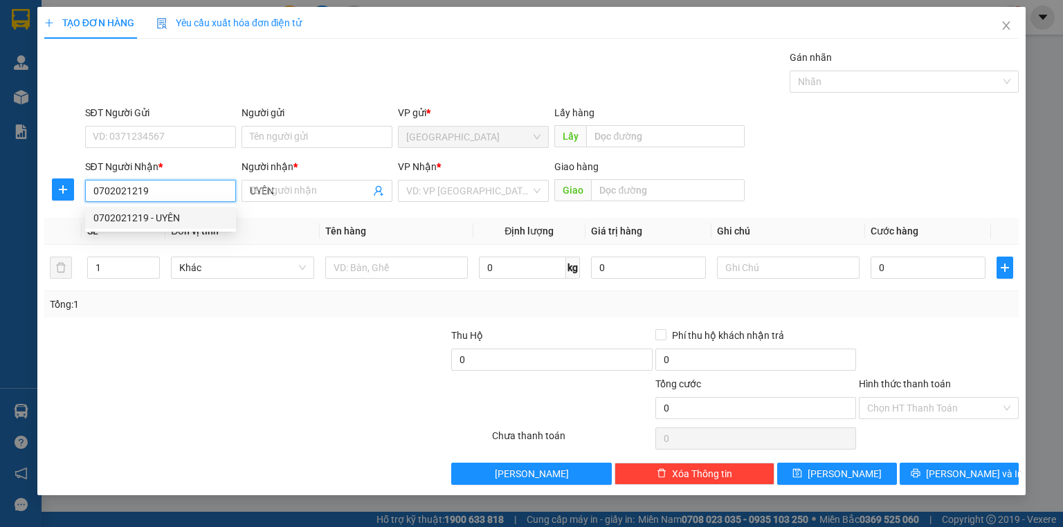
type input "50.000"
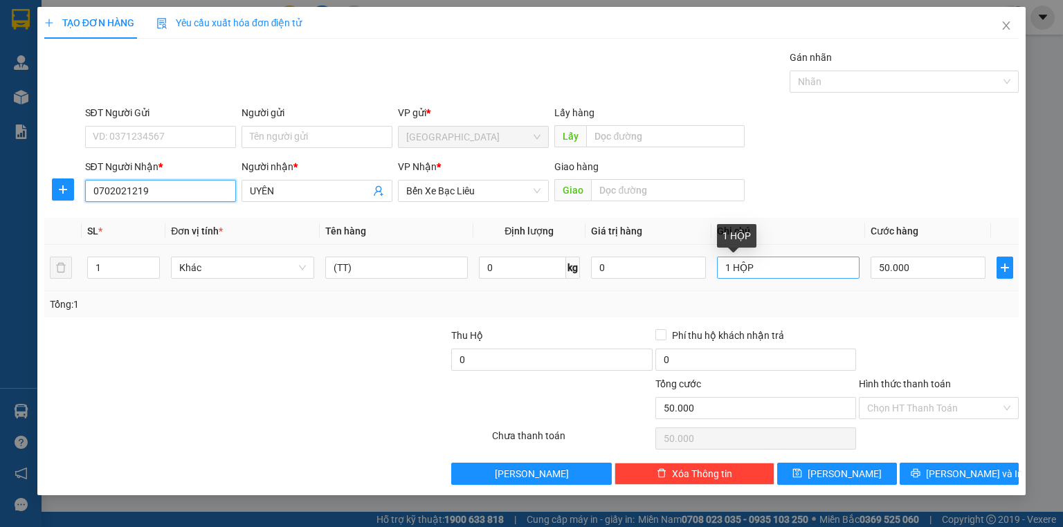
type input "0702021219"
click at [765, 266] on input "1 HỘP" at bounding box center [788, 268] width 143 height 22
type input "1 XE ĐẠP"
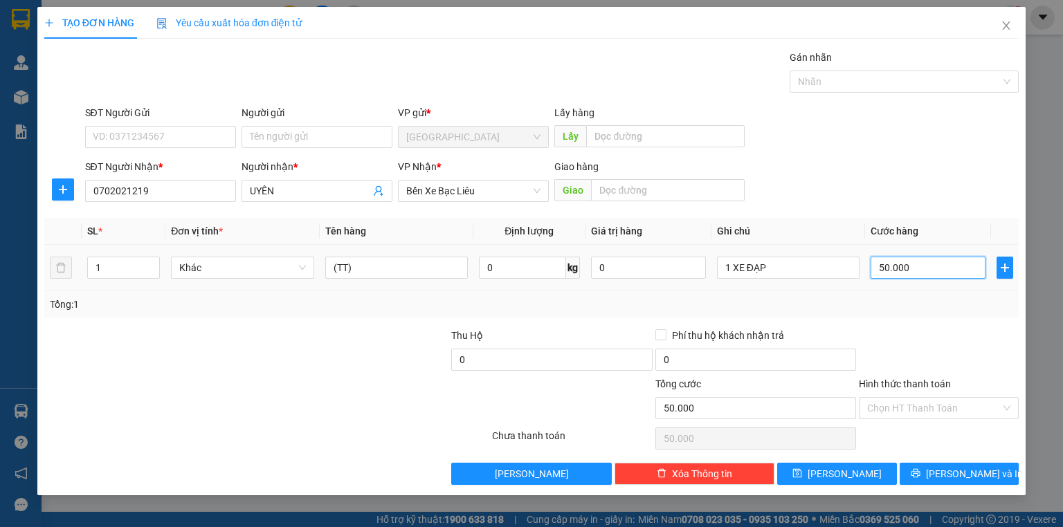
click at [877, 264] on input "50.000" at bounding box center [928, 268] width 115 height 22
type input "1"
type input "15"
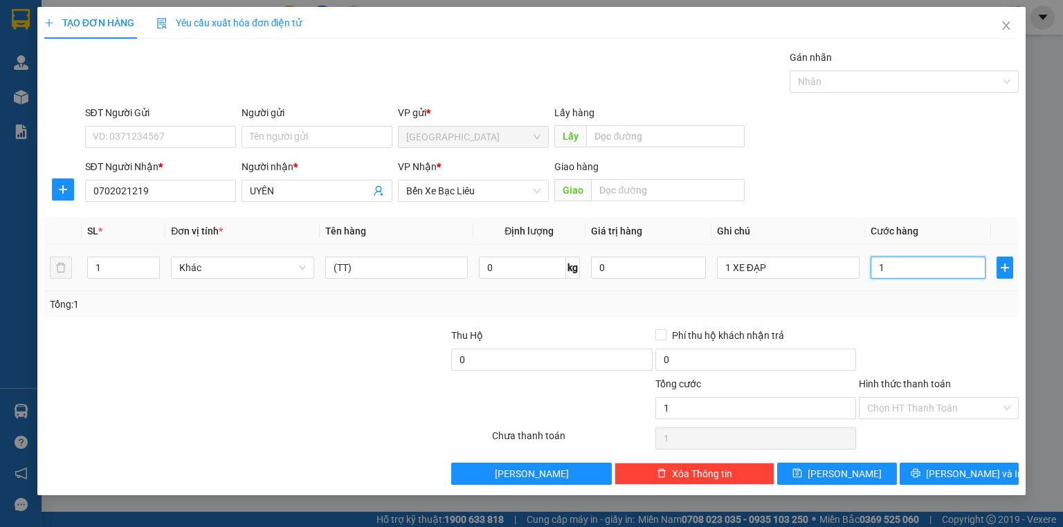
type input "15"
type input "150"
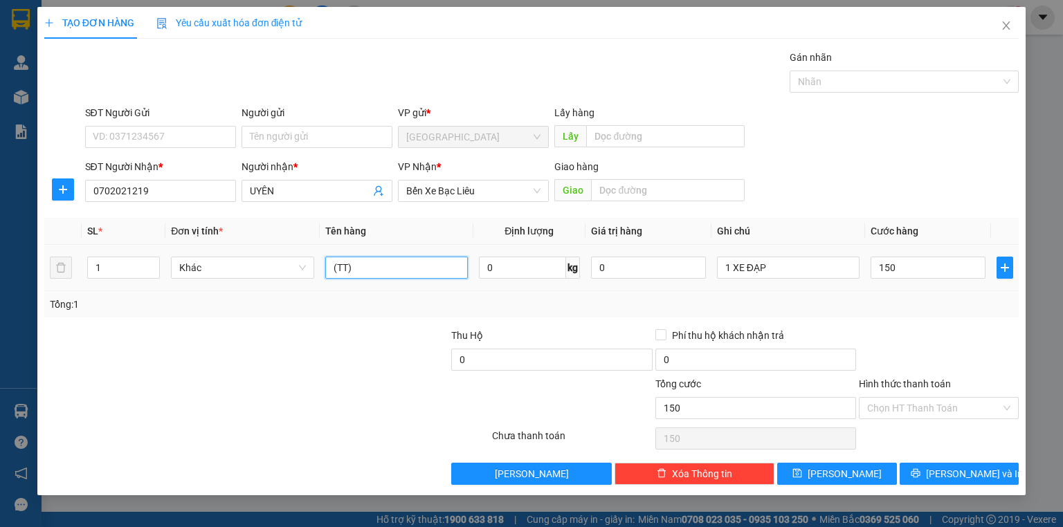
type input "150.000"
click at [371, 275] on input "(TT)" at bounding box center [396, 268] width 143 height 22
type input "("
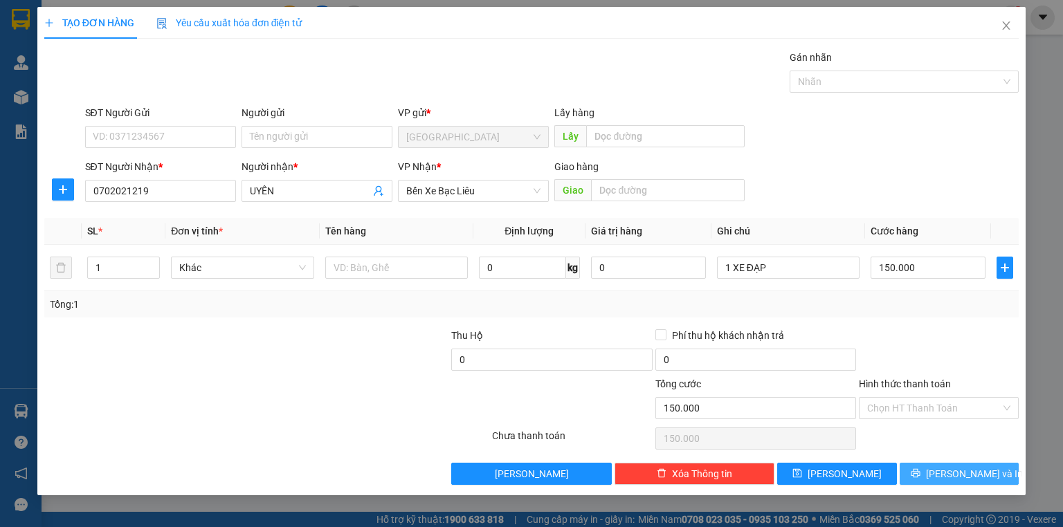
click at [923, 470] on button "[PERSON_NAME] và In" at bounding box center [960, 474] width 120 height 22
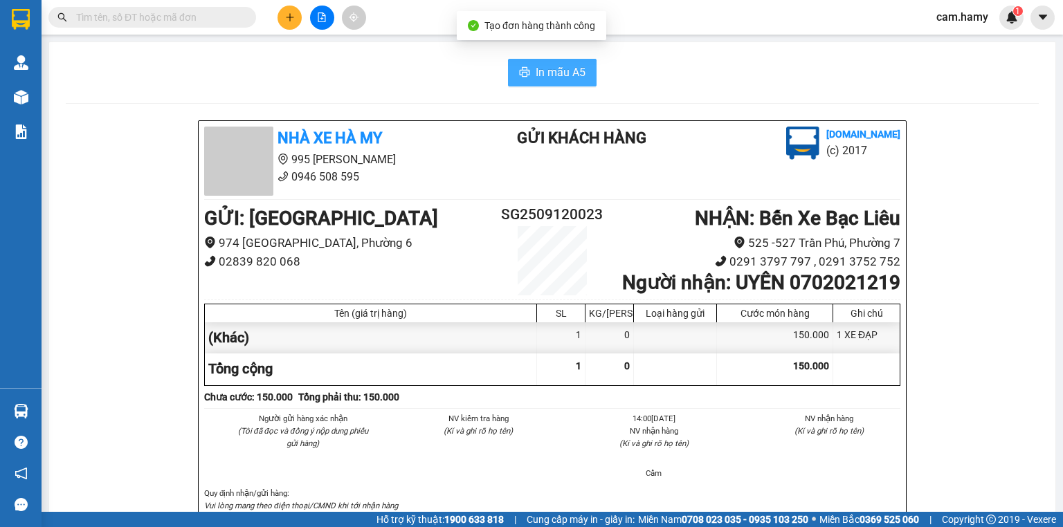
click at [536, 61] on button "In mẫu A5" at bounding box center [552, 73] width 89 height 28
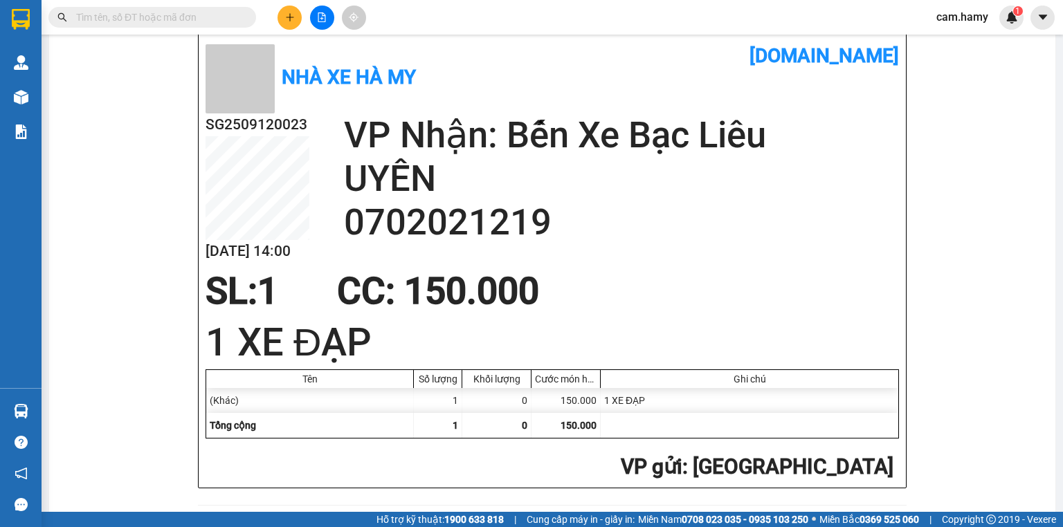
scroll to position [443, 0]
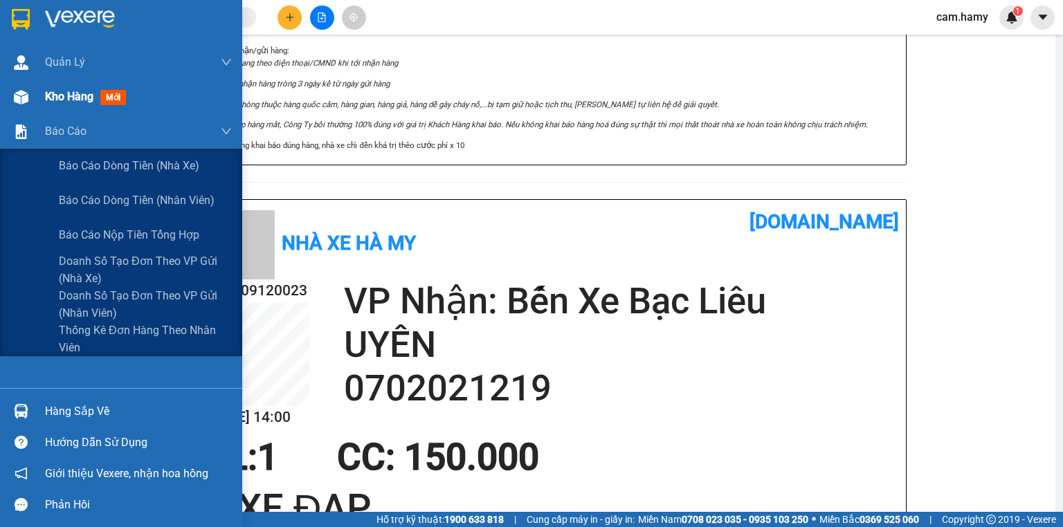
click at [32, 111] on div "Kho hàng mới" at bounding box center [121, 97] width 242 height 35
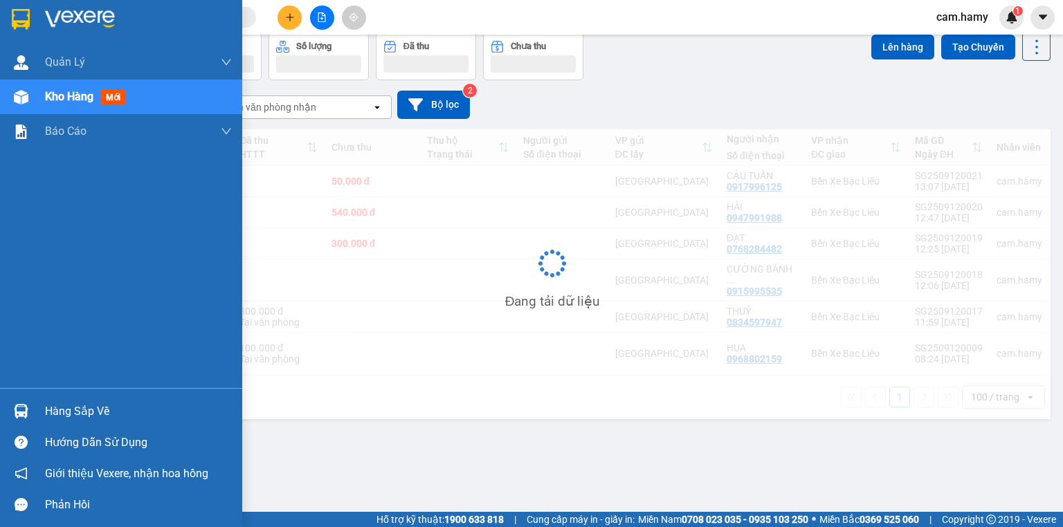
scroll to position [64, 0]
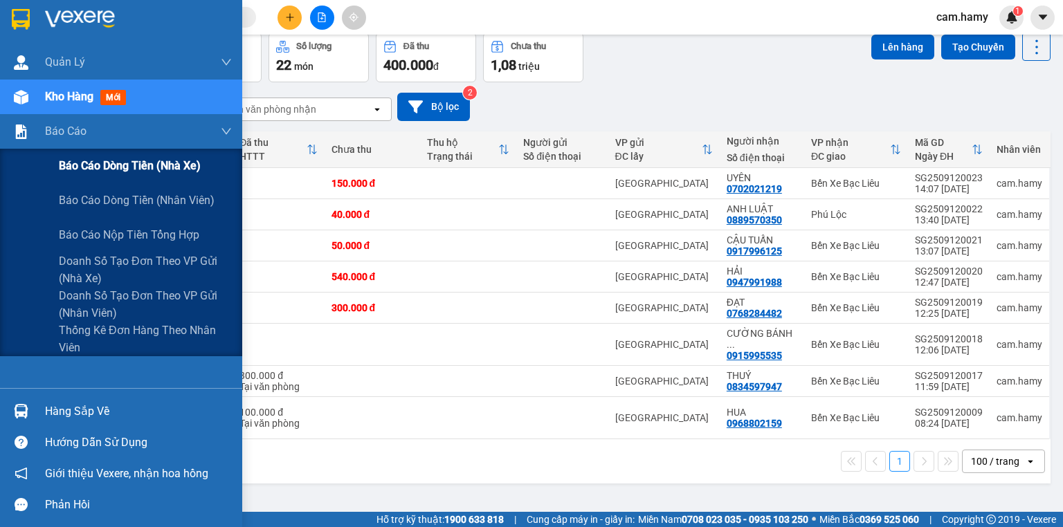
click at [75, 168] on span "Báo cáo dòng tiền (nhà xe)" at bounding box center [130, 165] width 142 height 17
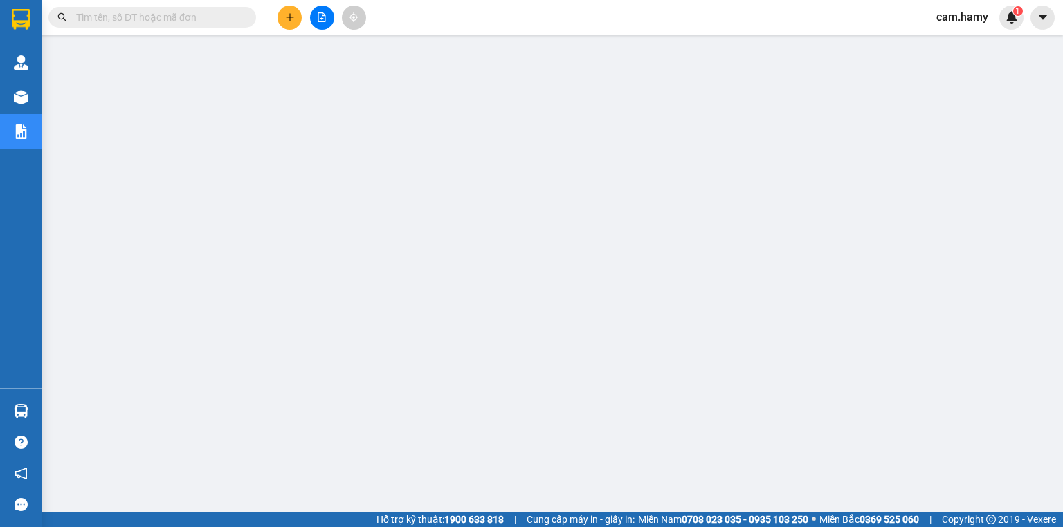
click at [280, 17] on button at bounding box center [289, 18] width 24 height 24
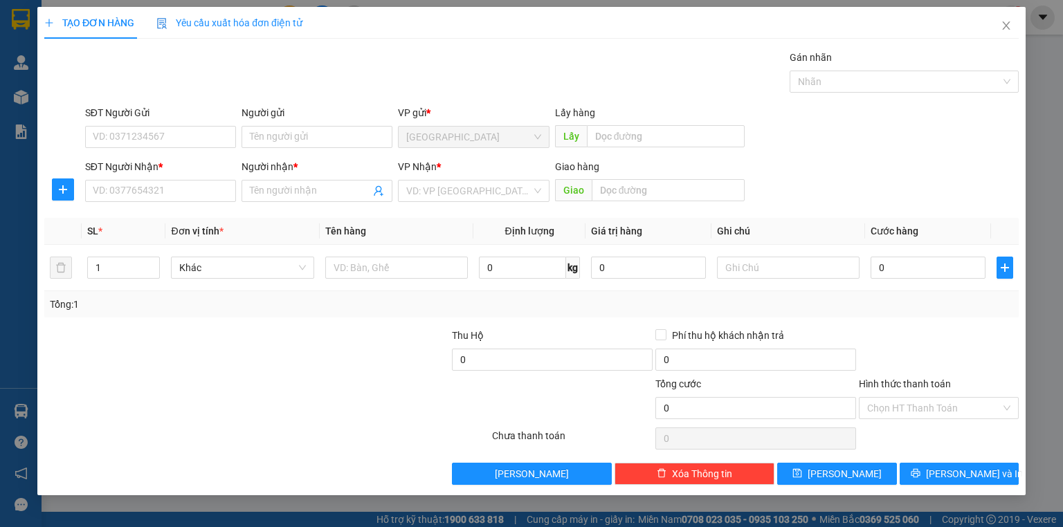
click at [287, 14] on div "Yêu cầu xuất hóa đơn điện tử" at bounding box center [229, 23] width 146 height 32
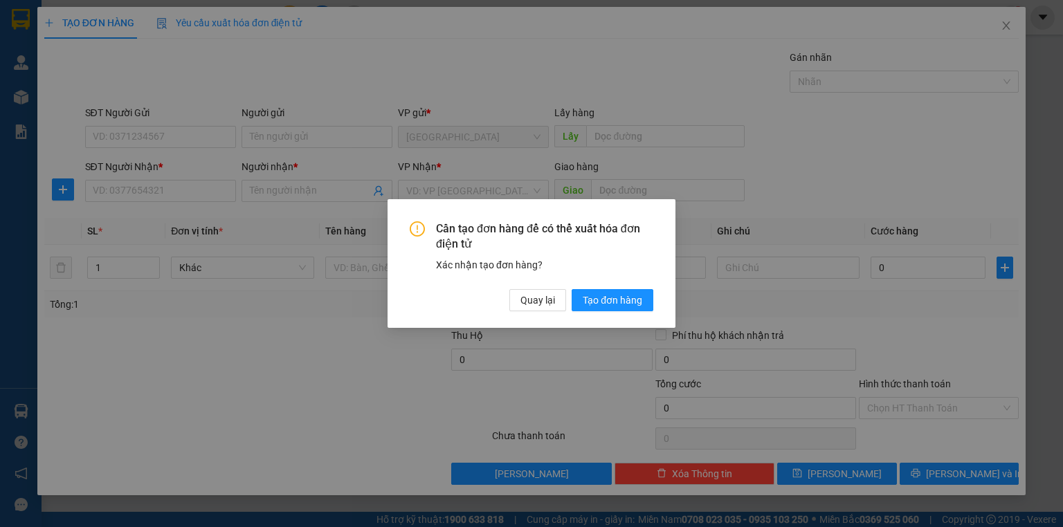
drag, startPoint x: 181, startPoint y: 197, endPoint x: 507, endPoint y: 269, distance: 333.9
click at [181, 197] on div "Cần tạo đơn hàng để có thể xuất hóa đơn điện tử Xác nhận tạo đơn hàng? Quay lại…" at bounding box center [531, 263] width 1063 height 527
click at [527, 310] on button "Quay lại" at bounding box center [537, 300] width 57 height 22
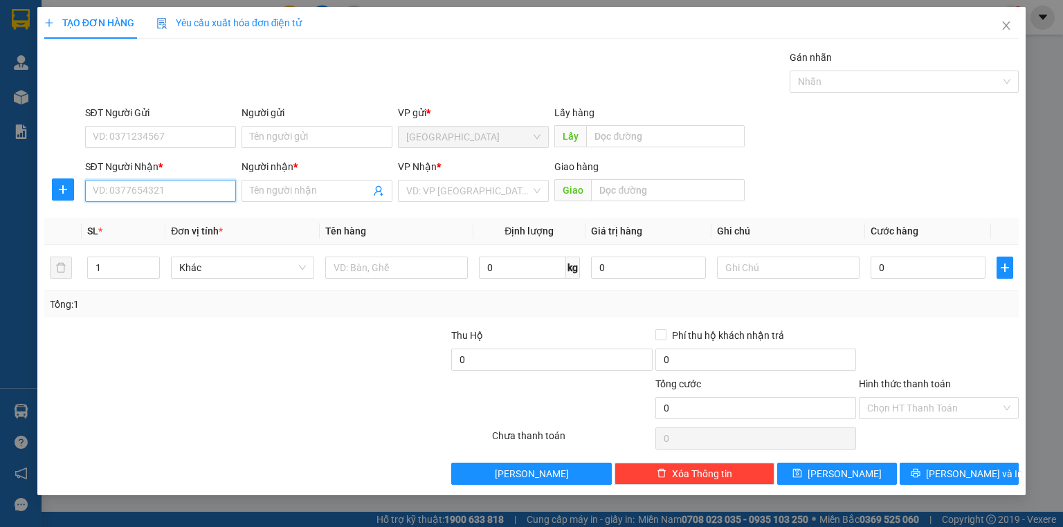
click at [187, 193] on input "SĐT Người Nhận *" at bounding box center [160, 191] width 151 height 22
click at [205, 216] on div "0979979262 - QUYÊN" at bounding box center [160, 217] width 134 height 15
type input "0979979262"
type input "QUYÊN"
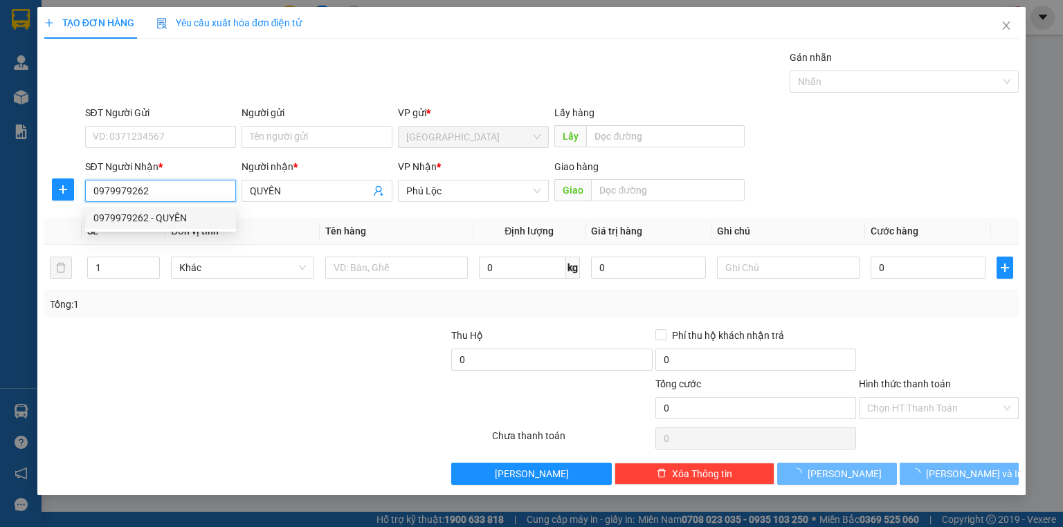
type input "50.000"
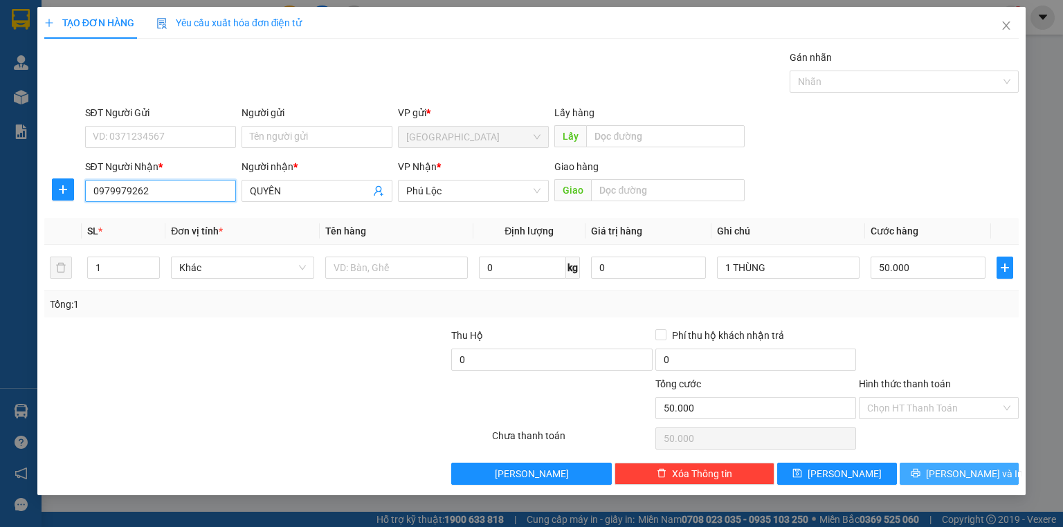
type input "0979979262"
click at [970, 475] on span "[PERSON_NAME] và In" at bounding box center [974, 473] width 97 height 15
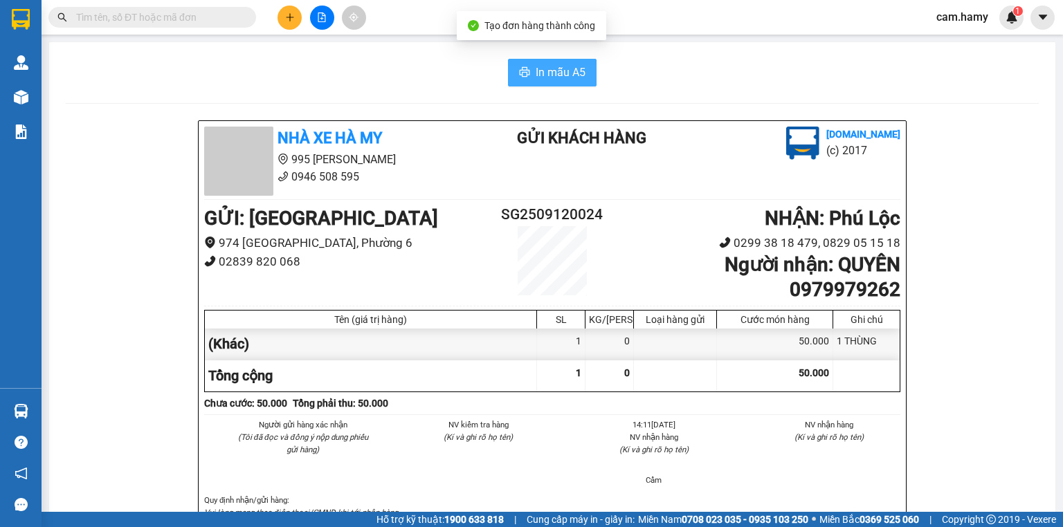
click at [565, 64] on span "In mẫu A5" at bounding box center [561, 72] width 50 height 17
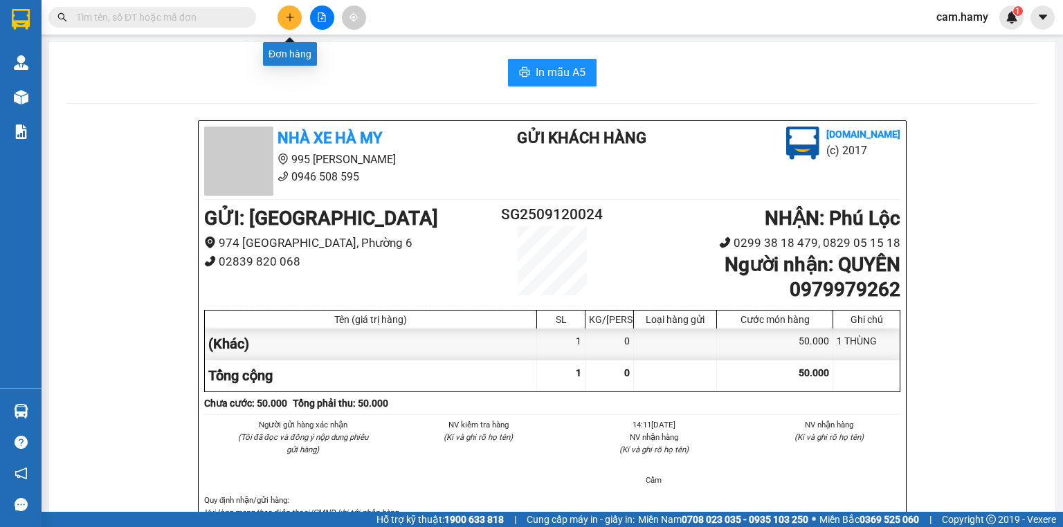
click at [291, 18] on icon "plus" at bounding box center [290, 17] width 10 height 10
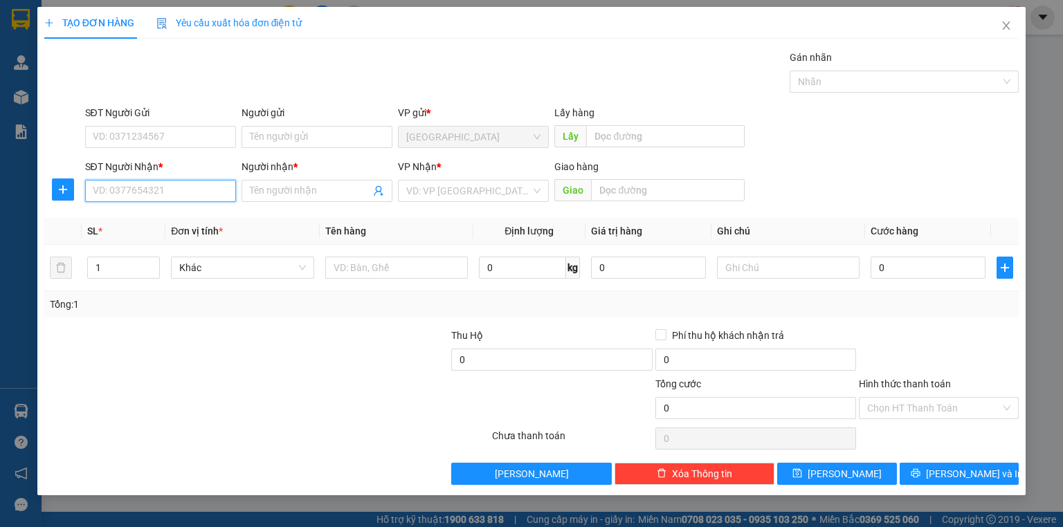
click at [123, 190] on input "SĐT Người Nhận *" at bounding box center [160, 191] width 151 height 22
type input "0326228022"
click at [161, 219] on div "0326228022 - THANH LAM" at bounding box center [161, 217] width 136 height 15
type input "THANH LAM"
type input "60.000"
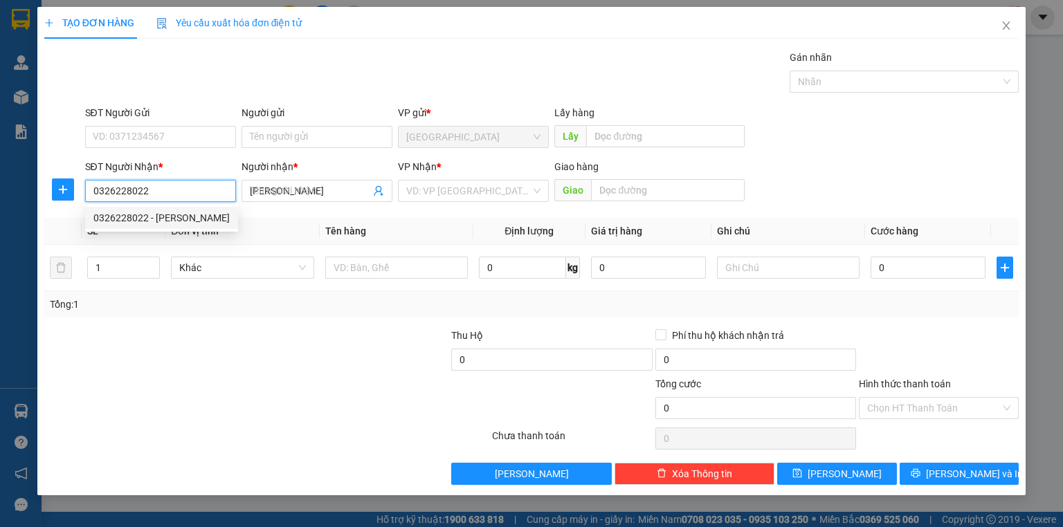
type input "60.000"
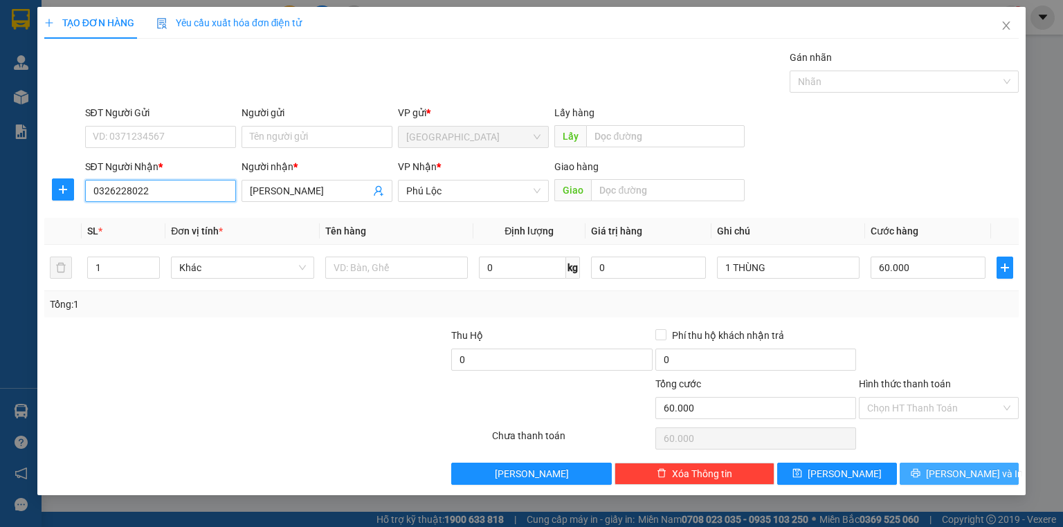
type input "0326228022"
click at [922, 469] on button "[PERSON_NAME] và In" at bounding box center [960, 474] width 120 height 22
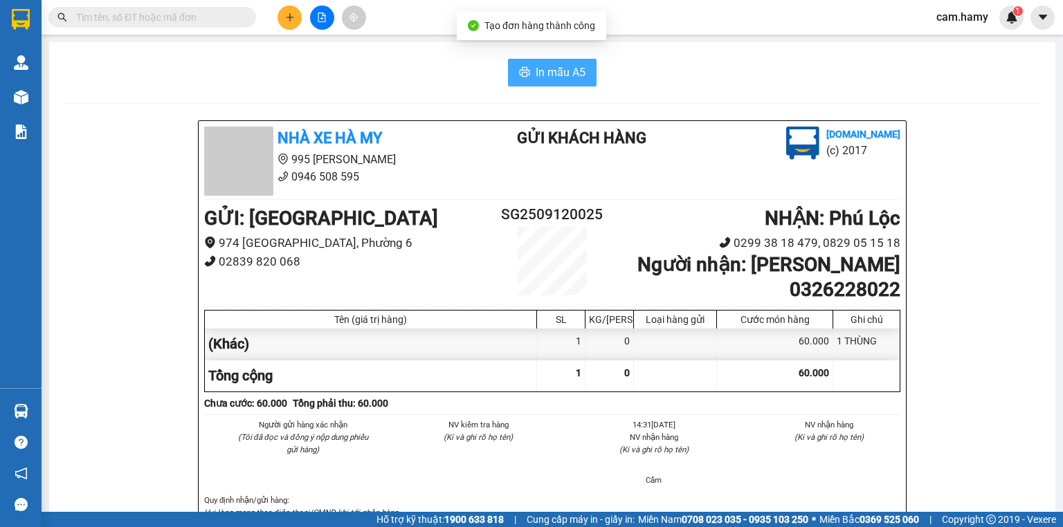
click at [537, 72] on span "In mẫu A5" at bounding box center [561, 72] width 50 height 17
click at [287, 18] on icon "plus" at bounding box center [290, 17] width 10 height 10
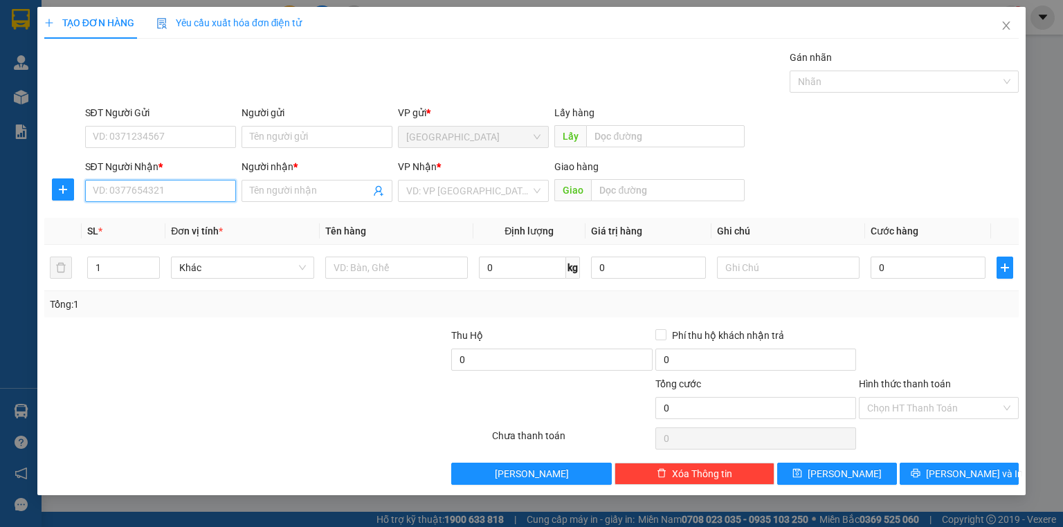
click at [186, 190] on input "SĐT Người Nhận *" at bounding box center [160, 191] width 151 height 22
click at [178, 193] on input "SĐT Người Nhận *" at bounding box center [160, 191] width 151 height 22
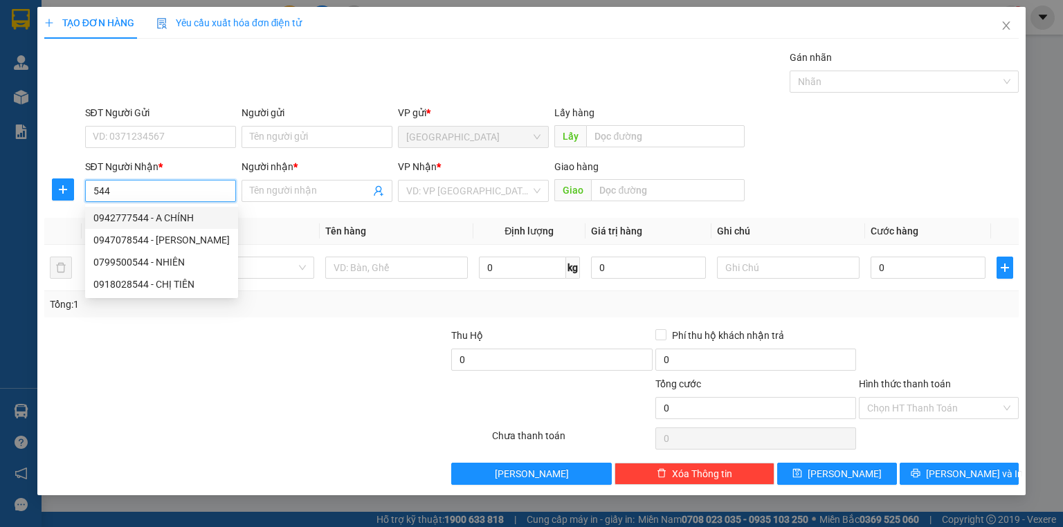
click at [170, 215] on div "0942777544 - A CHÍNH" at bounding box center [161, 217] width 136 height 15
type input "0942777544"
type input "A CHÍNH"
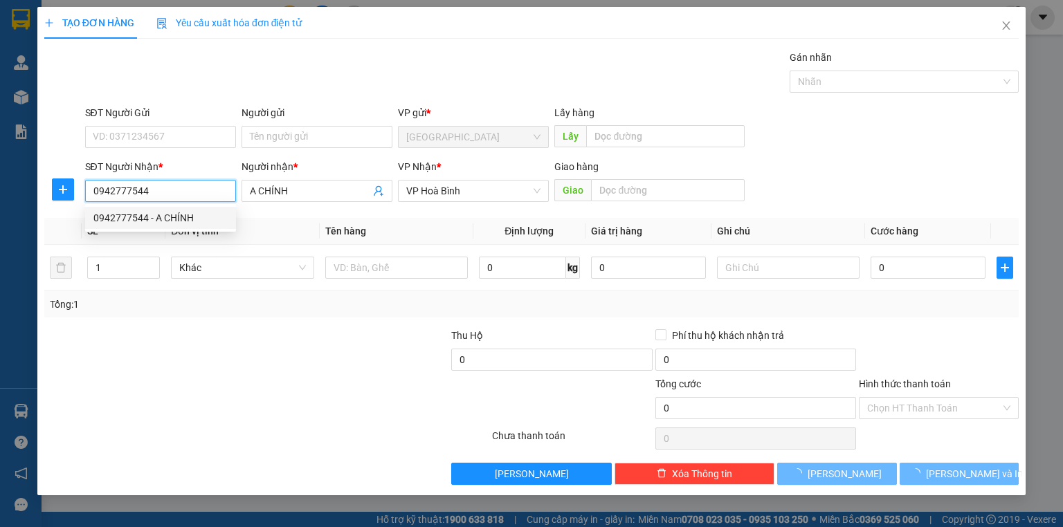
type input "60.000"
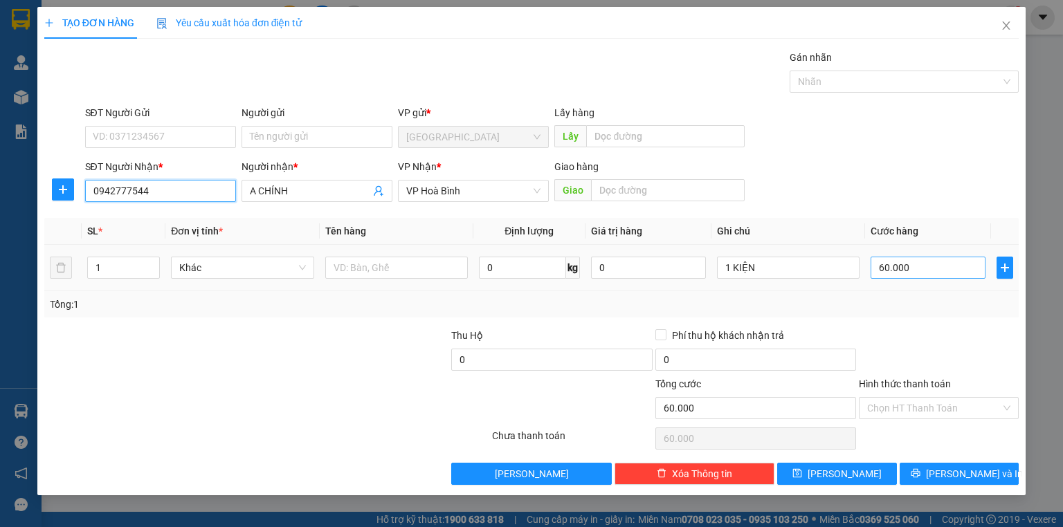
type input "0942777544"
click at [942, 269] on input "60.000" at bounding box center [928, 268] width 115 height 22
type input "4"
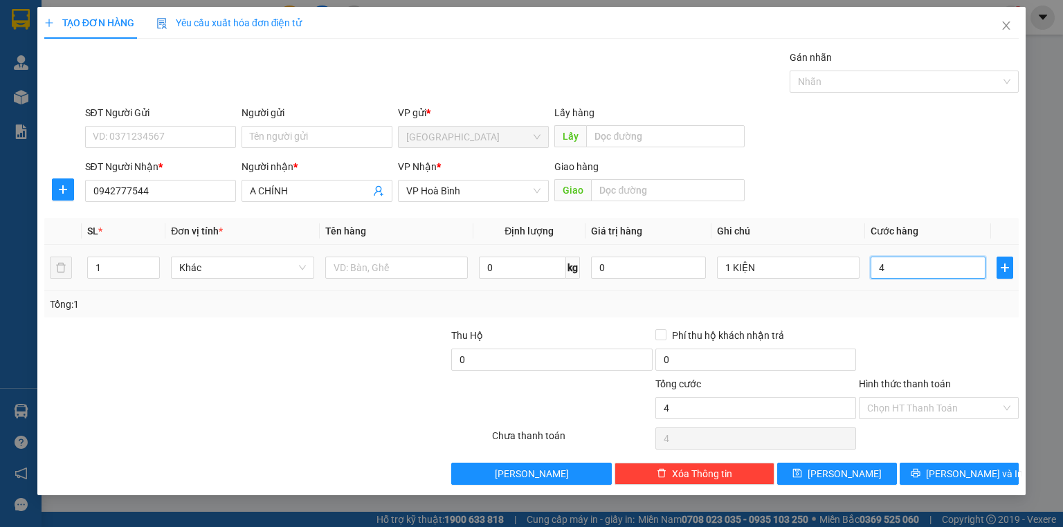
type input "40"
type input "40.000"
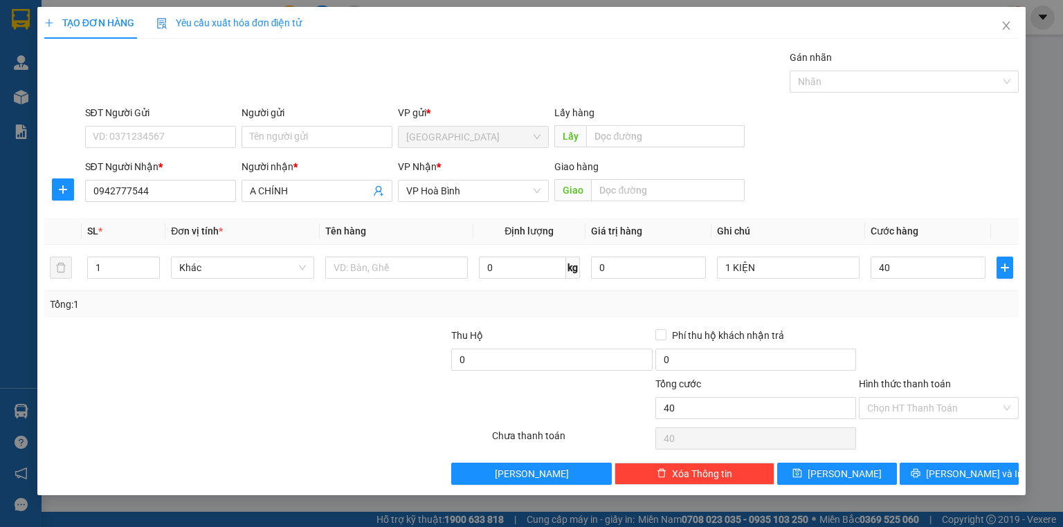
type input "40.000"
click at [927, 297] on div "Tổng: 1" at bounding box center [531, 304] width 963 height 15
click at [985, 474] on span "[PERSON_NAME] và In" at bounding box center [974, 473] width 97 height 15
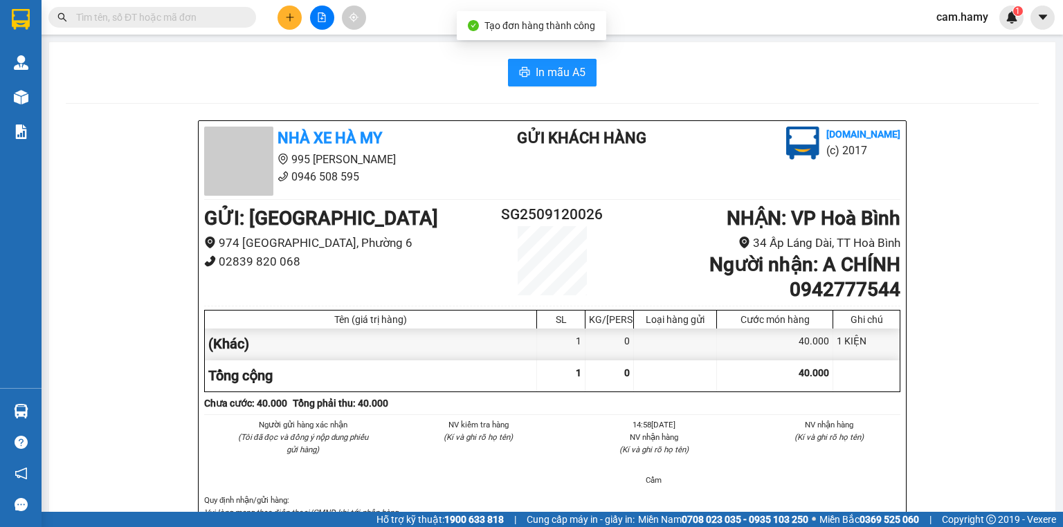
click at [596, 82] on div "In mẫu A5" at bounding box center [552, 73] width 973 height 28
click at [586, 80] on button "In mẫu A5" at bounding box center [552, 73] width 89 height 28
click at [585, 80] on button "In mẫu A5" at bounding box center [552, 73] width 89 height 28
